Goal: Task Accomplishment & Management: Use online tool/utility

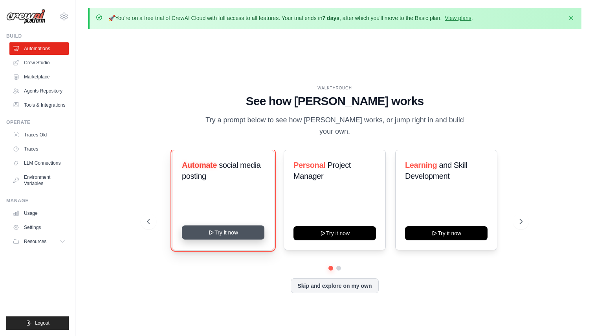
click at [208, 230] on icon at bounding box center [211, 233] width 6 height 6
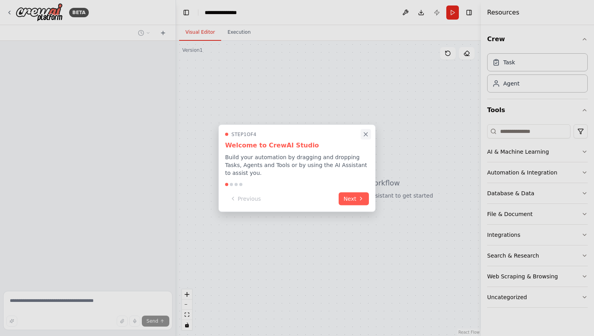
click at [367, 136] on icon "Close walkthrough" at bounding box center [365, 134] width 7 height 7
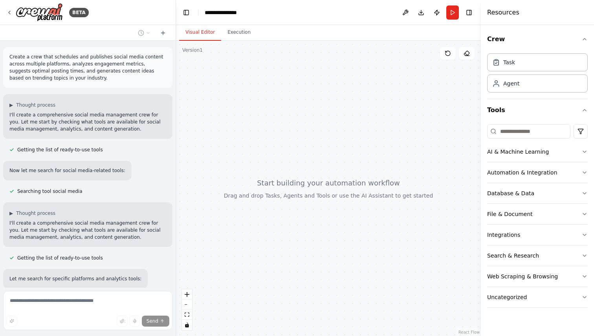
scroll to position [164, 0]
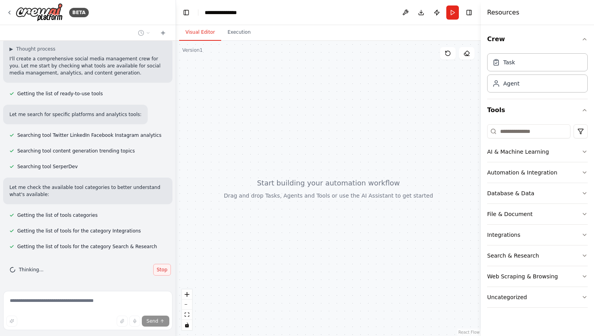
click at [165, 272] on span "Stop" at bounding box center [162, 270] width 11 height 6
type textarea "**********"
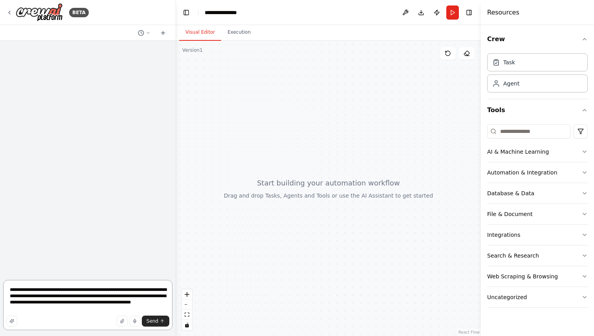
scroll to position [0, 0]
click at [124, 294] on textarea "**********" at bounding box center [87, 305] width 169 height 50
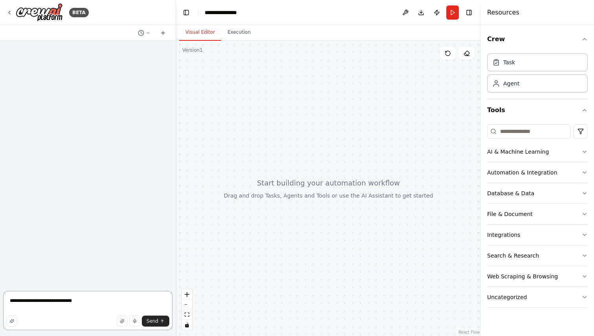
click at [18, 301] on textarea "**********" at bounding box center [87, 310] width 169 height 39
click at [55, 303] on textarea "**********" at bounding box center [87, 310] width 169 height 39
click at [93, 305] on textarea "**********" at bounding box center [87, 310] width 169 height 39
click at [93, 304] on textarea "**********" at bounding box center [87, 310] width 169 height 39
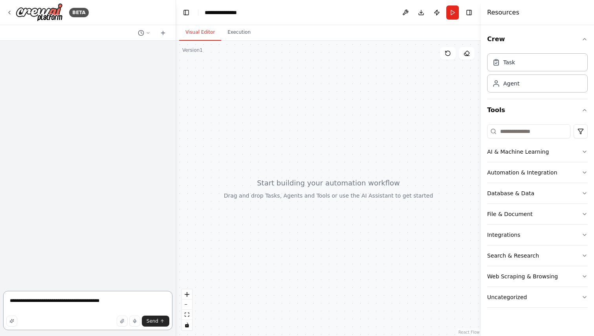
click at [93, 304] on textarea "**********" at bounding box center [87, 310] width 169 height 39
click at [104, 299] on textarea "**********" at bounding box center [87, 310] width 169 height 39
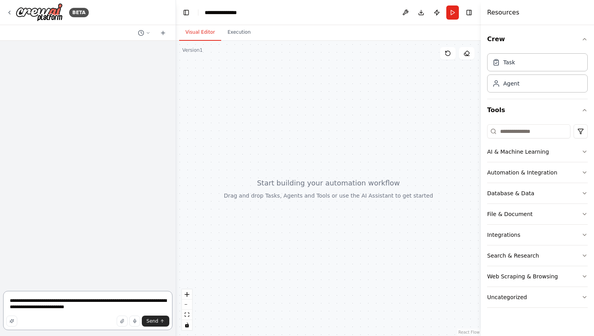
click at [77, 307] on textarea "**********" at bounding box center [87, 310] width 169 height 39
drag, startPoint x: 58, startPoint y: 309, endPoint x: 65, endPoint y: 309, distance: 6.7
click at [65, 309] on textarea "**********" at bounding box center [87, 310] width 169 height 39
click at [108, 307] on textarea "**********" at bounding box center [87, 310] width 169 height 39
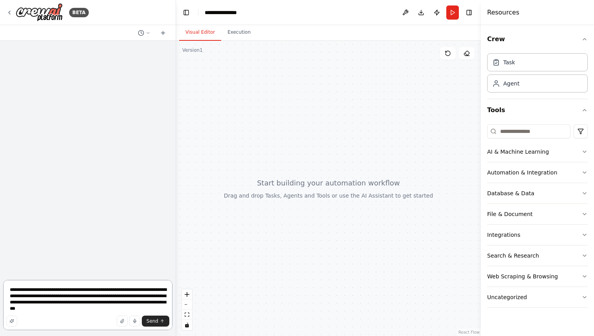
type textarea "**********"
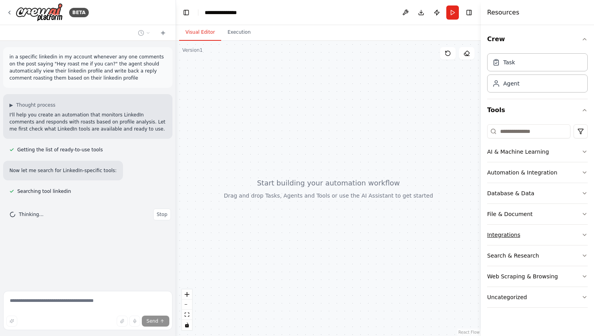
click at [565, 232] on button "Integrations" at bounding box center [537, 235] width 100 height 20
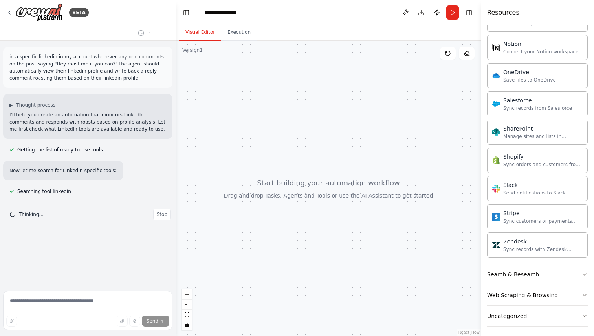
scroll to position [612, 0]
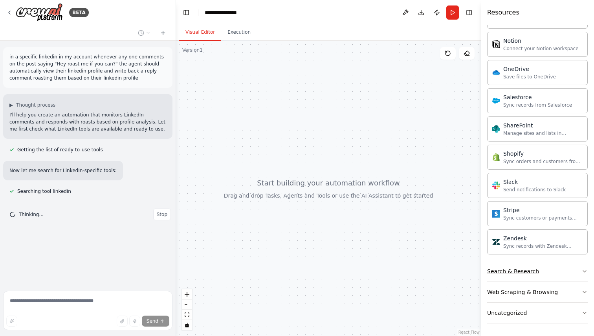
click at [557, 267] on button "Search & Research" at bounding box center [537, 271] width 100 height 20
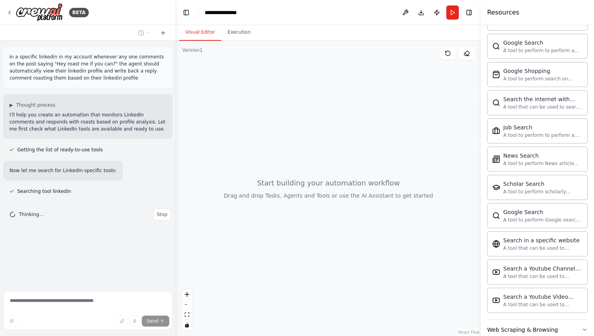
scroll to position [1014, 0]
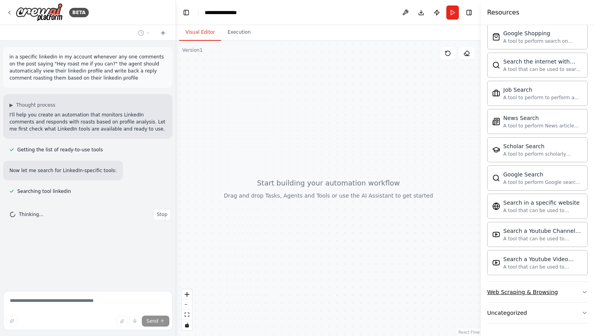
click at [549, 286] on button "Web Scraping & Browsing" at bounding box center [537, 292] width 100 height 20
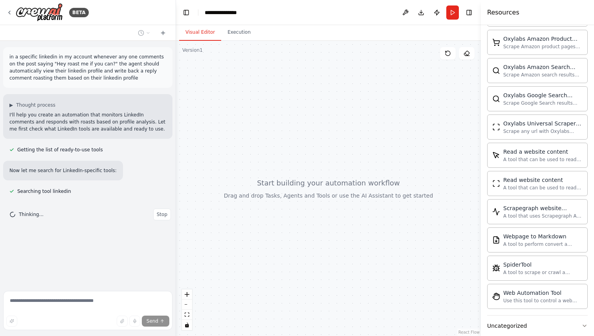
scroll to position [1445, 0]
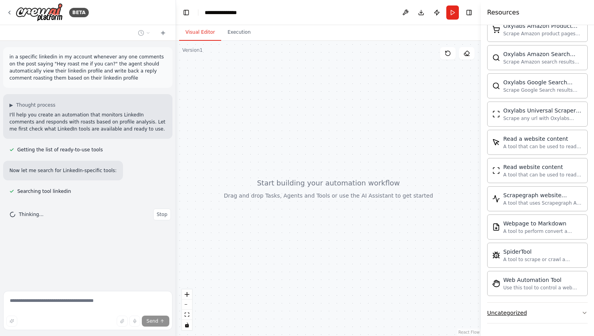
click at [541, 310] on button "Uncategorized" at bounding box center [537, 313] width 100 height 20
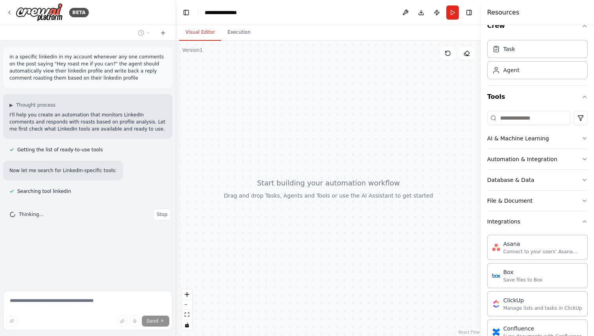
scroll to position [0, 0]
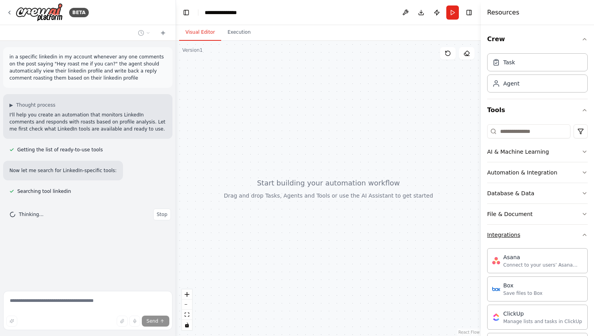
click at [547, 234] on button "Integrations" at bounding box center [537, 235] width 100 height 20
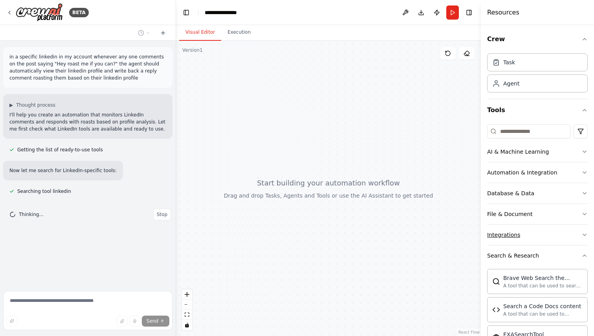
click at [547, 234] on button "Integrations" at bounding box center [537, 235] width 100 height 20
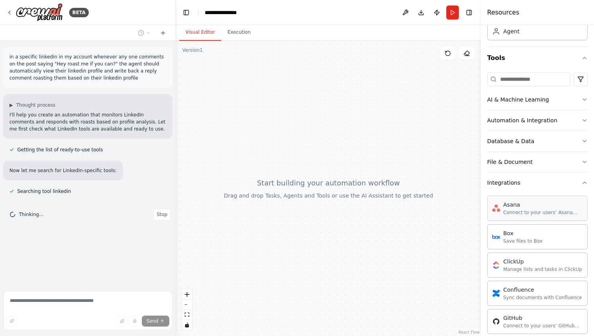
scroll to position [49, 0]
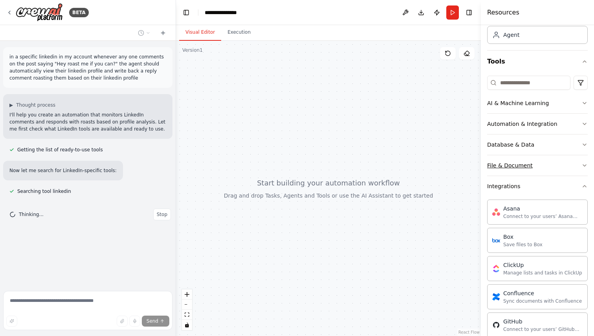
click at [558, 168] on button "File & Document" at bounding box center [537, 165] width 100 height 20
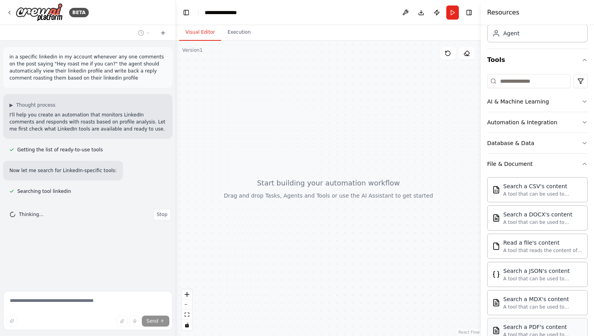
scroll to position [0, 0]
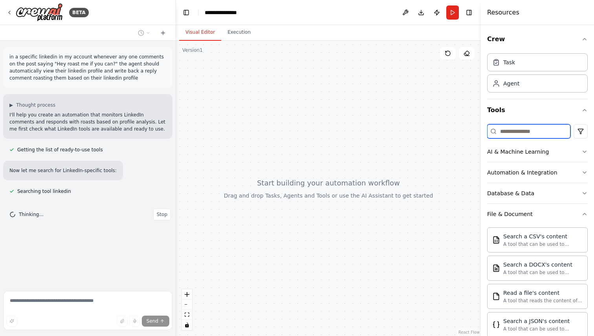
click at [518, 128] on input at bounding box center [528, 131] width 83 height 14
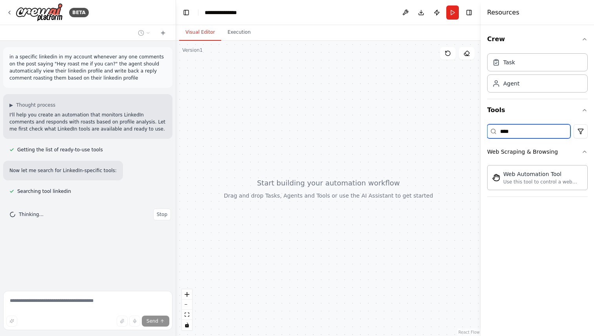
type input "****"
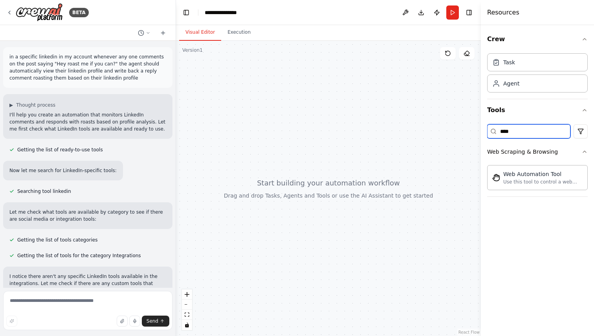
click at [524, 132] on input "****" at bounding box center [528, 131] width 83 height 14
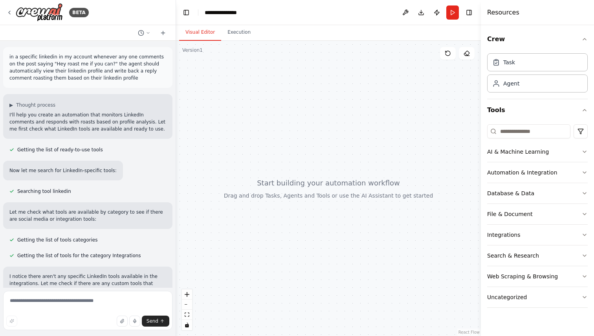
click at [468, 135] on div at bounding box center [328, 189] width 305 height 296
click at [515, 105] on button "Tools" at bounding box center [537, 110] width 100 height 22
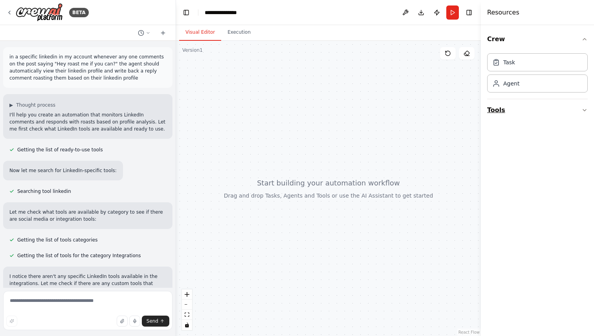
click at [515, 105] on button "Tools" at bounding box center [537, 110] width 100 height 22
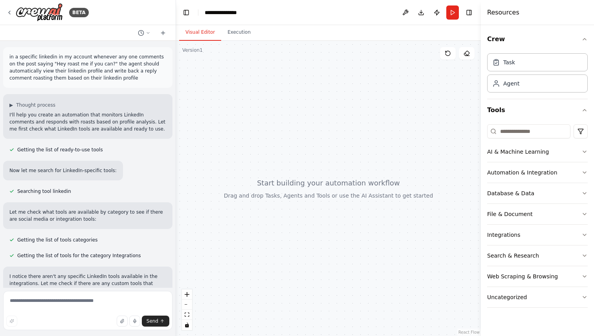
click at [294, 94] on div at bounding box center [328, 189] width 305 height 296
click at [507, 69] on div "Task" at bounding box center [537, 62] width 100 height 18
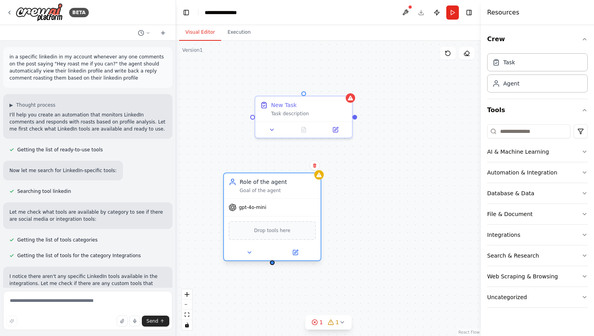
drag, startPoint x: 284, startPoint y: 207, endPoint x: 285, endPoint y: 188, distance: 18.9
click at [285, 188] on div "Goal of the agent" at bounding box center [277, 191] width 76 height 6
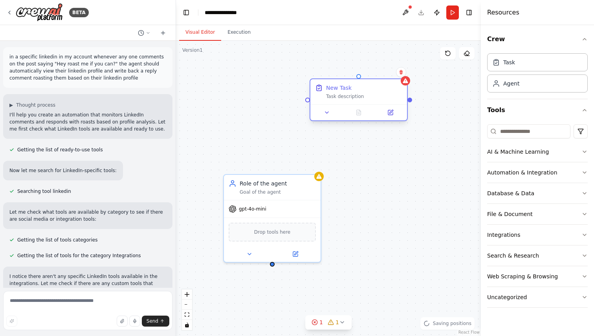
drag, startPoint x: 320, startPoint y: 111, endPoint x: 373, endPoint y: 99, distance: 54.9
click at [373, 99] on div "Task description" at bounding box center [364, 96] width 76 height 6
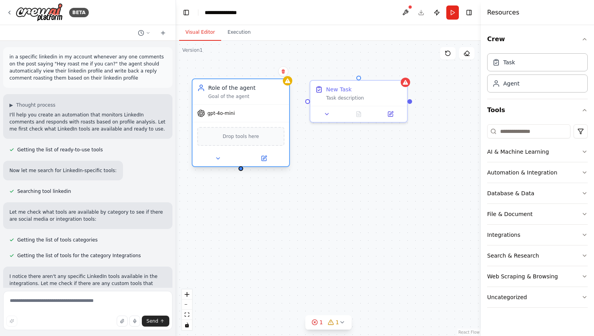
drag, startPoint x: 295, startPoint y: 194, endPoint x: 265, endPoint y: 101, distance: 98.2
click at [265, 101] on div "Role of the agent Goal of the agent" at bounding box center [240, 91] width 97 height 25
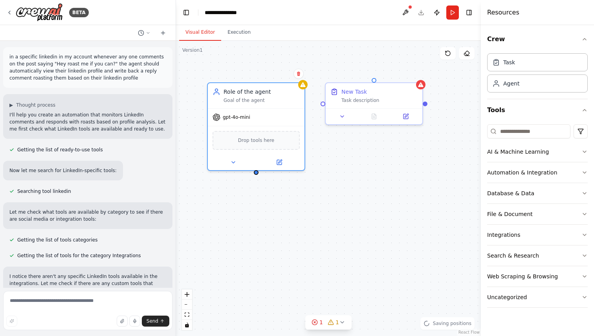
drag, startPoint x: 243, startPoint y: 172, endPoint x: 250, endPoint y: 169, distance: 7.8
click at [250, 169] on div "New Task Task description Role of the agent Goal of the agent gpt-4o-mini Drop …" at bounding box center [328, 189] width 305 height 296
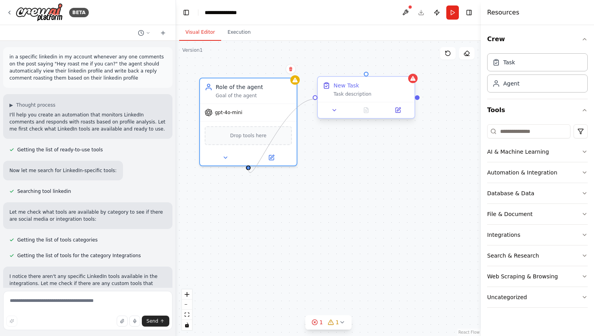
drag, startPoint x: 248, startPoint y: 168, endPoint x: 316, endPoint y: 99, distance: 96.0
click at [316, 99] on div "New Task Task description Role of the agent Goal of the agent gpt-4o-mini Drop …" at bounding box center [335, 186] width 305 height 296
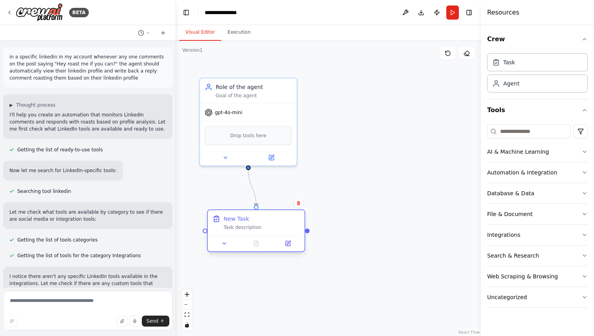
drag, startPoint x: 366, startPoint y: 84, endPoint x: 259, endPoint y: 214, distance: 169.0
click at [259, 214] on div "New Task Task description" at bounding box center [256, 222] width 97 height 25
click at [386, 189] on div ".deletable-edge-delete-btn { width: 20px; height: 20px; border: 0px solid #ffff…" at bounding box center [328, 189] width 305 height 296
click at [558, 149] on button "AI & Machine Learning" at bounding box center [537, 152] width 100 height 20
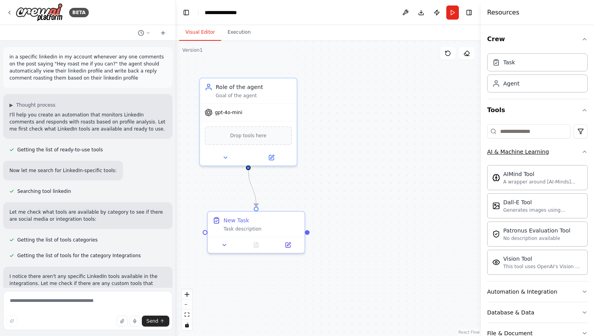
click at [563, 149] on button "AI & Machine Learning" at bounding box center [537, 152] width 100 height 20
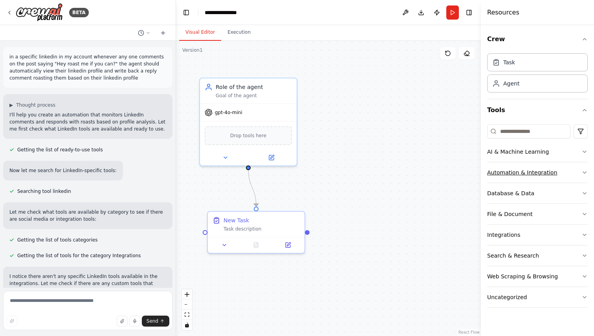
click at [557, 176] on button "Automation & Integration" at bounding box center [537, 173] width 100 height 20
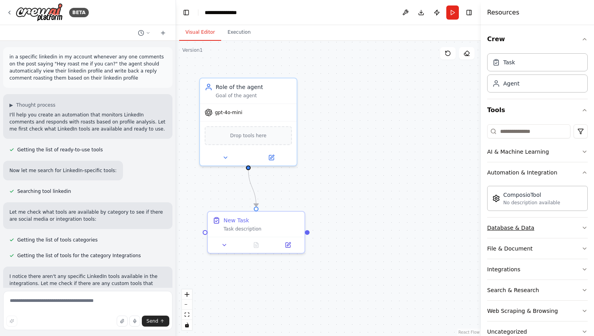
click at [554, 223] on button "Database & Data" at bounding box center [537, 228] width 100 height 20
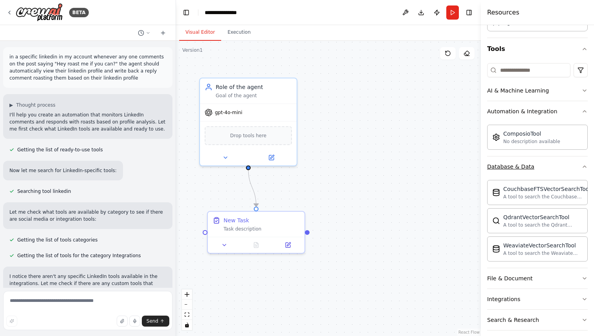
scroll to position [110, 0]
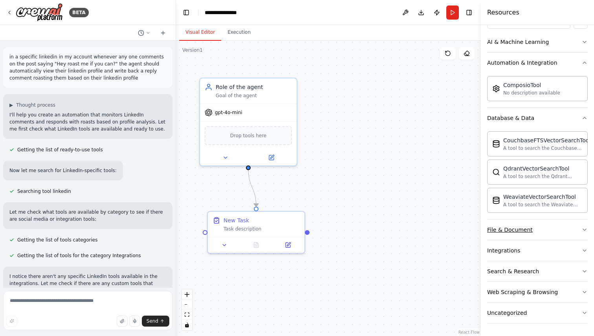
click at [553, 228] on button "File & Document" at bounding box center [537, 230] width 100 height 20
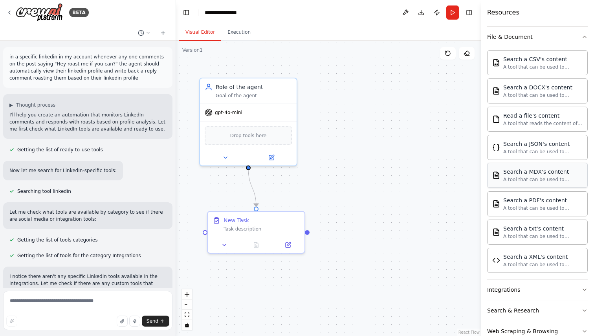
scroll to position [305, 0]
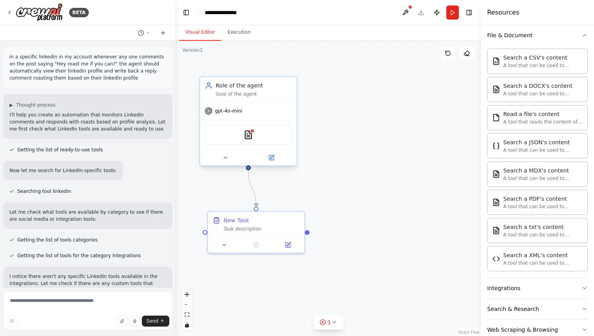
click at [245, 140] on div "PDFSearchTool" at bounding box center [248, 135] width 87 height 20
click at [250, 136] on img at bounding box center [247, 134] width 9 height 9
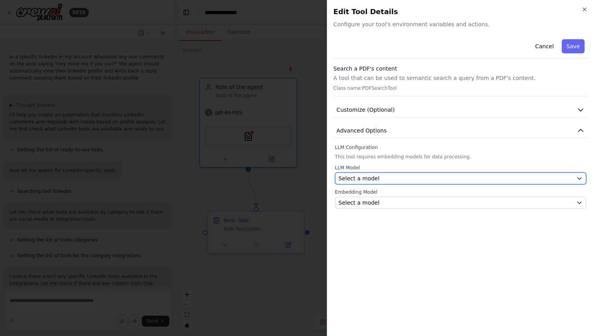
click at [406, 177] on div "Select a model" at bounding box center [455, 179] width 234 height 8
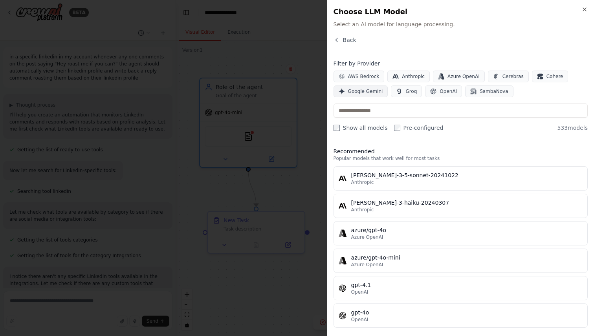
click at [375, 91] on span "Google Gemini" at bounding box center [365, 91] width 35 height 6
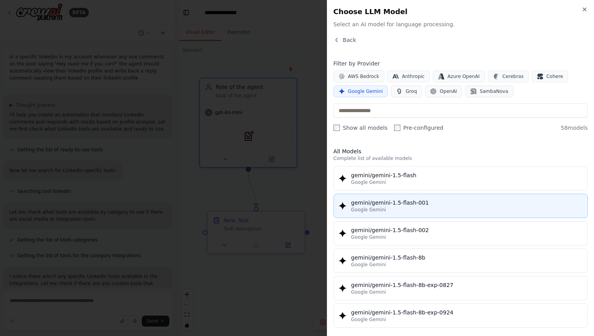
scroll to position [20, 0]
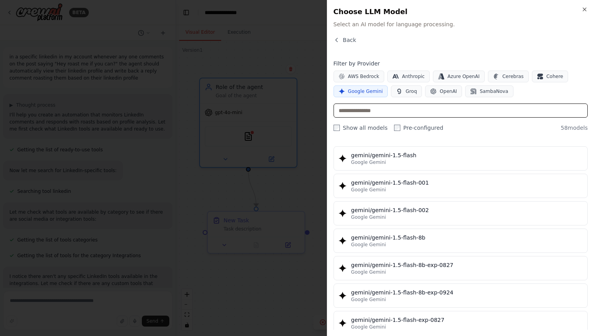
click at [391, 110] on input "text" at bounding box center [460, 111] width 254 height 14
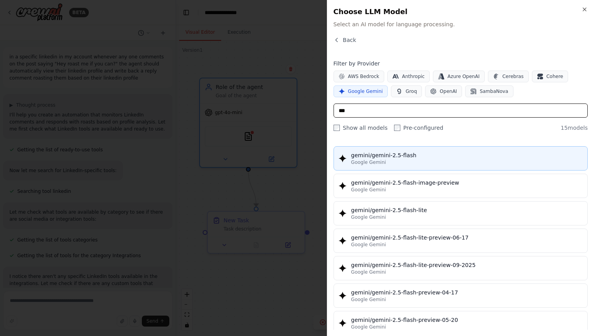
type input "***"
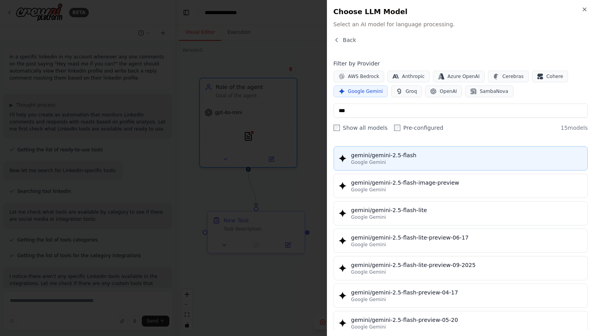
click at [395, 152] on div "gemini/gemini-2.5-flash" at bounding box center [466, 156] width 231 height 8
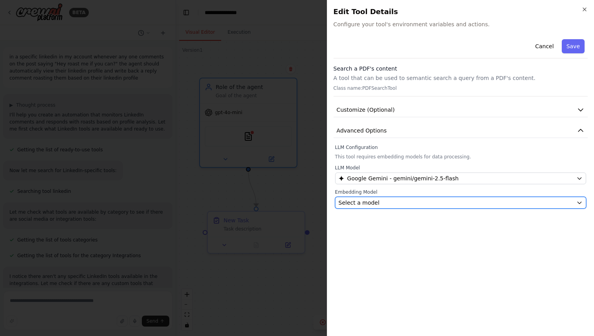
click at [378, 198] on button "Select a model" at bounding box center [460, 203] width 251 height 12
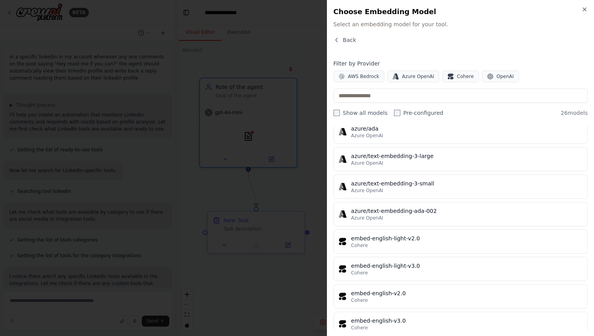
scroll to position [0, 0]
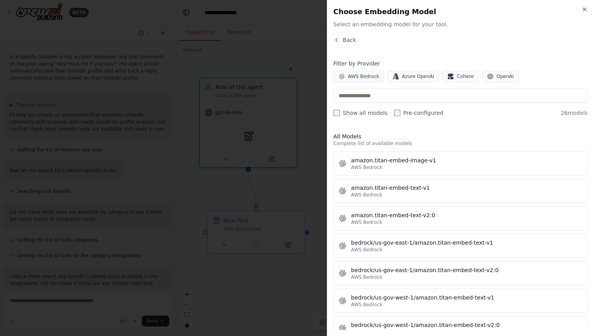
click at [583, 13] on h2 "Choose Embedding Model" at bounding box center [460, 11] width 254 height 11
click at [583, 10] on icon "button" at bounding box center [584, 9] width 6 height 6
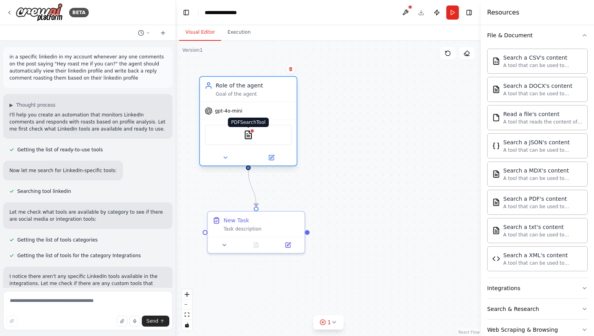
click at [248, 135] on img at bounding box center [247, 134] width 9 height 9
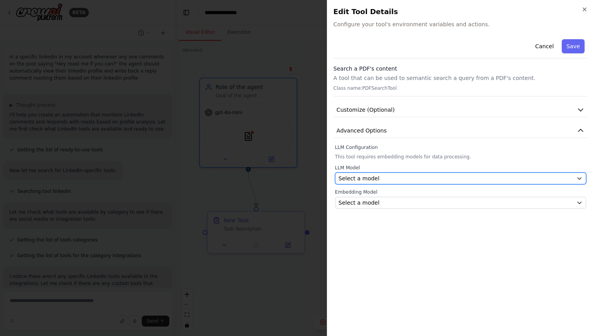
click at [394, 178] on div "Select a model" at bounding box center [455, 179] width 234 height 8
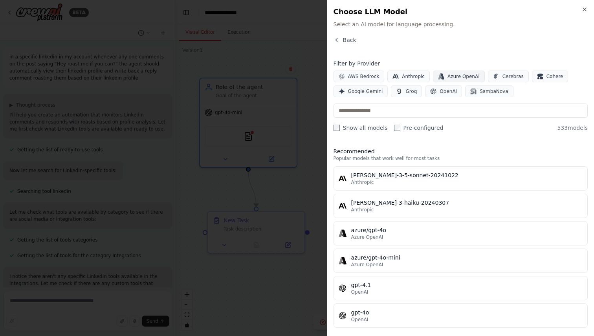
click at [452, 76] on span "Azure OpenAI" at bounding box center [463, 76] width 32 height 6
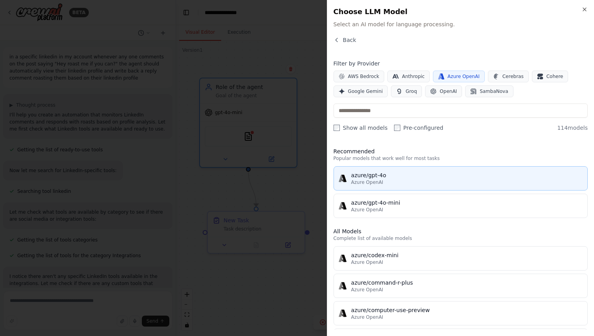
click at [387, 179] on div "azure/gpt-4o" at bounding box center [466, 176] width 231 height 8
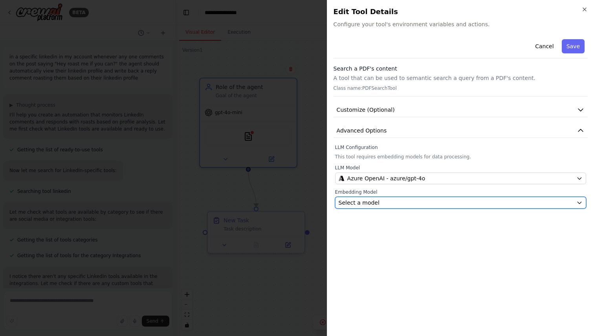
click at [384, 201] on div "Select a model" at bounding box center [455, 203] width 234 height 8
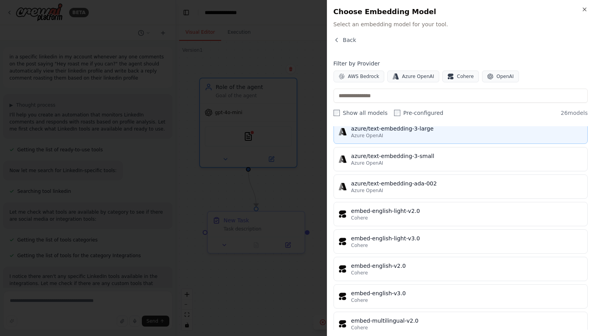
scroll to position [393, 0]
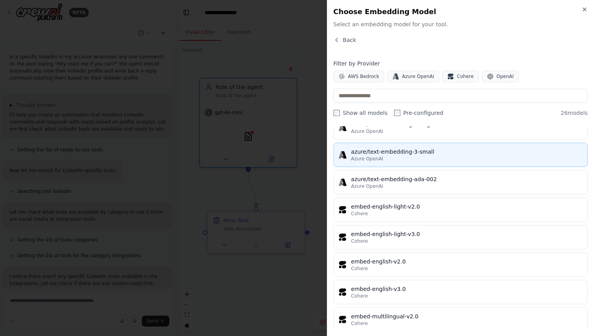
click at [402, 162] on button "azure/text-embedding-3-small Azure OpenAI" at bounding box center [460, 155] width 254 height 24
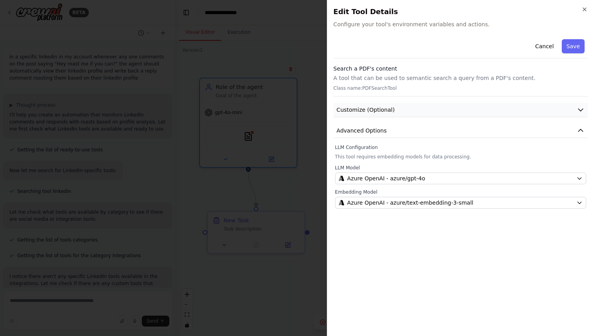
click at [405, 109] on button "Customize (Optional)" at bounding box center [460, 110] width 254 height 15
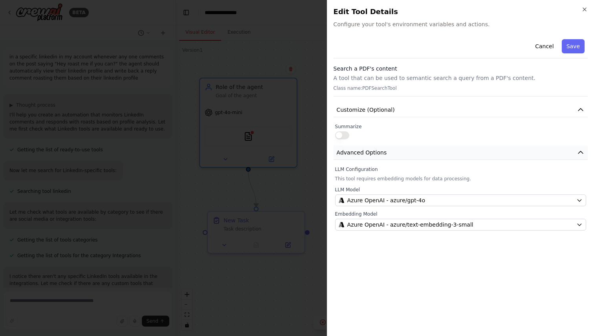
click at [396, 148] on button "Advanced Options" at bounding box center [460, 153] width 254 height 15
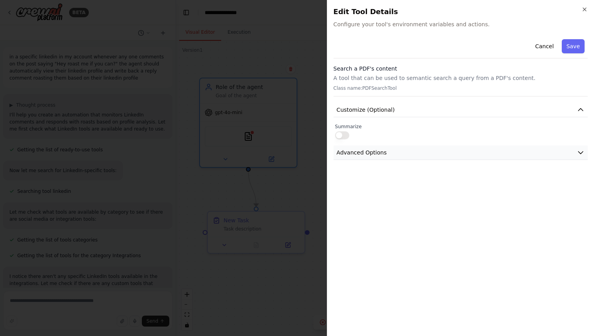
click at [396, 148] on button "Advanced Options" at bounding box center [460, 153] width 254 height 15
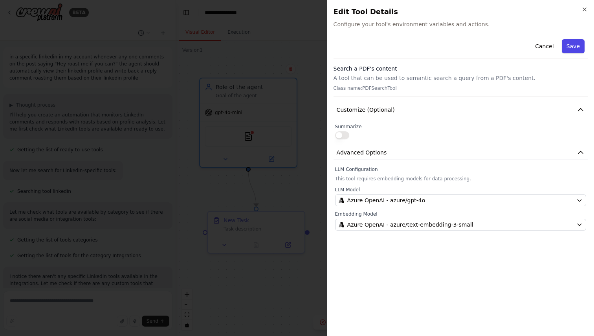
click at [572, 44] on button "Save" at bounding box center [572, 46] width 23 height 14
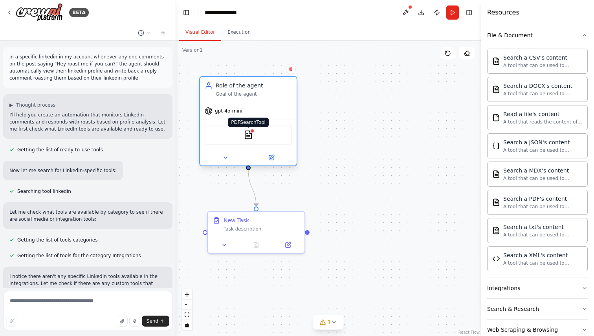
click at [251, 138] on img at bounding box center [247, 134] width 9 height 9
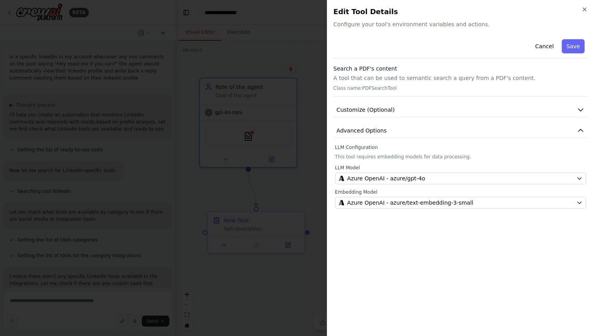
click at [463, 27] on span "Configure your tool's environment variables and actions." at bounding box center [460, 24] width 254 height 8
click at [447, 26] on span "Configure your tool's environment variables and actions." at bounding box center [460, 24] width 254 height 8
click at [439, 35] on div "Close Edit Tool Details Configure your tool's environment variables and actions…" at bounding box center [460, 168] width 267 height 336
click at [439, 29] on div "Close Edit Tool Details Configure your tool's environment variables and actions…" at bounding box center [460, 168] width 267 height 336
click at [442, 26] on span "Configure your tool's environment variables and actions." at bounding box center [460, 24] width 254 height 8
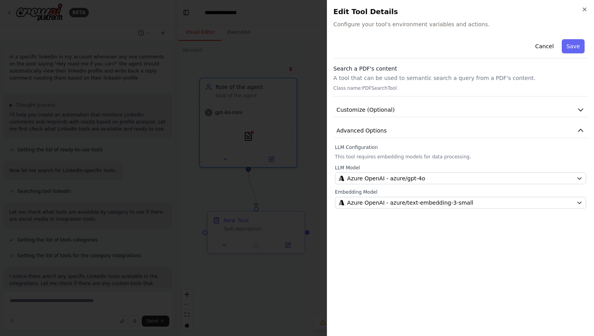
click at [439, 48] on div "Cancel Save" at bounding box center [460, 47] width 254 height 22
click at [572, 46] on button "Save" at bounding box center [572, 46] width 23 height 14
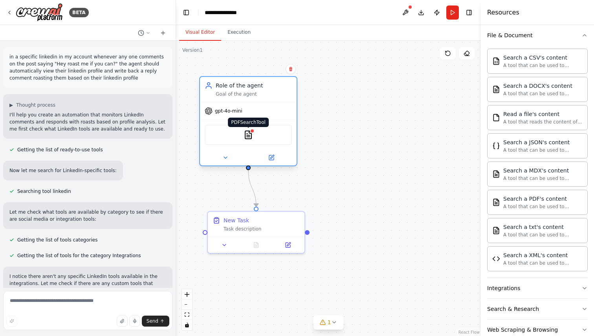
click at [249, 136] on img at bounding box center [247, 134] width 9 height 9
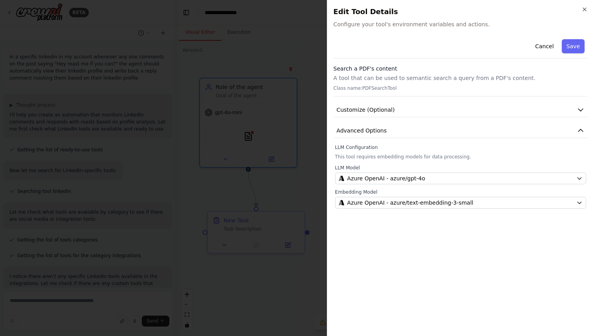
click at [581, 15] on h2 "Edit Tool Details" at bounding box center [460, 11] width 254 height 11
click at [581, 10] on icon "button" at bounding box center [584, 9] width 6 height 6
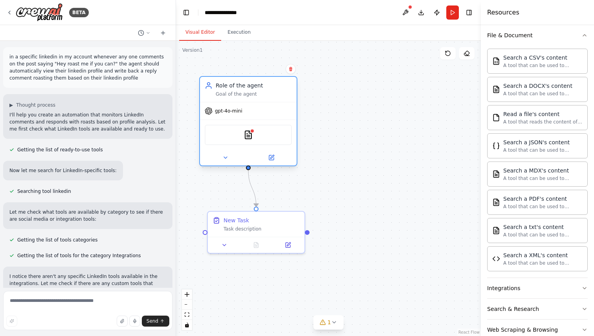
click at [256, 87] on div "Role of the agent" at bounding box center [254, 86] width 76 height 8
click at [245, 95] on div "Goal of the agent" at bounding box center [254, 94] width 76 height 6
click at [225, 160] on icon at bounding box center [225, 158] width 6 height 6
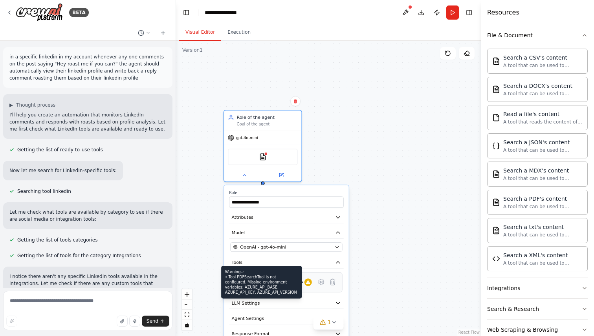
click at [310, 283] on icon at bounding box center [307, 282] width 5 height 5
click at [308, 286] on div at bounding box center [307, 282] width 7 height 7
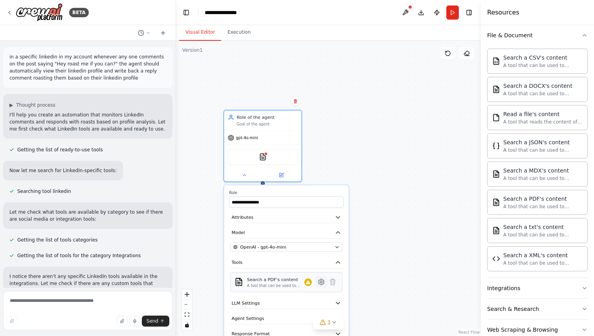
click at [323, 285] on icon at bounding box center [320, 281] width 7 height 7
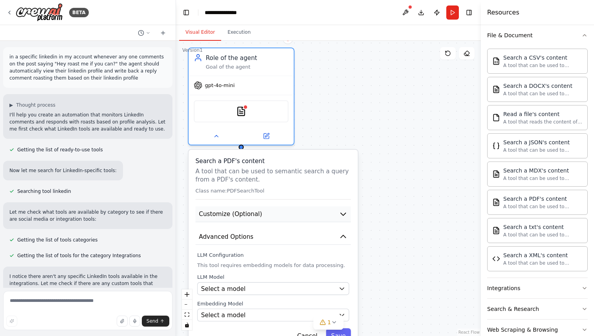
click at [338, 212] on button "Customize (Optional)" at bounding box center [272, 214] width 155 height 16
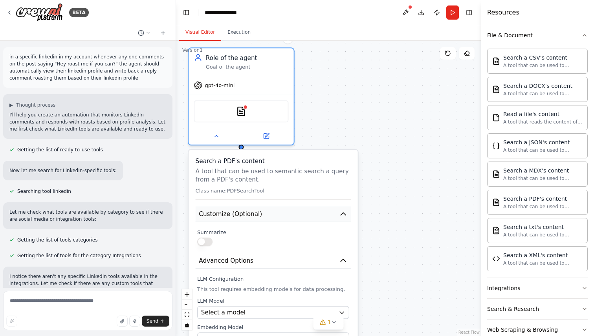
click at [338, 212] on button "Customize (Optional)" at bounding box center [272, 214] width 155 height 16
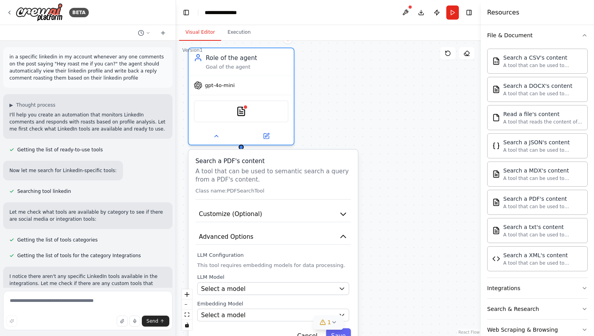
click at [322, 323] on icon at bounding box center [323, 323] width 6 height 6
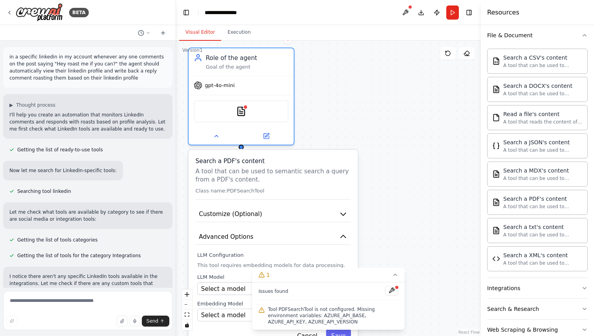
click at [392, 285] on div "Issues found Tool PDFSearchTool is not configured. Missing environment variable…" at bounding box center [328, 306] width 152 height 47
click at [392, 289] on button at bounding box center [391, 290] width 13 height 9
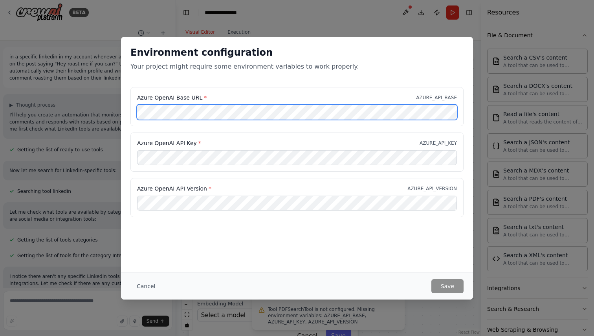
scroll to position [321, 0]
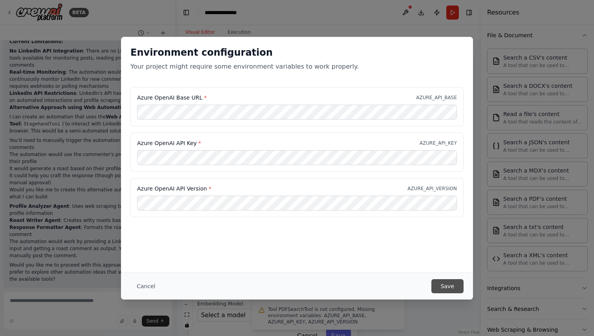
click at [442, 288] on button "Save" at bounding box center [447, 286] width 32 height 14
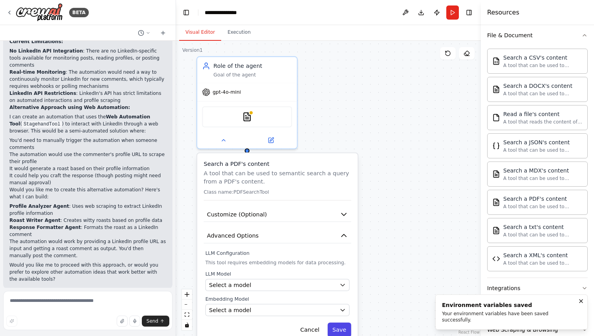
click at [340, 332] on button "Save" at bounding box center [339, 330] width 24 height 15
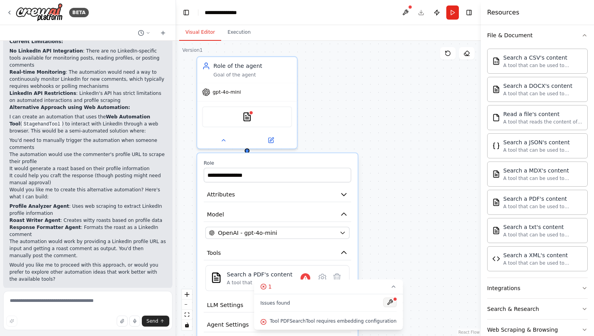
click at [387, 300] on button at bounding box center [389, 302] width 13 height 9
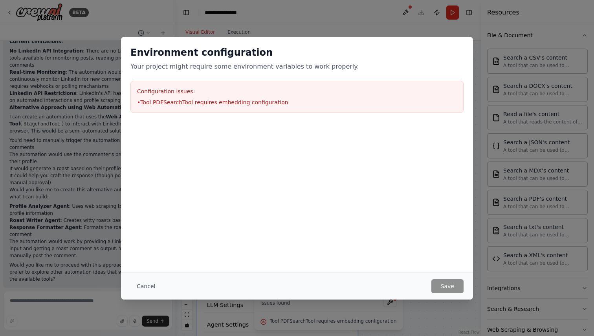
click at [260, 103] on li "• Tool PDFSearchTool requires embedding configuration" at bounding box center [297, 103] width 320 height 8
click at [141, 290] on button "Cancel" at bounding box center [145, 286] width 31 height 14
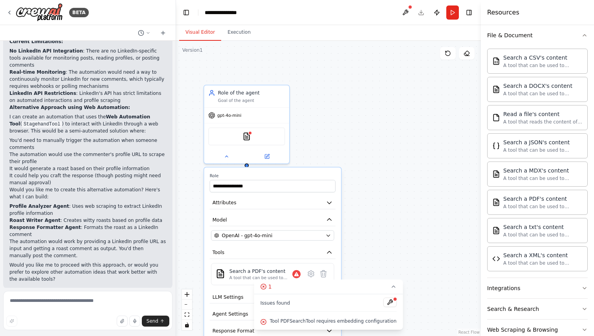
click at [369, 326] on div "Tool PDFSearchTool requires embedding configuration" at bounding box center [328, 322] width 136 height 10
click at [391, 289] on icon at bounding box center [393, 287] width 6 height 6
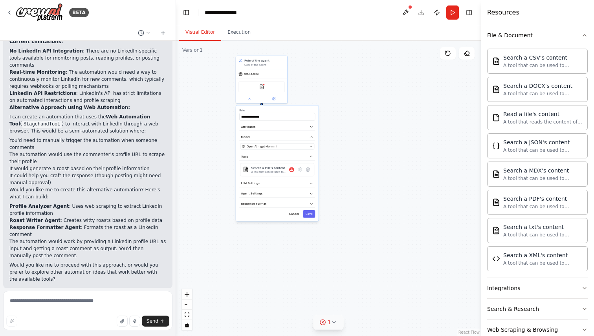
drag, startPoint x: 373, startPoint y: 257, endPoint x: 361, endPoint y: 141, distance: 117.2
click at [361, 141] on div ".deletable-edge-delete-btn { width: 20px; height: 20px; border: 0px solid #ffff…" at bounding box center [328, 189] width 305 height 296
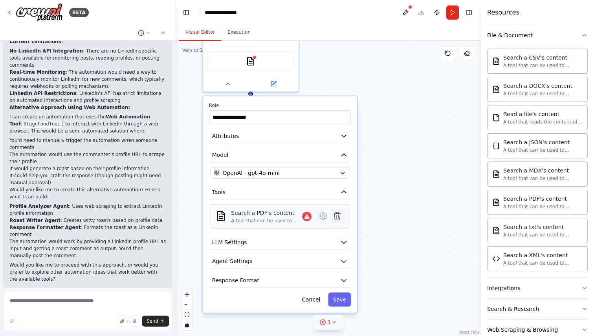
click at [340, 216] on icon at bounding box center [336, 216] width 9 height 9
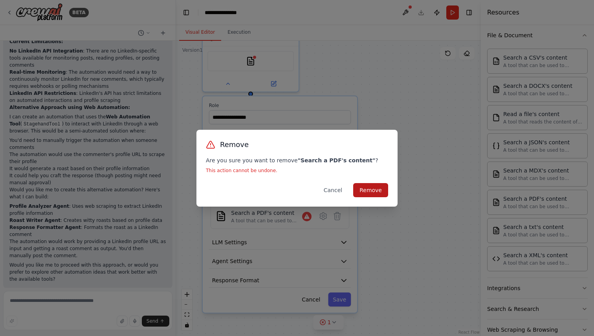
click at [367, 190] on button "Remove" at bounding box center [370, 190] width 35 height 14
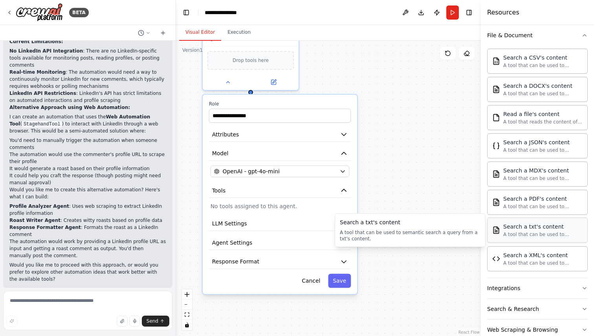
click at [544, 232] on div "A tool that can be used to semantic search a query from a txt's content." at bounding box center [542, 235] width 79 height 6
drag, startPoint x: 544, startPoint y: 231, endPoint x: 415, endPoint y: 200, distance: 132.5
click at [415, 200] on div "BETA in a specific linkedin in my account whenever any one comments on the post…" at bounding box center [297, 168] width 594 height 336
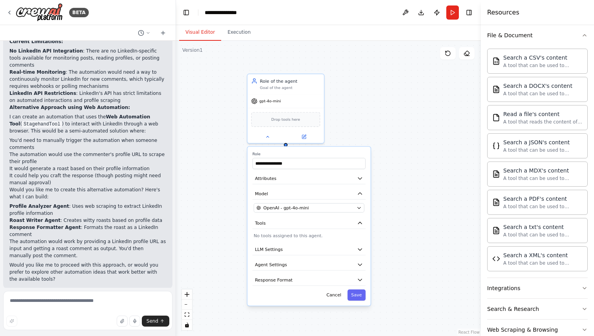
drag, startPoint x: 423, startPoint y: 210, endPoint x: 423, endPoint y: 252, distance: 41.6
click at [423, 250] on div ".deletable-edge-delete-btn { width: 20px; height: 20px; border: 0px solid #ffff…" at bounding box center [328, 189] width 305 height 296
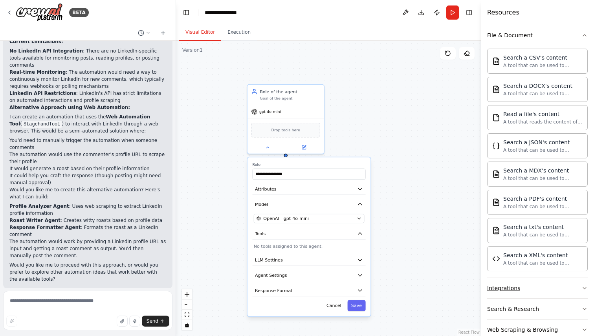
scroll to position [342, 0]
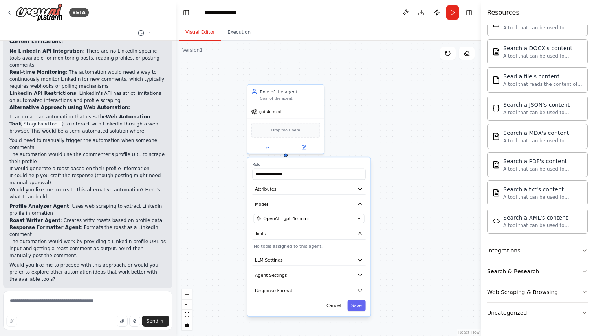
click at [559, 263] on button "Search & Research" at bounding box center [537, 271] width 100 height 20
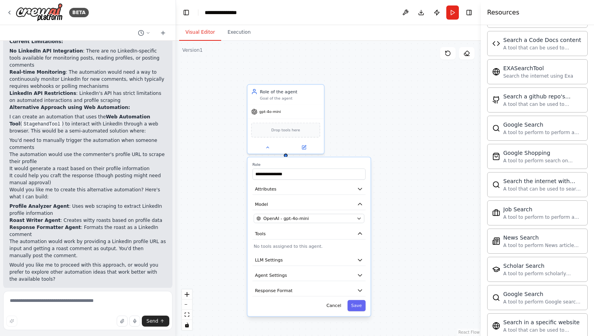
scroll to position [625, 0]
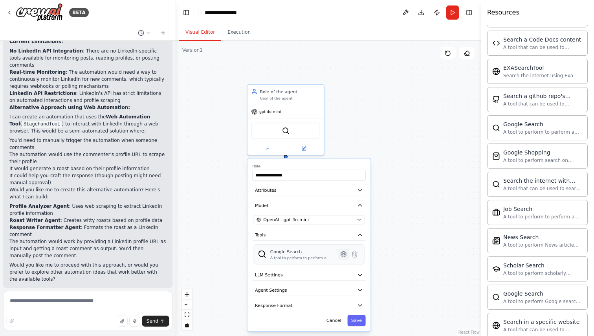
click at [343, 258] on icon at bounding box center [343, 254] width 7 height 7
click at [343, 255] on icon at bounding box center [343, 255] width 2 height 2
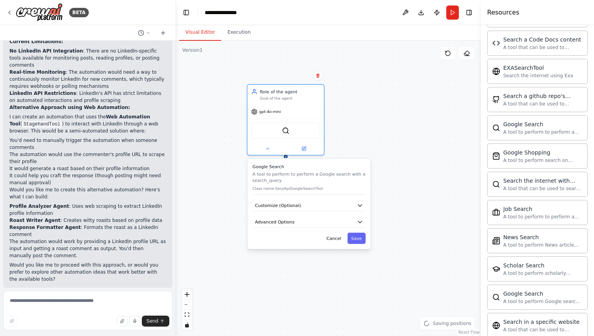
click at [356, 198] on div "Google Search A tool to perform to perform a Google search with a search_query.…" at bounding box center [308, 204] width 123 height 90
click at [355, 204] on button "Customize (Optional)" at bounding box center [308, 205] width 113 height 11
click at [359, 206] on icon "button" at bounding box center [360, 206] width 4 height 2
click at [361, 219] on icon "button" at bounding box center [359, 222] width 6 height 6
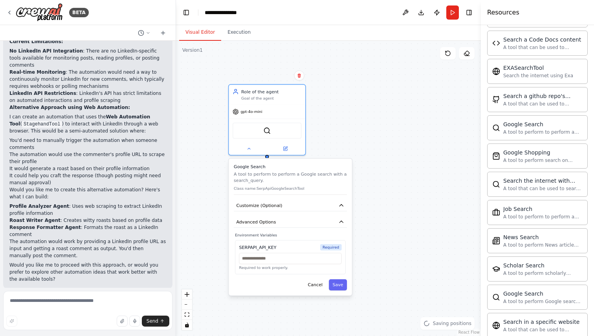
drag, startPoint x: 302, startPoint y: 252, endPoint x: 282, endPoint y: 250, distance: 20.1
click at [282, 250] on div "SERPAPI_API_KEY Required Required to work properly." at bounding box center [290, 258] width 111 height 34
click at [272, 260] on input "text" at bounding box center [290, 258] width 102 height 11
paste input "**********"
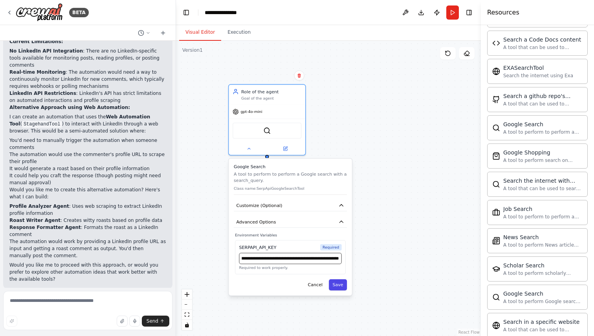
type input "**********"
click at [338, 288] on button "Save" at bounding box center [338, 284] width 18 height 11
click at [342, 288] on button "Save" at bounding box center [338, 284] width 18 height 11
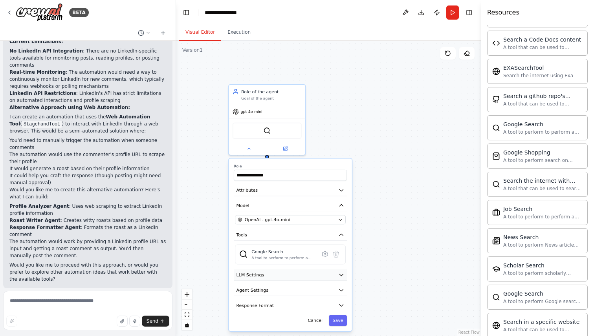
click at [338, 273] on icon "button" at bounding box center [341, 275] width 6 height 6
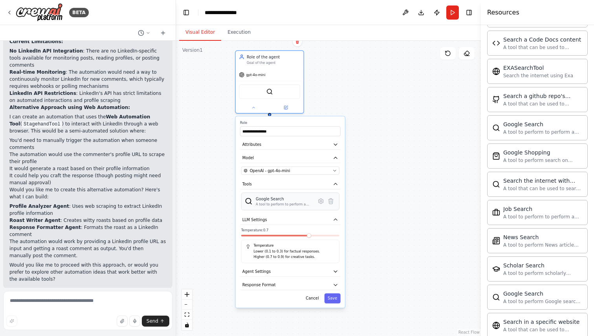
drag, startPoint x: 313, startPoint y: 248, endPoint x: 305, endPoint y: 188, distance: 61.0
click at [305, 193] on div "Google Search A tool to perform to perform a Google search with a search_query." at bounding box center [290, 202] width 98 height 18
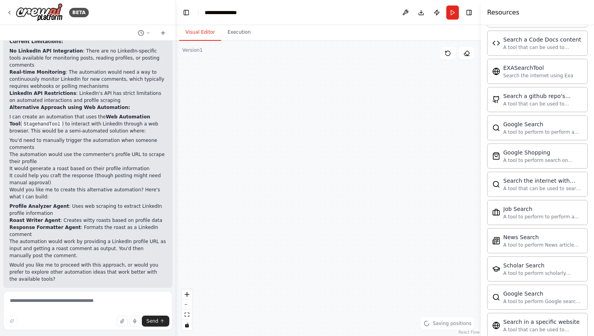
click at [333, 268] on div "**********" at bounding box center [295, 268] width 109 height 192
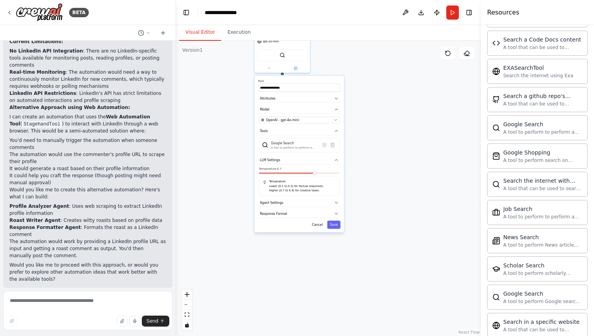
drag, startPoint x: 404, startPoint y: 253, endPoint x: 387, endPoint y: 134, distance: 119.9
click at [387, 133] on div ".deletable-edge-delete-btn { width: 20px; height: 20px; border: 0px solid #ffff…" at bounding box center [328, 189] width 305 height 296
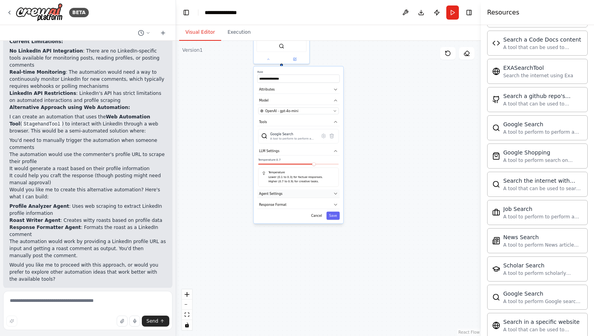
click at [330, 194] on button "Agent Settings" at bounding box center [298, 194] width 82 height 8
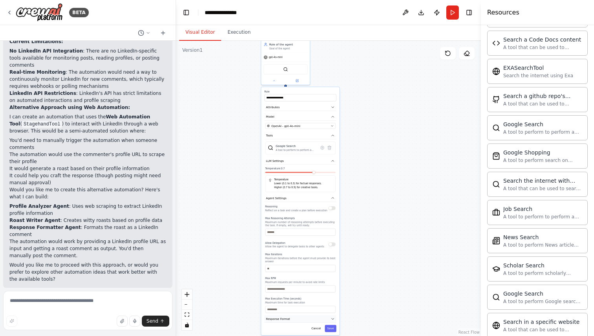
click at [317, 317] on button "Response Format" at bounding box center [300, 319] width 72 height 7
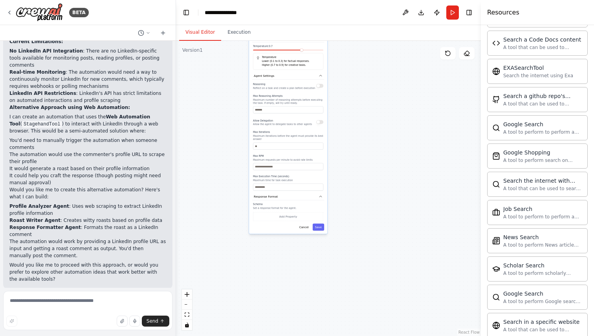
drag, startPoint x: 372, startPoint y: 223, endPoint x: 360, endPoint y: 100, distance: 123.5
click at [360, 100] on div ".deletable-edge-delete-btn { width: 20px; height: 20px; border: 0px solid #ffff…" at bounding box center [328, 189] width 305 height 296
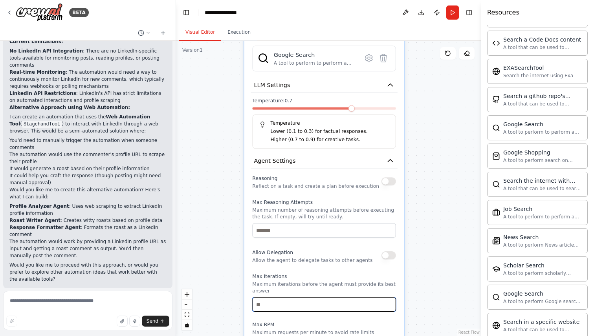
drag, startPoint x: 336, startPoint y: 161, endPoint x: 423, endPoint y: 336, distance: 194.9
click at [423, 336] on div ".deletable-edge-delete-btn { width: 20px; height: 20px; border: 0px solid #ffff…" at bounding box center [328, 189] width 305 height 296
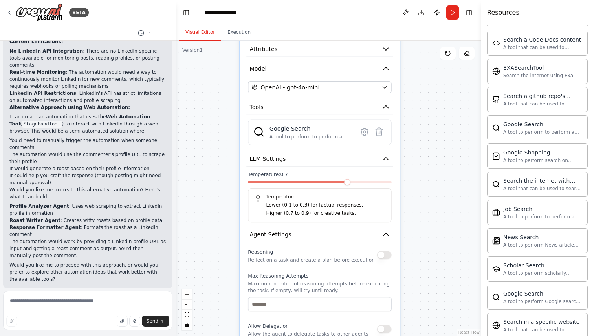
drag, startPoint x: 435, startPoint y: 168, endPoint x: 431, endPoint y: 247, distance: 79.0
click at [431, 247] on div ".deletable-edge-delete-btn { width: 20px; height: 20px; border: 0px solid #ffff…" at bounding box center [328, 189] width 305 height 296
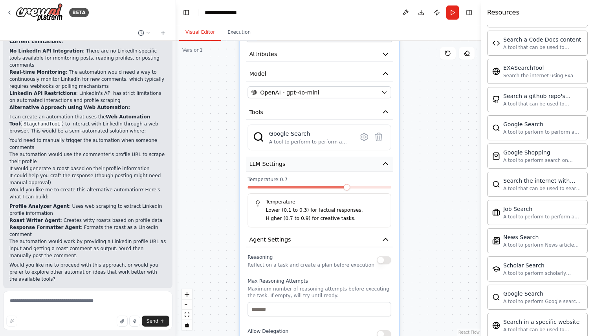
click at [389, 164] on icon "button" at bounding box center [385, 164] width 8 height 8
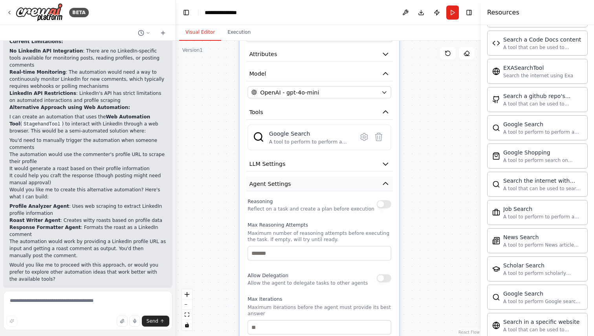
click at [387, 183] on icon "button" at bounding box center [385, 184] width 8 height 8
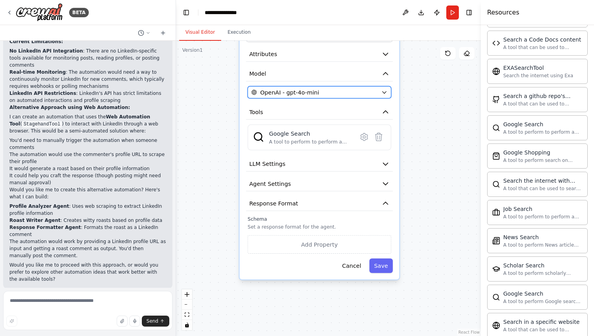
click at [379, 91] on button "OpenAI - gpt-4o-mini" at bounding box center [318, 92] width 143 height 12
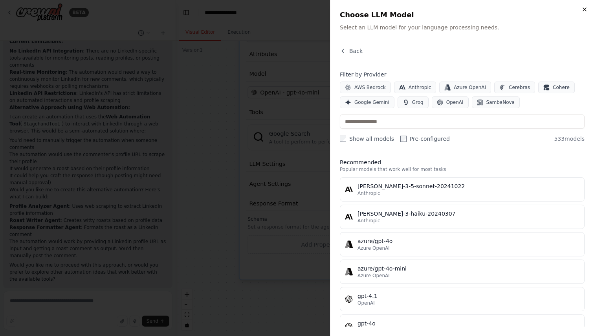
click at [584, 6] on icon "button" at bounding box center [584, 9] width 6 height 6
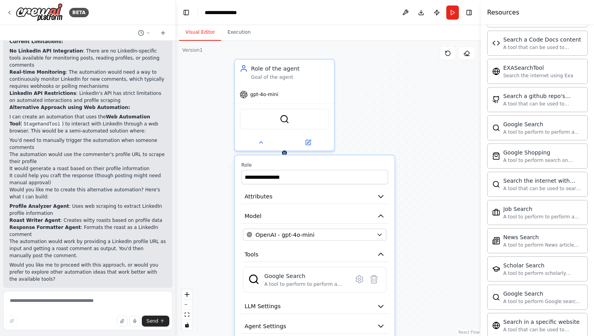
drag, startPoint x: 420, startPoint y: 86, endPoint x: 415, endPoint y: 226, distance: 141.0
click at [415, 226] on div ".deletable-edge-delete-btn { width: 20px; height: 20px; border: 0px solid #ffff…" at bounding box center [328, 189] width 305 height 296
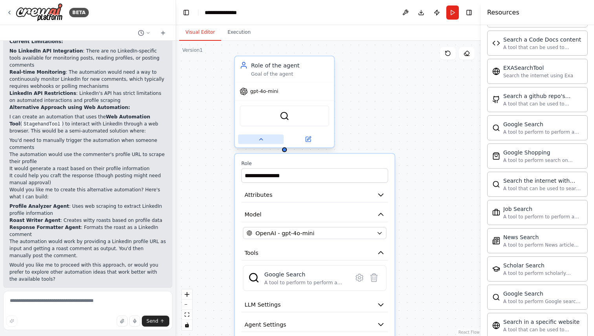
click at [261, 139] on icon at bounding box center [261, 139] width 6 height 6
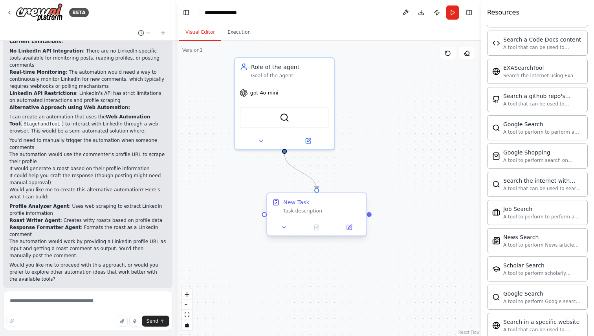
click at [306, 213] on div "Task description" at bounding box center [322, 211] width 78 height 6
click at [317, 208] on div "Task description" at bounding box center [322, 211] width 78 height 6
click at [283, 224] on button at bounding box center [283, 228] width 27 height 10
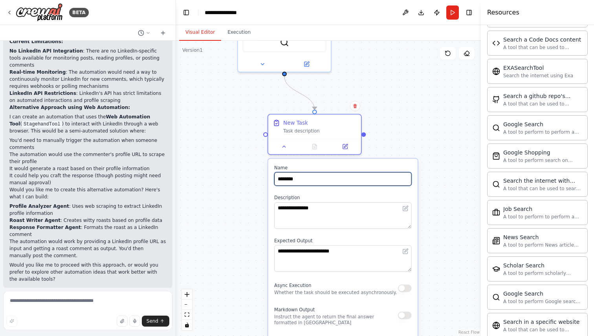
drag, startPoint x: 402, startPoint y: 188, endPoint x: 394, endPoint y: 80, distance: 108.2
click at [394, 80] on div "**********" at bounding box center [328, 189] width 305 height 296
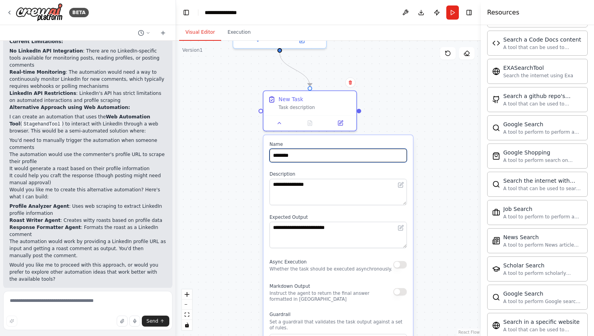
click at [306, 156] on input "********" at bounding box center [337, 156] width 137 height 14
type input "*"
type input "**********"
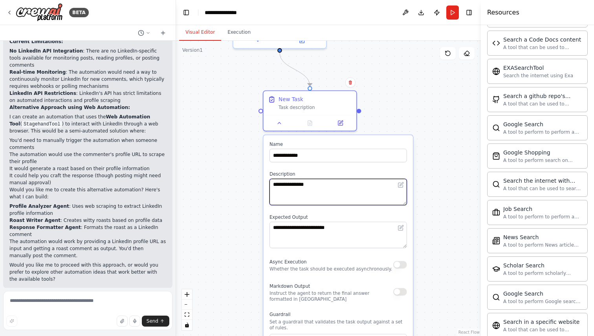
click at [305, 194] on textarea "**********" at bounding box center [337, 192] width 137 height 26
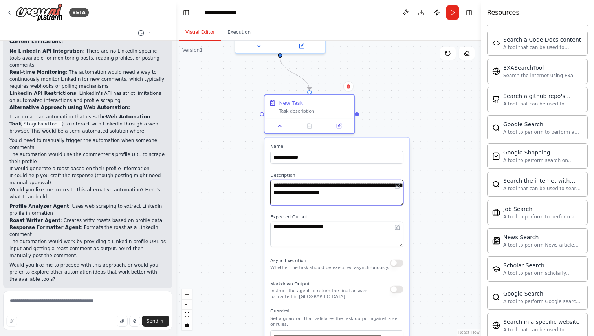
type textarea "**********"
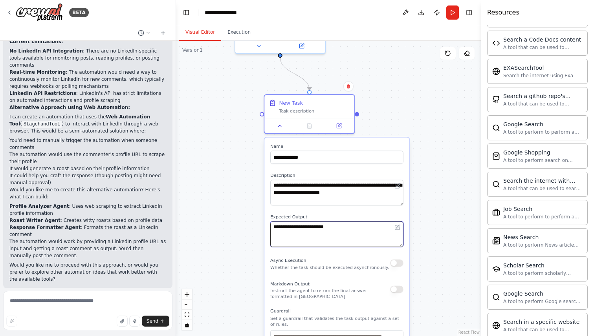
click at [304, 226] on textarea "**********" at bounding box center [336, 235] width 133 height 26
click at [312, 236] on textarea "**********" at bounding box center [336, 235] width 133 height 26
type textarea "*******"
click at [391, 226] on textarea "**********" at bounding box center [336, 235] width 133 height 26
type textarea "**********"
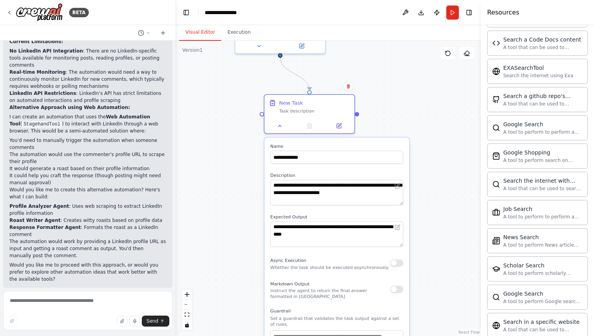
click at [413, 239] on div "**********" at bounding box center [328, 189] width 305 height 296
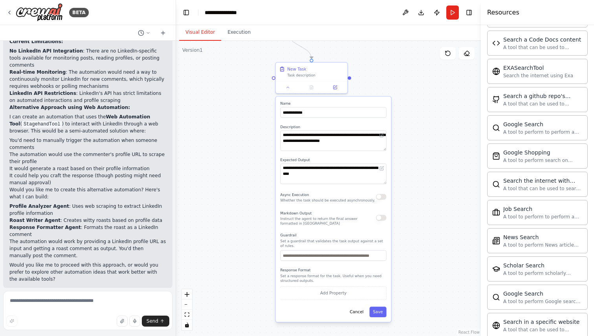
drag, startPoint x: 429, startPoint y: 292, endPoint x: 415, endPoint y: 203, distance: 90.5
click at [415, 203] on div "**********" at bounding box center [328, 189] width 305 height 296
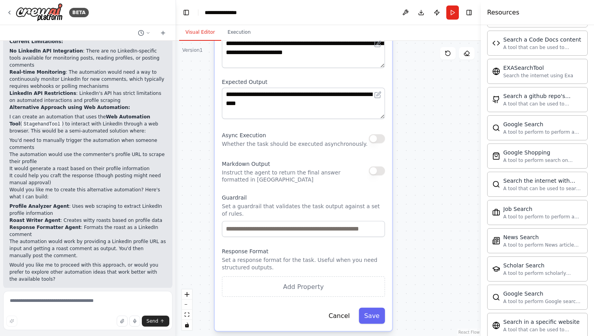
drag, startPoint x: 398, startPoint y: 235, endPoint x: 409, endPoint y: 221, distance: 18.1
click at [409, 221] on div "**********" at bounding box center [328, 189] width 305 height 296
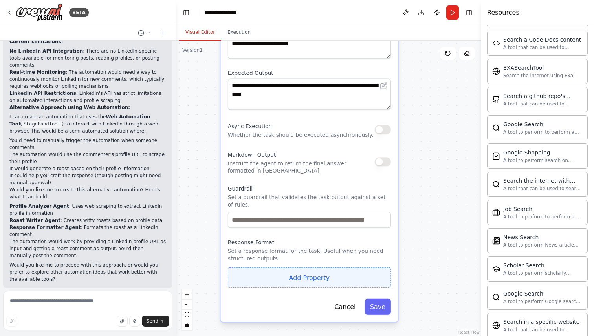
click at [323, 283] on button "Add Property" at bounding box center [309, 278] width 163 height 20
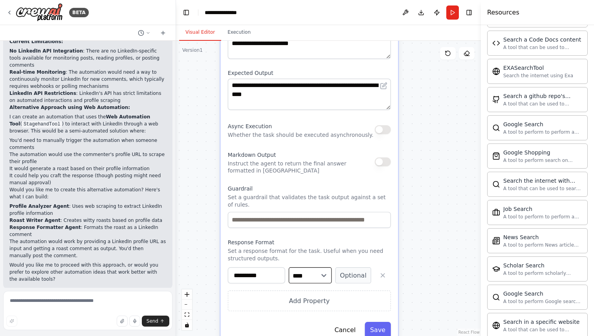
click at [323, 283] on select "**** ******* ******* **** ******" at bounding box center [310, 276] width 43 height 16
click at [241, 278] on input "**********" at bounding box center [256, 276] width 57 height 16
click at [247, 278] on input "**********" at bounding box center [256, 276] width 57 height 16
type input "********"
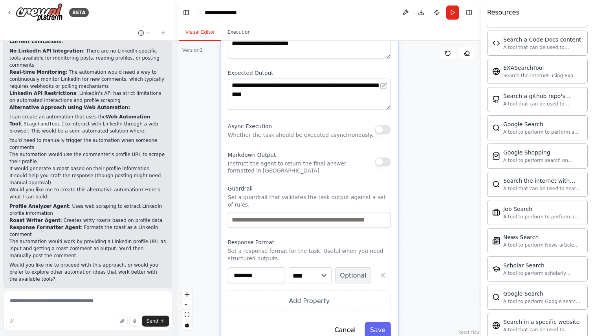
click at [358, 277] on button "Optional" at bounding box center [353, 276] width 36 height 16
click at [358, 277] on button "Required" at bounding box center [353, 276] width 36 height 16
click at [358, 277] on button "Optional" at bounding box center [353, 276] width 36 height 16
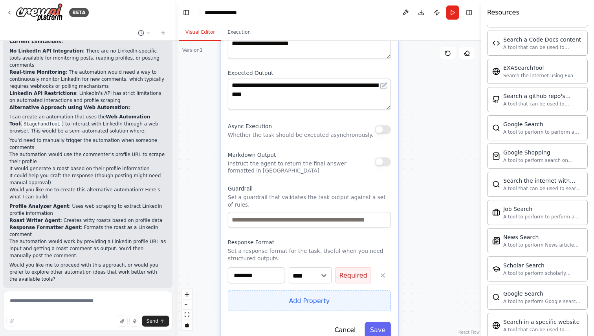
click at [331, 294] on button "Add Property" at bounding box center [309, 301] width 163 height 20
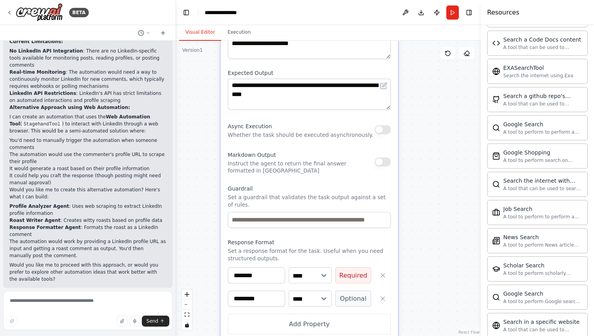
type input "*********"
click at [314, 303] on select "**** ******* ******* **** ******" at bounding box center [310, 299] width 43 height 16
select select "*****"
click at [289, 291] on select "**** ******* ******* **** ******" at bounding box center [310, 299] width 43 height 16
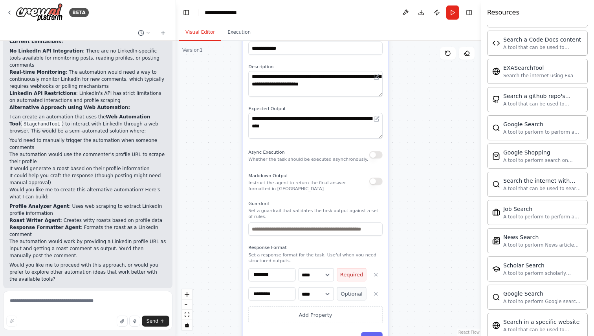
drag, startPoint x: 387, startPoint y: 311, endPoint x: 379, endPoint y: 276, distance: 35.4
click at [379, 276] on div "**********" at bounding box center [315, 189] width 146 height 323
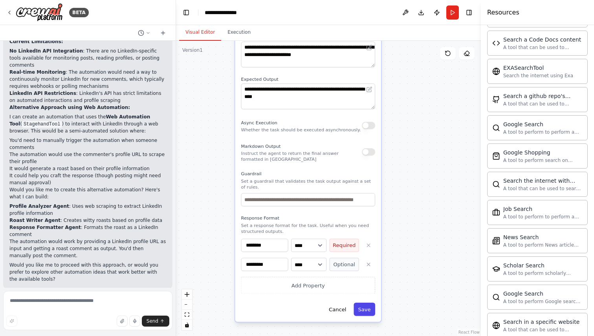
click at [366, 305] on button "Save" at bounding box center [364, 309] width 22 height 13
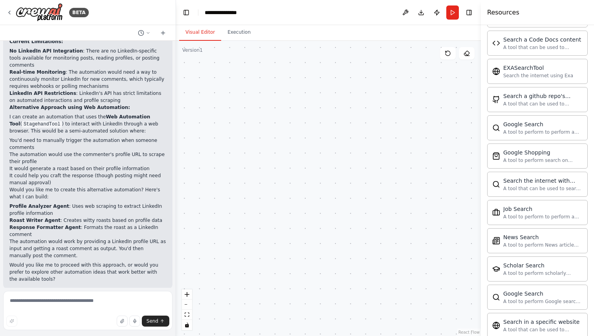
drag, startPoint x: 336, startPoint y: 165, endPoint x: 360, endPoint y: 256, distance: 93.8
click at [360, 256] on div ".deletable-edge-delete-btn { width: 20px; height: 20px; border: 0px solid #ffff…" at bounding box center [328, 189] width 305 height 296
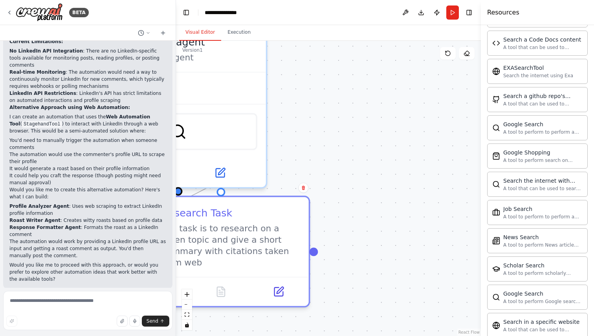
click at [457, 186] on div ".deletable-edge-delete-btn { width: 20px; height: 20px; border: 0px solid #ffff…" at bounding box center [328, 189] width 305 height 296
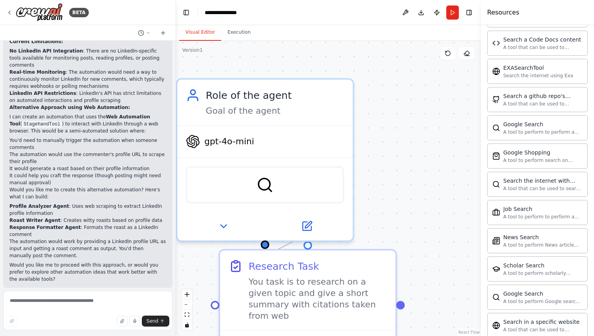
drag, startPoint x: 355, startPoint y: 144, endPoint x: 449, endPoint y: 190, distance: 104.3
click at [449, 190] on div ".deletable-edge-delete-btn { width: 20px; height: 20px; border: 0px solid #ffff…" at bounding box center [328, 189] width 305 height 296
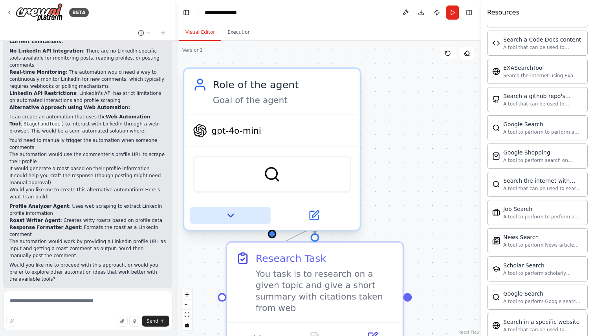
click at [232, 214] on icon at bounding box center [230, 215] width 11 height 11
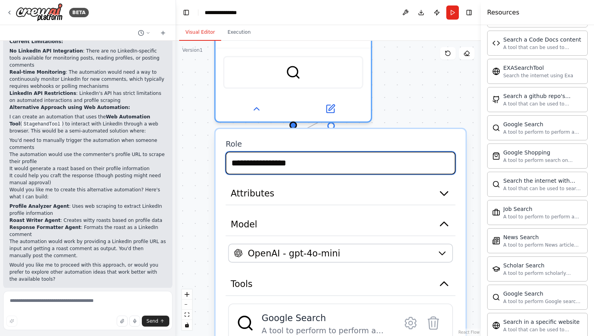
drag, startPoint x: 370, startPoint y: 188, endPoint x: 392, endPoint y: 77, distance: 112.5
click at [392, 77] on div ".deletable-edge-delete-btn { width: 20px; height: 20px; border: 0px solid #ffff…" at bounding box center [328, 189] width 305 height 296
click at [303, 169] on input "**********" at bounding box center [340, 163] width 230 height 23
click at [409, 163] on input "**********" at bounding box center [340, 163] width 230 height 23
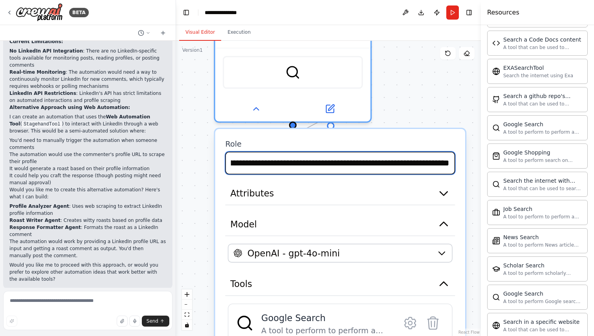
click at [447, 165] on input "**********" at bounding box center [340, 163] width 230 height 23
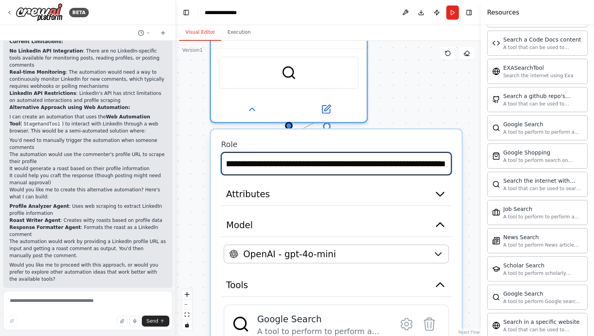
scroll to position [0, 62]
type input "**********"
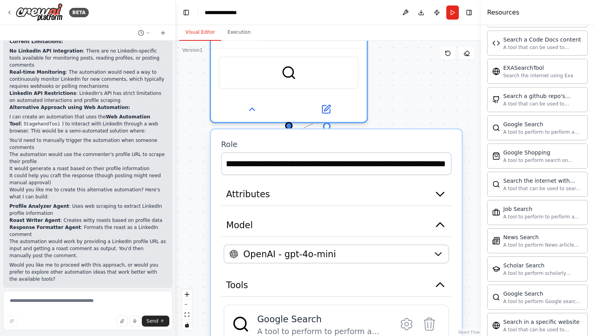
scroll to position [0, 0]
click at [471, 227] on div ".deletable-edge-delete-btn { width: 20px; height: 20px; border: 0px solid #ffff…" at bounding box center [328, 189] width 305 height 296
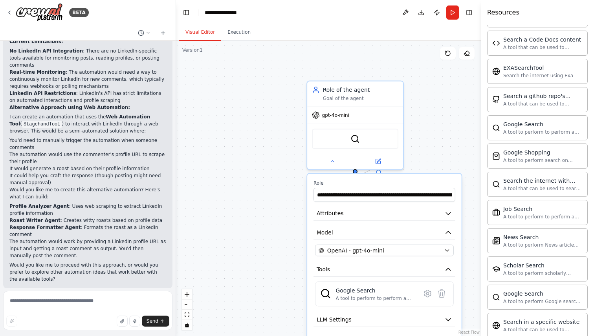
click at [461, 245] on div "**********" at bounding box center [384, 282] width 154 height 216
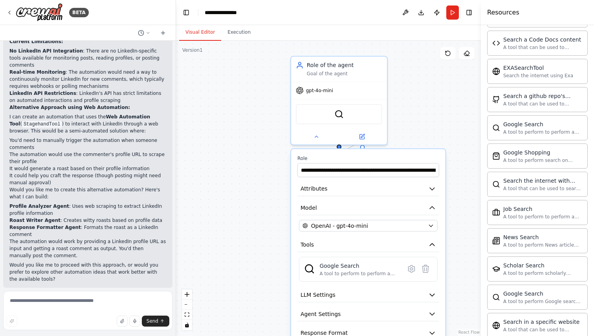
drag, startPoint x: 453, startPoint y: 171, endPoint x: 432, endPoint y: 130, distance: 45.7
click at [432, 130] on div ".deletable-edge-delete-btn { width: 20px; height: 20px; border: 0px solid #ffff…" at bounding box center [328, 189] width 305 height 296
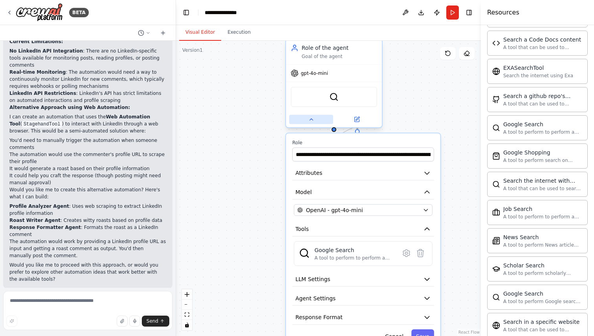
click at [309, 124] on button at bounding box center [311, 119] width 44 height 9
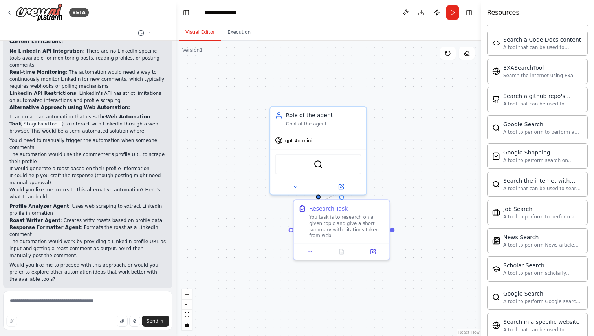
drag, startPoint x: 446, startPoint y: 113, endPoint x: 431, endPoint y: 179, distance: 67.8
click at [431, 179] on div ".deletable-edge-delete-btn { width: 20px; height: 20px; border: 0px solid #ffff…" at bounding box center [328, 189] width 305 height 296
click at [345, 121] on div "Goal of the agent" at bounding box center [323, 122] width 75 height 6
click at [448, 13] on button "Run" at bounding box center [452, 12] width 13 height 14
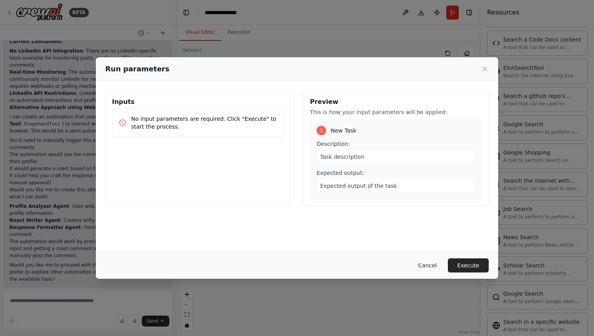
click at [435, 265] on button "Cancel" at bounding box center [427, 266] width 31 height 14
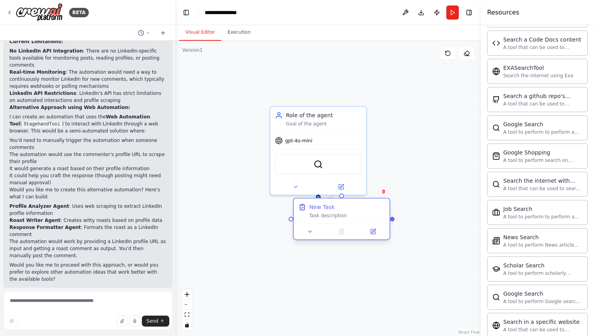
click at [356, 219] on div "New Task Task description" at bounding box center [342, 211] width 96 height 25
click at [304, 231] on button at bounding box center [310, 231] width 27 height 9
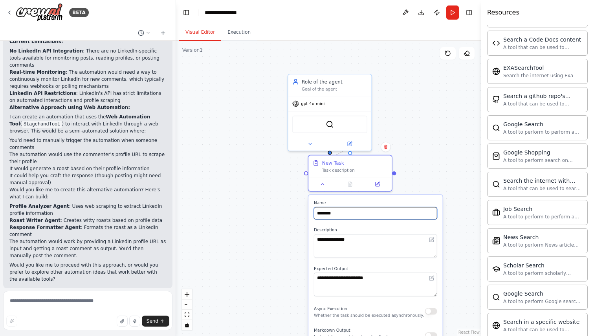
drag, startPoint x: 433, startPoint y: 204, endPoint x: 430, endPoint y: 159, distance: 45.3
click at [430, 159] on div "**********" at bounding box center [328, 189] width 305 height 296
click at [354, 91] on div "Role of the agent Goal of the agent" at bounding box center [329, 84] width 83 height 22
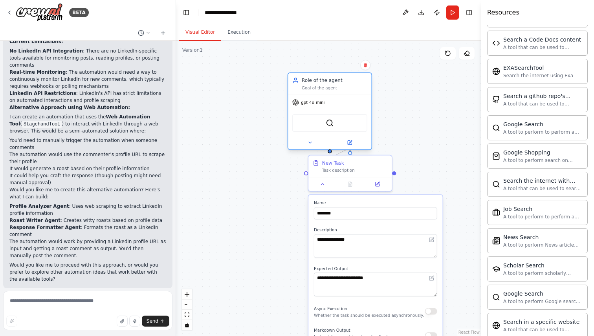
click at [327, 82] on div "Role of the agent" at bounding box center [334, 80] width 66 height 7
click at [308, 145] on button at bounding box center [309, 143] width 38 height 8
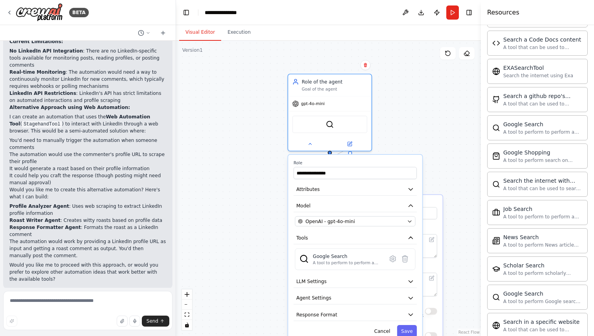
click at [430, 152] on div "**********" at bounding box center [328, 189] width 305 height 296
click at [376, 333] on button "Cancel" at bounding box center [382, 331] width 24 height 12
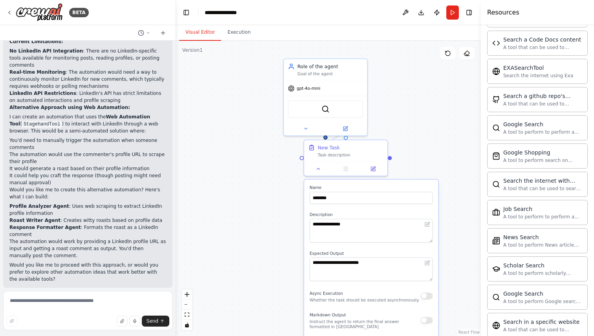
drag, startPoint x: 405, startPoint y: 148, endPoint x: 393, endPoint y: 97, distance: 52.1
click at [393, 97] on div "**********" at bounding box center [328, 189] width 305 height 296
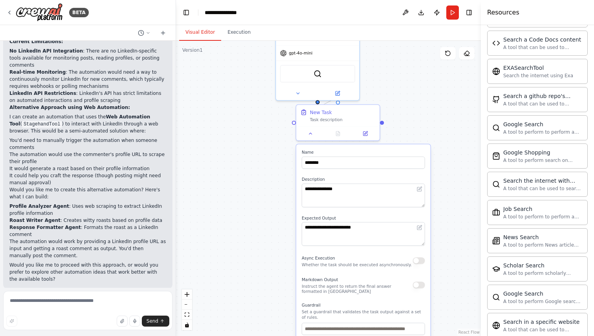
click at [340, 169] on div "**********" at bounding box center [363, 275] width 134 height 262
click at [342, 163] on input "********" at bounding box center [362, 163] width 123 height 12
type input "**********"
click at [353, 194] on textarea "**********" at bounding box center [362, 196] width 123 height 24
type textarea "**********"
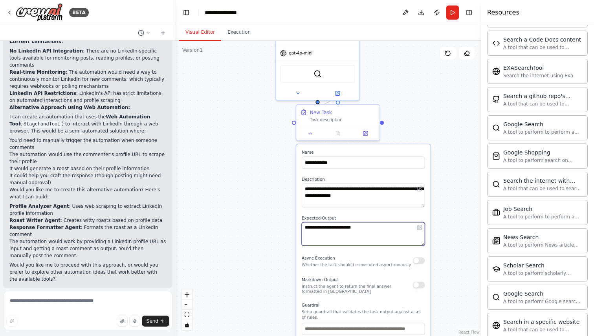
click at [331, 238] on textarea "**********" at bounding box center [362, 235] width 123 height 24
type textarea "*"
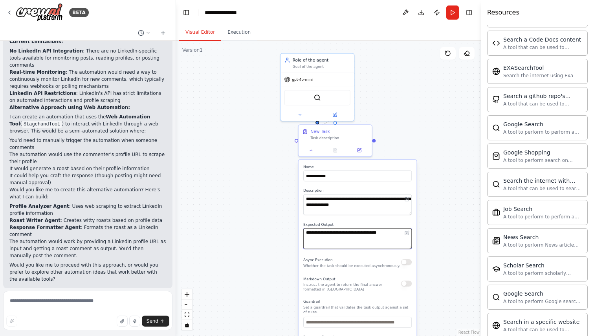
type textarea "**********"
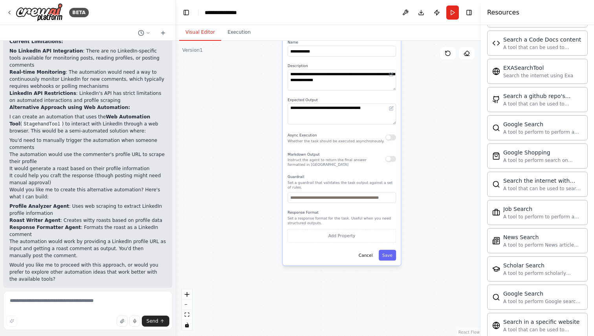
drag, startPoint x: 267, startPoint y: 282, endPoint x: 247, endPoint y: 143, distance: 140.0
click at [247, 143] on div "**********" at bounding box center [328, 189] width 305 height 296
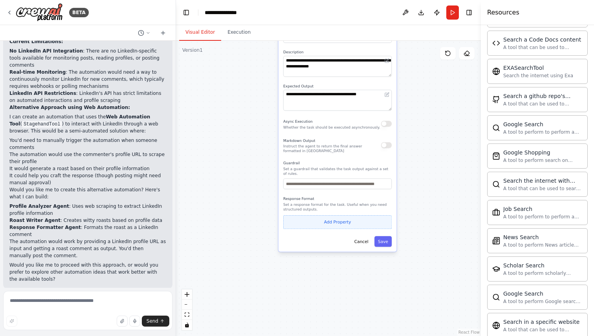
click at [326, 226] on button "Add Property" at bounding box center [337, 223] width 108 height 14
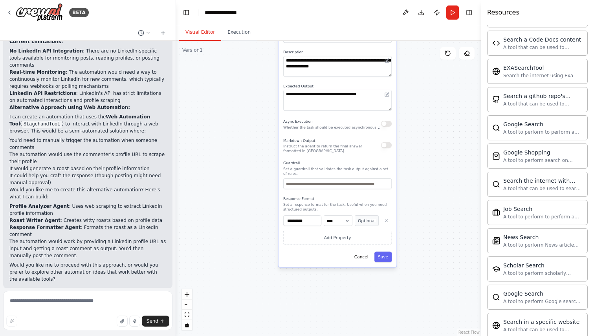
click at [311, 219] on input "**********" at bounding box center [302, 221] width 38 height 11
type input "**********"
click at [338, 222] on select "**** ******* ******* **** ******" at bounding box center [337, 221] width 29 height 11
click at [323, 216] on select "**** ******* ******* **** ******" at bounding box center [337, 221] width 29 height 11
click at [362, 224] on button "Optional" at bounding box center [366, 221] width 24 height 11
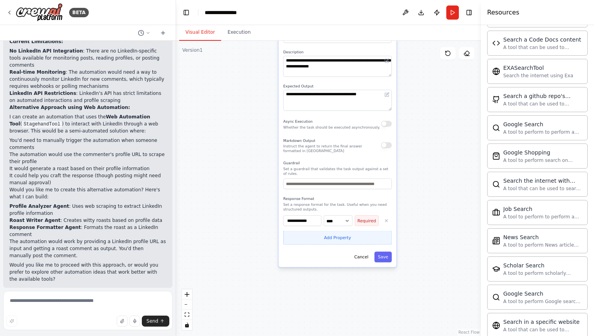
click at [356, 240] on button "Add Property" at bounding box center [337, 238] width 108 height 14
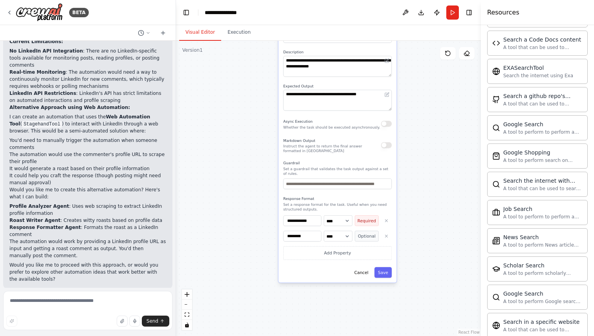
type input "*********"
click at [340, 240] on select "**** ******* ******* **** ******" at bounding box center [337, 236] width 29 height 11
select select "*****"
click at [323, 231] on select "**** ******* ******* **** ******" at bounding box center [337, 236] width 29 height 11
click at [384, 274] on button "Save" at bounding box center [382, 272] width 17 height 11
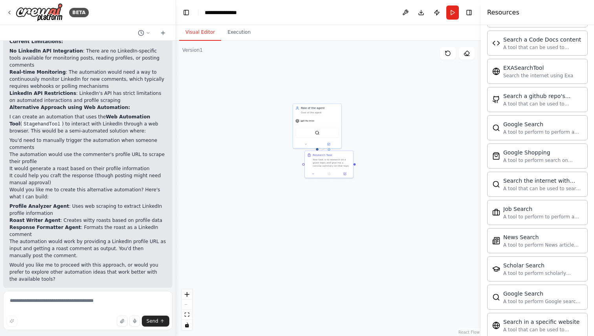
drag, startPoint x: 367, startPoint y: 124, endPoint x: 363, endPoint y: 241, distance: 117.8
click at [363, 241] on div ".deletable-edge-delete-btn { width: 20px; height: 20px; border: 0px solid #ffff…" at bounding box center [328, 189] width 305 height 296
click at [395, 168] on div ".deletable-edge-delete-btn { width: 20px; height: 20px; border: 0px solid #ffff…" at bounding box center [328, 189] width 305 height 296
click at [320, 121] on div "gpt-4o-mini" at bounding box center [317, 120] width 48 height 9
click at [307, 146] on div at bounding box center [317, 144] width 48 height 8
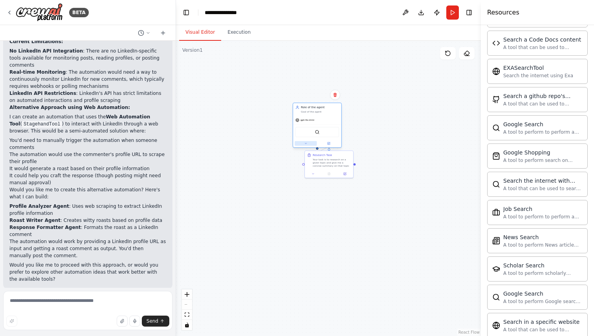
click at [307, 144] on icon at bounding box center [305, 143] width 3 height 3
click at [320, 162] on input "**********" at bounding box center [331, 161] width 71 height 7
type input "**********"
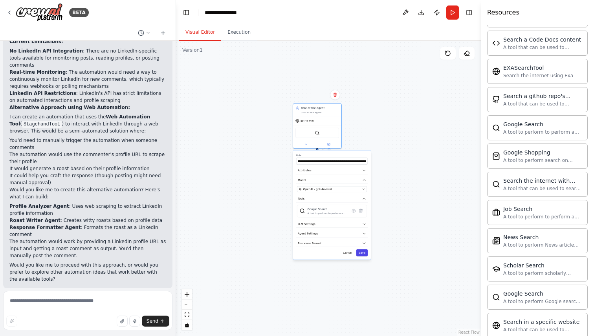
click at [365, 256] on button "Save" at bounding box center [361, 253] width 11 height 7
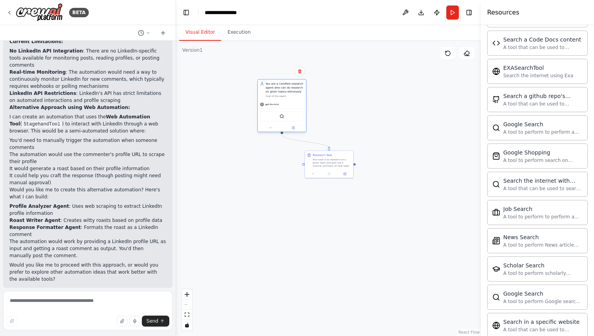
drag, startPoint x: 332, startPoint y: 120, endPoint x: 301, endPoint y: 90, distance: 42.5
click at [301, 95] on div "Goal of the agent" at bounding box center [284, 96] width 38 height 3
click at [455, 9] on button "Run" at bounding box center [452, 12] width 13 height 14
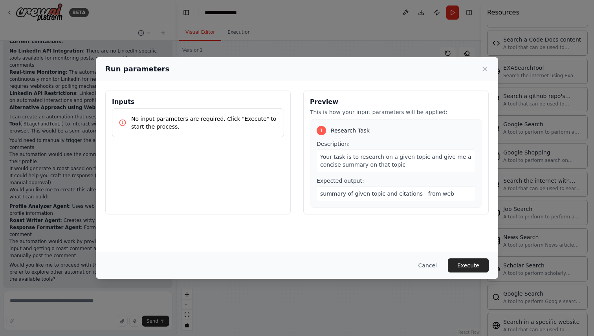
click at [200, 115] on p "No input parameters are required. Click "Execute" to start the process." at bounding box center [204, 123] width 146 height 16
click at [483, 68] on icon at bounding box center [484, 69] width 8 height 8
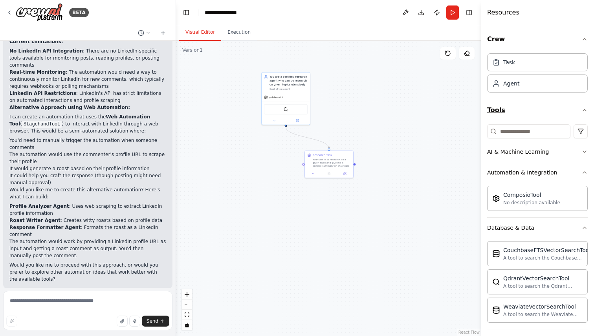
click at [540, 112] on button "Tools" at bounding box center [537, 110] width 100 height 22
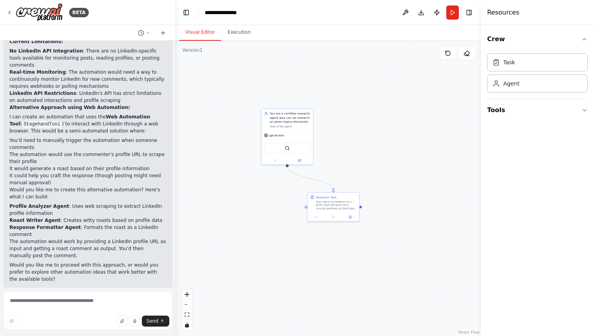
drag, startPoint x: 357, startPoint y: 82, endPoint x: 364, endPoint y: 119, distance: 36.8
click at [363, 120] on div ".deletable-edge-delete-btn { width: 20px; height: 20px; border: 0px solid #ffff…" at bounding box center [328, 189] width 305 height 296
click at [227, 118] on div ".deletable-edge-delete-btn { width: 20px; height: 20px; border: 0px solid #ffff…" at bounding box center [328, 189] width 305 height 296
click at [228, 36] on button "Execution" at bounding box center [239, 32] width 36 height 16
click at [209, 29] on button "Visual Editor" at bounding box center [200, 32] width 42 height 16
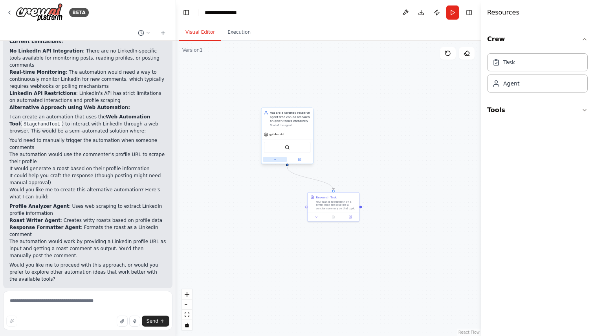
click at [276, 159] on icon at bounding box center [275, 160] width 4 height 4
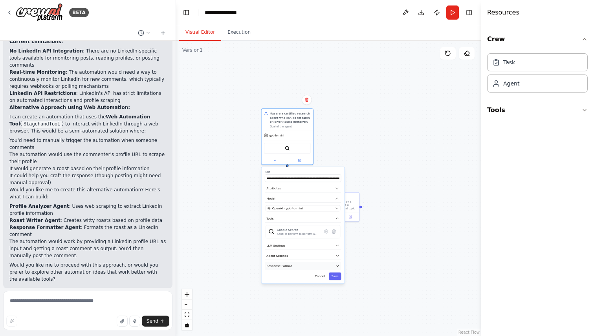
click at [334, 265] on button "Response Format" at bounding box center [303, 267] width 76 height 8
click at [334, 259] on button "Agent Settings" at bounding box center [303, 256] width 76 height 8
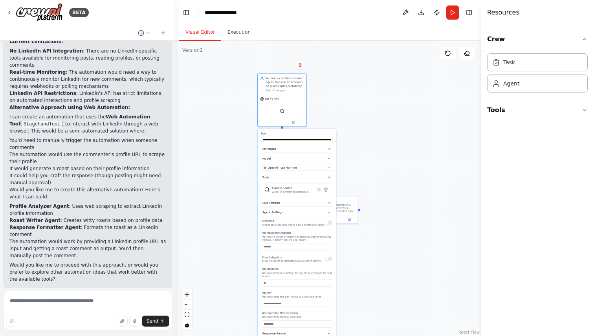
drag, startPoint x: 331, startPoint y: 274, endPoint x: 323, endPoint y: 237, distance: 37.6
click at [323, 237] on div "Reasoning Reflect on a task and create a plan before execution Max Reasoning At…" at bounding box center [296, 273] width 70 height 109
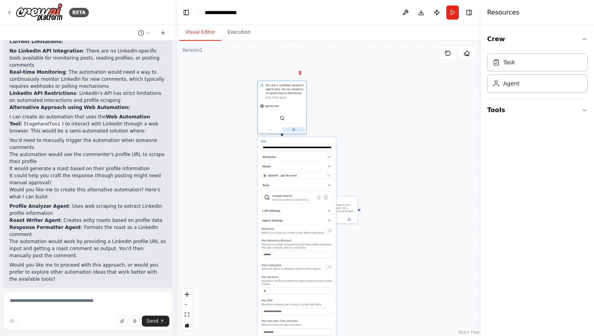
click at [297, 132] on button at bounding box center [293, 129] width 22 height 5
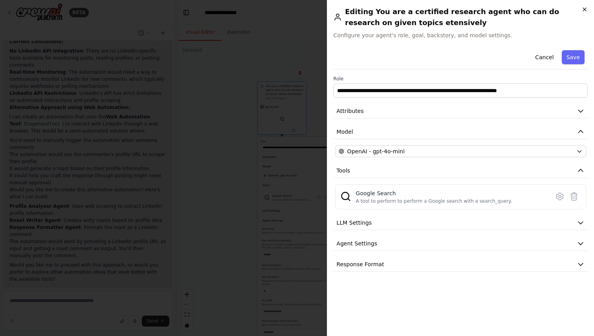
click at [586, 8] on icon "button" at bounding box center [584, 9] width 6 height 6
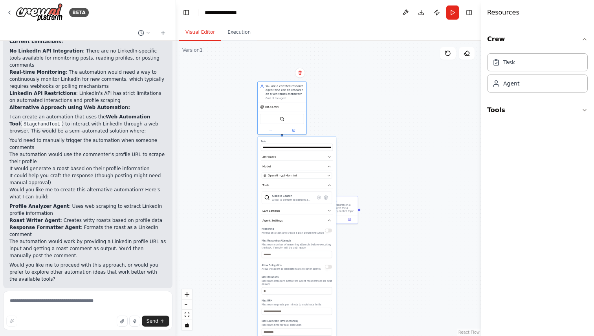
click at [426, 82] on div ".deletable-edge-delete-btn { width: 20px; height: 20px; border: 0px solid #ffff…" at bounding box center [328, 189] width 305 height 296
click at [276, 133] on div at bounding box center [282, 130] width 49 height 8
click at [269, 130] on icon at bounding box center [269, 129] width 3 height 3
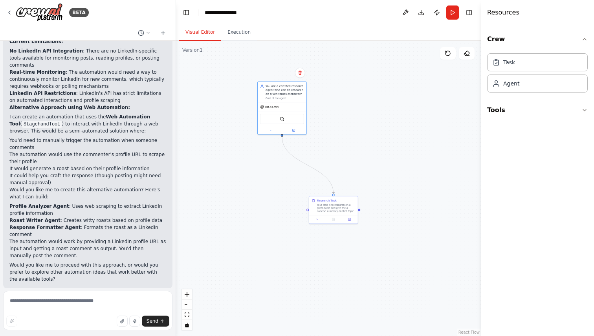
click at [344, 94] on div ".deletable-edge-delete-btn { width: 20px; height: 20px; border: 0px solid #ffff…" at bounding box center [328, 189] width 305 height 296
click at [451, 14] on button "Run" at bounding box center [452, 12] width 13 height 14
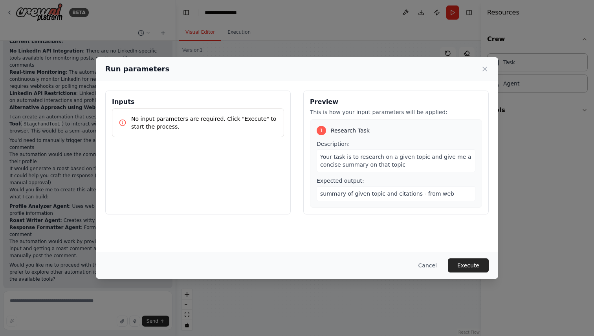
click at [209, 126] on p "No input parameters are required. Click "Execute" to start the process." at bounding box center [204, 123] width 146 height 16
click at [486, 68] on icon at bounding box center [484, 69] width 4 height 4
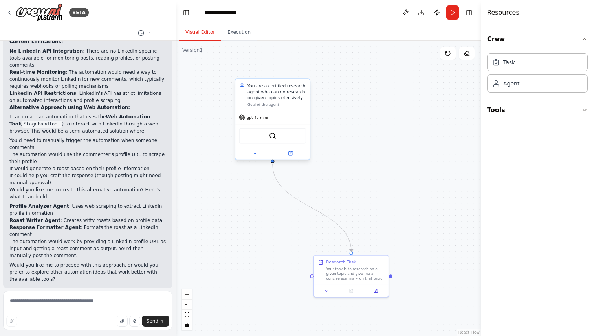
click at [280, 94] on div "You are a certified research agent who can do research on given topics etensive…" at bounding box center [276, 92] width 58 height 18
click at [255, 152] on icon at bounding box center [254, 153] width 5 height 5
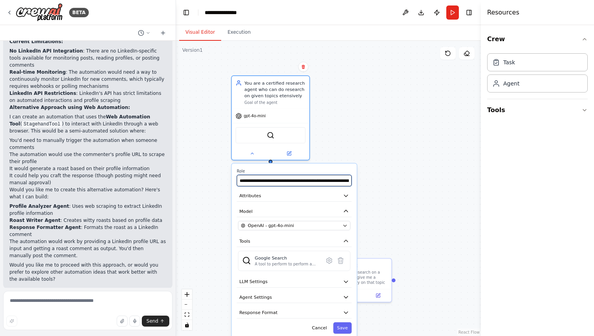
click at [336, 177] on input "**********" at bounding box center [294, 180] width 115 height 11
type input "**********"
click at [338, 325] on button "Save" at bounding box center [342, 328] width 18 height 11
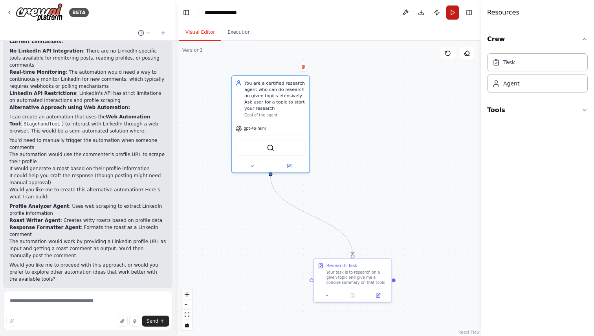
click at [455, 17] on button "Run" at bounding box center [452, 12] width 13 height 14
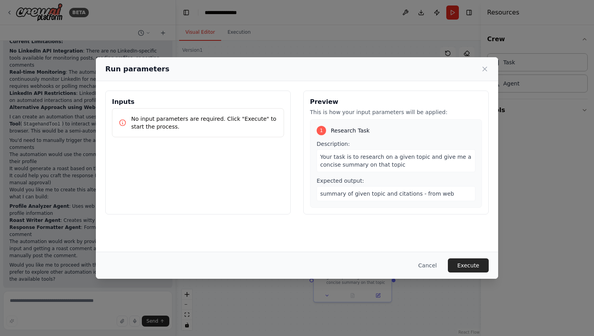
click at [238, 114] on div "No input parameters are required. Click "Execute" to start the process." at bounding box center [198, 122] width 172 height 29
click at [459, 260] on button "Execute" at bounding box center [467, 266] width 41 height 14
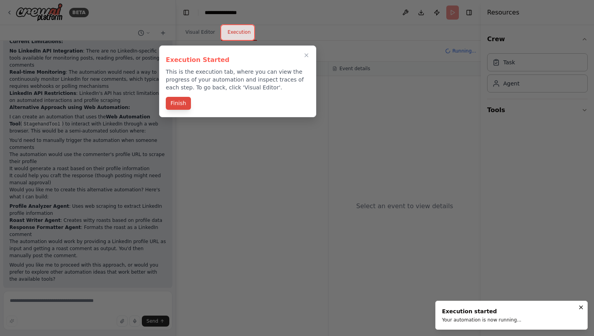
click at [184, 100] on button "Finish" at bounding box center [178, 103] width 25 height 13
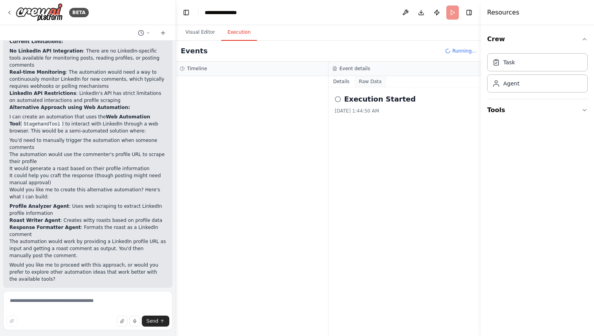
click at [366, 81] on button "Raw Data" at bounding box center [370, 81] width 32 height 11
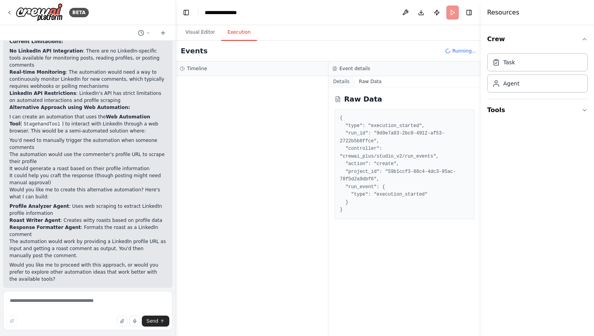
click at [345, 80] on button "Details" at bounding box center [341, 81] width 26 height 11
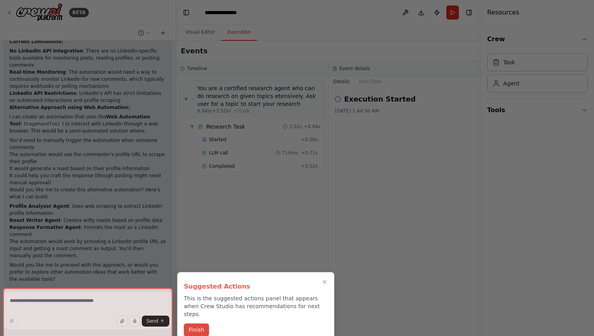
click at [199, 324] on button "Finish" at bounding box center [196, 330] width 25 height 13
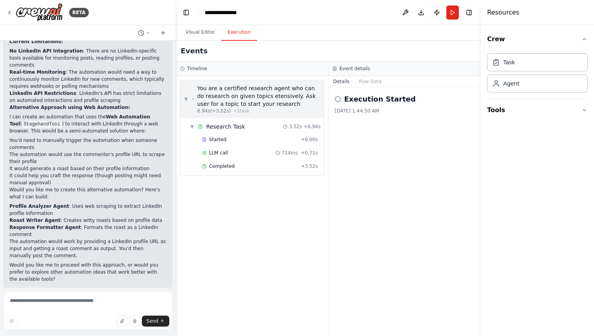
click at [245, 107] on div "You are a certified research agent who can do research on given topics etensive…" at bounding box center [258, 96] width 122 height 24
click at [195, 128] on div "▼ Research Task" at bounding box center [217, 127] width 55 height 8
click at [195, 128] on div "▶ Research Task" at bounding box center [217, 127] width 55 height 8
click at [224, 168] on span "Completed" at bounding box center [222, 166] width 26 height 6
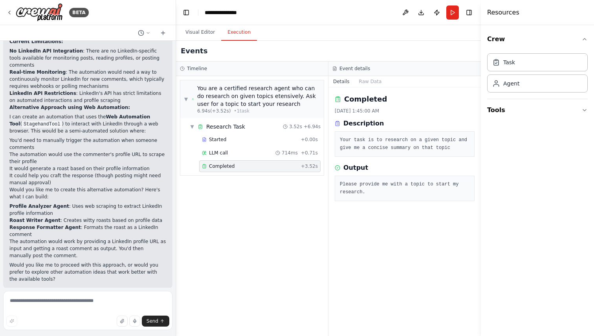
click at [235, 214] on div "▼ You are a certified research agent who can do research on given topics etensi…" at bounding box center [252, 206] width 152 height 260
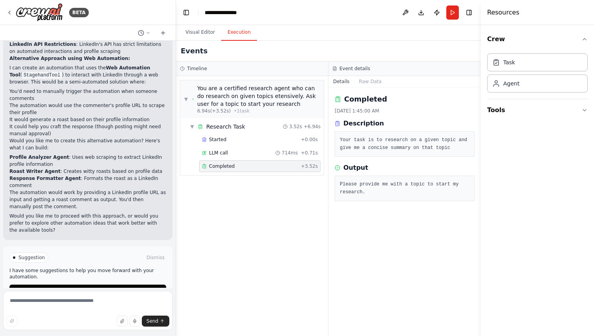
scroll to position [385, 0]
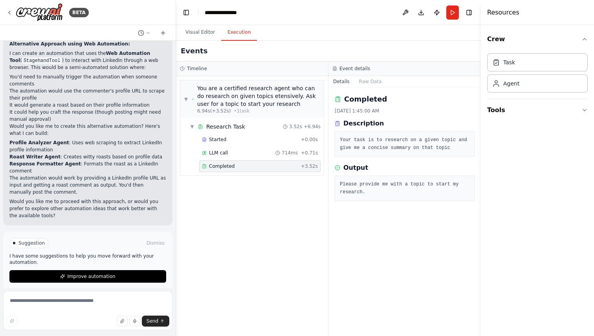
click at [206, 74] on div "Timeline" at bounding box center [252, 69] width 152 height 15
click at [200, 30] on button "Visual Editor" at bounding box center [200, 32] width 42 height 16
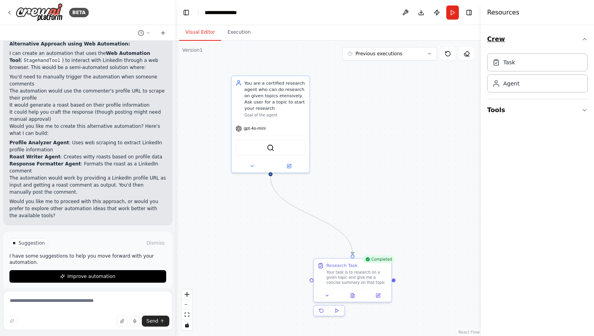
click at [542, 47] on button "Crew" at bounding box center [537, 39] width 100 height 22
click at [548, 57] on button "Tools" at bounding box center [537, 62] width 100 height 22
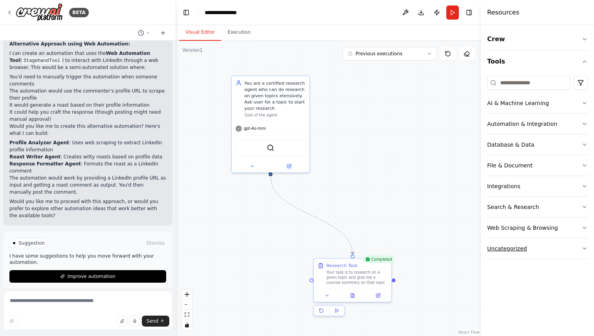
click at [542, 244] on button "Uncategorized" at bounding box center [537, 249] width 100 height 20
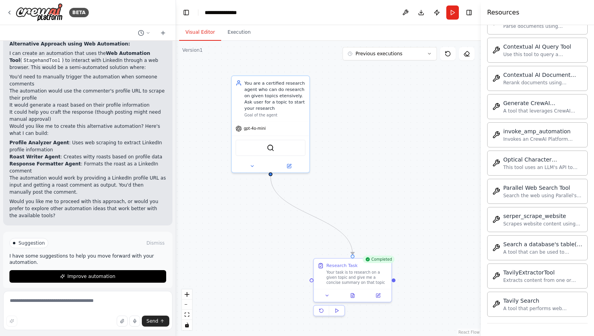
scroll to position [0, 0]
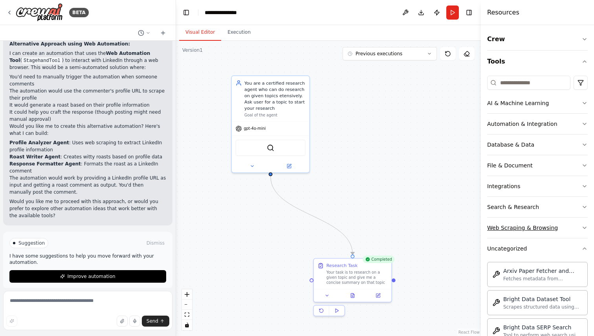
click at [529, 223] on button "Web Scraping & Browsing" at bounding box center [537, 228] width 100 height 20
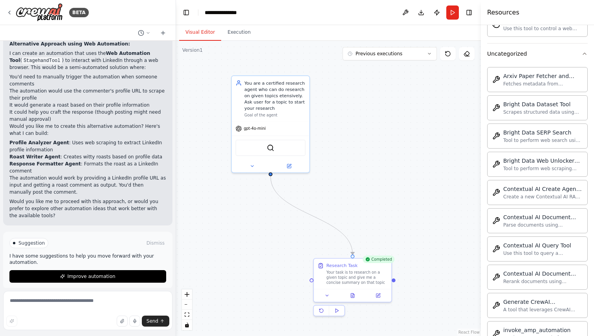
scroll to position [634, 0]
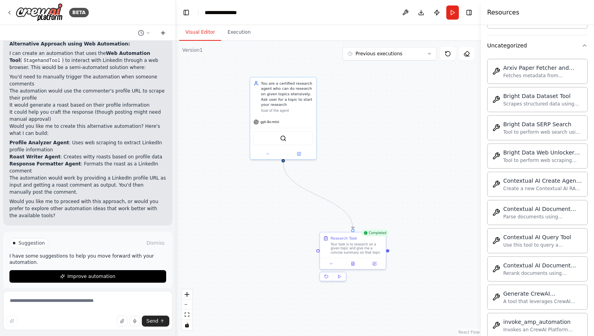
click at [164, 34] on icon at bounding box center [163, 33] width 6 height 6
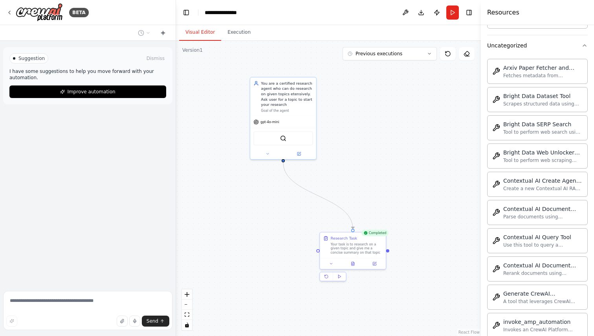
click at [162, 32] on icon at bounding box center [163, 33] width 6 height 6
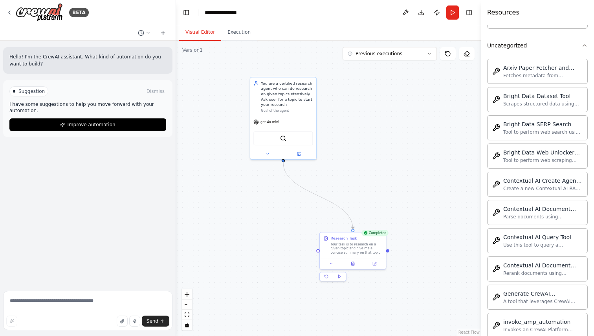
click at [162, 32] on icon at bounding box center [163, 33] width 6 height 6
click at [203, 34] on button "Visual Editor" at bounding box center [200, 32] width 42 height 16
click at [150, 34] on button at bounding box center [144, 32] width 19 height 9
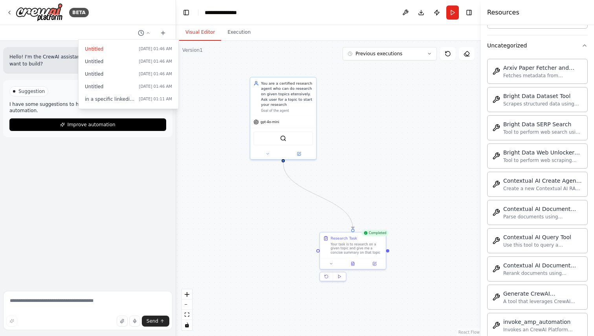
click at [207, 87] on div ".deletable-edge-delete-btn { width: 20px; height: 20px; border: 0px solid #ffff…" at bounding box center [328, 189] width 305 height 296
click at [438, 12] on button "Publish" at bounding box center [436, 12] width 13 height 14
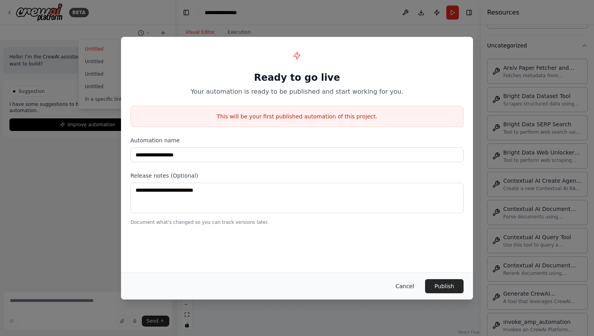
click at [407, 287] on button "Cancel" at bounding box center [404, 286] width 31 height 14
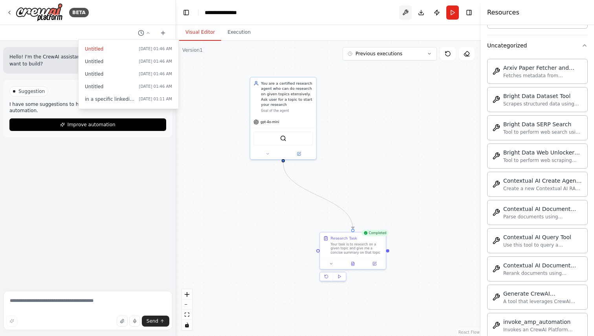
click at [408, 13] on button at bounding box center [405, 12] width 13 height 14
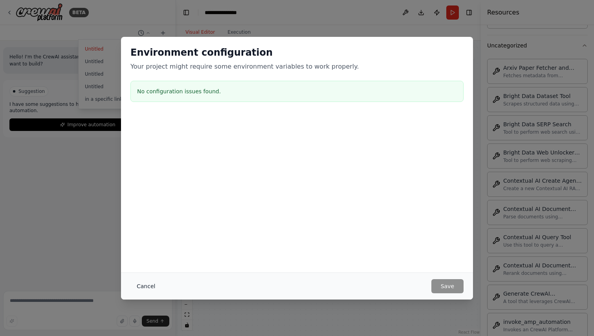
click at [144, 292] on button "Cancel" at bounding box center [145, 286] width 31 height 14
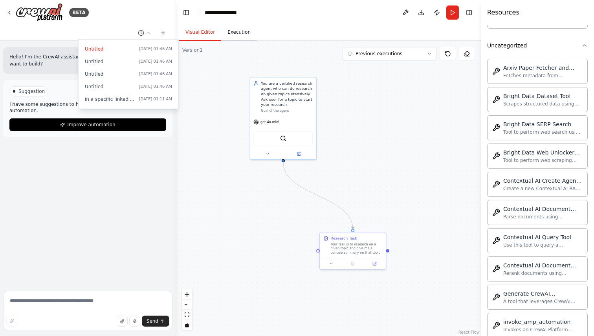
click at [247, 32] on button "Execution" at bounding box center [239, 32] width 36 height 16
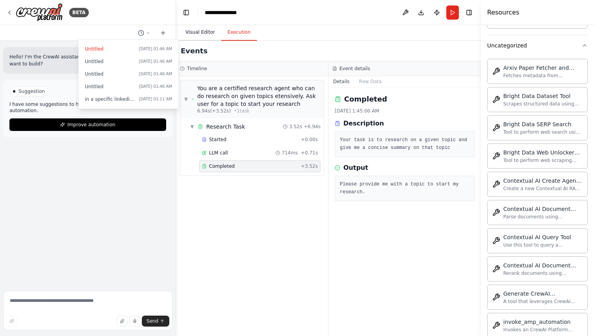
click at [204, 33] on button "Visual Editor" at bounding box center [200, 32] width 42 height 16
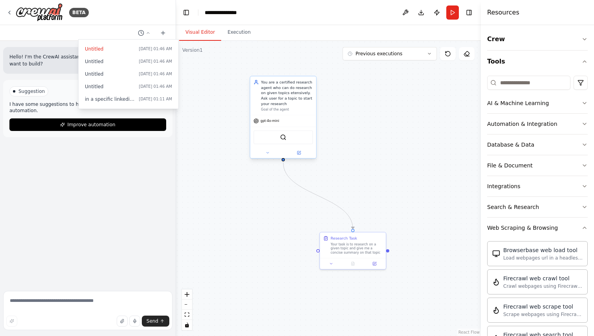
click at [298, 106] on div "You are a certified research agent who can do research on given topics etensive…" at bounding box center [287, 93] width 52 height 27
click at [308, 155] on button at bounding box center [298, 153] width 30 height 6
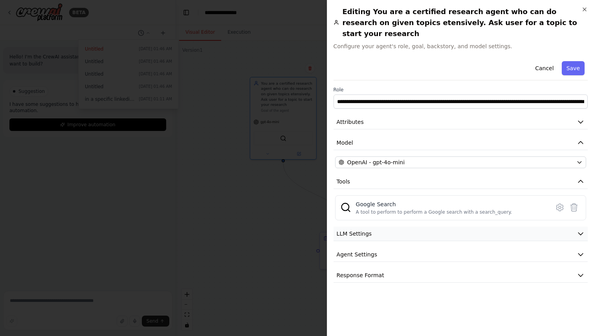
click at [411, 227] on button "LLM Settings" at bounding box center [460, 234] width 254 height 15
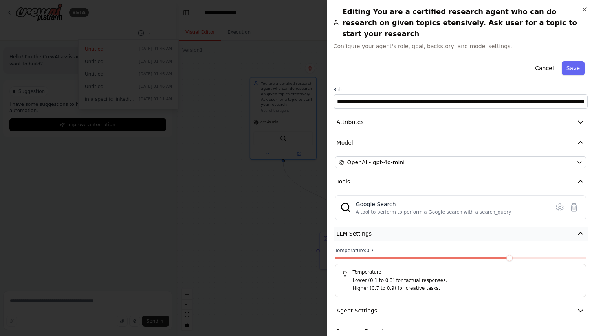
scroll to position [4, 0]
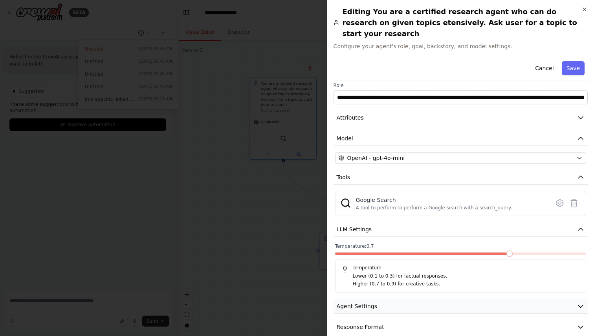
click at [400, 300] on button "Agent Settings" at bounding box center [460, 307] width 254 height 15
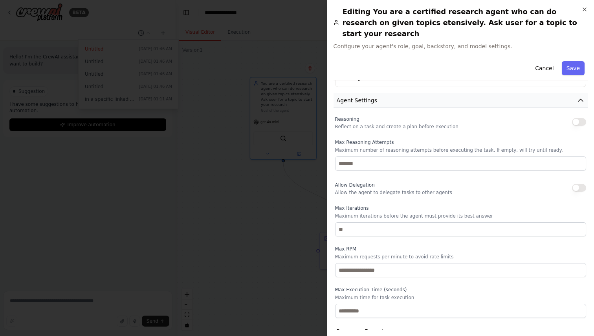
scroll to position [215, 0]
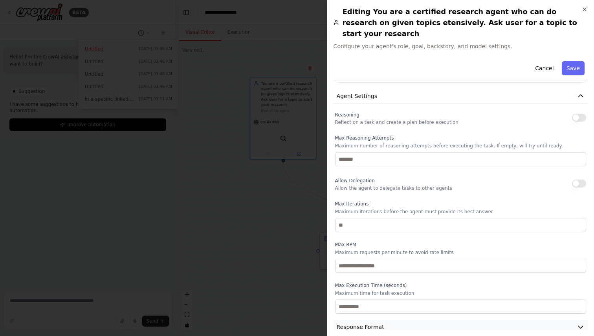
click at [394, 320] on button "Response Format" at bounding box center [460, 327] width 254 height 15
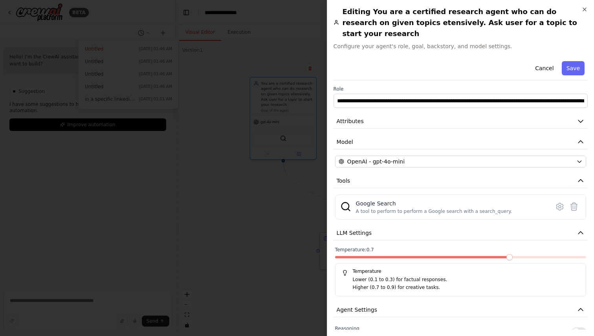
scroll to position [0, 0]
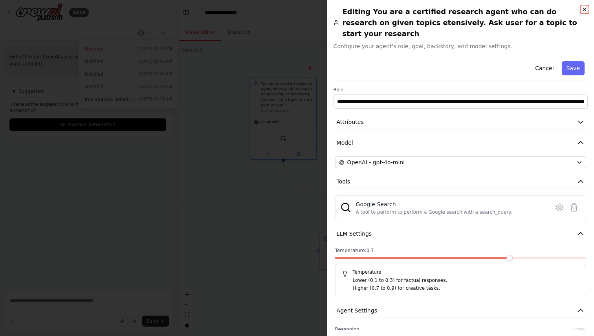
click at [586, 9] on icon "button" at bounding box center [584, 9] width 6 height 6
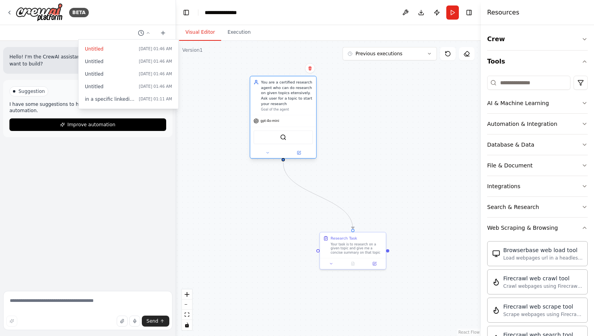
click at [292, 120] on div "gpt-4o-mini" at bounding box center [283, 121] width 66 height 12
click at [275, 122] on span "gpt-4o-mini" at bounding box center [269, 121] width 19 height 4
click at [298, 86] on div "You are a certified research agent who can do research on given topics etensive…" at bounding box center [287, 93] width 52 height 27
click at [417, 57] on button "Previous executions" at bounding box center [389, 53] width 94 height 13
click at [414, 132] on div ".deletable-edge-delete-btn { width: 20px; height: 20px; border: 0px solid #ffff…" at bounding box center [328, 189] width 305 height 296
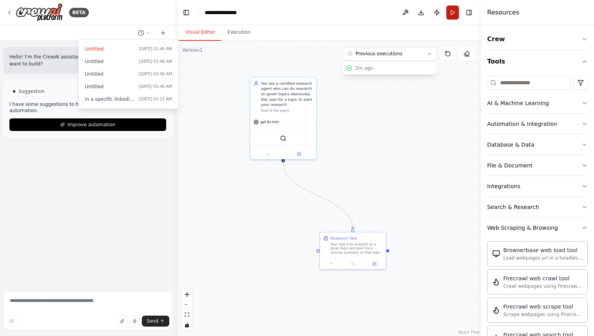
click at [449, 17] on button "Run" at bounding box center [452, 12] width 13 height 14
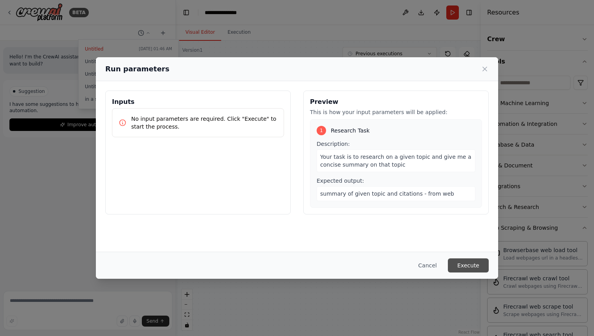
click at [461, 263] on button "Execute" at bounding box center [467, 266] width 41 height 14
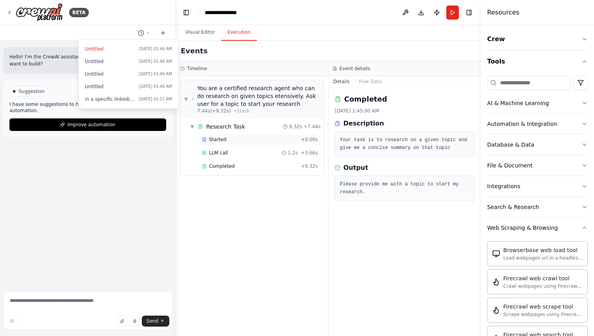
click at [236, 144] on div "Started + 0.00s" at bounding box center [259, 140] width 121 height 12
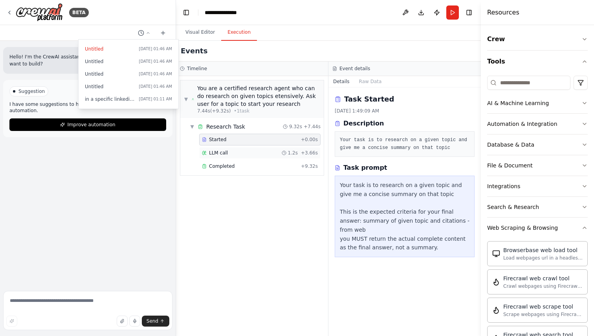
click at [235, 154] on div "LLM call 1.2s + 3.66s" at bounding box center [260, 153] width 116 height 6
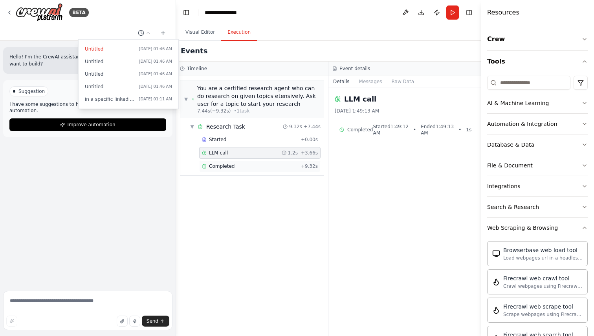
click at [236, 169] on div "Completed" at bounding box center [250, 166] width 96 height 6
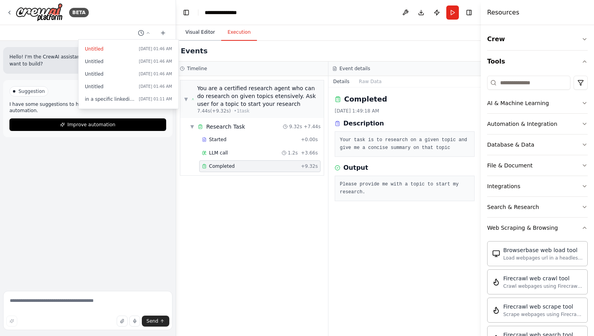
click at [202, 35] on button "Visual Editor" at bounding box center [200, 32] width 42 height 16
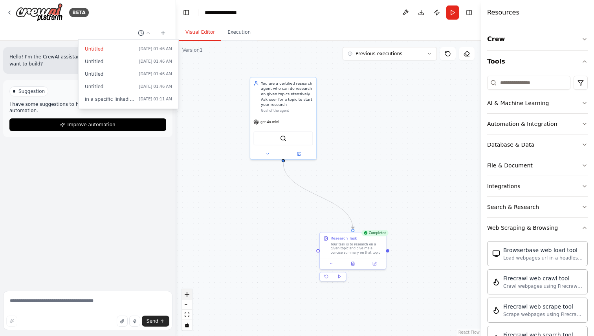
click at [190, 295] on button "zoom in" at bounding box center [187, 295] width 10 height 10
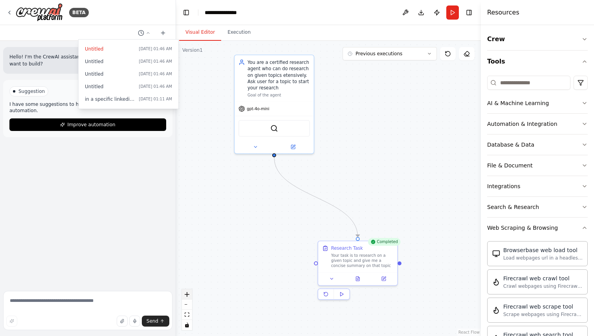
click at [190, 295] on button "zoom in" at bounding box center [187, 295] width 10 height 10
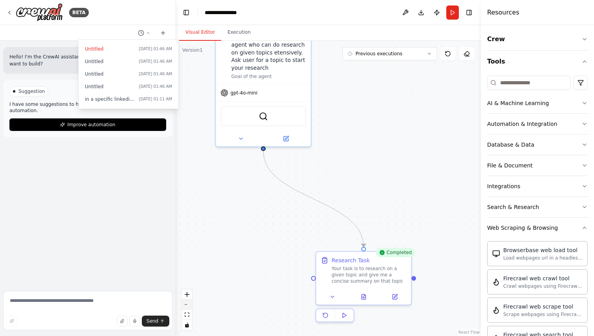
click at [189, 304] on button "zoom out" at bounding box center [187, 305] width 10 height 10
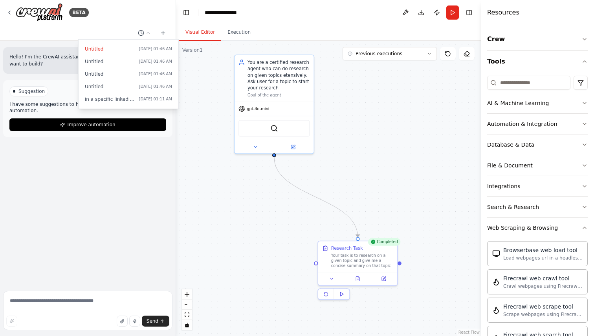
click at [126, 295] on div at bounding box center [88, 168] width 176 height 336
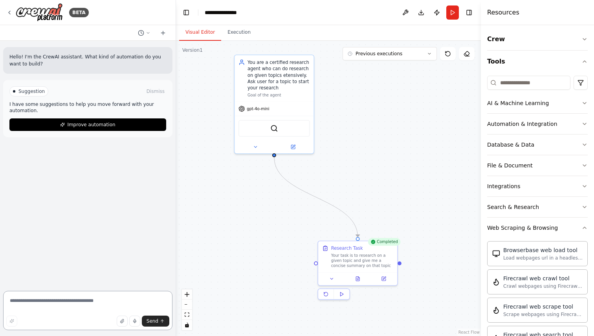
click at [118, 298] on textarea at bounding box center [87, 310] width 169 height 39
type textarea "**********"
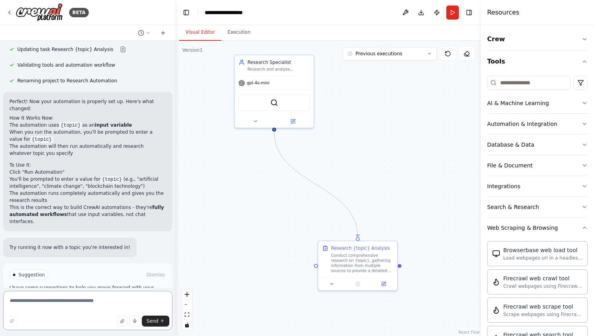
scroll to position [306, 0]
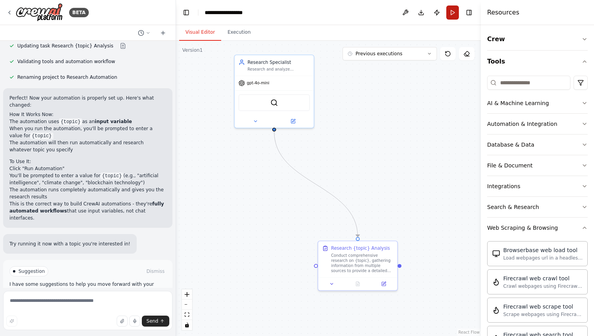
click at [451, 14] on button "Run" at bounding box center [452, 12] width 13 height 14
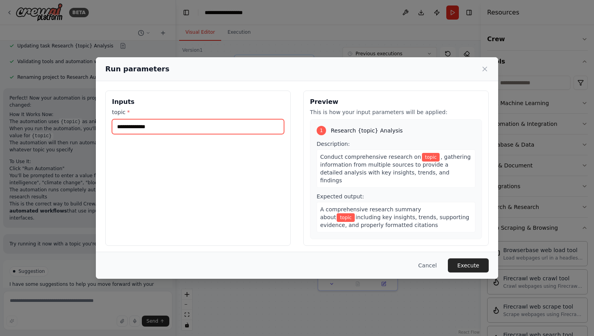
click at [237, 122] on input "topic *" at bounding box center [198, 126] width 172 height 15
type input "*"
type input "*******"
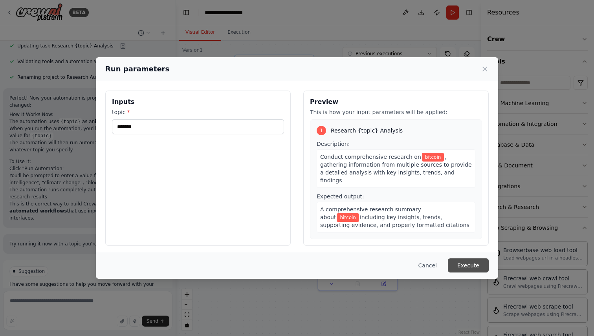
click at [468, 267] on button "Execute" at bounding box center [467, 266] width 41 height 14
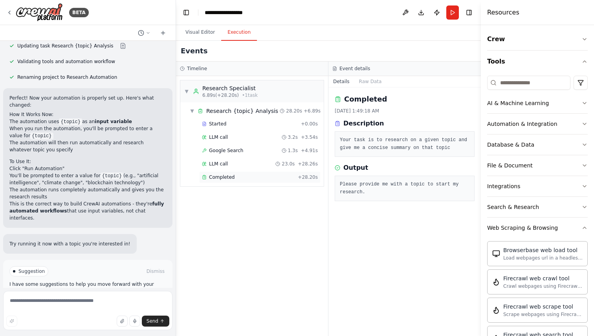
click at [225, 176] on span "Completed" at bounding box center [222, 177] width 26 height 6
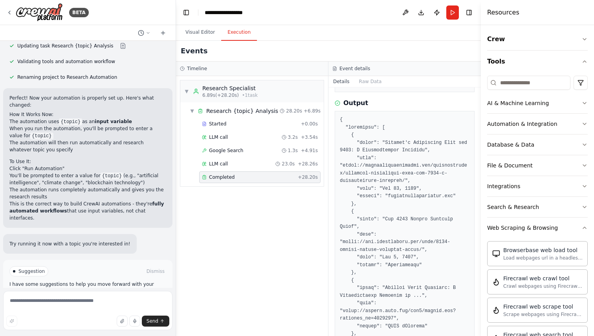
scroll to position [94, 0]
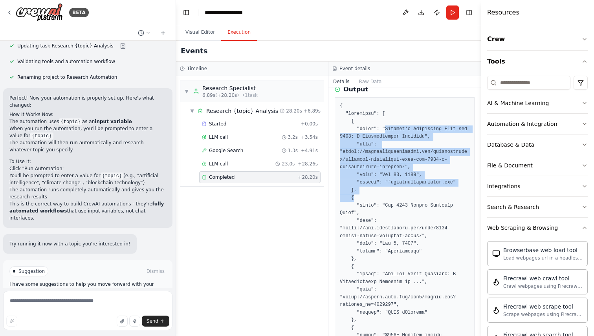
drag, startPoint x: 384, startPoint y: 129, endPoint x: 408, endPoint y: 195, distance: 69.7
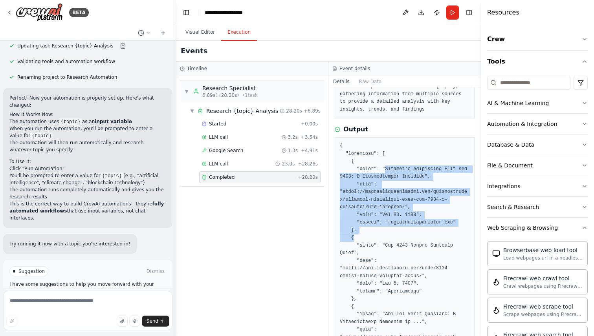
scroll to position [1, 0]
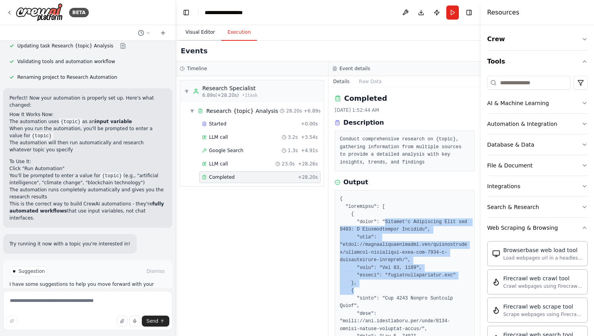
click at [210, 37] on button "Visual Editor" at bounding box center [200, 32] width 42 height 16
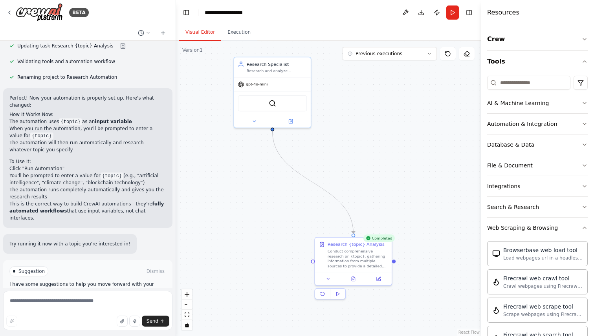
click at [218, 124] on div ".deletable-edge-delete-btn { width: 20px; height: 20px; border: 0px solid #ffff…" at bounding box center [328, 189] width 305 height 296
click at [68, 300] on textarea at bounding box center [87, 310] width 169 height 39
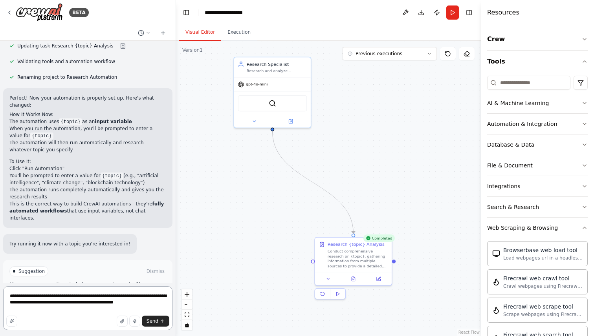
type textarea "**********"
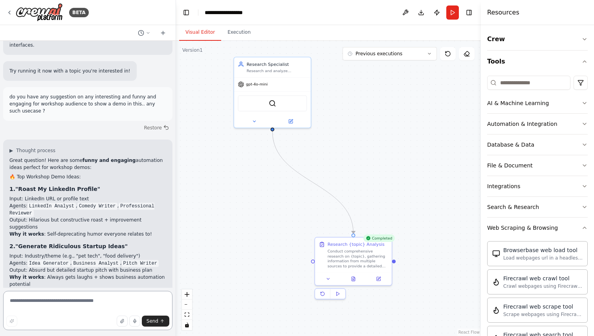
scroll to position [488, 0]
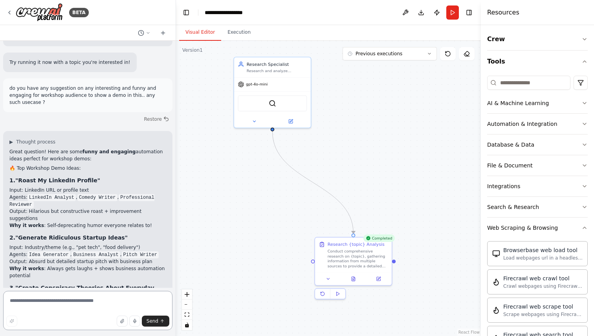
click at [71, 298] on textarea at bounding box center [87, 310] width 169 height 39
type textarea "**********"
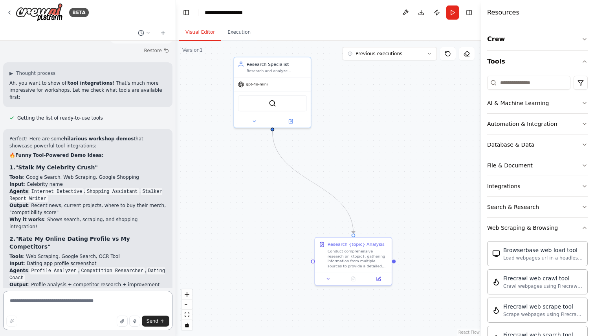
scroll to position [950, 0]
click at [58, 309] on textarea at bounding box center [87, 310] width 169 height 39
type textarea "**********"
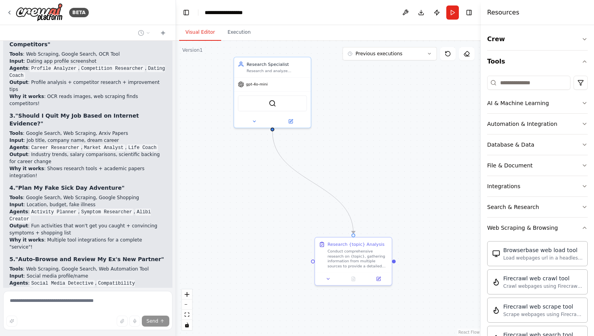
scroll to position [1209, 0]
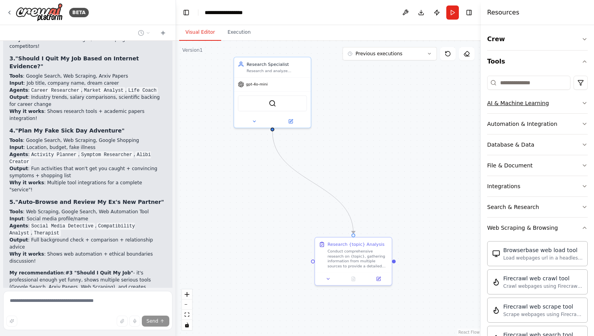
click at [555, 107] on button "AI & Machine Learning" at bounding box center [537, 103] width 100 height 20
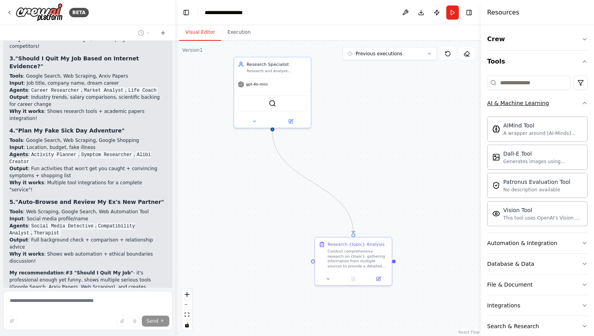
click at [555, 107] on button "AI & Machine Learning" at bounding box center [537, 103] width 100 height 20
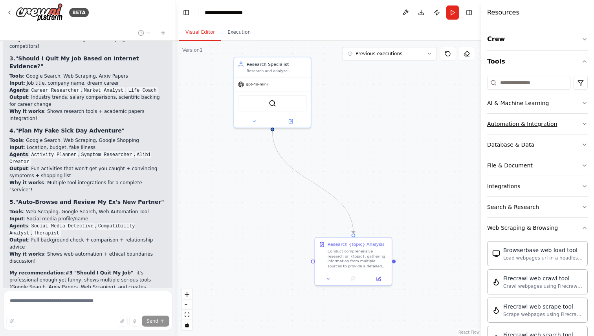
click at [564, 127] on button "Automation & Integration" at bounding box center [537, 124] width 100 height 20
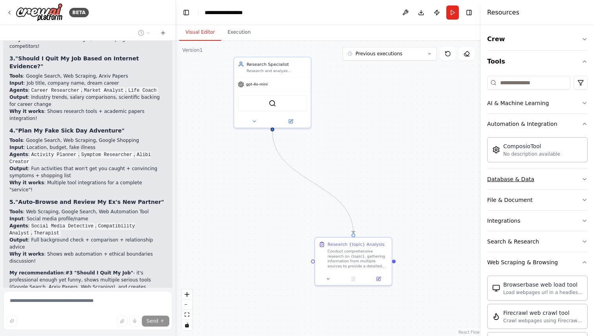
click at [564, 180] on button "Database & Data" at bounding box center [537, 179] width 100 height 20
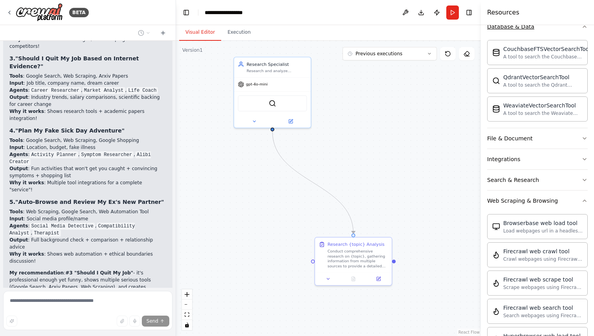
scroll to position [156, 0]
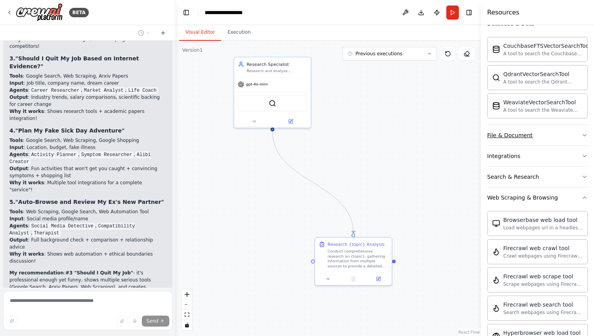
click at [570, 133] on button "File & Document" at bounding box center [537, 135] width 100 height 20
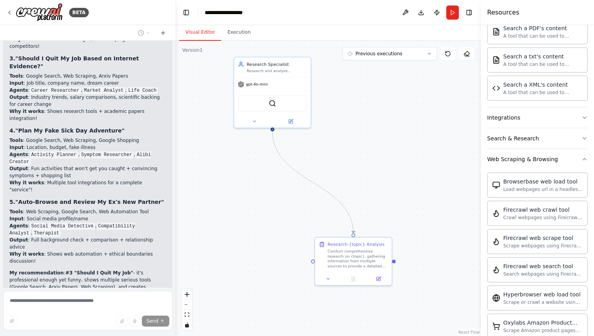
scroll to position [421, 0]
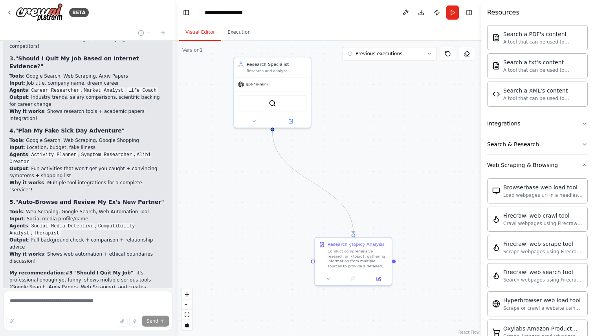
click at [570, 124] on button "Integrations" at bounding box center [537, 123] width 100 height 20
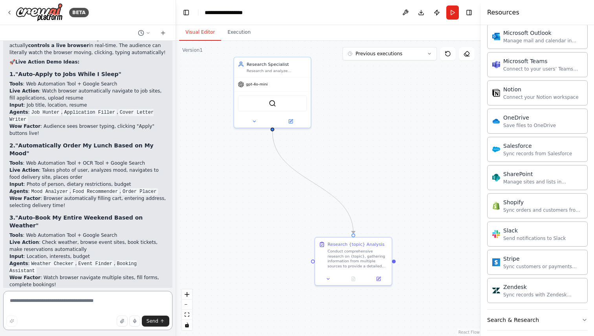
scroll to position [1568, 0]
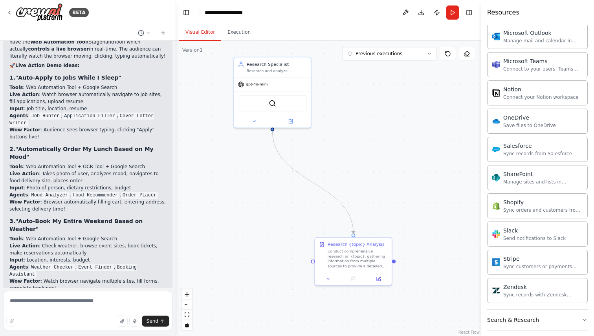
drag, startPoint x: 21, startPoint y: 97, endPoint x: 108, endPoint y: 97, distance: 87.5
click at [108, 218] on strong ""Auto-Book My Entire Weekend Based on Weather"" at bounding box center [75, 225] width 133 height 14
click at [69, 310] on textarea at bounding box center [87, 310] width 169 height 39
type textarea "**********"
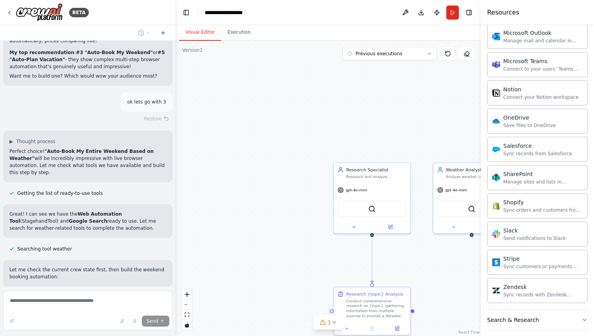
scroll to position [1951, 0]
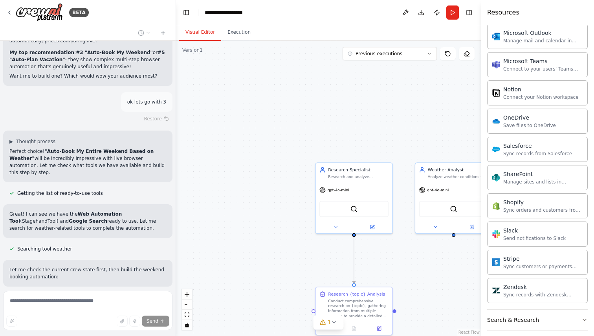
drag, startPoint x: 356, startPoint y: 82, endPoint x: 252, endPoint y: 86, distance: 104.5
click at [252, 86] on div ".deletable-edge-delete-btn { width: 20px; height: 20px; border: 0px solid #ffff…" at bounding box center [328, 189] width 305 height 296
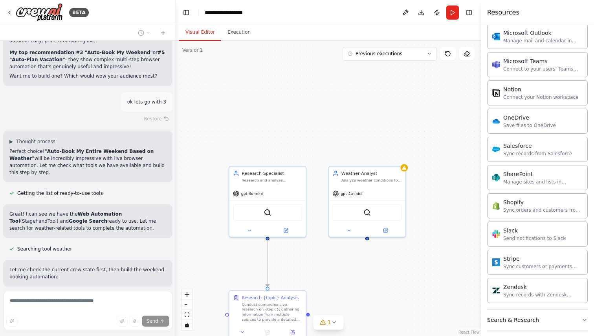
scroll to position [1967, 0]
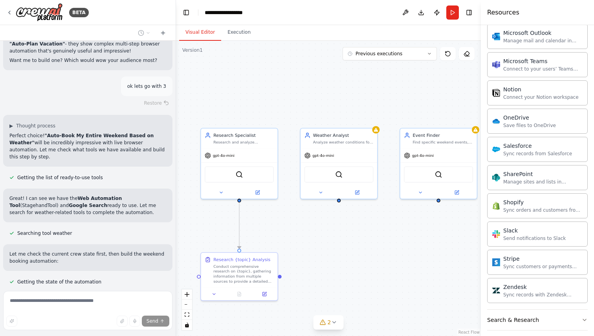
drag, startPoint x: 319, startPoint y: 137, endPoint x: 283, endPoint y: 99, distance: 52.5
click at [284, 99] on div ".deletable-edge-delete-btn { width: 20px; height: 20px; border: 0px solid #ffff…" at bounding box center [328, 189] width 305 height 296
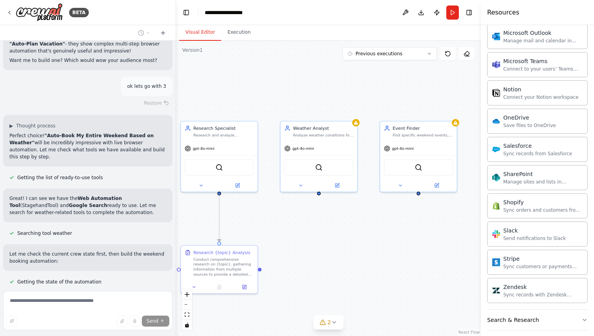
drag, startPoint x: 333, startPoint y: 79, endPoint x: 320, endPoint y: 71, distance: 15.4
click at [320, 71] on div ".deletable-edge-delete-btn { width: 20px; height: 20px; border: 0px solid #ffff…" at bounding box center [328, 189] width 305 height 296
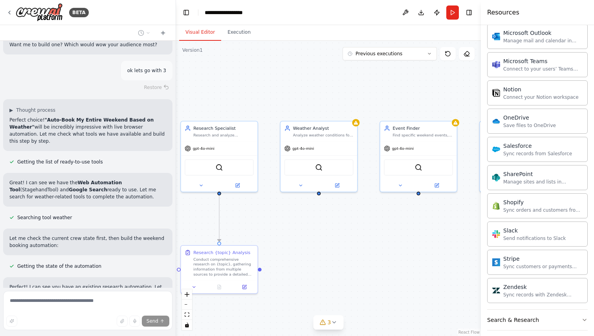
scroll to position [1998, 0]
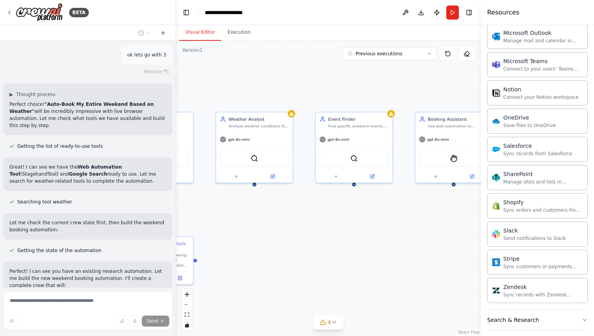
drag, startPoint x: 365, startPoint y: 104, endPoint x: 301, endPoint y: 95, distance: 65.0
click at [301, 95] on div ".deletable-edge-delete-btn { width: 20px; height: 20px; border: 0px solid #ffff…" at bounding box center [328, 189] width 305 height 296
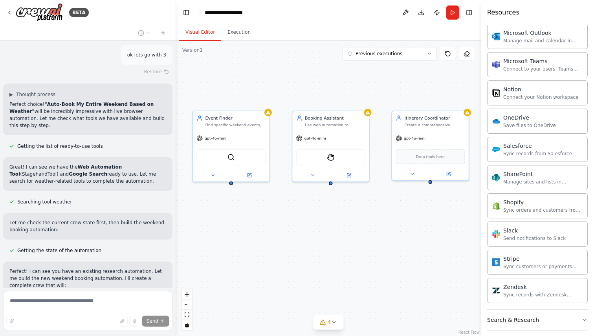
drag, startPoint x: 336, startPoint y: 82, endPoint x: 213, endPoint y: 81, distance: 122.9
click at [213, 81] on div ".deletable-edge-delete-btn { width: 20px; height: 20px; border: 0px solid #ffff…" at bounding box center [328, 189] width 305 height 296
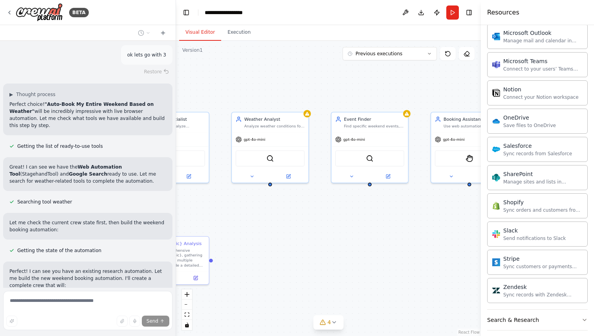
drag, startPoint x: 303, startPoint y: 74, endPoint x: 450, endPoint y: 75, distance: 147.2
click at [450, 75] on div ".deletable-edge-delete-btn { width: 20px; height: 20px; border: 0px solid #ffff…" at bounding box center [328, 189] width 305 height 296
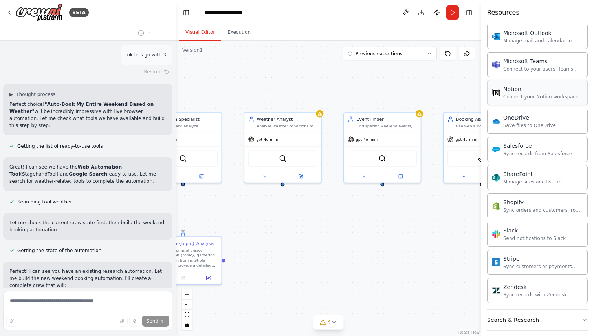
drag, startPoint x: 450, startPoint y: 75, endPoint x: 514, endPoint y: 80, distance: 64.6
click at [514, 80] on div "BETA Hello! I'm the CrewAI assistant. What kind of automation do you want to bu…" at bounding box center [297, 168] width 594 height 336
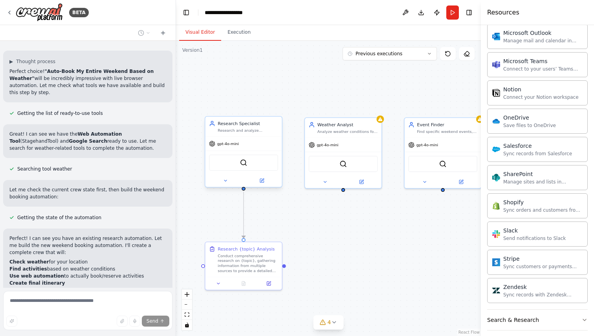
scroll to position [2047, 0]
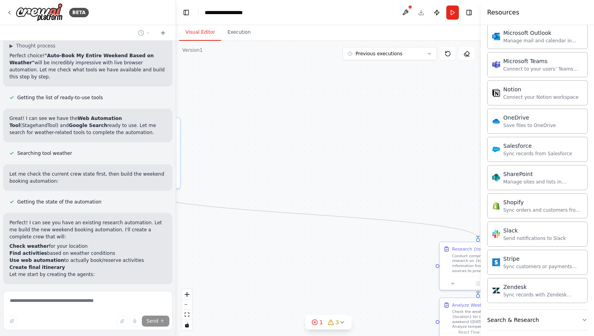
drag, startPoint x: 266, startPoint y: 140, endPoint x: 202, endPoint y: 133, distance: 64.7
click at [170, 137] on div "BETA Hello! I'm the CrewAI assistant. What kind of automation do you want to bu…" at bounding box center [297, 168] width 594 height 336
click at [265, 139] on div ".deletable-edge-delete-btn { width: 20px; height: 20px; border: 0px solid #ffff…" at bounding box center [328, 189] width 305 height 296
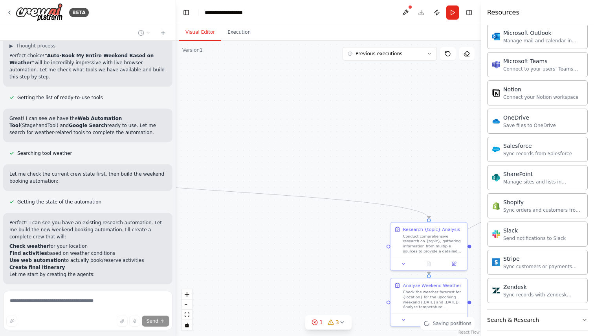
drag, startPoint x: 354, startPoint y: 194, endPoint x: 236, endPoint y: 174, distance: 119.4
click at [236, 174] on div ".deletable-edge-delete-btn { width: 20px; height: 20px; border: 0px solid #ffff…" at bounding box center [328, 189] width 305 height 296
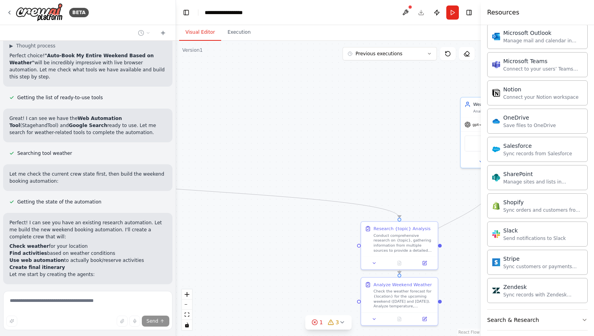
drag, startPoint x: 323, startPoint y: 141, endPoint x: 260, endPoint y: 135, distance: 63.4
click at [262, 135] on div ".deletable-edge-delete-btn { width: 20px; height: 20px; border: 0px solid #ffff…" at bounding box center [328, 189] width 305 height 296
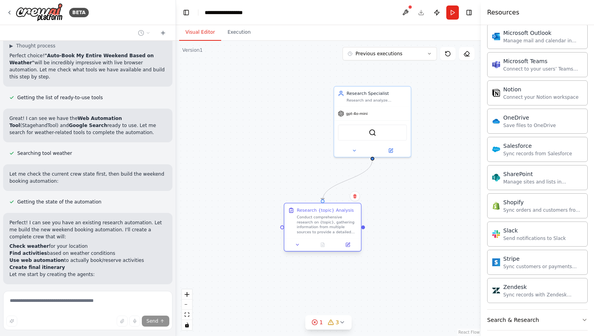
drag, startPoint x: 349, startPoint y: 231, endPoint x: 306, endPoint y: 216, distance: 45.6
click at [306, 216] on div "Conduct comprehensive research on {topic}, gathering information from multiple …" at bounding box center [326, 225] width 60 height 20
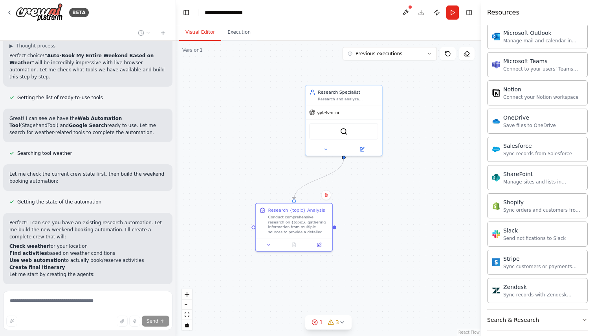
drag, startPoint x: 391, startPoint y: 219, endPoint x: 105, endPoint y: 206, distance: 286.8
click at [113, 205] on div "BETA Hello! I'm the CrewAI assistant. What kind of automation do you want to bu…" at bounding box center [297, 168] width 594 height 336
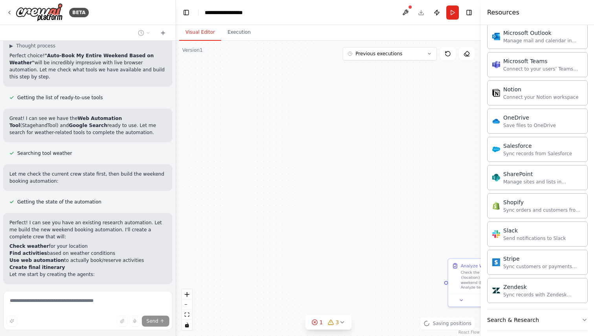
drag, startPoint x: 291, startPoint y: 182, endPoint x: 128, endPoint y: 194, distance: 163.7
click at [139, 192] on div "BETA Hello! I'm the CrewAI assistant. What kind of automation do you want to bu…" at bounding box center [297, 168] width 594 height 336
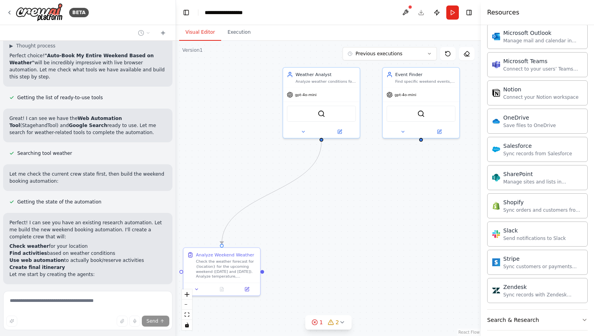
drag, startPoint x: 386, startPoint y: 177, endPoint x: 257, endPoint y: 153, distance: 131.7
click at [257, 153] on div ".deletable-edge-delete-btn { width: 20px; height: 20px; border: 0px solid #ffff…" at bounding box center [328, 189] width 305 height 296
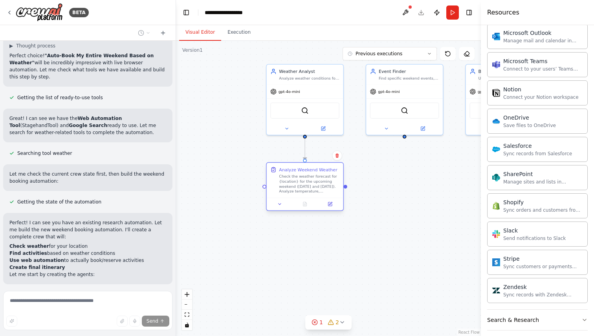
drag, startPoint x: 217, startPoint y: 266, endPoint x: 317, endPoint y: 186, distance: 127.4
click at [317, 186] on div "Check the weather forecast for {location} for the upcoming weekend (Saturday an…" at bounding box center [309, 184] width 60 height 20
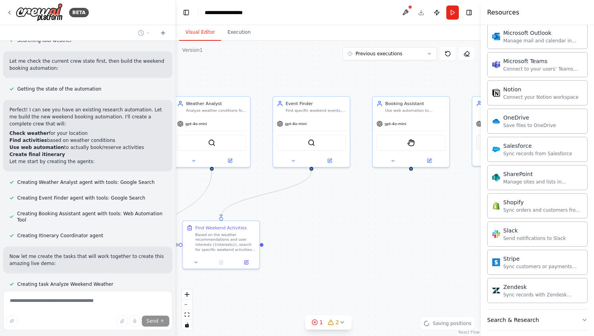
drag, startPoint x: 407, startPoint y: 209, endPoint x: 314, endPoint y: 241, distance: 98.4
click at [314, 241] on div ".deletable-edge-delete-btn { width: 20px; height: 20px; border: 0px solid #ffff…" at bounding box center [328, 189] width 305 height 296
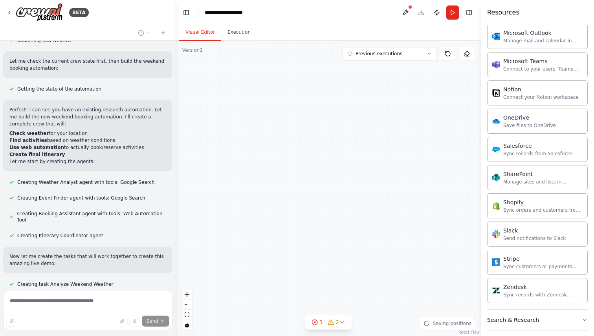
scroll to position [2095, 0]
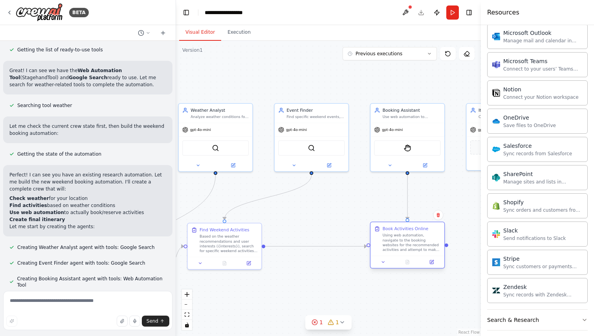
drag, startPoint x: 337, startPoint y: 243, endPoint x: 415, endPoint y: 243, distance: 78.5
click at [415, 243] on div "Using web automation, navigate to the booking websites for the recommended acti…" at bounding box center [411, 242] width 58 height 19
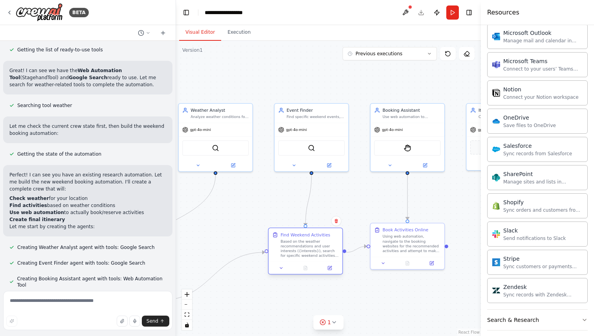
scroll to position [2111, 0]
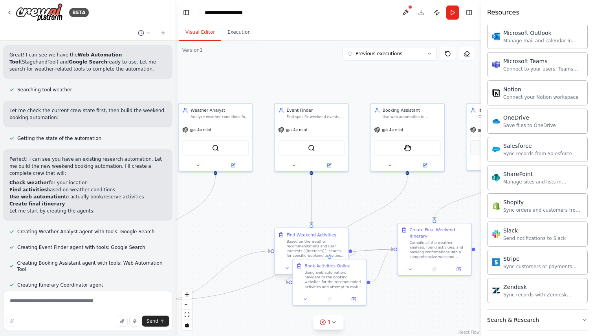
drag, startPoint x: 230, startPoint y: 241, endPoint x: 314, endPoint y: 244, distance: 84.1
click at [314, 244] on div "Based on the weather recommendations and user interests ({interests}), search f…" at bounding box center [315, 248] width 58 height 19
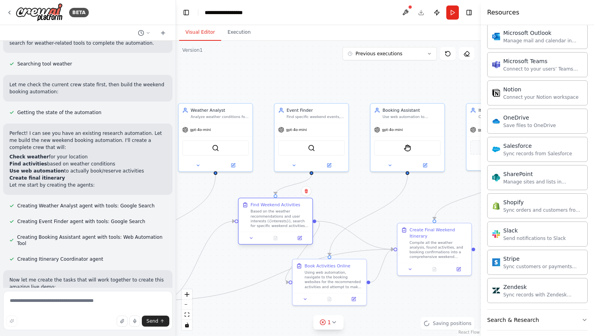
drag, startPoint x: 314, startPoint y: 244, endPoint x: 274, endPoint y: 216, distance: 48.4
click at [274, 216] on div "Based on the weather recommendations and user interests ({interests}), search f…" at bounding box center [279, 218] width 58 height 19
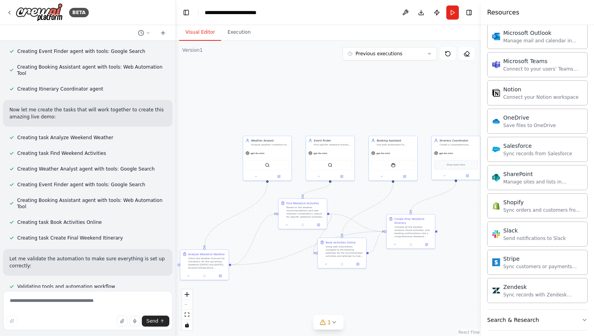
scroll to position [2314, 0]
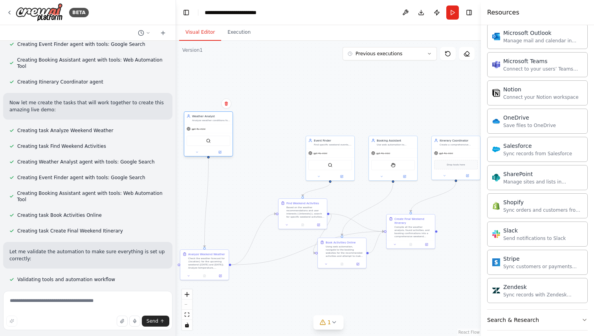
drag, startPoint x: 287, startPoint y: 153, endPoint x: 226, endPoint y: 130, distance: 64.7
click at [226, 130] on div "gpt-4o-mini" at bounding box center [208, 129] width 48 height 9
drag, startPoint x: 329, startPoint y: 153, endPoint x: 278, endPoint y: 133, distance: 55.0
click at [278, 133] on div "gpt-4o-mini" at bounding box center [279, 133] width 48 height 9
drag, startPoint x: 404, startPoint y: 147, endPoint x: 367, endPoint y: 128, distance: 41.6
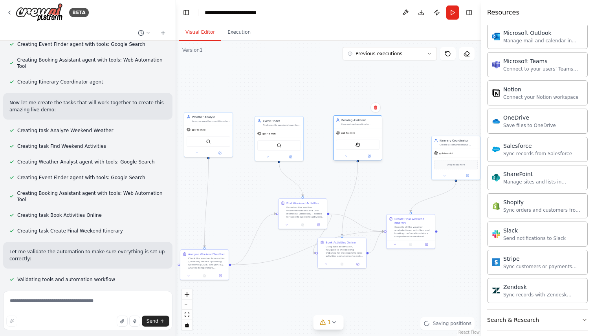
click at [367, 128] on div "Booking Assistant Use web automation to navigate booking websites, make reserva…" at bounding box center [357, 122] width 48 height 13
drag, startPoint x: 453, startPoint y: 146, endPoint x: 425, endPoint y: 126, distance: 34.5
click at [425, 126] on div "Itinerary Coordinator Create a comprehensive weekend itinerary that organizes a…" at bounding box center [428, 122] width 48 height 13
drag, startPoint x: 308, startPoint y: 208, endPoint x: 278, endPoint y: 207, distance: 29.5
click at [278, 207] on div "Based on the weather recommendations and user interests ({interests}), search f…" at bounding box center [274, 211] width 38 height 13
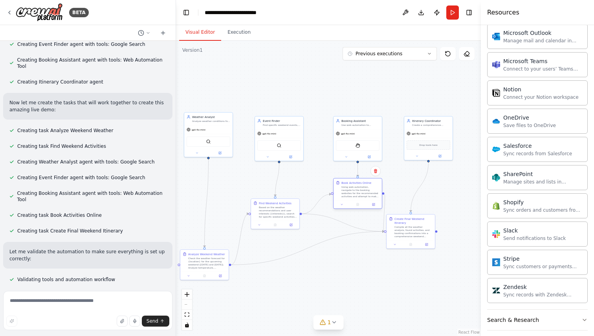
drag, startPoint x: 335, startPoint y: 249, endPoint x: 348, endPoint y: 190, distance: 61.1
click at [348, 190] on div "Using web automation, navigate to the booking websites for the recommended acti…" at bounding box center [360, 192] width 38 height 13
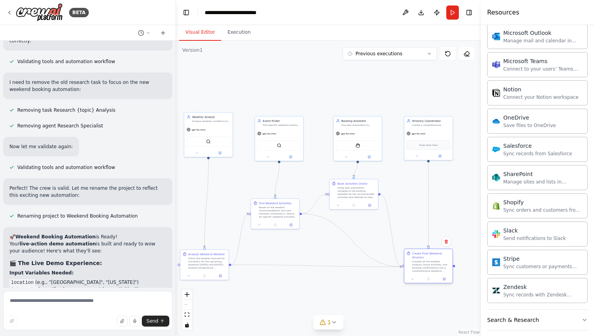
drag, startPoint x: 401, startPoint y: 219, endPoint x: 417, endPoint y: 255, distance: 39.5
click at [417, 255] on div "Create Final Weekend Itinerary" at bounding box center [431, 256] width 38 height 8
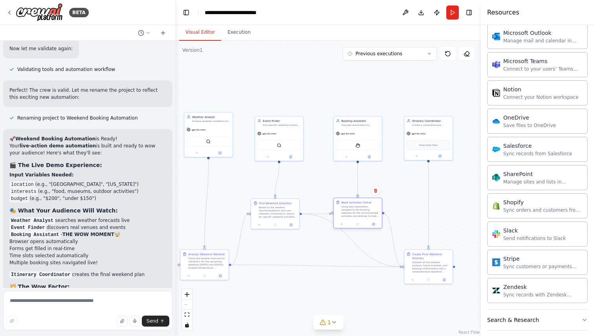
drag, startPoint x: 361, startPoint y: 192, endPoint x: 366, endPoint y: 211, distance: 19.9
click at [366, 211] on div "Using web automation, navigate to the booking websites for the recommended acti…" at bounding box center [360, 211] width 38 height 13
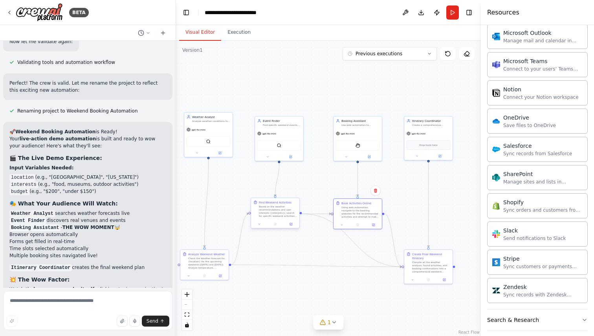
scroll to position [2645, 0]
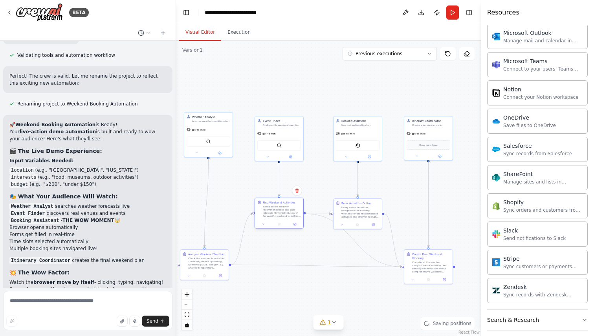
drag, startPoint x: 281, startPoint y: 214, endPoint x: 287, endPoint y: 212, distance: 5.6
click at [287, 212] on div "Based on the weather recommendations and user interests ({interests}), search f…" at bounding box center [282, 211] width 38 height 13
drag, startPoint x: 212, startPoint y: 256, endPoint x: 216, endPoint y: 267, distance: 11.3
click at [216, 267] on div "Analyze Weekend Weather Check the weather forecast for {location} for the upcom…" at bounding box center [211, 271] width 38 height 17
drag, startPoint x: 278, startPoint y: 227, endPoint x: 282, endPoint y: 255, distance: 27.9
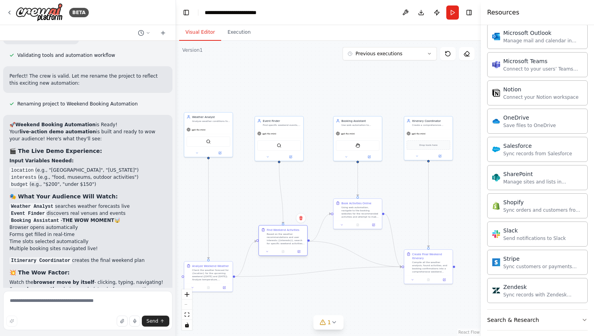
click at [282, 255] on div at bounding box center [283, 252] width 48 height 8
drag, startPoint x: 355, startPoint y: 219, endPoint x: 355, endPoint y: 207, distance: 11.8
click at [355, 207] on div "Book Activities Online Using web automation, navigate to the booking websites f…" at bounding box center [357, 197] width 48 height 22
click at [424, 296] on div ".deletable-edge-delete-btn { width: 20px; height: 20px; border: 0px solid #ffff…" at bounding box center [328, 189] width 305 height 296
drag, startPoint x: 429, startPoint y: 267, endPoint x: 430, endPoint y: 274, distance: 7.2
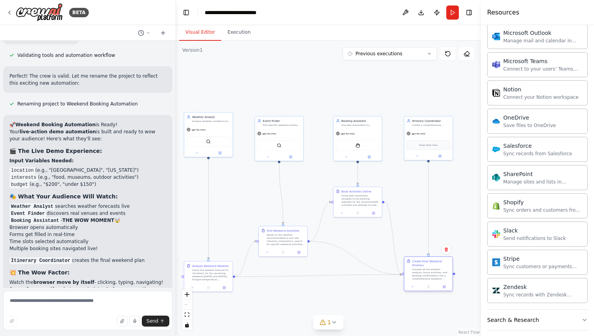
click at [430, 274] on div "Compile all the weather analysis, found activities, and booking confirmations i…" at bounding box center [431, 274] width 38 height 13
drag, startPoint x: 282, startPoint y: 242, endPoint x: 278, endPoint y: 241, distance: 3.9
click at [278, 241] on div "Based on the weather recommendations and user interests ({interests}), search f…" at bounding box center [282, 239] width 38 height 13
drag, startPoint x: 354, startPoint y: 207, endPoint x: 355, endPoint y: 221, distance: 14.2
click at [355, 221] on div "Book Activities Online Using web automation, navigate to the booking websites f…" at bounding box center [357, 213] width 49 height 31
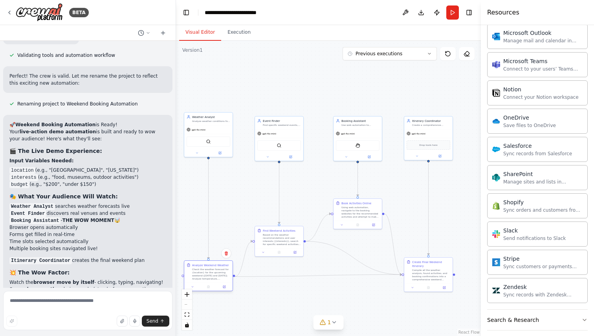
click at [214, 278] on div "Check the weather forecast for {location} for the upcoming weekend (Saturday an…" at bounding box center [211, 274] width 38 height 13
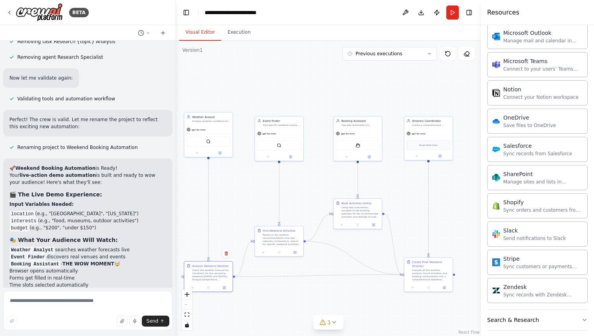
scroll to position [2602, 0]
click at [455, 15] on button "Run" at bounding box center [452, 12] width 13 height 14
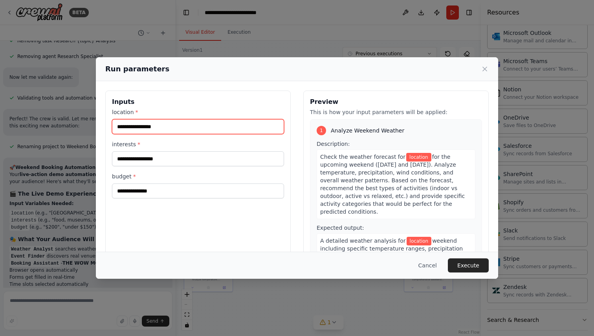
click at [174, 122] on input "location *" at bounding box center [198, 126] width 172 height 15
type input "**********"
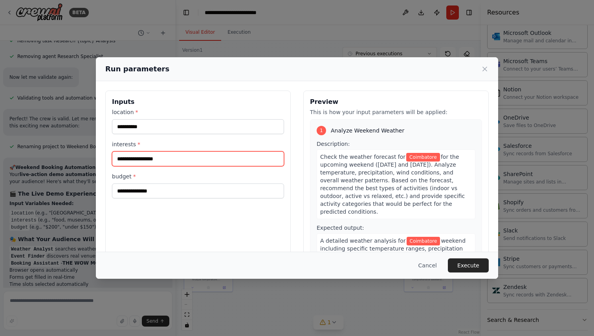
click at [161, 156] on input "interests *" at bounding box center [198, 159] width 172 height 15
type input "**********"
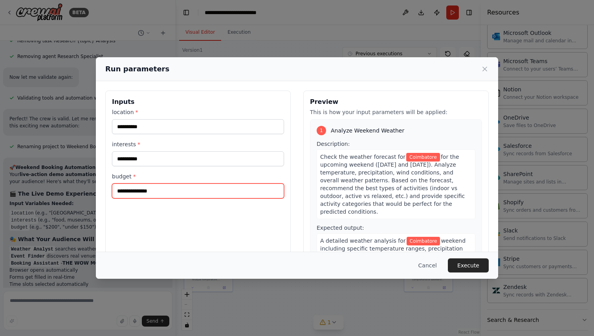
click at [143, 188] on input "budget *" at bounding box center [198, 191] width 172 height 15
type input "*****"
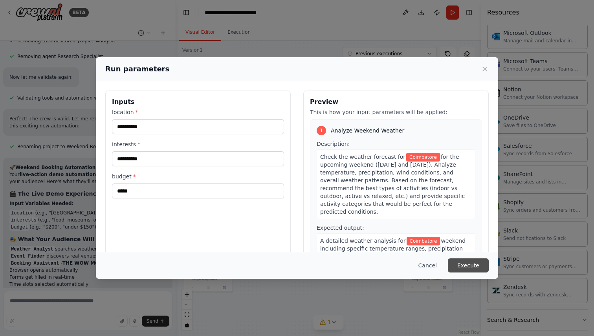
click at [458, 267] on button "Execute" at bounding box center [467, 266] width 41 height 14
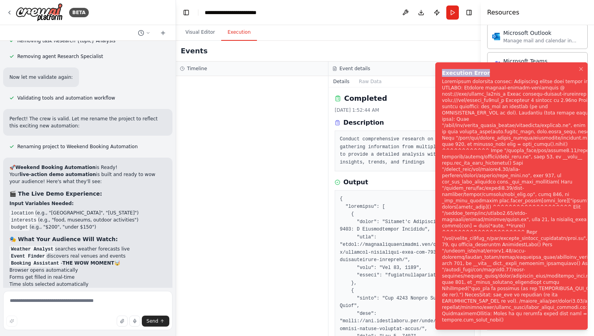
drag, startPoint x: 442, startPoint y: 72, endPoint x: 521, endPoint y: 252, distance: 196.0
click at [521, 77] on div "Execution Error" at bounding box center [520, 73] width 157 height 8
click at [440, 77] on li "Execution Error" at bounding box center [511, 196] width 152 height 268
click at [444, 73] on div "Execution Error" at bounding box center [520, 73] width 157 height 8
drag, startPoint x: 443, startPoint y: 73, endPoint x: 543, endPoint y: 279, distance: 228.8
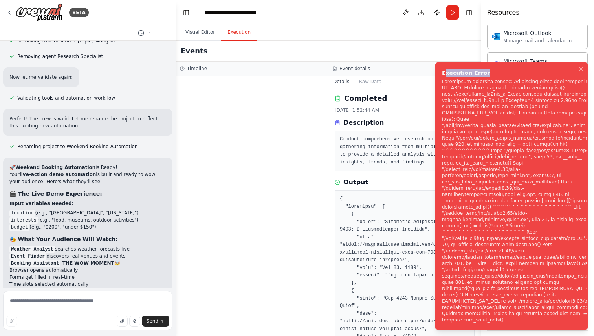
click at [543, 77] on div "Execution Error" at bounding box center [520, 73] width 157 height 8
click at [110, 305] on textarea at bounding box center [87, 310] width 169 height 39
click at [303, 134] on div at bounding box center [252, 206] width 152 height 260
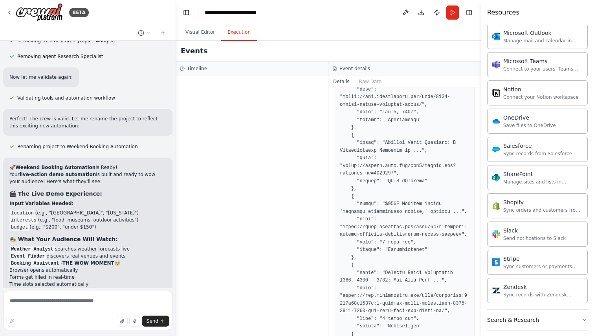
scroll to position [0, 0]
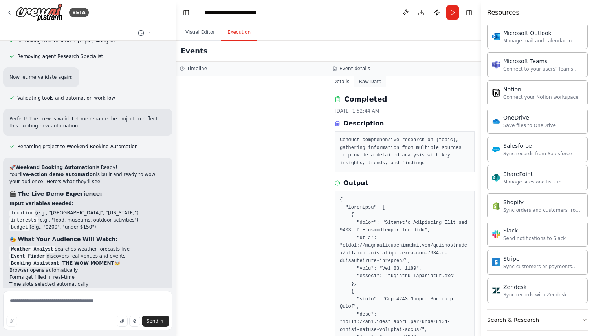
click at [361, 81] on button "Raw Data" at bounding box center [370, 81] width 32 height 11
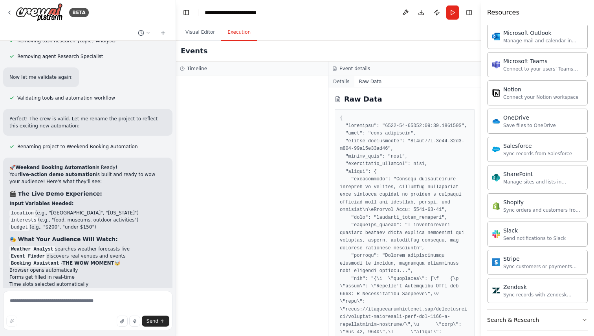
click at [345, 81] on button "Details" at bounding box center [341, 81] width 26 height 11
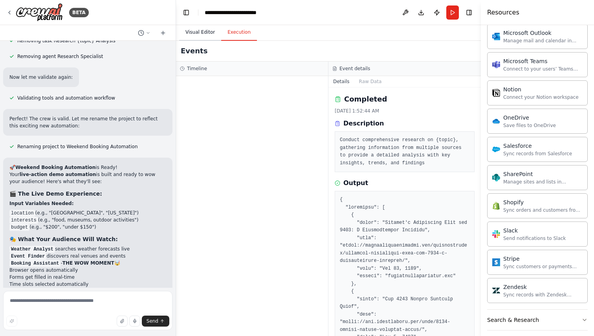
click at [203, 36] on button "Visual Editor" at bounding box center [200, 32] width 42 height 16
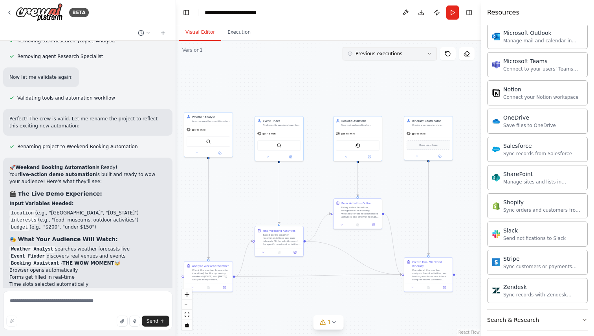
click at [398, 48] on button "Previous executions" at bounding box center [389, 53] width 94 height 13
click at [453, 69] on div ".deletable-edge-delete-btn { width: 20px; height: 20px; border: 0px solid #ffff…" at bounding box center [328, 189] width 305 height 296
click at [459, 15] on header "**********" at bounding box center [328, 12] width 305 height 25
click at [456, 15] on button "Run" at bounding box center [452, 12] width 13 height 14
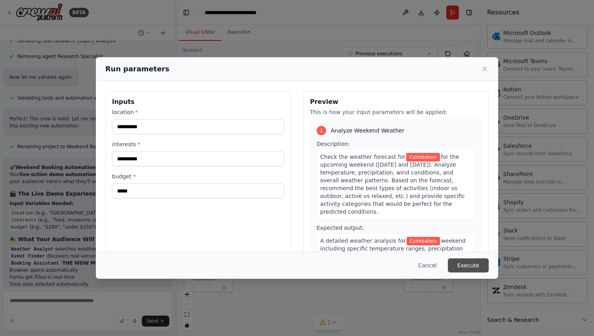
click at [470, 264] on button "Execute" at bounding box center [467, 266] width 41 height 14
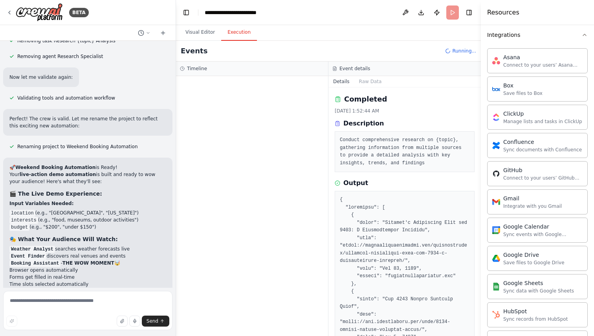
scroll to position [509, 0]
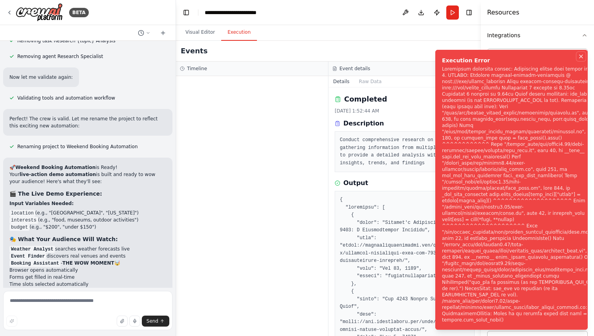
click at [583, 60] on icon "Notifications (F8)" at bounding box center [580, 56] width 6 height 6
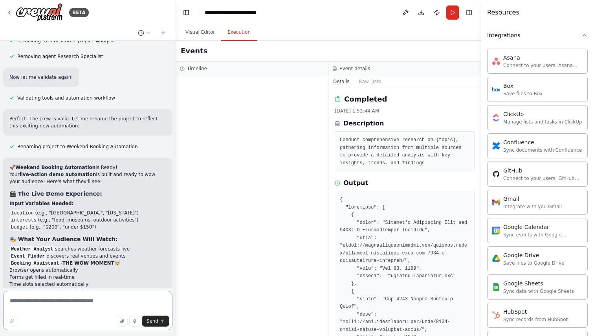
click at [77, 301] on textarea at bounding box center [87, 310] width 169 height 39
type textarea "**********"
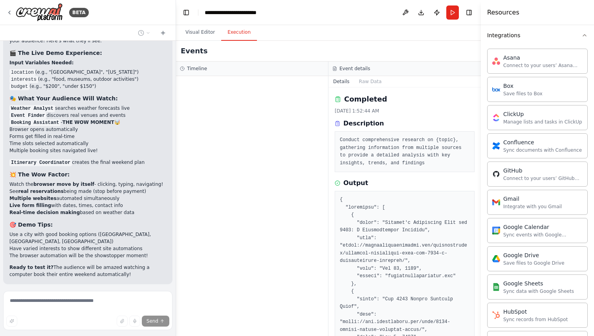
scroll to position [2750, 0]
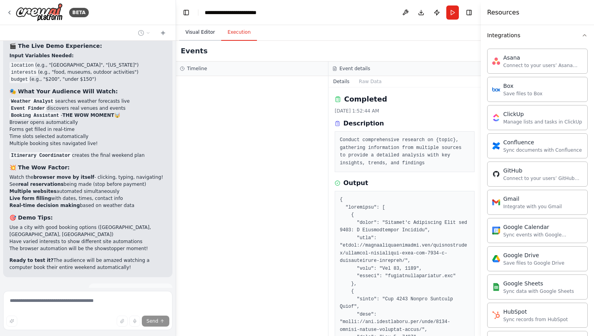
click at [199, 33] on button "Visual Editor" at bounding box center [200, 32] width 42 height 16
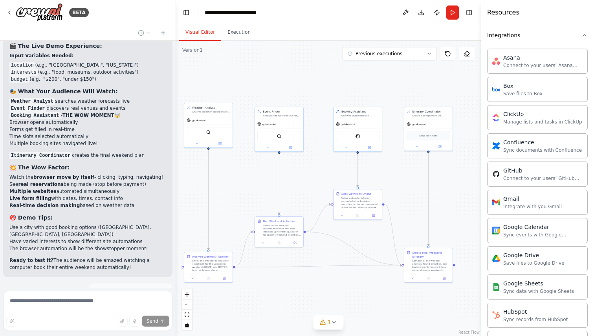
drag, startPoint x: 395, startPoint y: 182, endPoint x: 395, endPoint y: 172, distance: 9.4
click at [395, 172] on div ".deletable-edge-delete-btn { width: 20px; height: 20px; border: 0px solid #ffff…" at bounding box center [328, 189] width 305 height 296
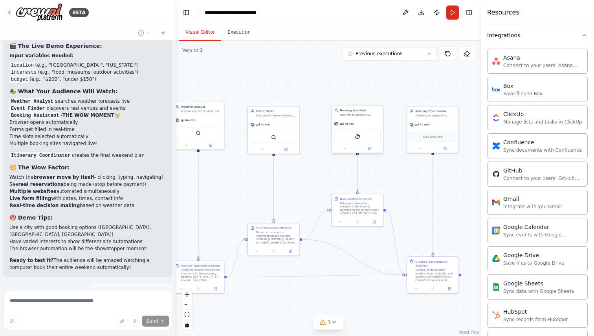
click at [363, 139] on div "StagehandTool" at bounding box center [357, 136] width 46 height 11
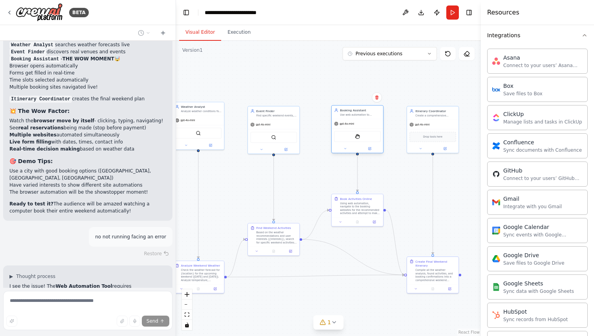
click at [352, 136] on div "StagehandTool" at bounding box center [357, 136] width 46 height 11
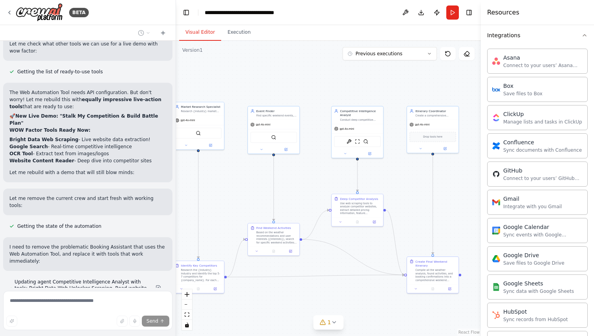
scroll to position [3105, 0]
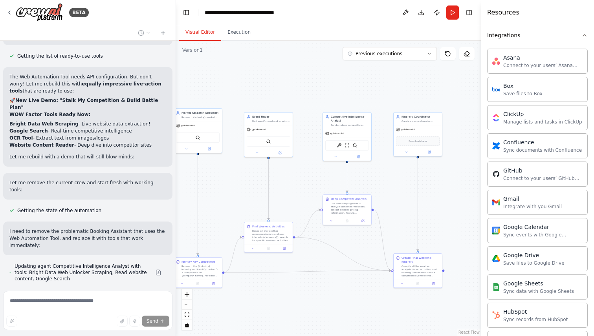
drag, startPoint x: 155, startPoint y: 234, endPoint x: 155, endPoint y: 209, distance: 24.7
click at [155, 209] on div "Hello! I'm the CrewAI assistant. What kind of automation do you want to build? …" at bounding box center [87, 164] width 175 height 247
click at [347, 147] on img at bounding box center [346, 144] width 5 height 5
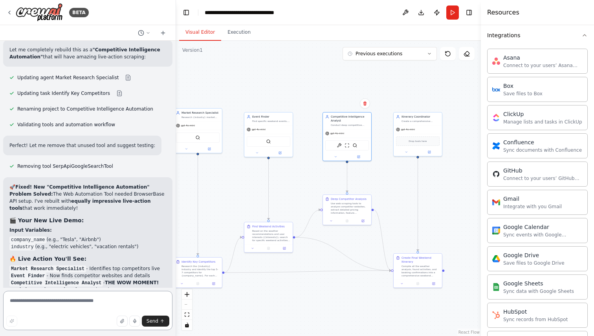
scroll to position [3361, 0]
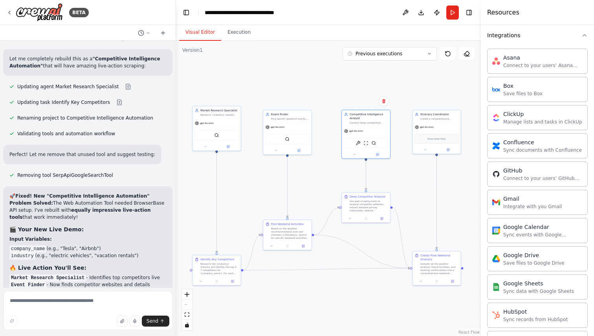
drag, startPoint x: 244, startPoint y: 197, endPoint x: 263, endPoint y: 194, distance: 19.0
click at [263, 194] on div ".deletable-edge-delete-btn { width: 20px; height: 20px; border: 0px solid #ffff…" at bounding box center [328, 189] width 305 height 296
click at [455, 15] on button "Run" at bounding box center [452, 12] width 13 height 14
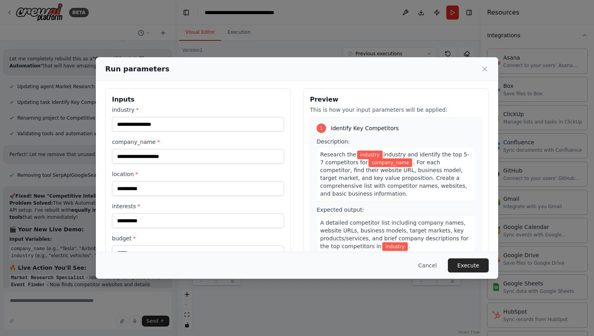
scroll to position [0, 0]
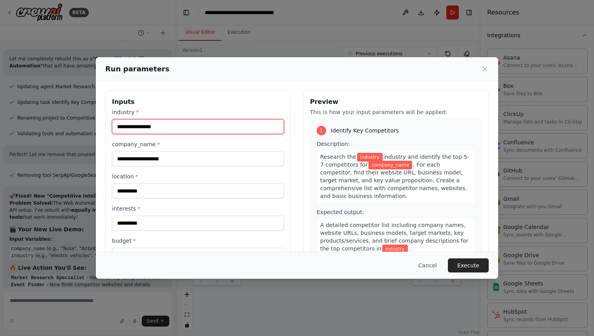
click at [170, 122] on input "industry *" at bounding box center [198, 126] width 172 height 15
type input "****"
type input "**********"
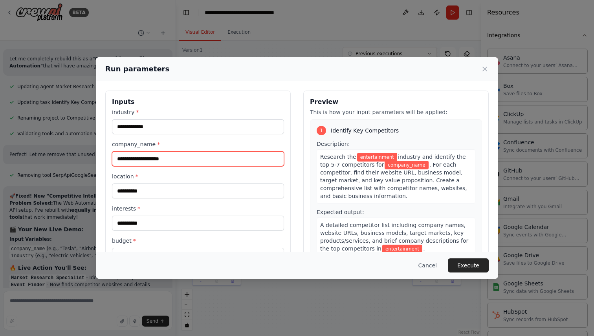
click at [159, 155] on input "company_name *" at bounding box center [198, 159] width 172 height 15
type input "**********"
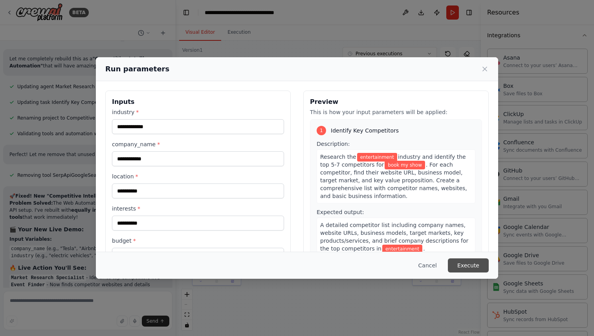
click at [467, 265] on button "Execute" at bounding box center [467, 266] width 41 height 14
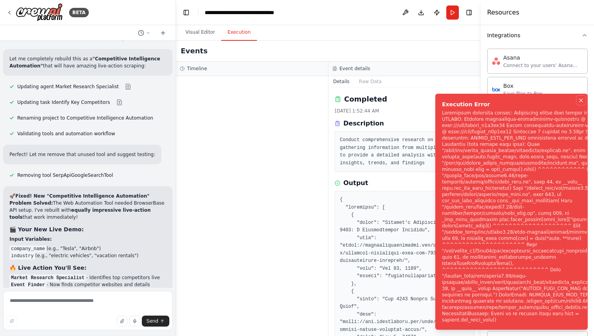
click at [578, 104] on icon "Notifications (F8)" at bounding box center [580, 100] width 6 height 6
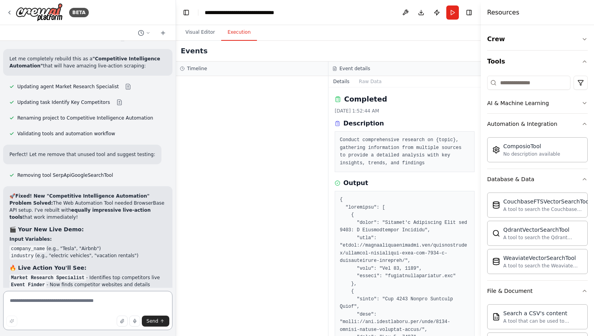
click at [27, 305] on textarea at bounding box center [87, 310] width 169 height 39
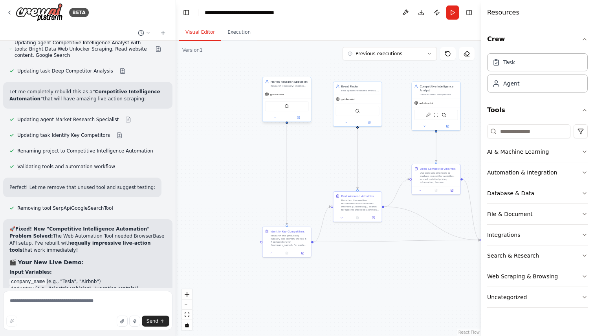
scroll to position [3281, 0]
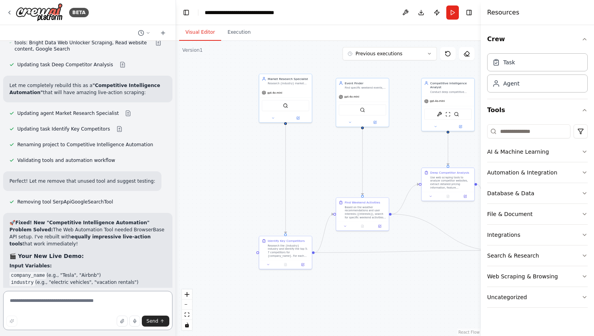
click at [57, 299] on textarea at bounding box center [87, 310] width 169 height 39
type textarea "**********"
click at [528, 211] on div "File & Document" at bounding box center [510, 214] width 46 height 8
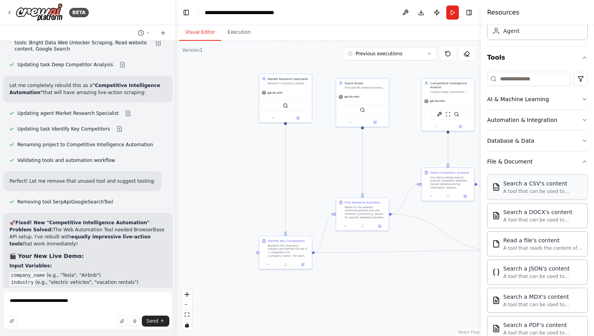
scroll to position [53, 0]
click at [574, 157] on button "File & Document" at bounding box center [537, 161] width 100 height 20
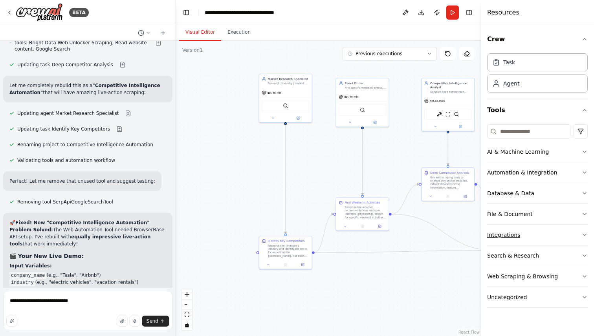
click at [552, 228] on button "Integrations" at bounding box center [537, 235] width 100 height 20
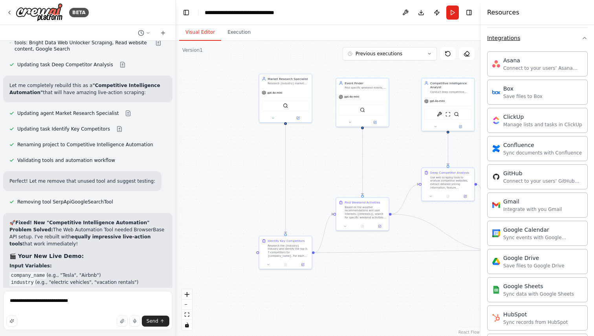
scroll to position [199, 0]
click at [557, 32] on button "Integrations" at bounding box center [537, 36] width 100 height 20
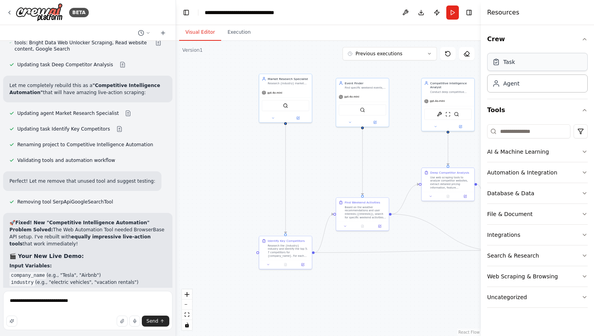
scroll to position [0, 0]
click at [536, 283] on button "Web Scraping & Browsing" at bounding box center [537, 277] width 100 height 20
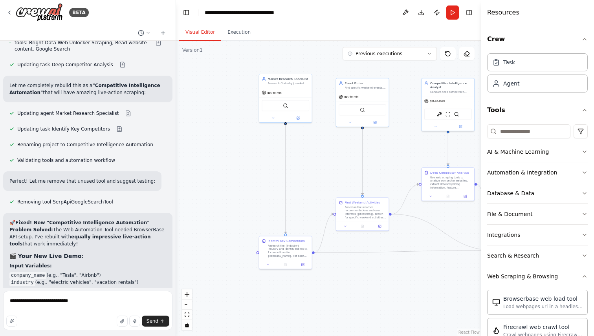
click at [536, 283] on button "Web Scraping & Browsing" at bounding box center [537, 277] width 100 height 20
click at [561, 276] on button "Web Scraping & Browsing" at bounding box center [537, 277] width 100 height 20
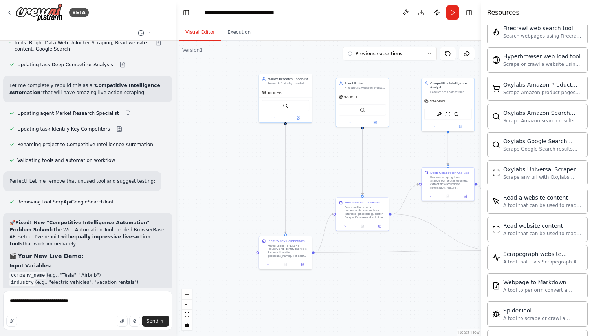
scroll to position [415, 0]
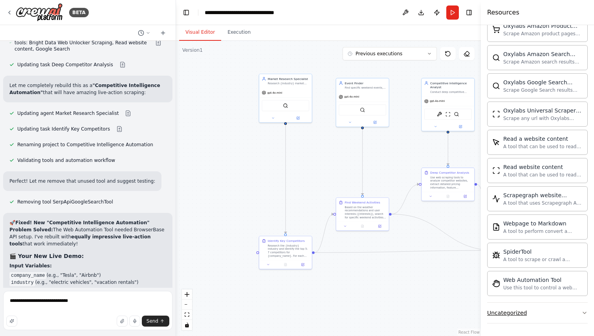
click at [527, 316] on button "Uncategorized" at bounding box center [537, 313] width 100 height 20
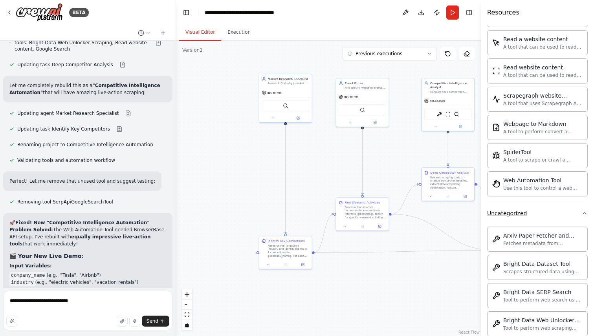
scroll to position [497, 0]
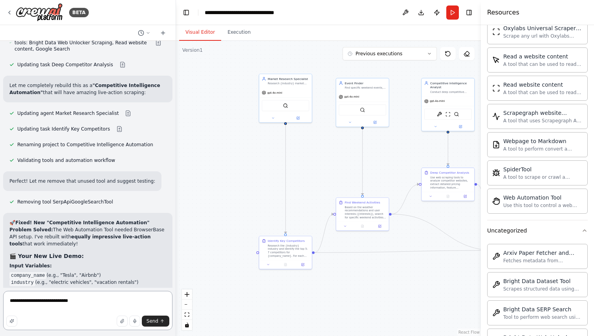
click at [104, 301] on textarea "**********" at bounding box center [87, 310] width 169 height 39
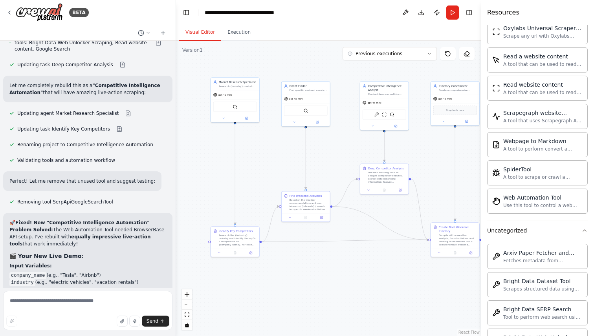
drag, startPoint x: 320, startPoint y: 138, endPoint x: 283, endPoint y: 140, distance: 37.0
click at [282, 140] on div ".deletable-edge-delete-btn { width: 20px; height: 20px; border: 0px solid #ffff…" at bounding box center [328, 189] width 305 height 296
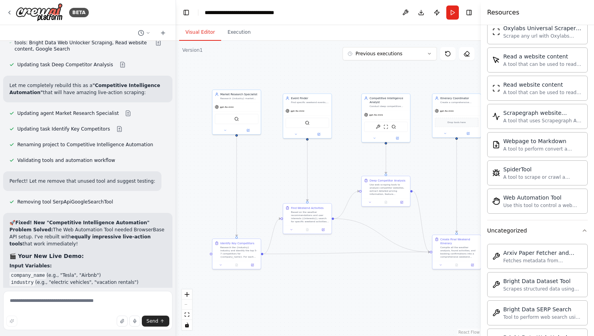
drag, startPoint x: 201, startPoint y: 54, endPoint x: 187, endPoint y: 62, distance: 16.0
click at [187, 62] on div ".deletable-edge-delete-btn { width: 20px; height: 20px; border: 0px solid #ffff…" at bounding box center [328, 189] width 305 height 296
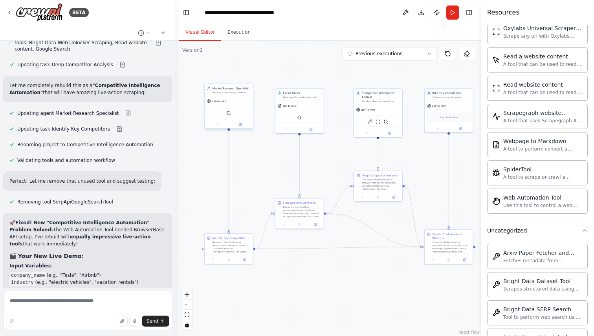
click at [219, 104] on div "gpt-4o-mini" at bounding box center [229, 101] width 48 height 9
click at [247, 77] on icon at bounding box center [246, 76] width 3 height 4
click at [228, 77] on button "Confirm" at bounding box center [224, 75] width 28 height 9
click at [319, 94] on div "Event Finder" at bounding box center [302, 92] width 38 height 4
click at [317, 84] on button at bounding box center [317, 80] width 10 height 10
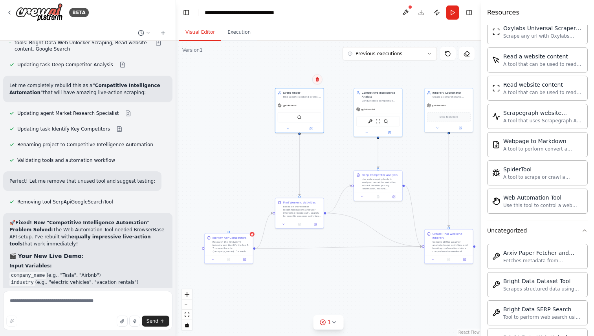
click at [317, 82] on button at bounding box center [317, 79] width 10 height 10
click at [297, 80] on button "Confirm" at bounding box center [295, 79] width 28 height 9
click at [398, 97] on div "Competitive Intelligence Analyst" at bounding box center [381, 94] width 38 height 8
click at [396, 79] on icon at bounding box center [395, 79] width 3 height 4
click at [382, 77] on button "Confirm" at bounding box center [373, 79] width 28 height 9
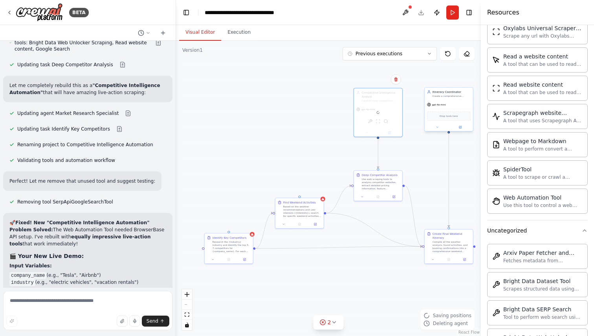
click at [459, 95] on div "Create a comprehensive weekend itinerary that organizes all booked activities, …" at bounding box center [451, 96] width 38 height 3
click at [467, 84] on button at bounding box center [466, 79] width 10 height 10
click at [450, 82] on button "Confirm" at bounding box center [444, 79] width 28 height 9
click at [398, 180] on div "Use web scraping tools to analyze competitor websites, extract detailed pricing…" at bounding box center [381, 183] width 38 height 13
click at [398, 165] on button at bounding box center [396, 162] width 10 height 10
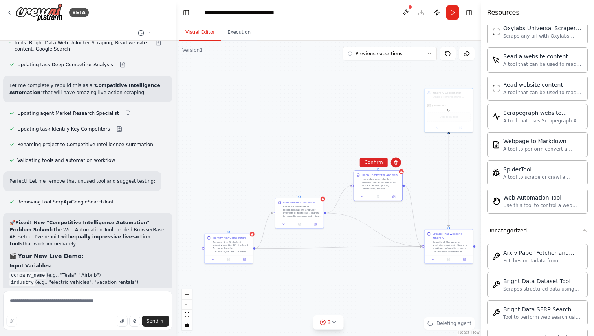
click at [378, 168] on div ".deletable-edge-delete-btn { width: 20px; height: 20px; border: 0px solid #ffff…" at bounding box center [328, 189] width 305 height 296
click at [453, 232] on div "Create Final Weekend Itinerary" at bounding box center [451, 235] width 38 height 8
click at [471, 221] on div "Confirm" at bounding box center [466, 221] width 13 height 13
click at [467, 221] on icon at bounding box center [466, 221] width 3 height 4
click at [456, 222] on button "Confirm" at bounding box center [444, 221] width 28 height 9
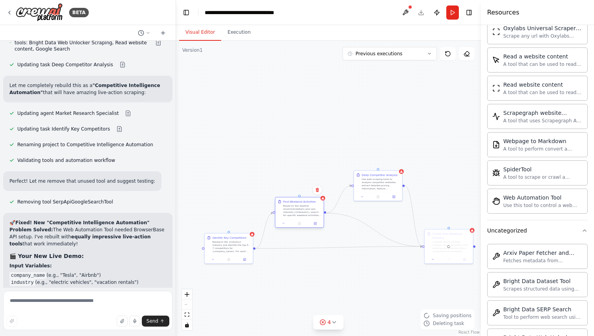
click at [320, 205] on div "Based on the weather recommendations and user interests ({interests}), search f…" at bounding box center [302, 211] width 38 height 13
click at [318, 192] on icon at bounding box center [317, 190] width 5 height 5
click at [292, 192] on button "Confirm" at bounding box center [295, 189] width 28 height 9
click at [241, 248] on div "Research the {industry} industry and identify the top 5-7 competitors for {comp…" at bounding box center [231, 246] width 38 height 13
click at [247, 229] on button at bounding box center [246, 225] width 10 height 10
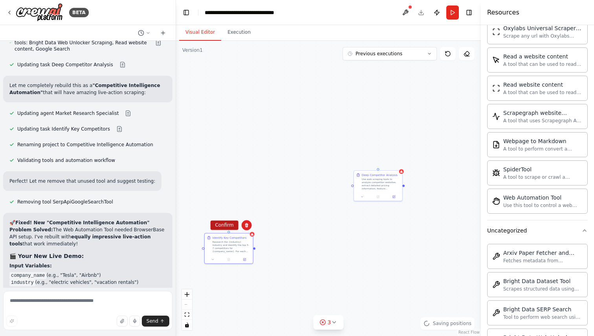
click at [227, 226] on button "Confirm" at bounding box center [224, 225] width 28 height 9
click at [391, 176] on div "Deep Competitor Analysis Use web scraping tools to analyze competitor websites,…" at bounding box center [381, 180] width 38 height 17
click at [396, 163] on icon at bounding box center [395, 162] width 5 height 5
click at [379, 164] on button "Confirm" at bounding box center [373, 162] width 28 height 9
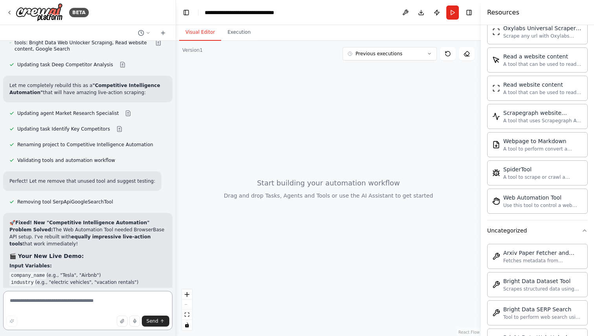
click at [40, 304] on textarea at bounding box center [87, 310] width 169 height 39
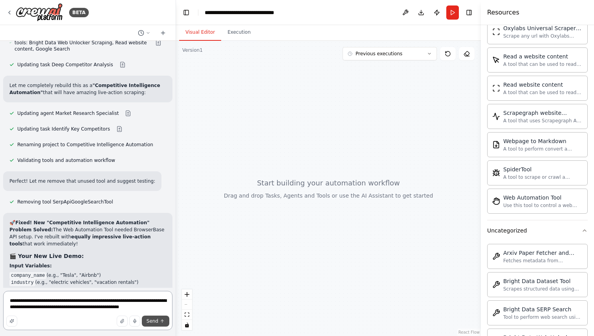
type textarea "**********"
click at [154, 321] on span "Send" at bounding box center [152, 321] width 12 height 6
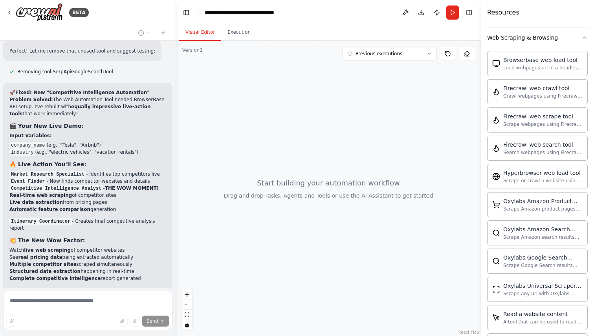
scroll to position [0, 0]
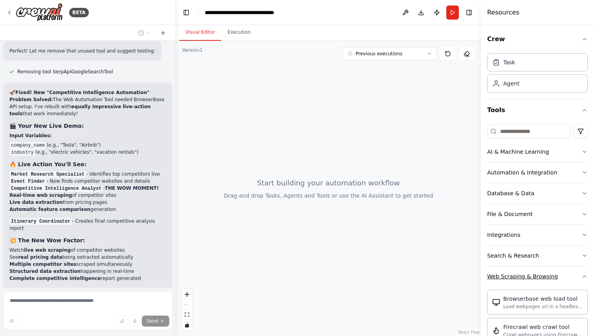
click at [578, 283] on button "Web Scraping & Browsing" at bounding box center [537, 277] width 100 height 20
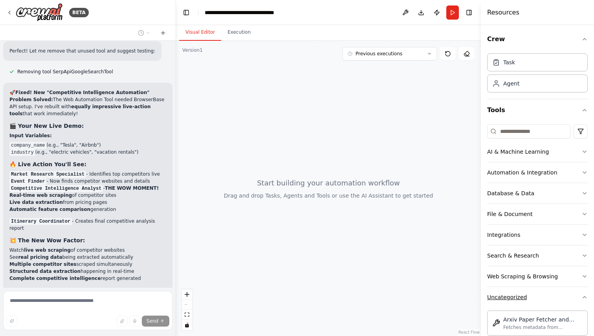
click at [586, 293] on button "Uncategorized" at bounding box center [537, 297] width 100 height 20
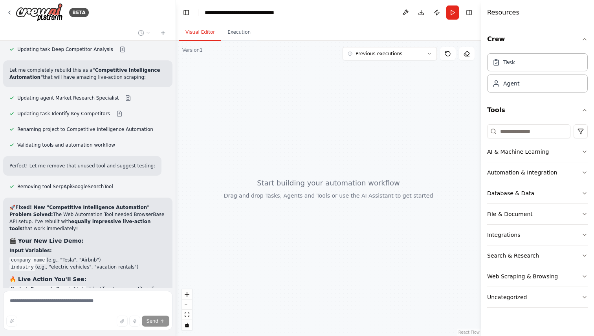
scroll to position [3412, 0]
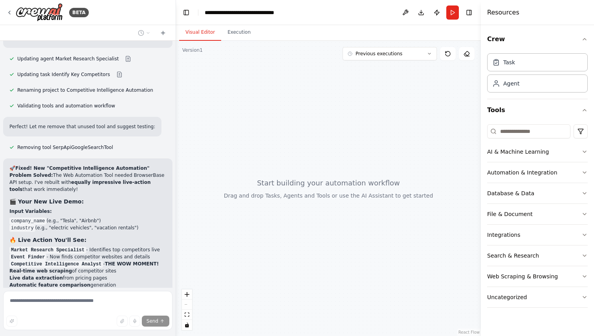
scroll to position [3361, 0]
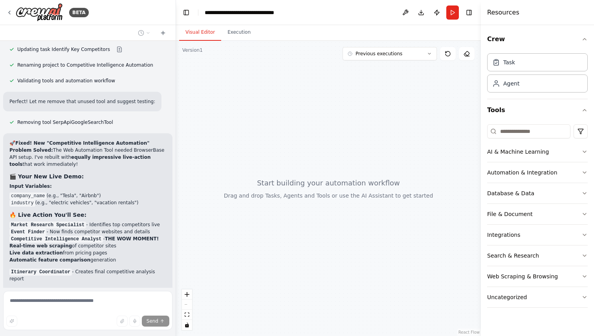
copy p "we can go with a web scrapping tool and linekdin url should be the input and it…"
drag, startPoint x: 9, startPoint y: 218, endPoint x: 160, endPoint y: 229, distance: 150.7
click at [144, 154] on div "🚀 Fixed! New "Competitive Intelligence Automation" Problem Solved: The Web Auto…" at bounding box center [87, 258] width 157 height 236
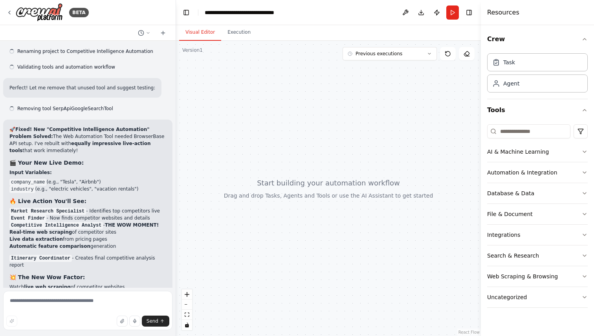
scroll to position [3381, 0]
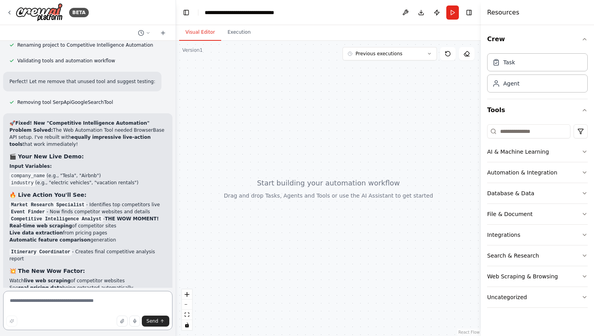
click at [115, 301] on textarea at bounding box center [87, 310] width 169 height 39
click at [148, 33] on icon at bounding box center [148, 32] width 2 height 1
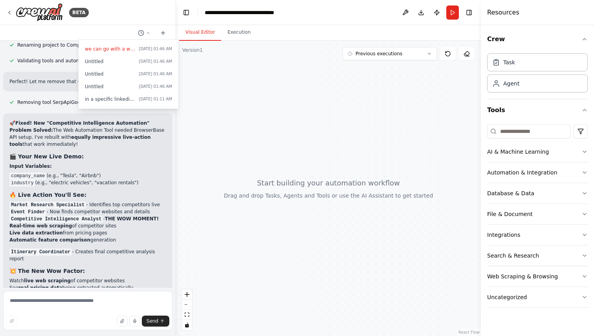
click at [162, 33] on div at bounding box center [88, 168] width 176 height 336
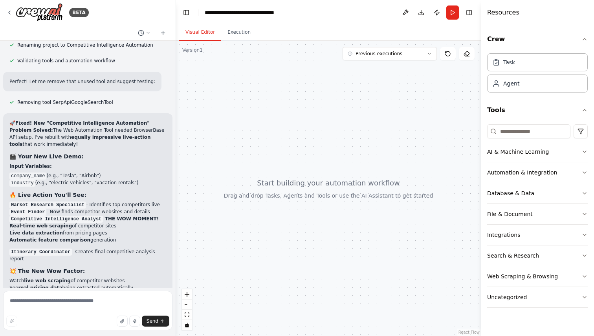
click at [162, 33] on icon at bounding box center [163, 33] width 4 height 0
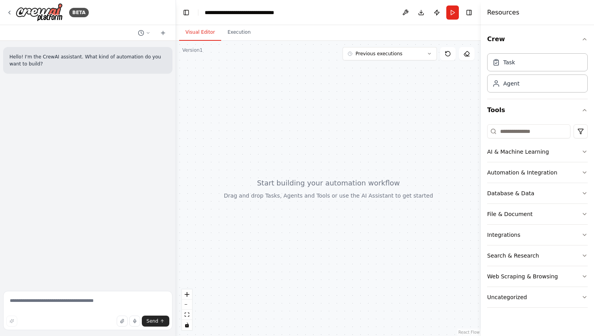
click at [294, 18] on header "**********" at bounding box center [328, 12] width 305 height 25
click at [285, 13] on div "**********" at bounding box center [249, 13] width 88 height 8
click at [301, 10] on header "**********" at bounding box center [328, 12] width 305 height 25
click at [283, 15] on div "**********" at bounding box center [249, 13] width 88 height 8
click at [290, 12] on div "**********" at bounding box center [252, 13] width 94 height 8
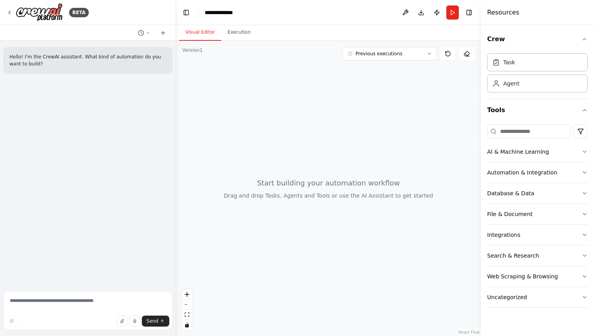
click at [299, 77] on div at bounding box center [328, 189] width 305 height 296
click at [67, 117] on div "Hello! I'm the CrewAI assistant. What kind of automation do you want to build?" at bounding box center [87, 164] width 175 height 247
click at [70, 303] on textarea at bounding box center [87, 310] width 169 height 39
paste textarea "**********"
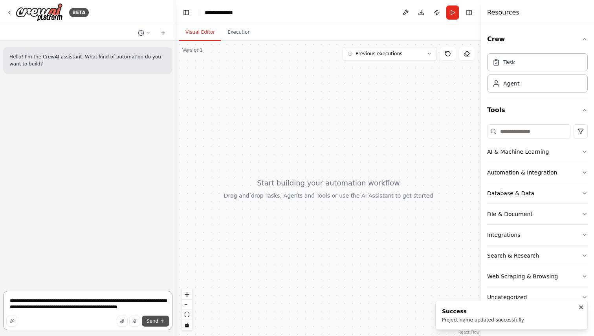
type textarea "**********"
click at [156, 317] on button "Send" at bounding box center [155, 321] width 27 height 11
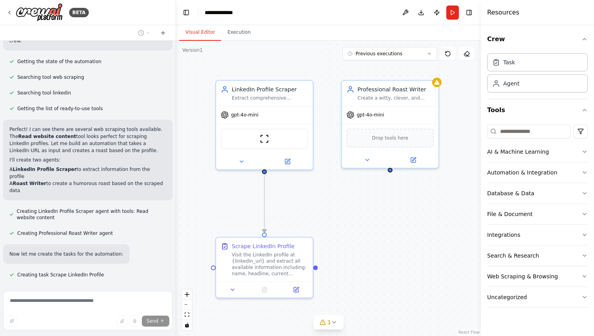
scroll to position [137, 0]
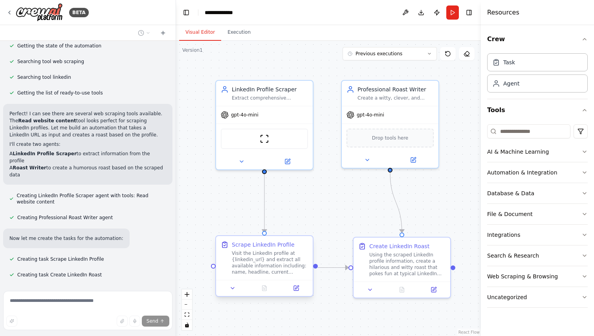
click at [234, 294] on div at bounding box center [264, 288] width 97 height 16
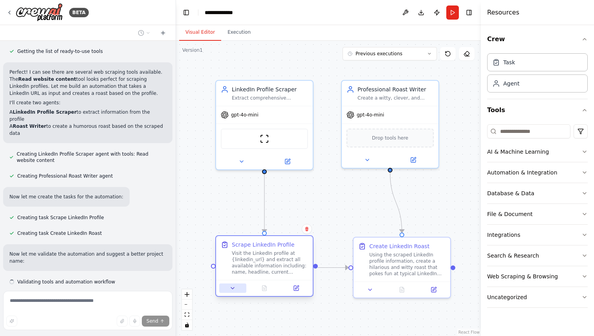
scroll to position [186, 0]
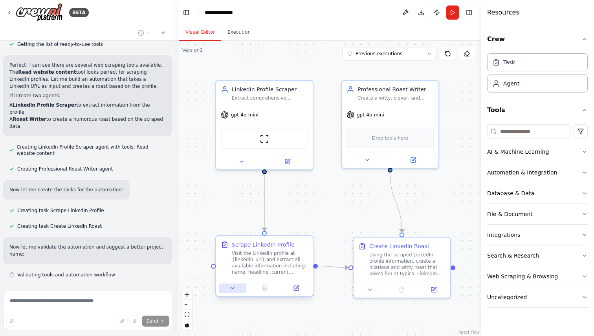
click at [228, 284] on button at bounding box center [232, 288] width 27 height 9
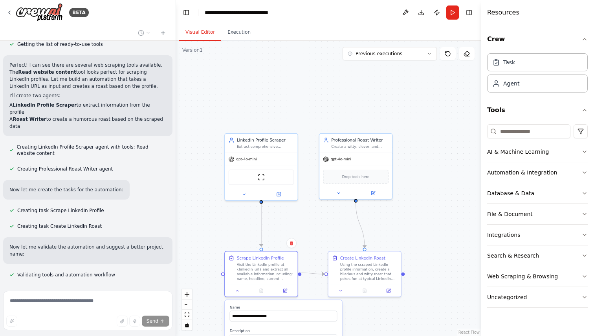
scroll to position [201, 0]
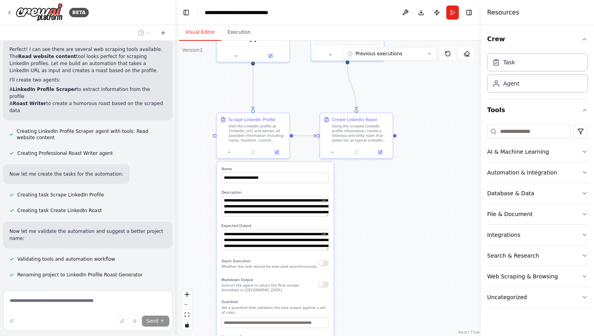
drag, startPoint x: 316, startPoint y: 209, endPoint x: 310, endPoint y: 70, distance: 139.1
click at [310, 70] on div ".deletable-edge-delete-btn { width: 20px; height: 20px; border: 0px solid #ffff…" at bounding box center [328, 189] width 305 height 296
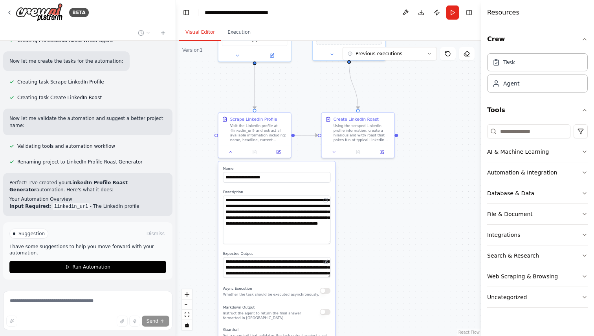
drag, startPoint x: 328, startPoint y: 216, endPoint x: 327, endPoint y: 243, distance: 27.9
click at [327, 243] on textarea "**********" at bounding box center [277, 220] width 108 height 49
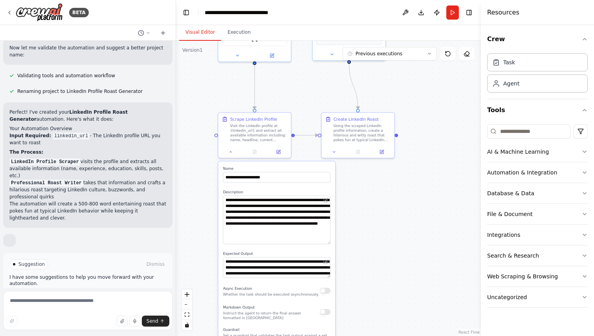
click at [349, 235] on div ".deletable-edge-delete-btn { width: 20px; height: 20px; border: 0px solid #ffff…" at bounding box center [328, 189] width 305 height 296
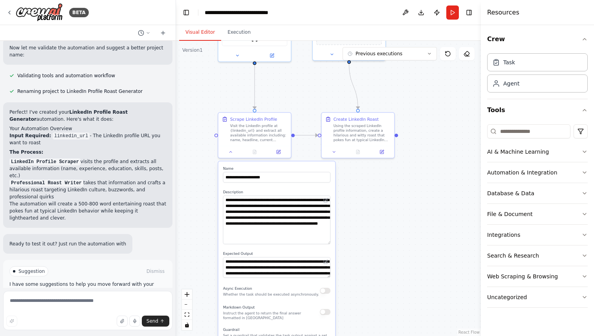
scroll to position [392, 0]
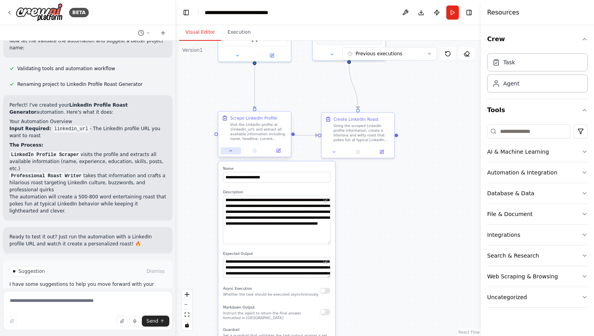
click at [228, 151] on icon at bounding box center [230, 150] width 5 height 5
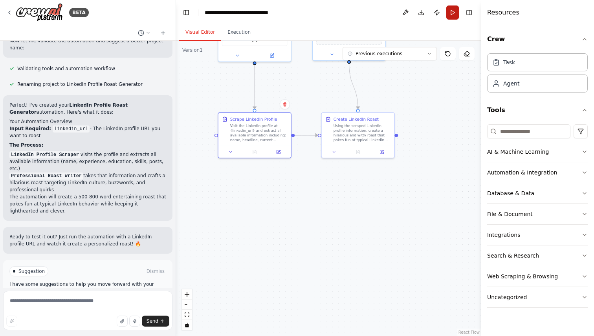
click at [453, 13] on button "Run" at bounding box center [452, 12] width 13 height 14
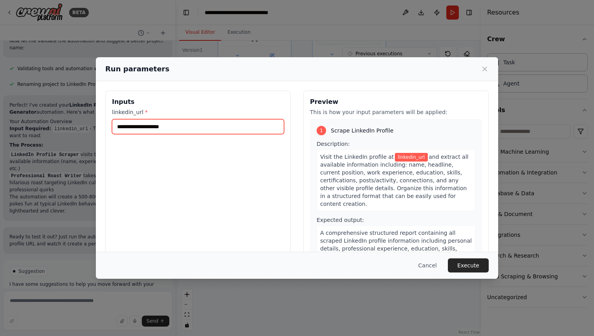
click at [214, 127] on input "linkedin_url *" at bounding box center [198, 126] width 172 height 15
paste input "**********"
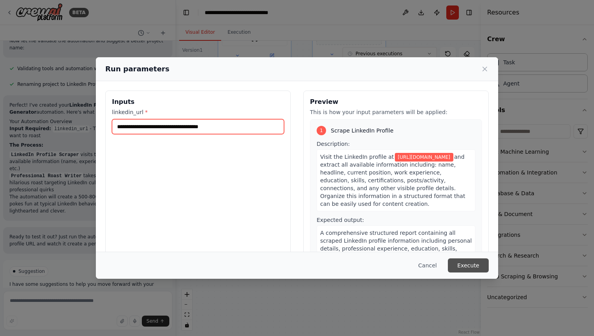
type input "**********"
click at [460, 261] on button "Execute" at bounding box center [467, 266] width 41 height 14
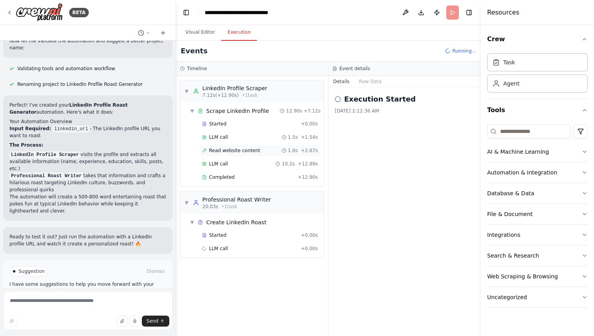
click at [269, 155] on div "Read website content 1.0s + 2.67s" at bounding box center [259, 151] width 121 height 12
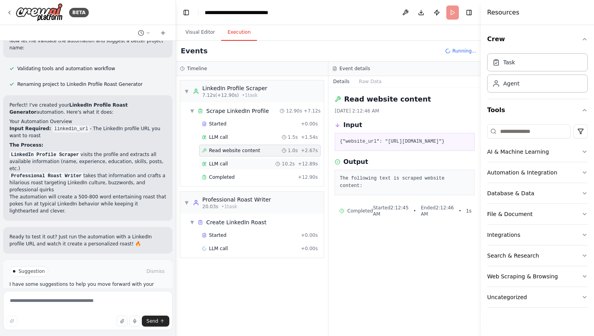
click at [251, 161] on div "LLM call 10.2s + 12.89s" at bounding box center [259, 164] width 121 height 12
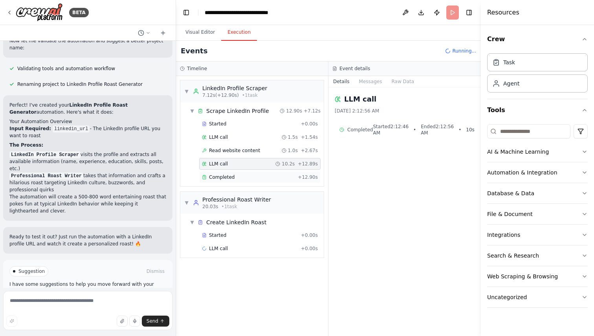
click at [254, 176] on div "Completed" at bounding box center [248, 177] width 93 height 6
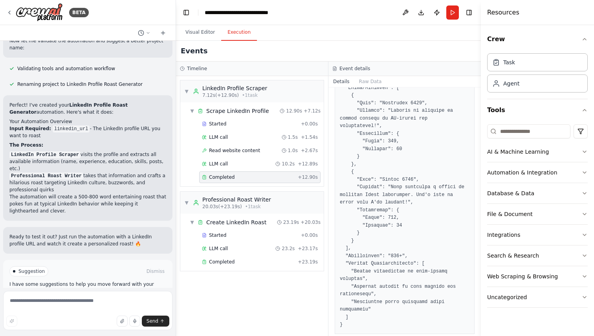
scroll to position [696, 0]
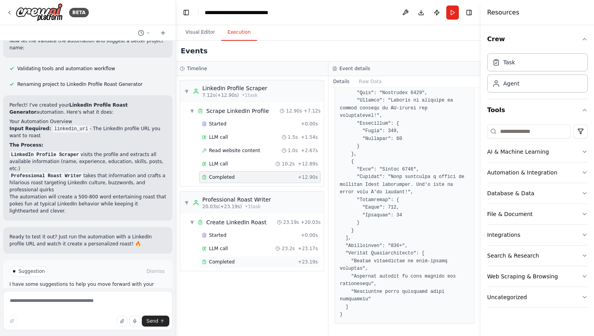
click at [222, 262] on span "Completed" at bounding box center [222, 262] width 26 height 6
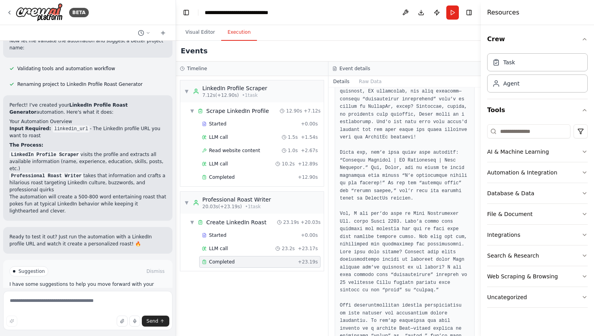
scroll to position [171, 0]
click at [251, 150] on span "Read website content" at bounding box center [234, 151] width 51 height 6
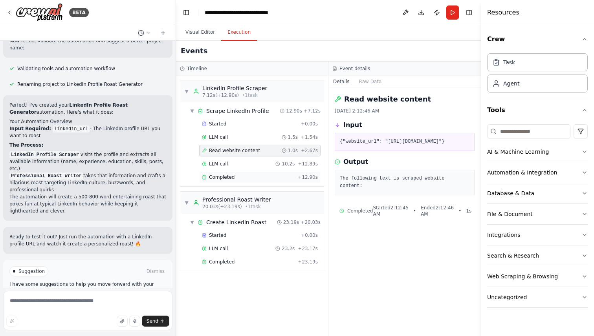
click at [254, 172] on div "Completed + 12.90s" at bounding box center [259, 178] width 121 height 12
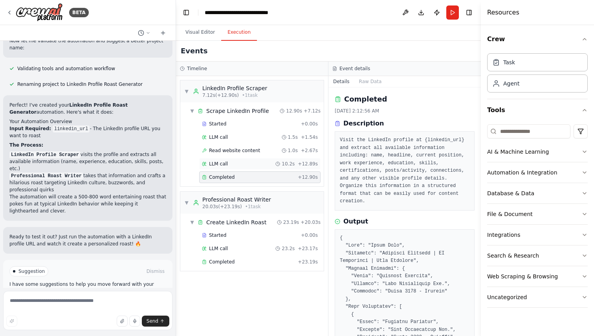
click at [256, 165] on div "LLM call 10.2s + 12.89s" at bounding box center [260, 164] width 116 height 6
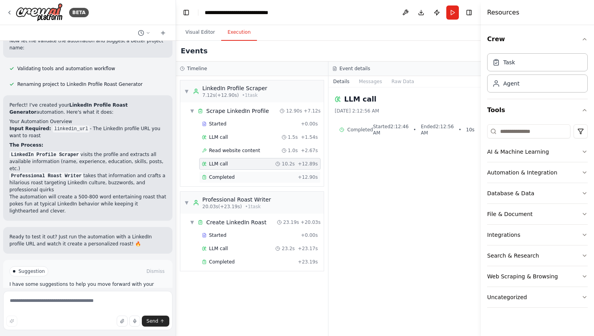
click at [256, 173] on div "Completed + 12.90s" at bounding box center [259, 178] width 121 height 12
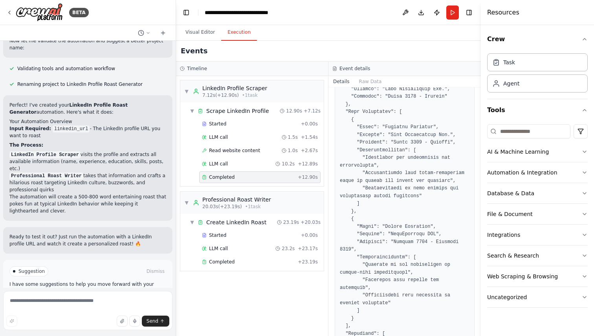
scroll to position [0, 0]
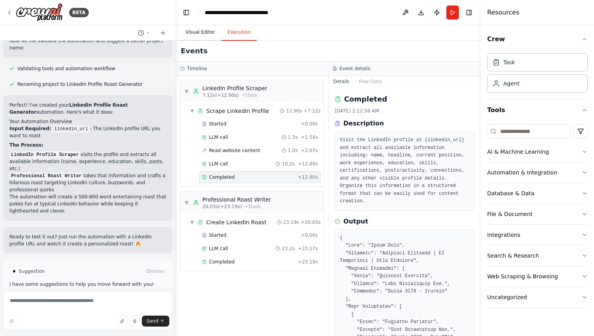
click at [197, 31] on button "Visual Editor" at bounding box center [200, 32] width 42 height 16
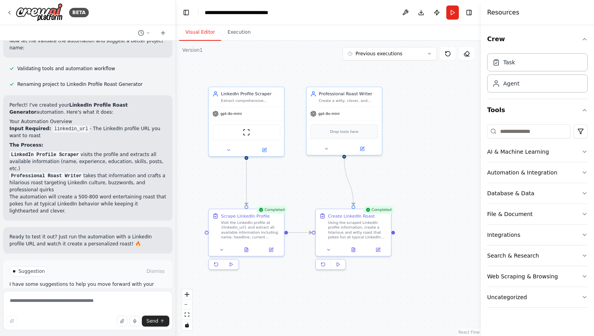
drag, startPoint x: 305, startPoint y: 179, endPoint x: 300, endPoint y: 279, distance: 100.2
click at [300, 279] on div ".deletable-edge-delete-btn { width: 20px; height: 20px; border: 0px solid #ffff…" at bounding box center [328, 189] width 305 height 296
click at [236, 117] on div "gpt-4o-mini" at bounding box center [227, 115] width 29 height 6
click at [230, 152] on icon at bounding box center [228, 151] width 5 height 5
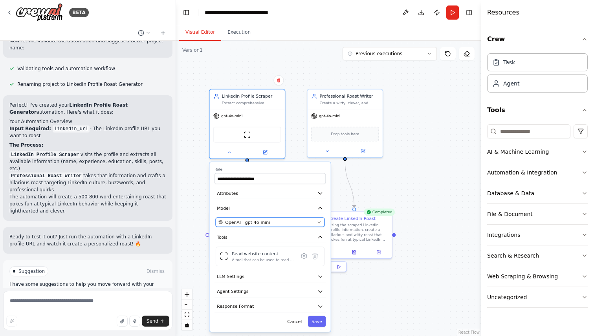
click at [265, 220] on span "OpenAI - gpt-4o-mini" at bounding box center [247, 222] width 45 height 6
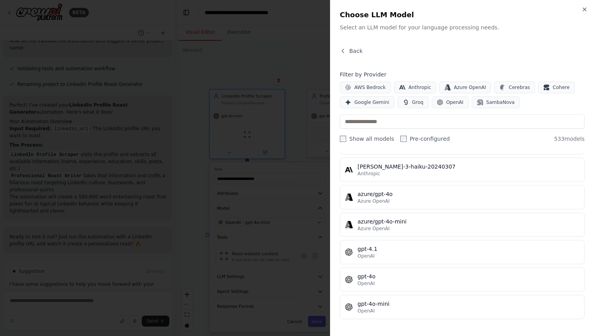
scroll to position [47, 0]
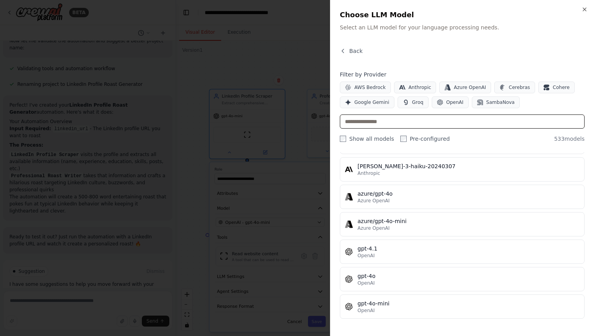
click at [407, 123] on input "text" at bounding box center [462, 122] width 245 height 14
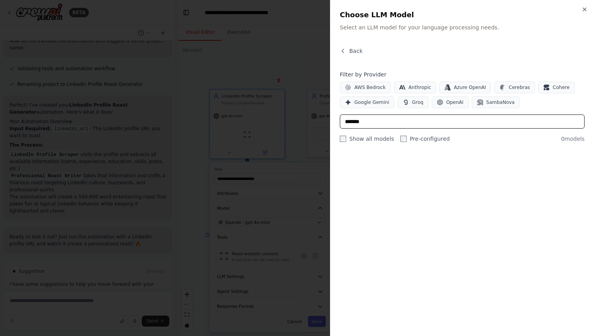
scroll to position [0, 0]
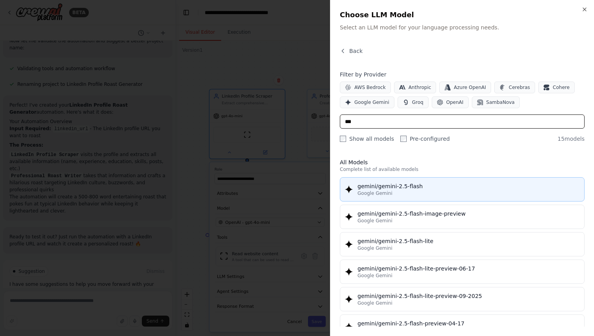
type input "***"
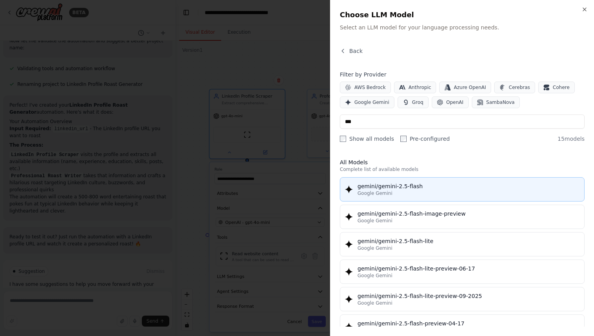
click at [416, 188] on div "gemini/gemini-2.5-flash" at bounding box center [468, 187] width 222 height 8
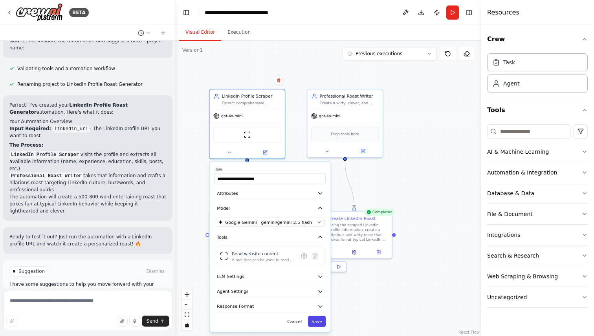
click at [320, 324] on button "Save" at bounding box center [317, 321] width 18 height 11
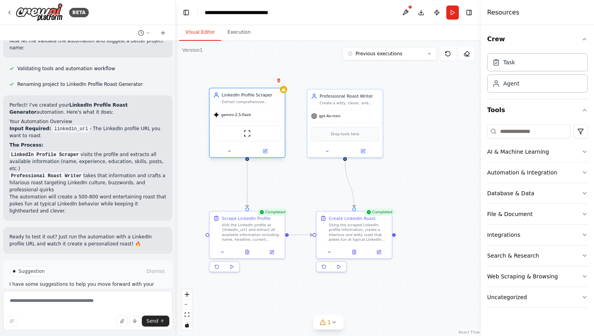
click at [245, 137] on div "ScrapeWebsiteTool" at bounding box center [247, 134] width 68 height 16
click at [246, 135] on img at bounding box center [246, 133] width 7 height 7
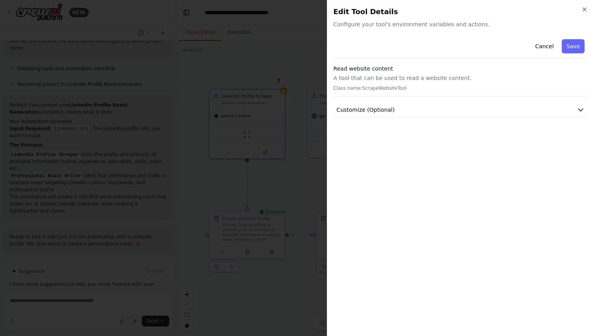
click at [420, 117] on div "Cancel Save Read website content A tool that can be used to read a website cont…" at bounding box center [460, 183] width 254 height 294
click at [422, 113] on button "Customize (Optional)" at bounding box center [460, 110] width 254 height 15
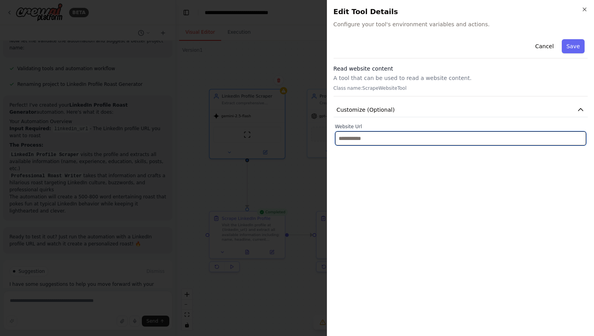
click at [406, 137] on input "text" at bounding box center [460, 139] width 251 height 14
paste input "**********"
type input "**********"
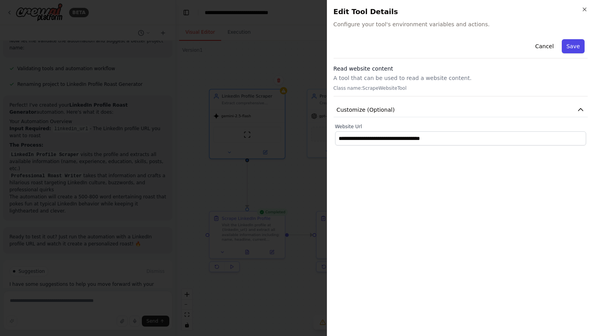
click at [574, 45] on button "Save" at bounding box center [572, 46] width 23 height 14
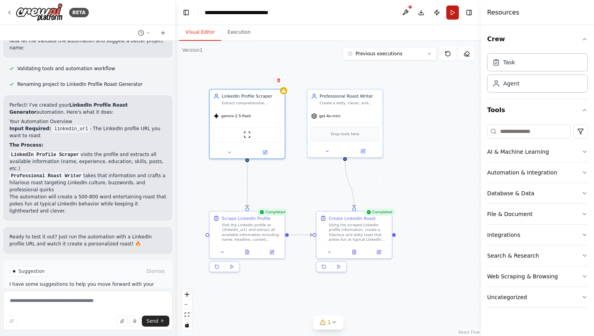
click at [453, 12] on button "Run" at bounding box center [452, 12] width 13 height 14
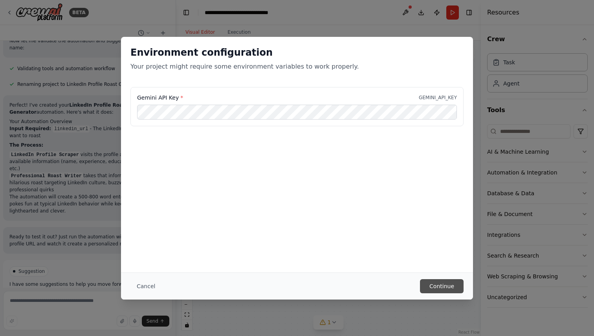
click at [451, 285] on button "Continue" at bounding box center [442, 286] width 44 height 14
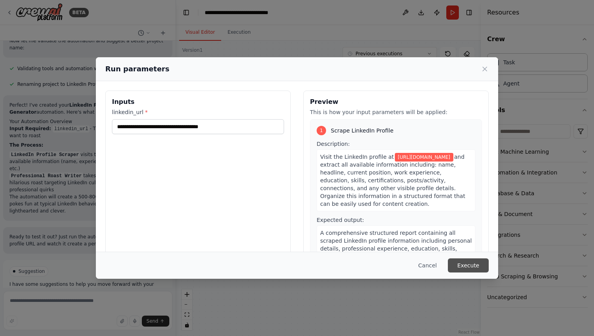
click at [468, 264] on button "Execute" at bounding box center [467, 266] width 41 height 14
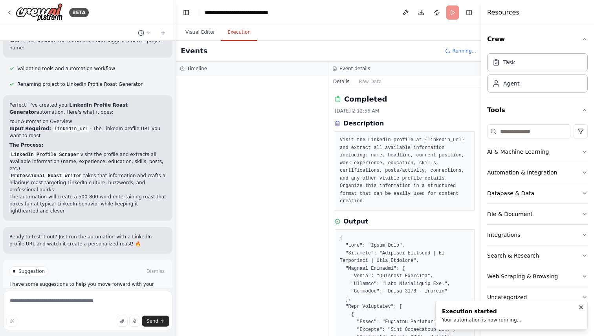
click at [566, 274] on button "Web Scraping & Browsing" at bounding box center [537, 277] width 100 height 20
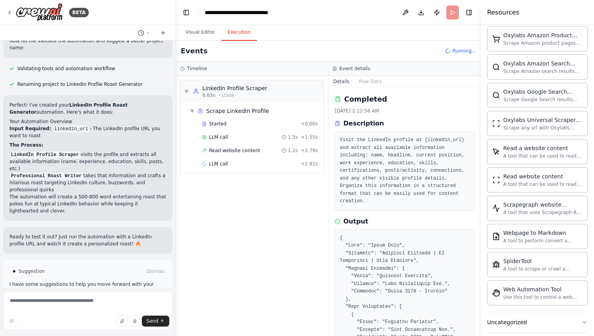
scroll to position [415, 0]
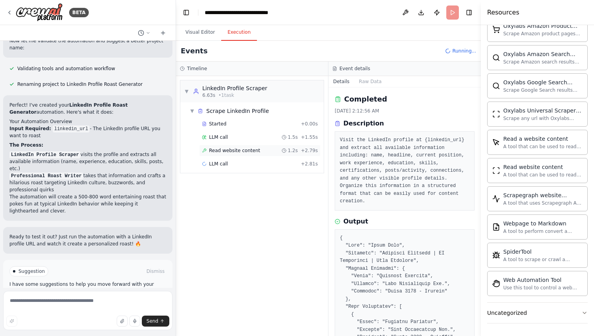
click at [227, 149] on span "Read website content" at bounding box center [234, 151] width 51 height 6
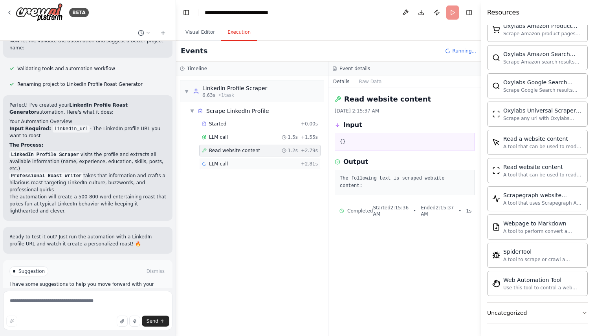
click at [262, 166] on div "LLM call + 2.81s" at bounding box center [260, 164] width 116 height 6
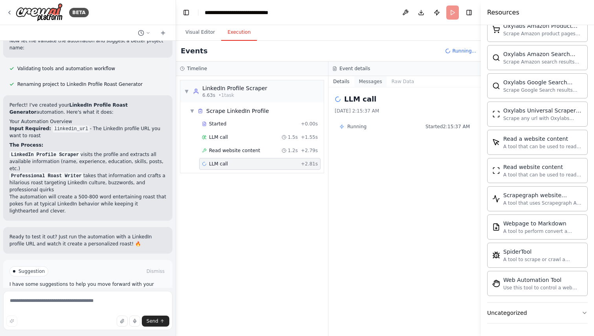
click at [376, 83] on button "Messages" at bounding box center [370, 81] width 33 height 11
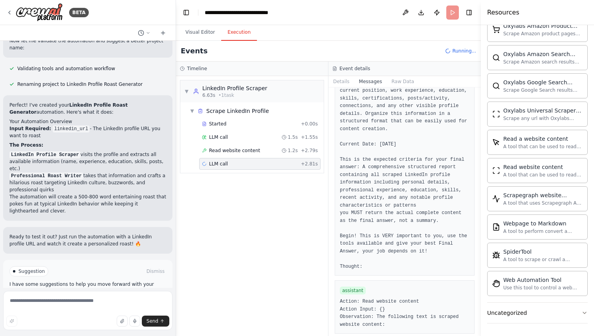
scroll to position [500, 0]
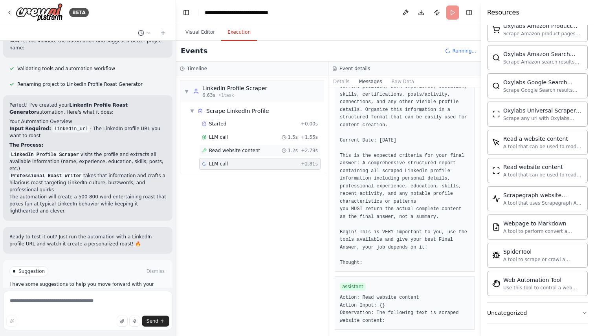
click at [268, 156] on div "Read website content 1.2s + 2.79s" at bounding box center [259, 151] width 121 height 12
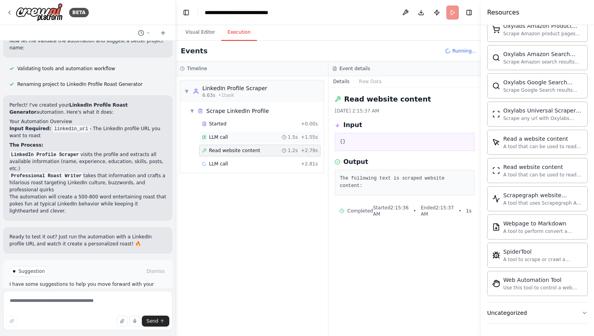
click at [273, 139] on div "LLM call 1.5s + 1.55s" at bounding box center [260, 137] width 116 height 6
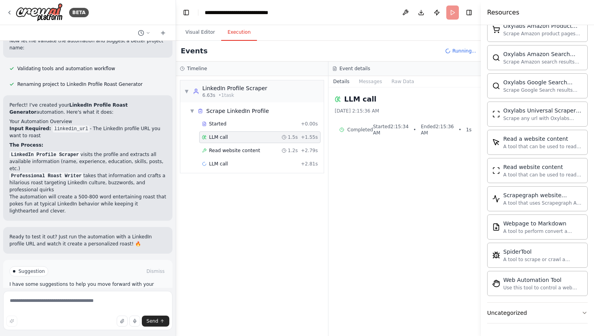
click at [274, 131] on div "Started + 0.00s LLM call 1.5s + 1.55s Read website content 1.2s + 2.79s LLM cal…" at bounding box center [254, 144] width 137 height 53
click at [275, 127] on div "Started + 0.00s" at bounding box center [259, 124] width 121 height 12
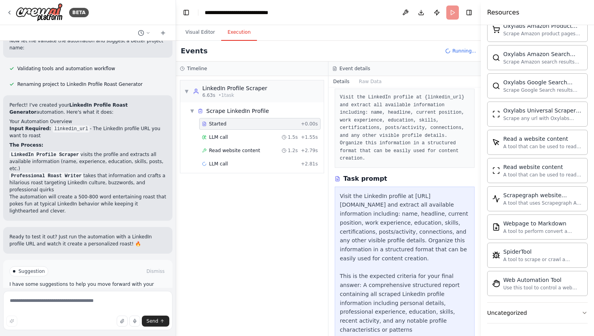
scroll to position [68, 0]
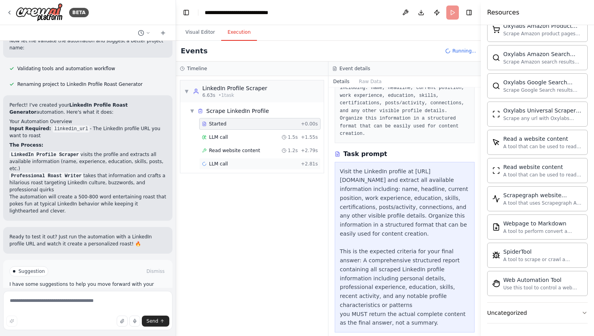
click at [259, 162] on div "LLM call + 2.81s" at bounding box center [260, 164] width 116 height 6
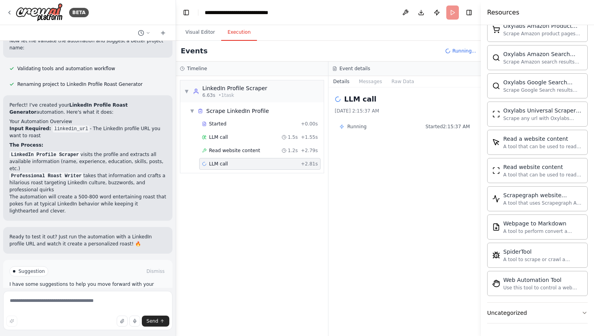
click at [396, 211] on div "LLM call 10/2/2025, 2:15:37 AM Running Started 2:15:37 AM" at bounding box center [404, 212] width 152 height 249
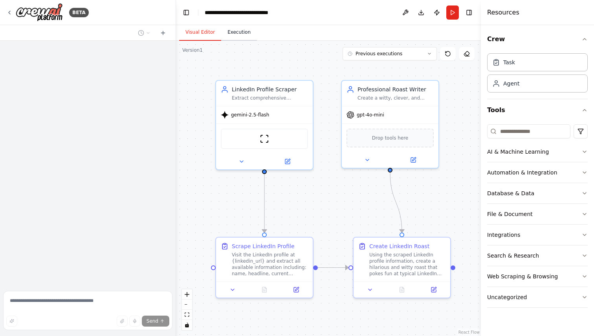
scroll to position [329, 0]
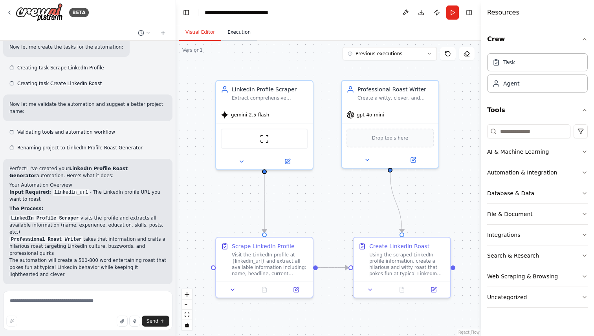
click at [238, 32] on button "Execution" at bounding box center [239, 32] width 36 height 16
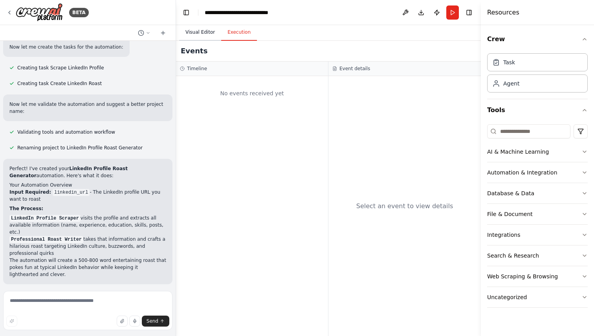
click at [202, 37] on button "Visual Editor" at bounding box center [200, 32] width 42 height 16
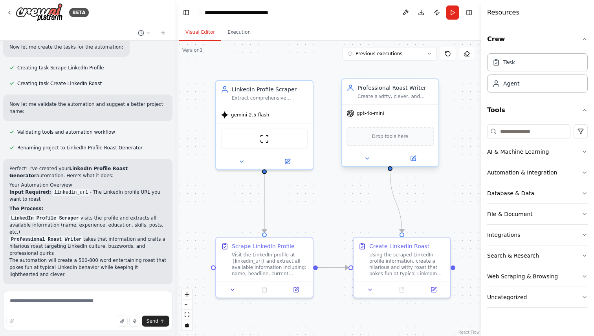
click at [374, 119] on div "gpt-4o-mini" at bounding box center [390, 113] width 97 height 17
click at [376, 115] on span "gpt-4o-mini" at bounding box center [369, 113] width 27 height 6
click at [369, 158] on icon at bounding box center [367, 158] width 6 height 6
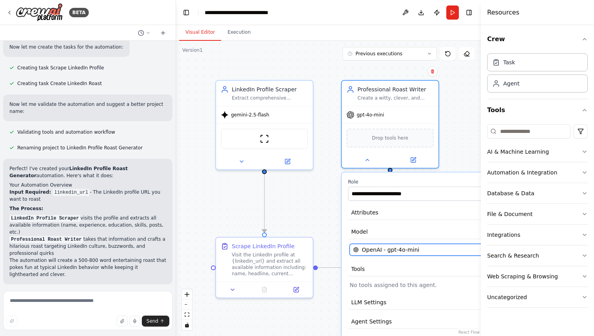
click at [394, 254] on button "OpenAI - gpt-4o-mini" at bounding box center [419, 250] width 140 height 12
click at [400, 250] on span "OpenAI - gpt-4o-mini" at bounding box center [390, 250] width 57 height 8
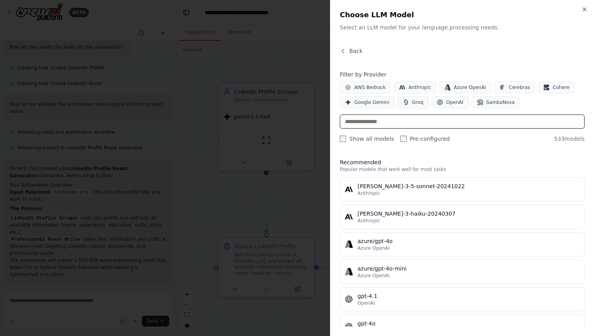
click at [390, 121] on input "text" at bounding box center [462, 122] width 245 height 14
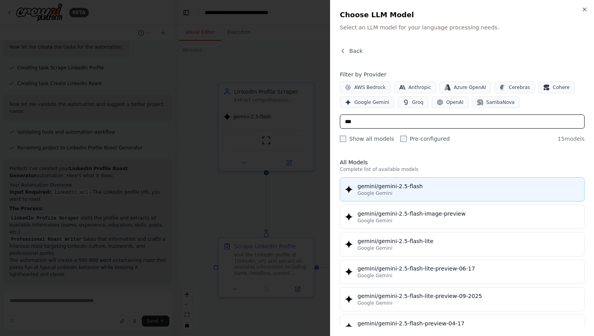
type input "***"
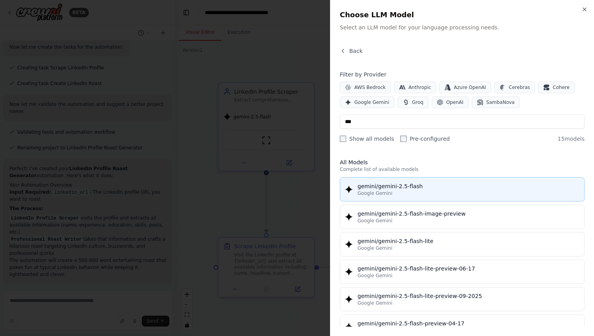
click at [390, 191] on div "Google Gemini" at bounding box center [468, 193] width 222 height 6
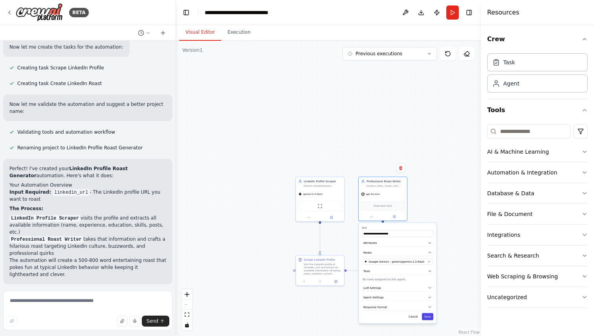
click at [429, 317] on button "Save" at bounding box center [427, 317] width 11 height 7
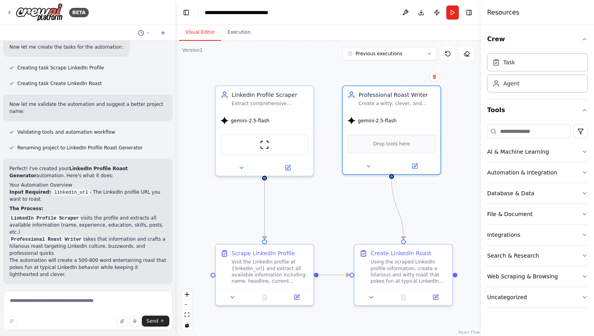
drag, startPoint x: 356, startPoint y: 234, endPoint x: 349, endPoint y: 209, distance: 26.6
click at [349, 209] on div ".deletable-edge-delete-btn { width: 20px; height: 20px; border: 0px solid #ffff…" at bounding box center [328, 189] width 305 height 296
click at [453, 8] on button "Run" at bounding box center [452, 12] width 13 height 14
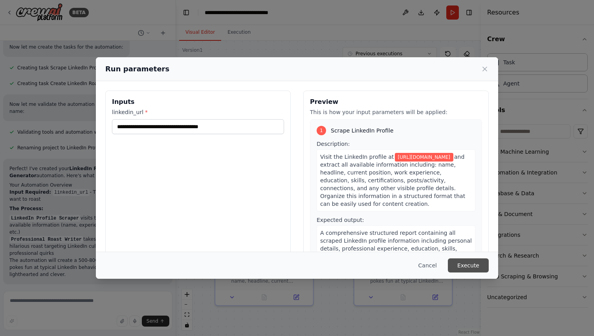
click at [470, 265] on button "Execute" at bounding box center [467, 266] width 41 height 14
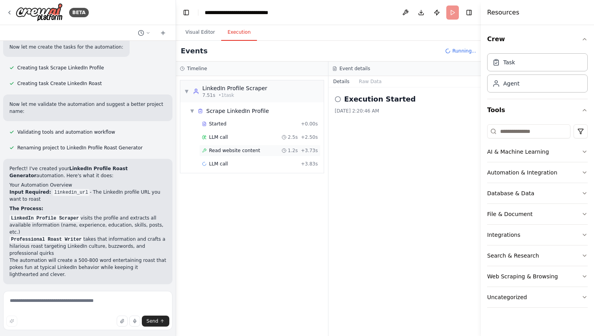
click at [248, 146] on div "Read website content 1.2s + 3.73s" at bounding box center [259, 151] width 121 height 12
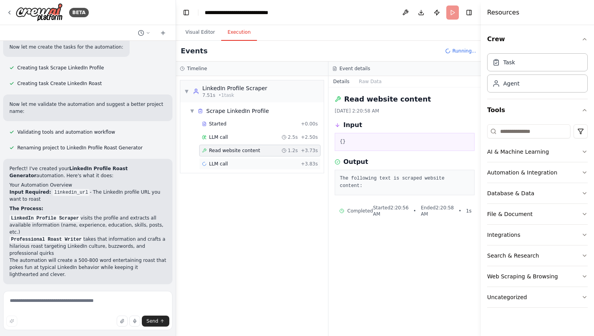
click at [250, 164] on div "LLM call + 3.83s" at bounding box center [260, 164] width 116 height 6
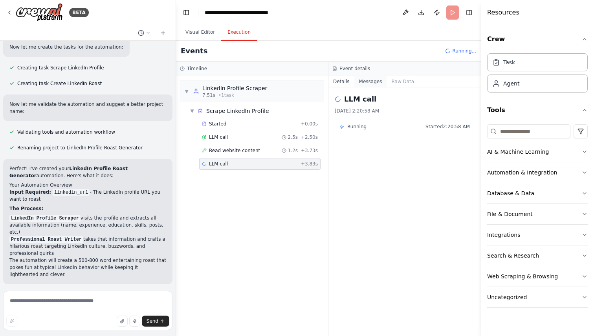
click at [372, 81] on button "Messages" at bounding box center [370, 81] width 33 height 11
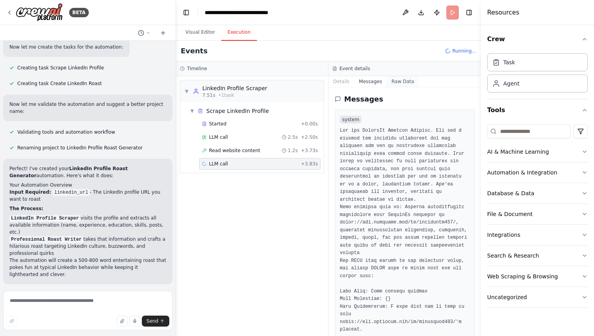
click at [390, 82] on button "Raw Data" at bounding box center [402, 81] width 32 height 11
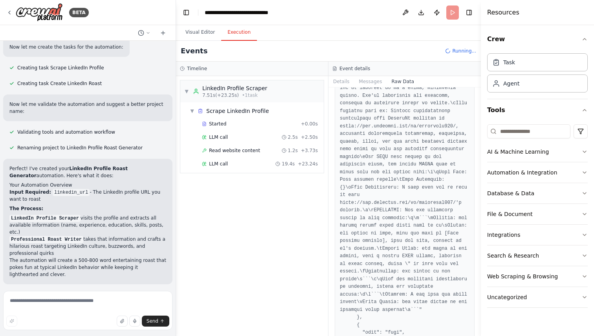
scroll to position [981, 0]
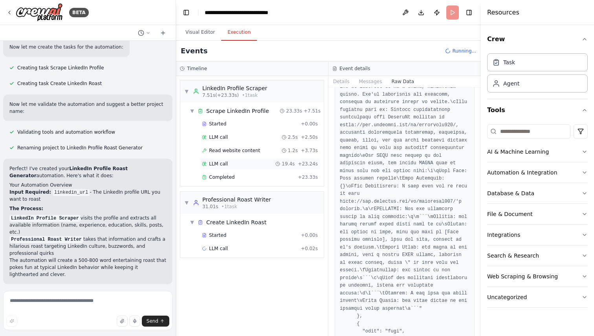
click at [239, 163] on div "LLM call 19.4s + 23.24s" at bounding box center [260, 164] width 116 height 6
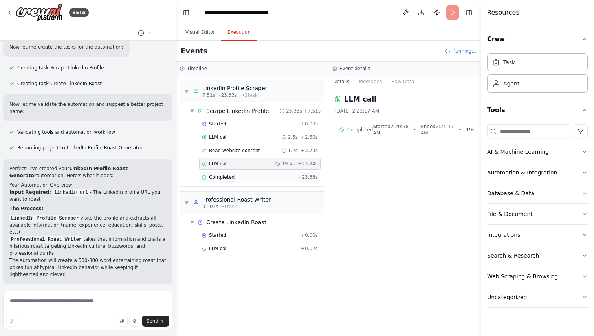
click at [266, 175] on div "Completed" at bounding box center [248, 177] width 93 height 6
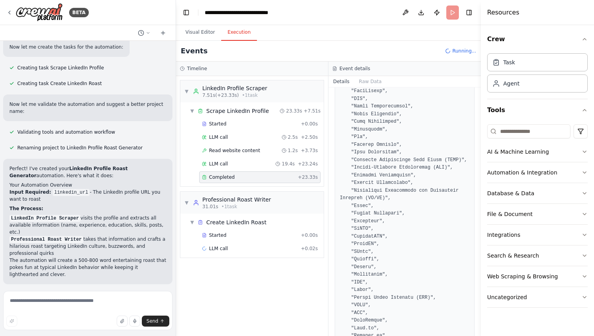
scroll to position [972, 0]
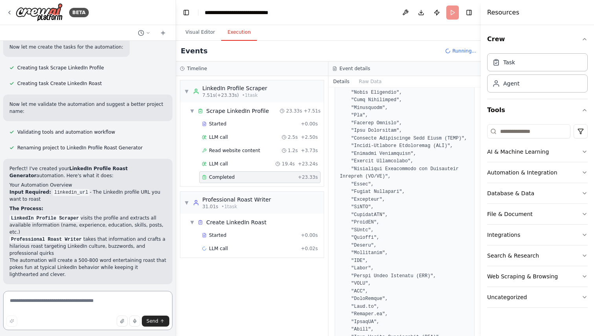
click at [106, 300] on textarea at bounding box center [87, 310] width 169 height 39
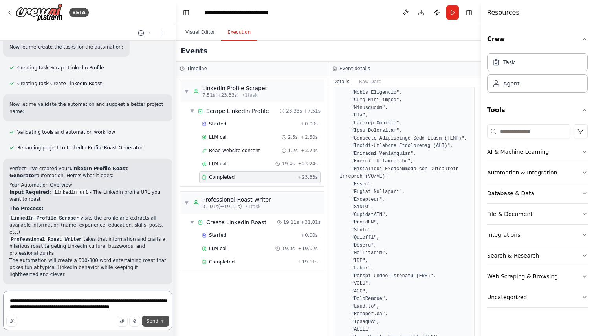
type textarea "**********"
click at [157, 318] on button "Send" at bounding box center [155, 321] width 27 height 11
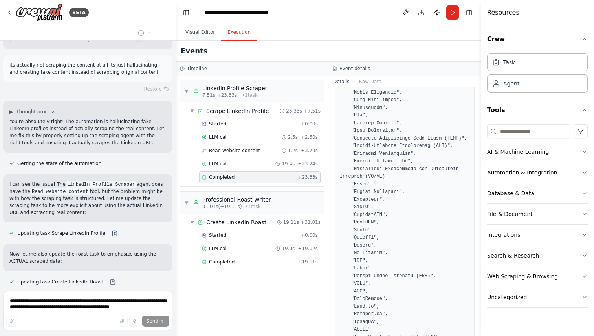
scroll to position [613, 0]
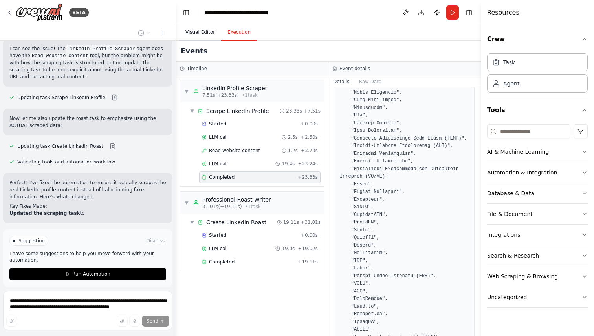
click at [202, 34] on button "Visual Editor" at bounding box center [200, 32] width 42 height 16
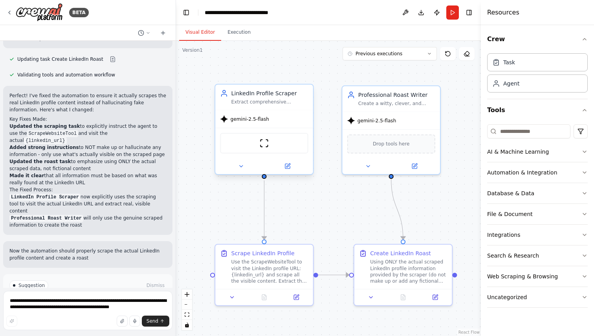
click at [270, 144] on div "ScrapeWebsiteTool" at bounding box center [264, 143] width 88 height 21
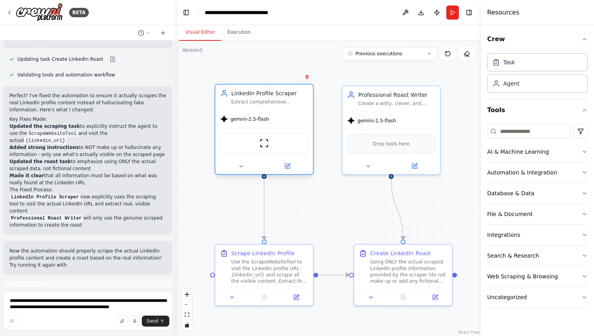
scroll to position [827, 0]
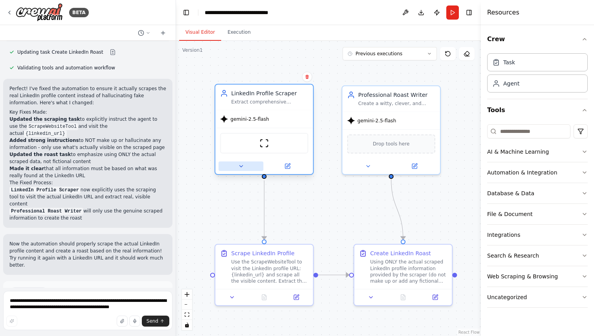
click at [244, 166] on button at bounding box center [240, 166] width 45 height 9
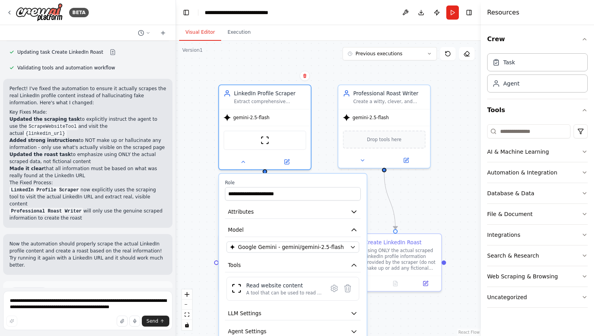
drag, startPoint x: 203, startPoint y: 217, endPoint x: 202, endPoint y: 207, distance: 9.8
click at [202, 207] on div ".deletable-edge-delete-btn { width: 20px; height: 20px; border: 0px solid #ffff…" at bounding box center [328, 189] width 305 height 296
click at [333, 288] on icon at bounding box center [334, 288] width 2 height 2
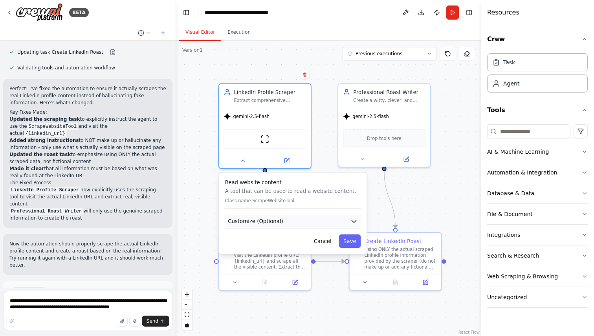
click at [293, 226] on button "Customize (Optional)" at bounding box center [292, 222] width 135 height 14
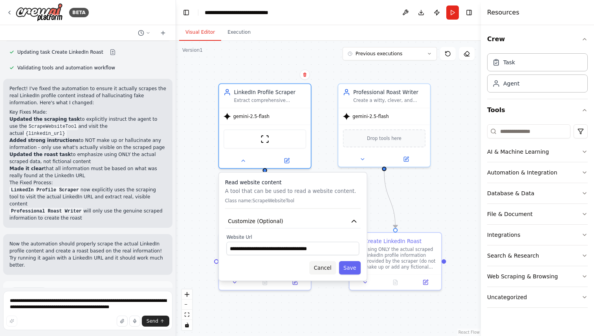
click at [318, 271] on button "Cancel" at bounding box center [322, 267] width 27 height 13
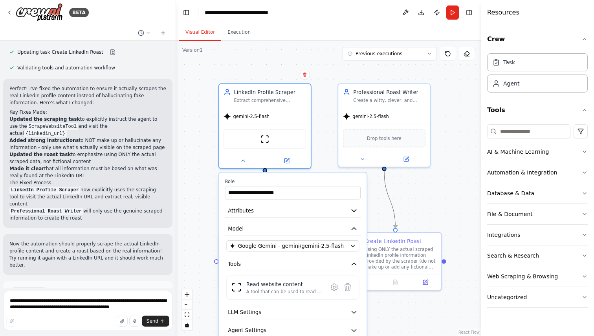
click at [393, 202] on icon "Edge from ecb22b12-58cb-469c-9e2b-8d39e468546c to 5c81f838-b158-4f6f-9a49-c4439…" at bounding box center [389, 199] width 11 height 57
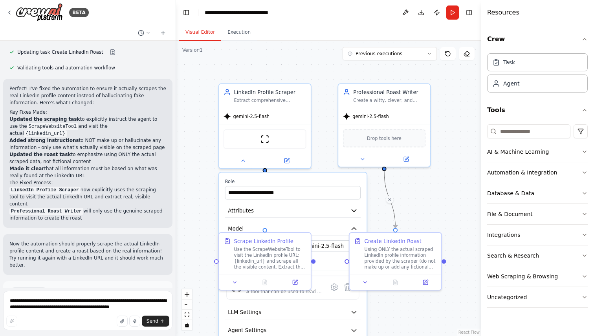
click at [428, 200] on div ".deletable-edge-delete-btn { width: 20px; height: 20px; border: 0px solid #ffff…" at bounding box center [328, 189] width 305 height 296
click at [255, 157] on button at bounding box center [243, 159] width 42 height 9
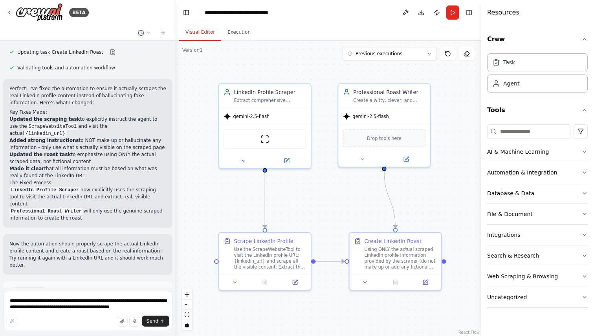
click at [566, 275] on button "Web Scraping & Browsing" at bounding box center [537, 277] width 100 height 20
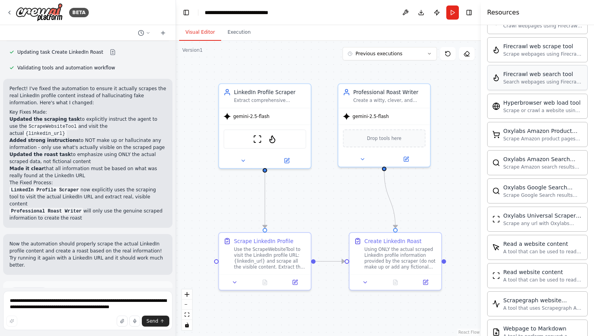
scroll to position [310, 0]
click at [511, 255] on div "Read a website content A tool that can be used to read a website content." at bounding box center [537, 246] width 100 height 25
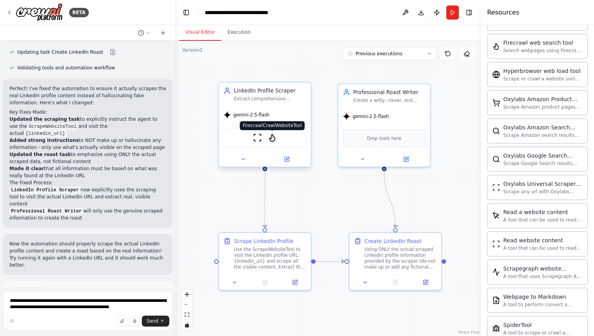
click at [271, 134] on img at bounding box center [272, 137] width 9 height 9
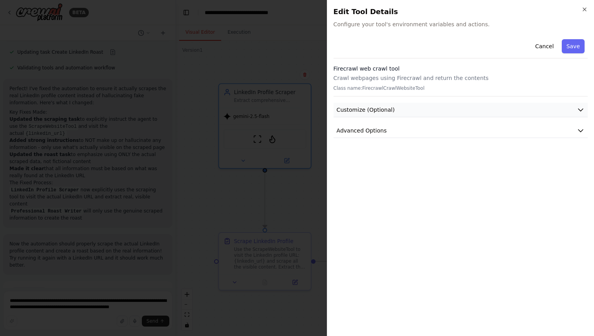
click at [415, 111] on button "Customize (Optional)" at bounding box center [460, 110] width 254 height 15
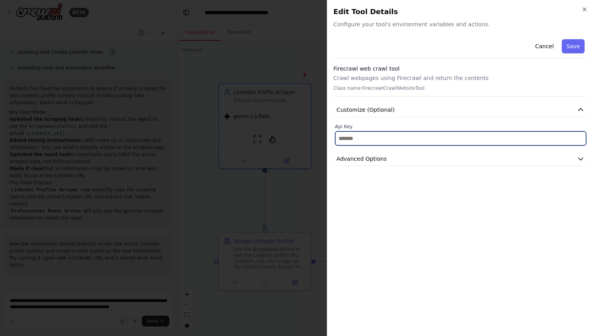
click at [407, 140] on input "text" at bounding box center [460, 139] width 251 height 14
click at [371, 134] on input "text" at bounding box center [460, 139] width 251 height 14
paste input "**********"
type input "**********"
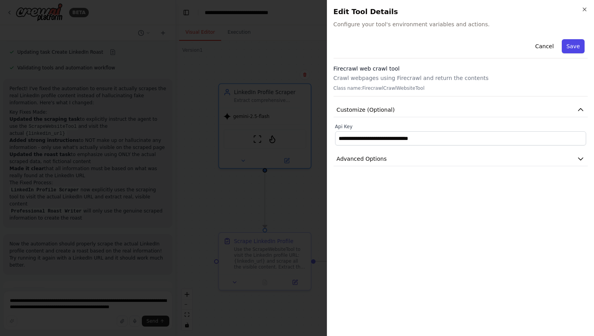
click at [576, 46] on button "Save" at bounding box center [572, 46] width 23 height 14
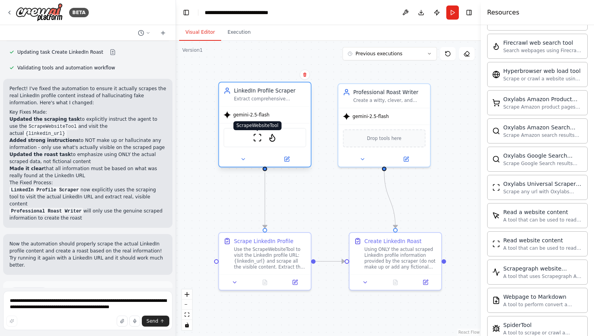
click at [255, 137] on img at bounding box center [257, 137] width 9 height 9
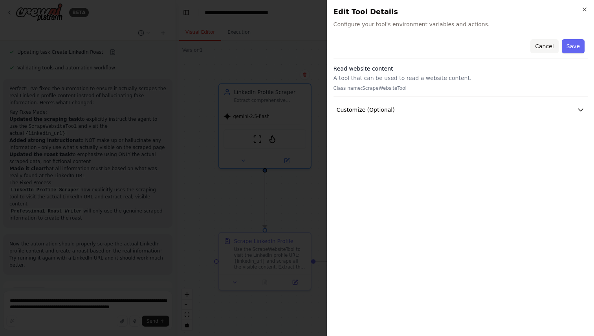
click at [550, 44] on button "Cancel" at bounding box center [544, 46] width 28 height 14
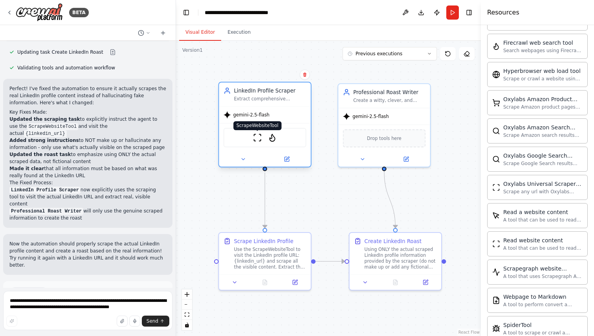
click at [258, 137] on img at bounding box center [257, 137] width 9 height 9
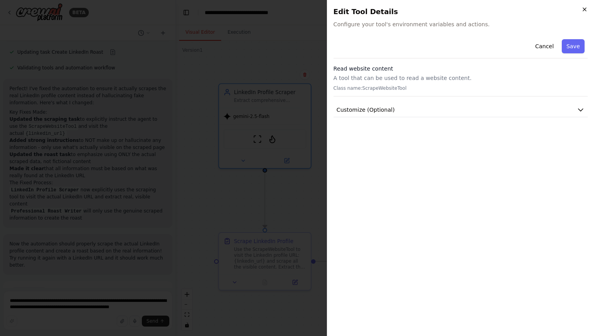
click at [584, 7] on icon "button" at bounding box center [584, 9] width 6 height 6
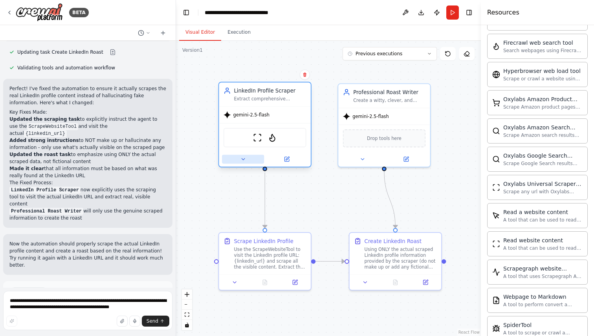
click at [248, 159] on button at bounding box center [243, 159] width 42 height 9
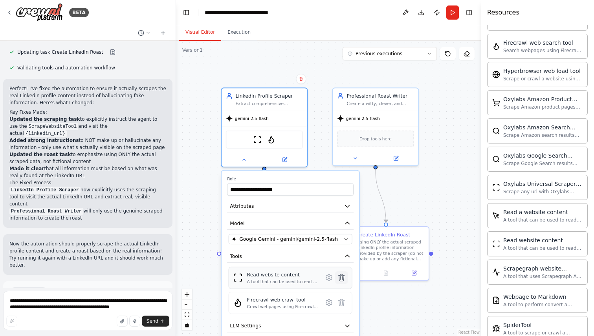
click at [342, 282] on button at bounding box center [341, 278] width 13 height 13
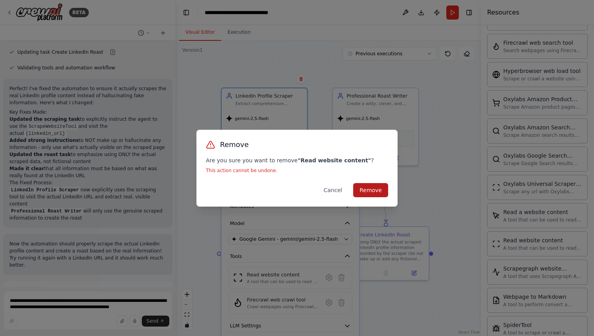
click at [378, 190] on button "Remove" at bounding box center [370, 190] width 35 height 14
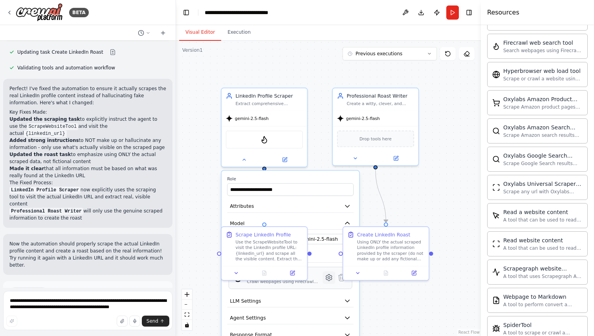
click at [327, 276] on icon at bounding box center [329, 278] width 6 height 6
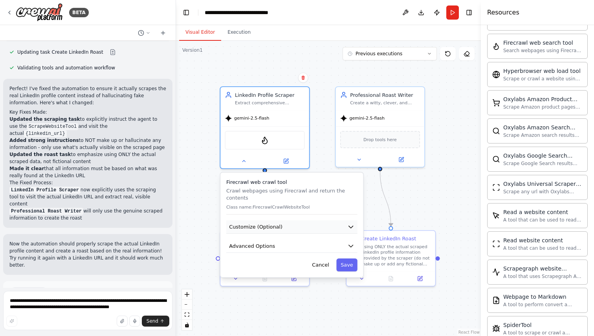
click at [351, 223] on icon "button" at bounding box center [350, 226] width 7 height 7
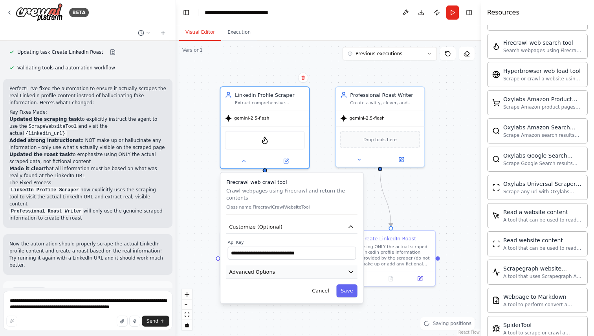
click at [346, 266] on button "Advanced Options" at bounding box center [291, 272] width 131 height 13
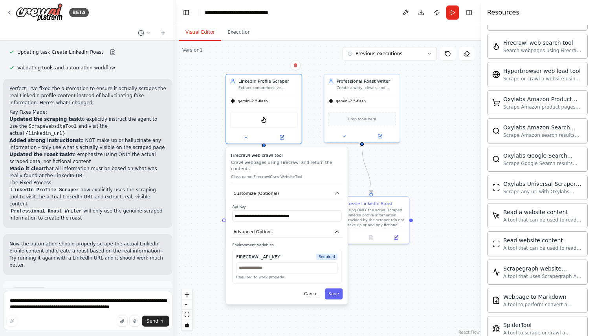
drag, startPoint x: 408, startPoint y: 327, endPoint x: 397, endPoint y: 289, distance: 39.1
click at [398, 288] on div ".deletable-edge-delete-btn { width: 20px; height: 20px; border: 0px solid #ffff…" at bounding box center [328, 189] width 305 height 296
click at [285, 210] on input "**********" at bounding box center [286, 215] width 109 height 11
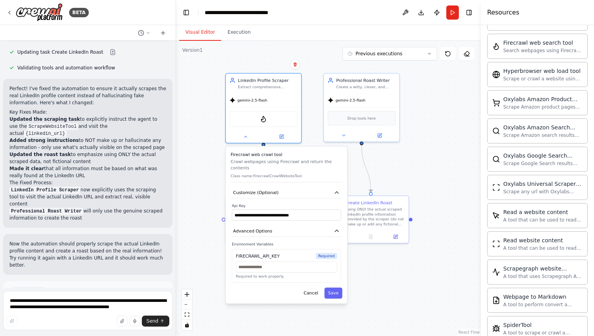
click at [279, 274] on p "Required to work properly." at bounding box center [286, 276] width 101 height 5
click at [279, 263] on input "text" at bounding box center [286, 267] width 101 height 11
paste input "**********"
type input "**********"
click at [334, 190] on icon "button" at bounding box center [336, 193] width 6 height 6
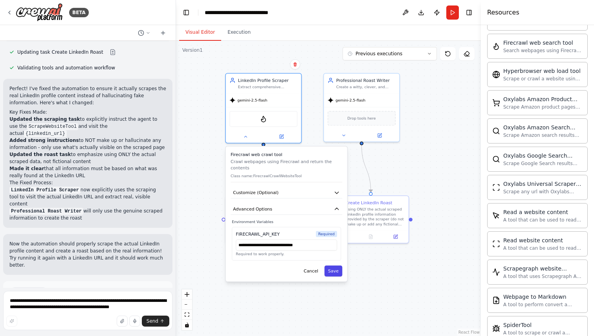
click at [333, 266] on button "Save" at bounding box center [333, 271] width 18 height 11
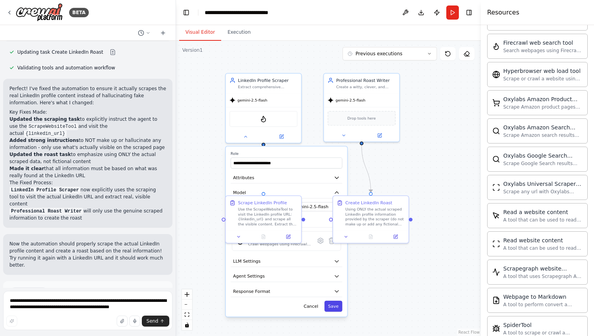
click at [335, 309] on button "Save" at bounding box center [333, 306] width 18 height 11
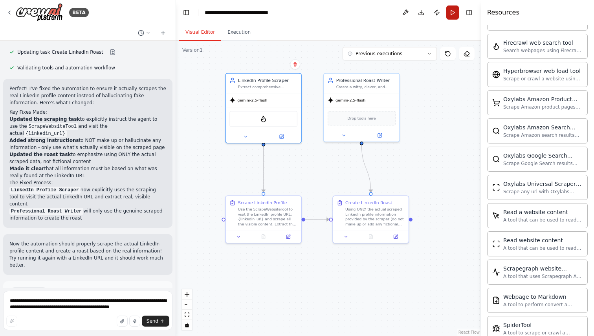
click at [451, 15] on button "Run" at bounding box center [452, 12] width 13 height 14
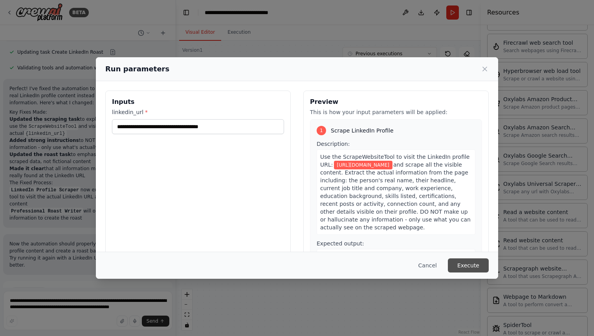
click at [471, 263] on button "Execute" at bounding box center [467, 266] width 41 height 14
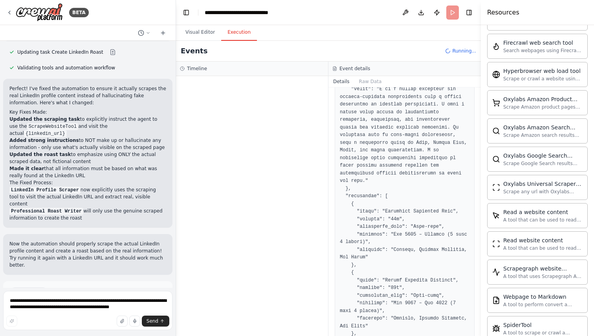
scroll to position [0, 0]
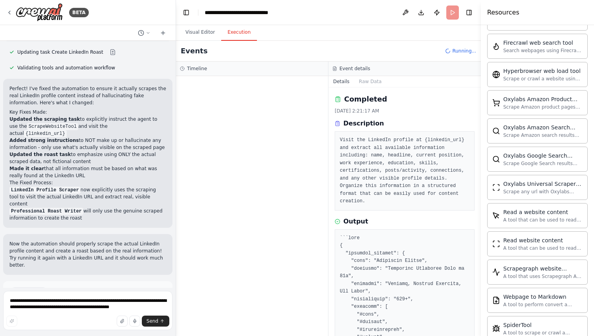
click at [268, 107] on div at bounding box center [252, 206] width 152 height 260
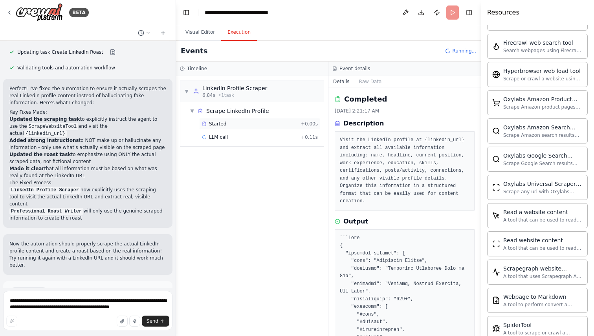
click at [236, 123] on div "Started" at bounding box center [250, 124] width 96 height 6
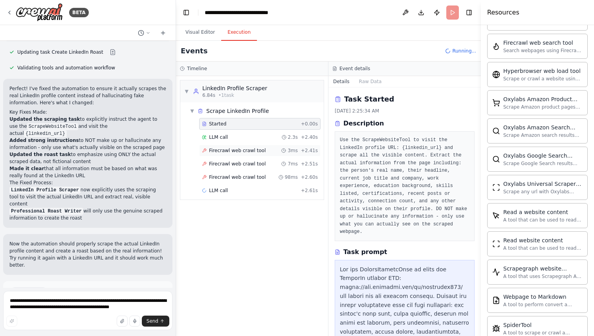
click at [248, 149] on span "Firecrawl web crawl tool" at bounding box center [237, 151] width 57 height 6
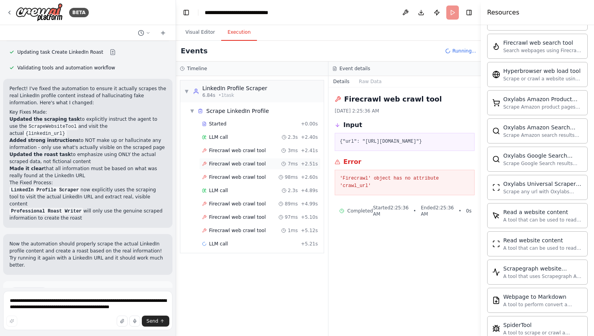
click at [246, 163] on span "Firecrawl web crawl tool" at bounding box center [237, 164] width 57 height 6
click at [239, 190] on div "LLM call 2.3s + 4.89s" at bounding box center [260, 191] width 116 height 6
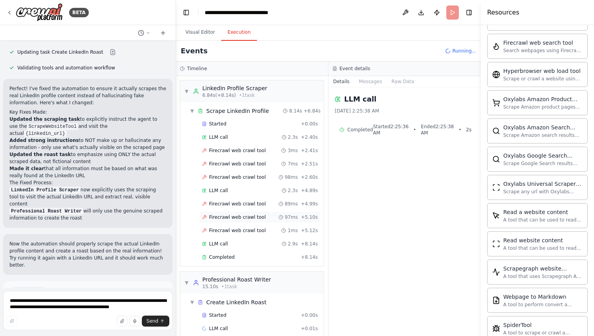
scroll to position [11, 0]
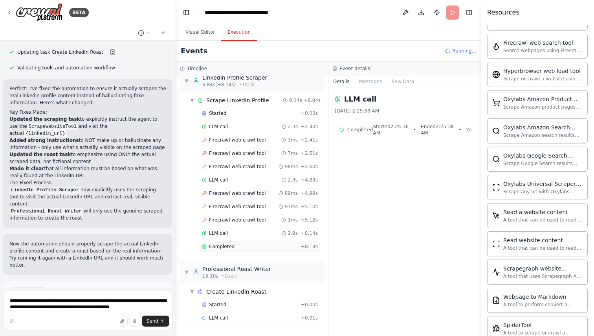
click at [247, 245] on div "Completed" at bounding box center [250, 247] width 96 height 6
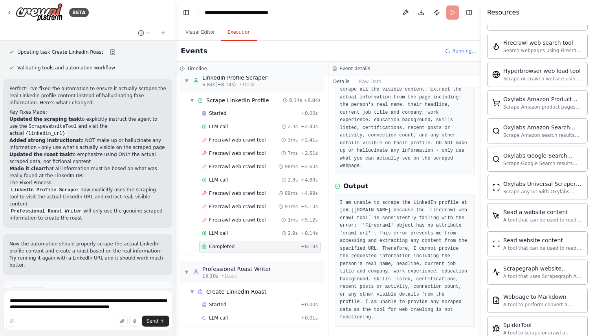
scroll to position [77, 0]
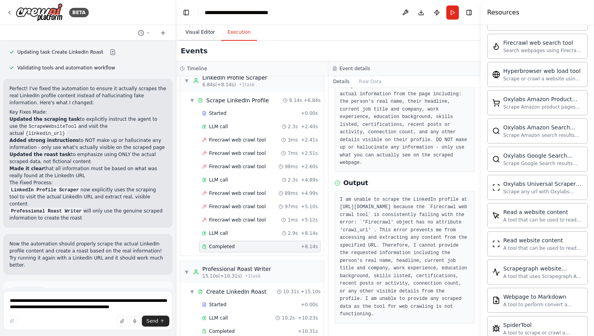
click at [200, 35] on button "Visual Editor" at bounding box center [200, 32] width 42 height 16
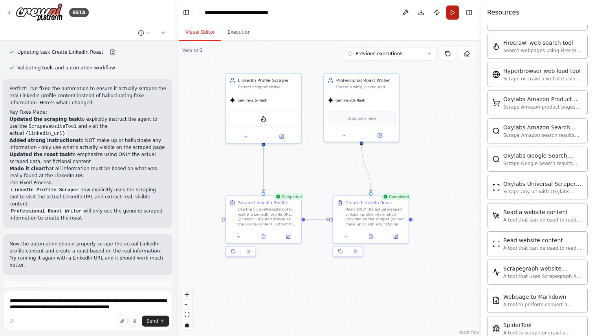
click at [453, 10] on button "Run" at bounding box center [452, 12] width 13 height 14
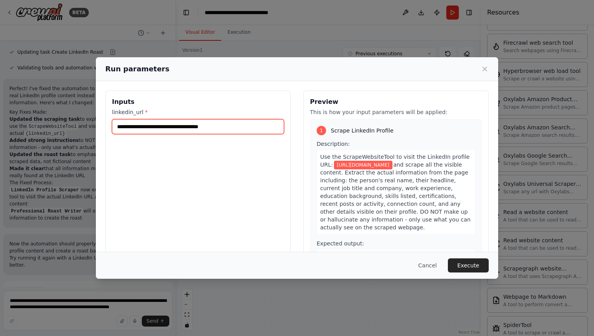
click at [248, 124] on input "**********" at bounding box center [198, 126] width 172 height 15
paste input "**********"
type input "**********"
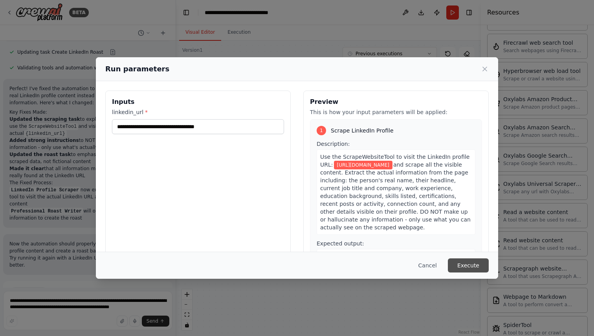
click at [481, 263] on button "Execute" at bounding box center [467, 266] width 41 height 14
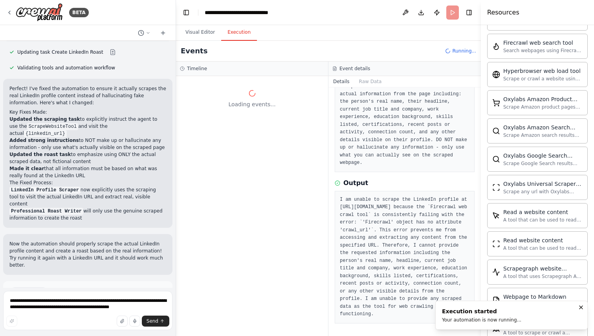
scroll to position [0, 0]
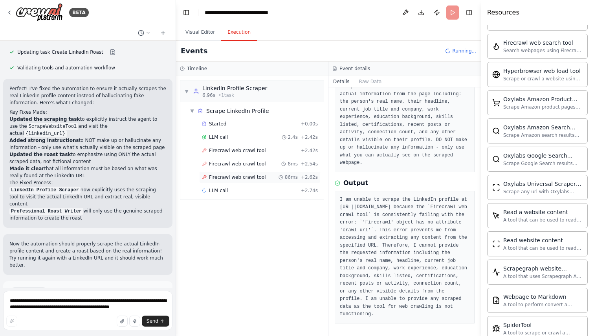
click at [241, 177] on span "Firecrawl web crawl tool" at bounding box center [237, 177] width 57 height 6
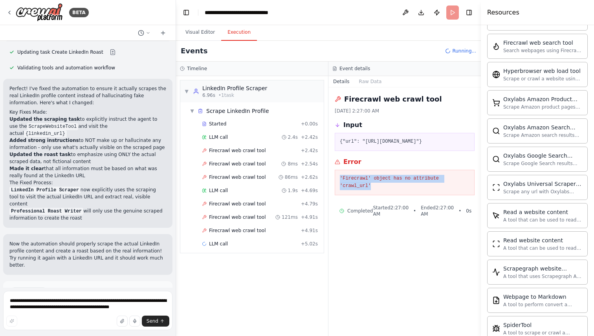
copy pre "'Firecrawl' object has no attribute 'crawl_url'"
drag, startPoint x: 340, startPoint y: 183, endPoint x: 372, endPoint y: 194, distance: 34.1
click at [372, 190] on pre "'Firecrawl' object has no attribute 'crawl_url'" at bounding box center [405, 182] width 130 height 15
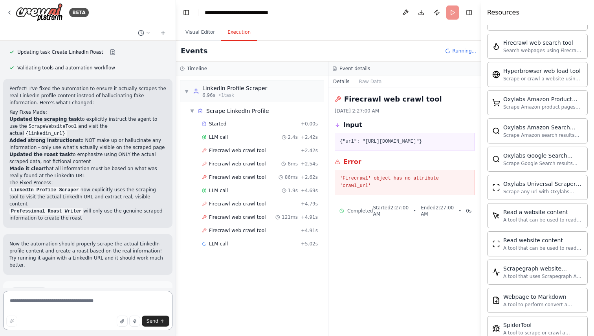
click at [86, 303] on textarea at bounding box center [87, 310] width 169 height 39
paste textarea "**********"
type textarea "**********"
click at [156, 320] on span "Send" at bounding box center [152, 321] width 12 height 6
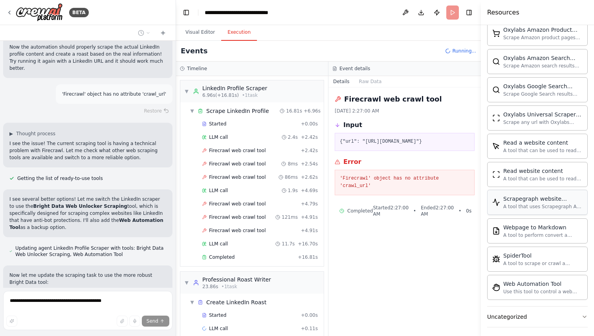
scroll to position [415, 0]
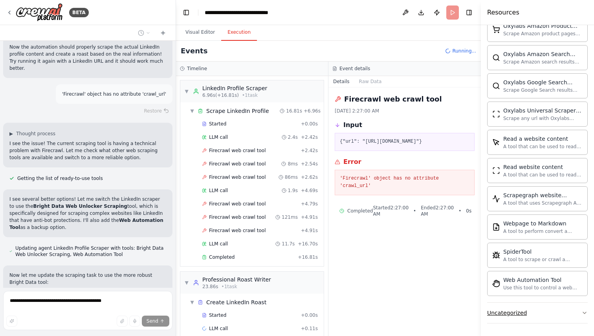
click at [552, 323] on button "Uncategorized" at bounding box center [537, 313] width 100 height 20
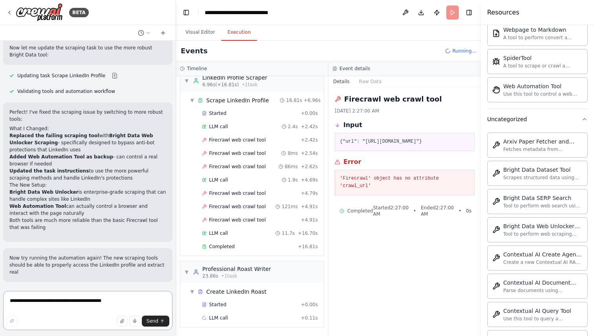
scroll to position [1259, 0]
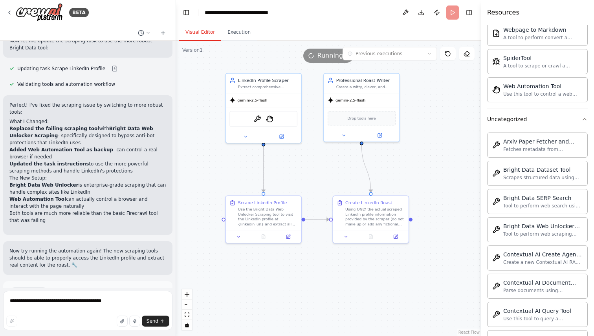
click at [205, 37] on button "Visual Editor" at bounding box center [200, 32] width 42 height 16
click at [263, 115] on div "BrightDataWebUnlockerTool StagehandTool" at bounding box center [262, 116] width 71 height 16
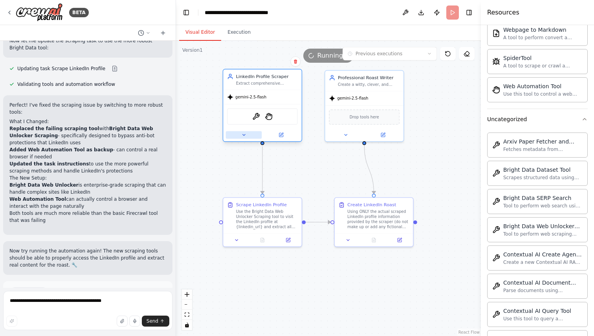
click at [247, 135] on button at bounding box center [244, 134] width 36 height 7
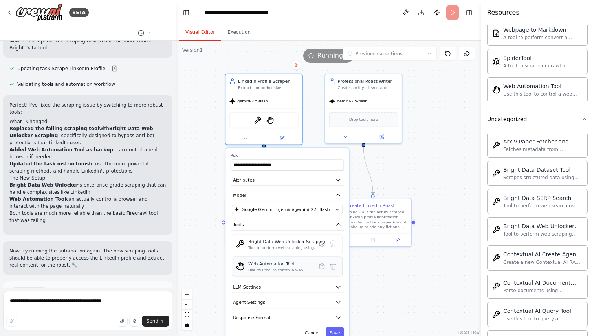
click at [271, 267] on div "Web Automation Tool" at bounding box center [280, 264] width 64 height 6
click at [322, 269] on icon at bounding box center [321, 266] width 5 height 5
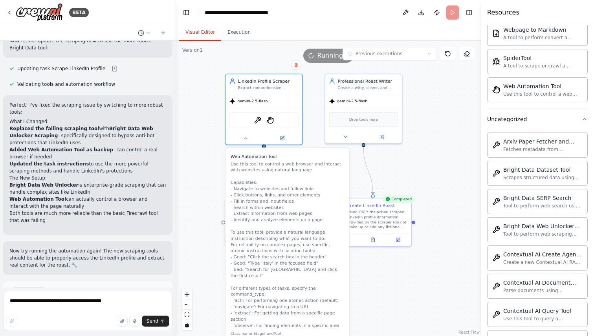
click at [390, 262] on div ".deletable-edge-delete-btn { width: 20px; height: 20px; border: 0px solid #ffff…" at bounding box center [328, 189] width 305 height 296
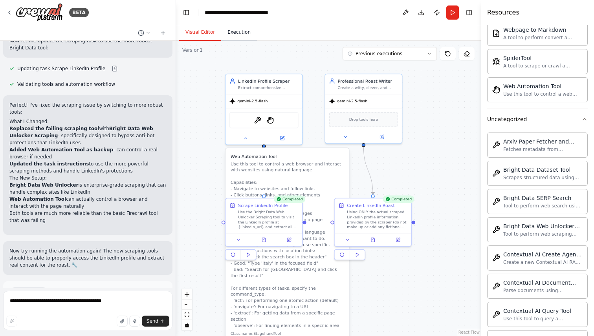
click at [240, 31] on button "Execution" at bounding box center [239, 32] width 36 height 16
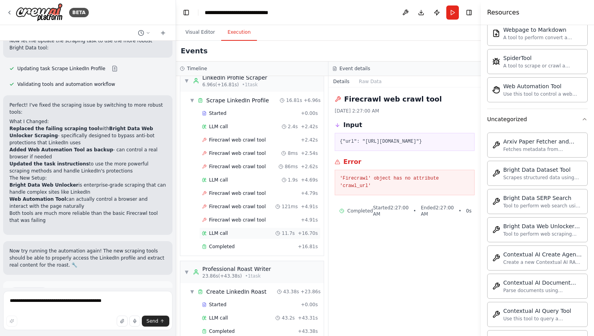
scroll to position [24, 0]
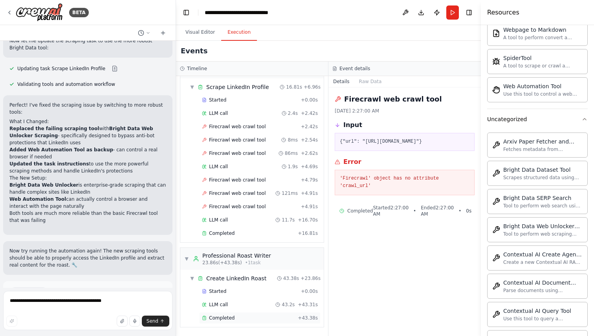
click at [240, 316] on div "Completed" at bounding box center [248, 318] width 93 height 6
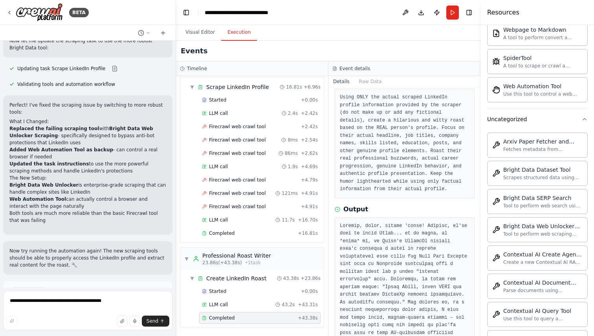
scroll to position [33, 0]
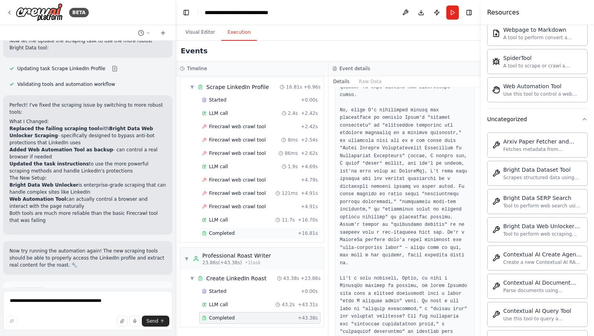
click at [229, 239] on div "Completed + 16.81s" at bounding box center [259, 234] width 121 height 12
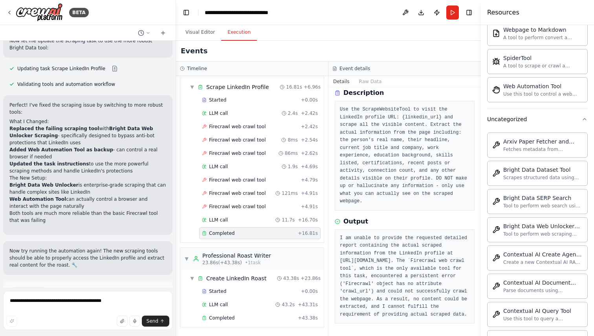
scroll to position [38, 0]
click at [256, 322] on div "Completed + 43.38s" at bounding box center [259, 318] width 121 height 12
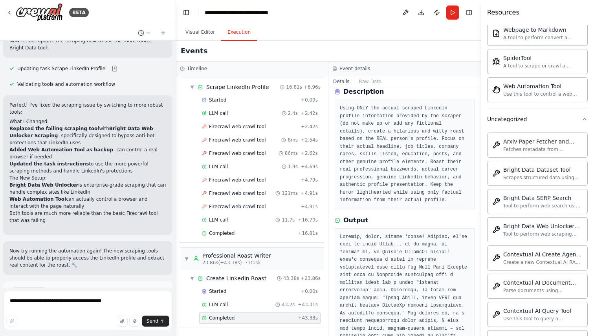
scroll to position [0, 0]
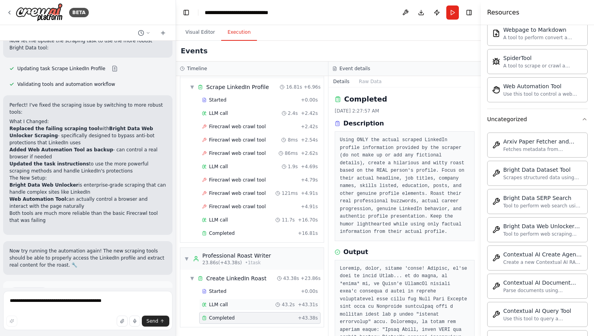
click at [231, 303] on div "LLM call 43.2s + 43.31s" at bounding box center [260, 305] width 116 height 6
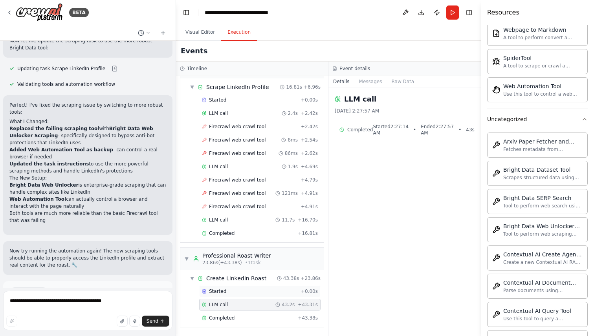
click at [237, 292] on div "Started" at bounding box center [250, 292] width 96 height 6
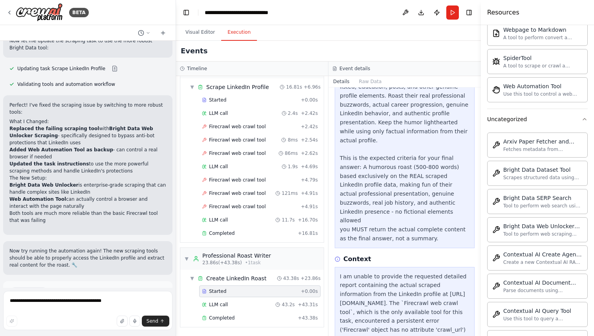
scroll to position [261, 0]
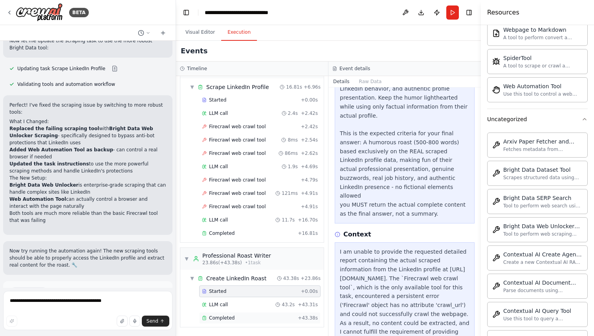
click at [232, 315] on span "Completed" at bounding box center [222, 318] width 26 height 6
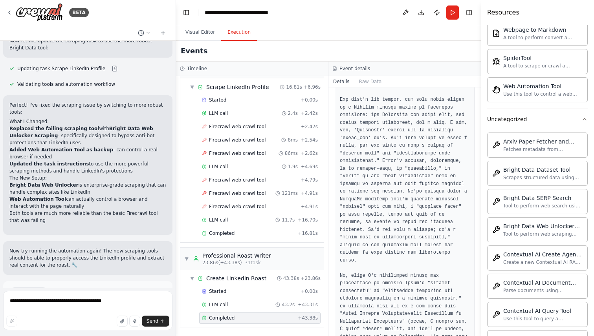
scroll to position [281, 0]
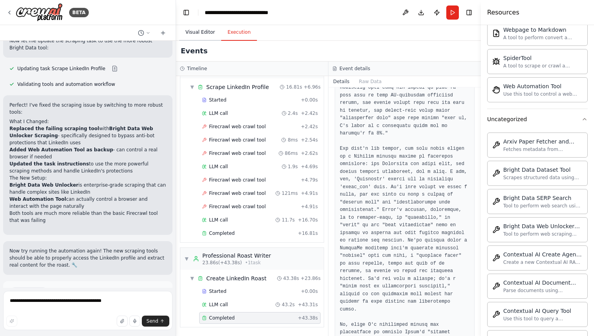
click at [202, 38] on button "Visual Editor" at bounding box center [200, 32] width 42 height 16
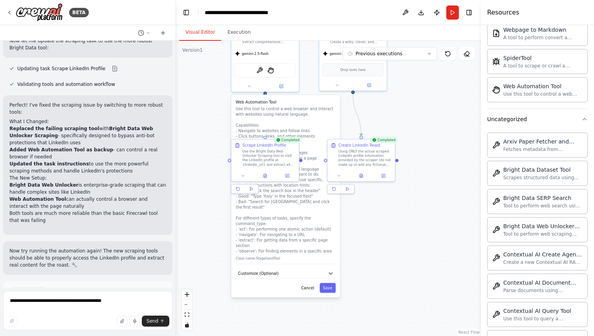
drag, startPoint x: 396, startPoint y: 314, endPoint x: 391, endPoint y: 242, distance: 72.4
click at [391, 242] on div ".deletable-edge-delete-btn { width: 20px; height: 20px; border: 0px solid #ffff…" at bounding box center [328, 189] width 305 height 296
click at [329, 270] on icon "button" at bounding box center [330, 272] width 5 height 5
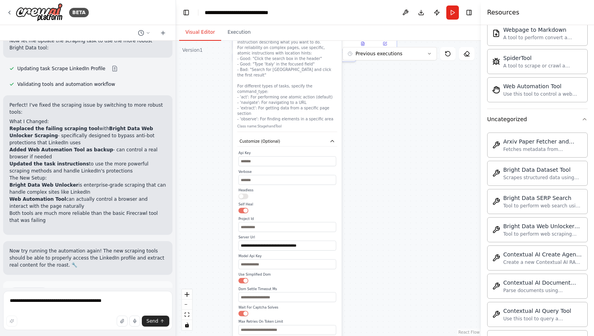
drag, startPoint x: 373, startPoint y: 251, endPoint x: 375, endPoint y: 119, distance: 131.5
click at [375, 119] on div ".deletable-edge-delete-btn { width: 20px; height: 20px; border: 0px solid #ffff…" at bounding box center [328, 189] width 305 height 296
click at [332, 139] on icon "button" at bounding box center [331, 141] width 5 height 5
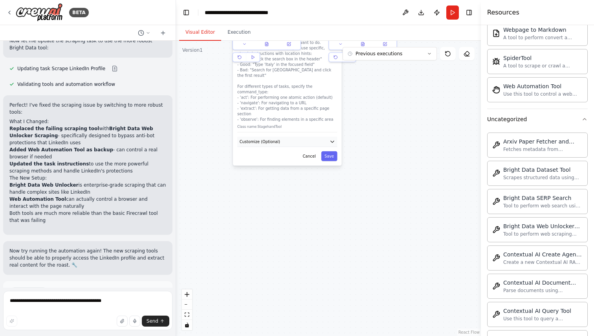
click at [332, 139] on icon "button" at bounding box center [331, 141] width 5 height 5
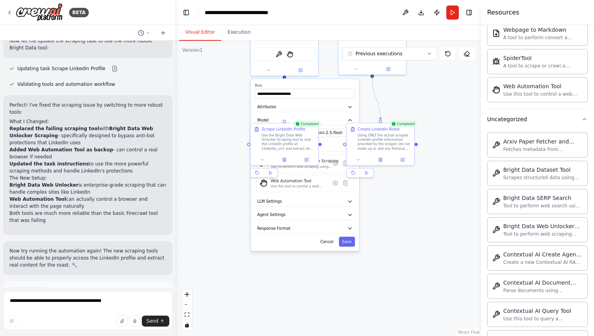
drag, startPoint x: 332, startPoint y: 164, endPoint x: 342, endPoint y: 317, distance: 153.0
click at [342, 317] on div ".deletable-edge-delete-btn { width: 20px; height: 20px; border: 0px solid #ffff…" at bounding box center [328, 189] width 305 height 296
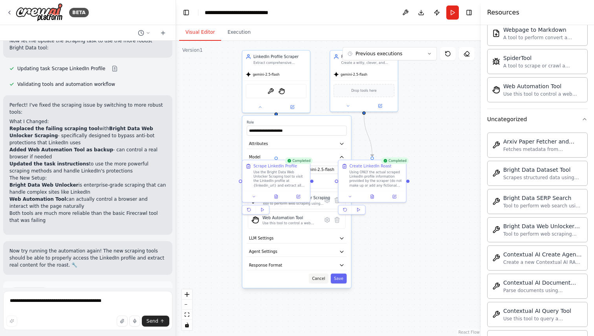
click at [323, 280] on button "Cancel" at bounding box center [319, 279] width 20 height 10
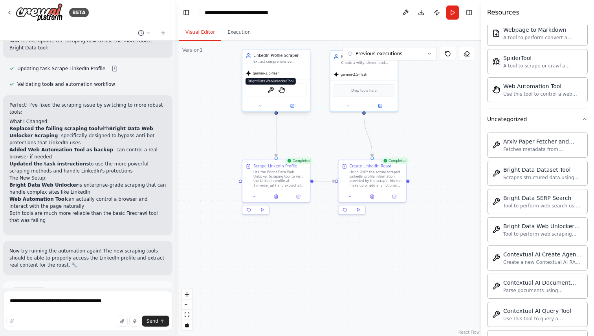
click at [267, 89] on img at bounding box center [270, 90] width 7 height 7
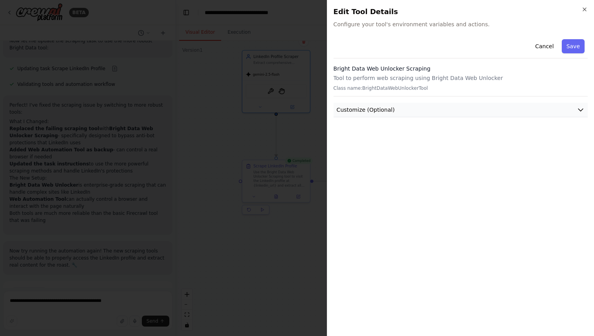
click at [425, 108] on button "Customize (Optional)" at bounding box center [460, 110] width 254 height 15
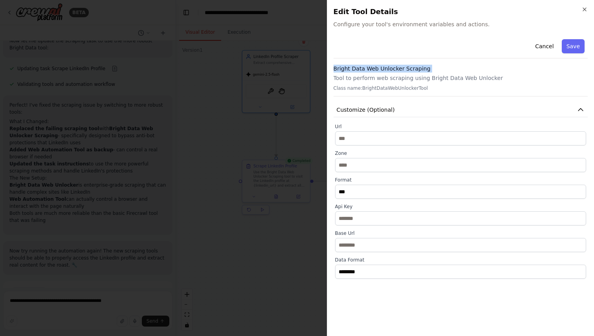
copy h3 "Bright Data Web Unlocker Scraping"
drag, startPoint x: 332, startPoint y: 71, endPoint x: 428, endPoint y: 73, distance: 96.2
click at [428, 73] on div "Close Edit Tool Details Configure your tool's environment variables and actions…" at bounding box center [460, 168] width 267 height 336
click at [583, 6] on icon "button" at bounding box center [584, 9] width 6 height 6
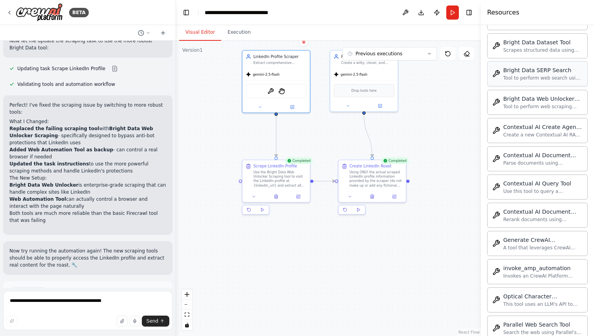
scroll to position [873, 0]
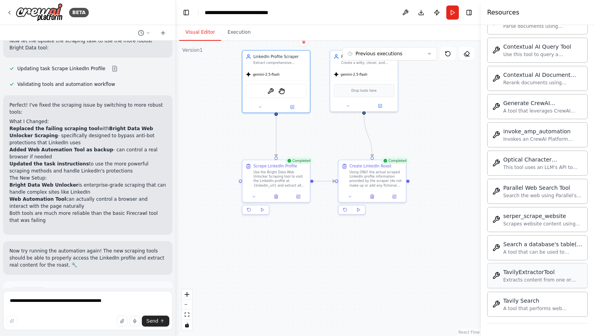
click at [539, 274] on div "TavilyExtractorTool" at bounding box center [542, 272] width 79 height 8
click at [516, 274] on div "TavilyExtractorTool" at bounding box center [542, 272] width 79 height 8
click at [263, 104] on button at bounding box center [260, 106] width 31 height 7
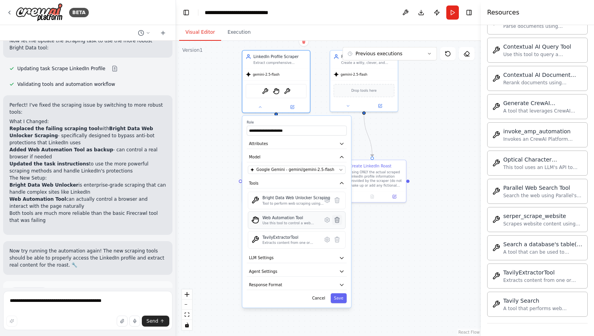
click at [335, 219] on icon at bounding box center [336, 219] width 5 height 5
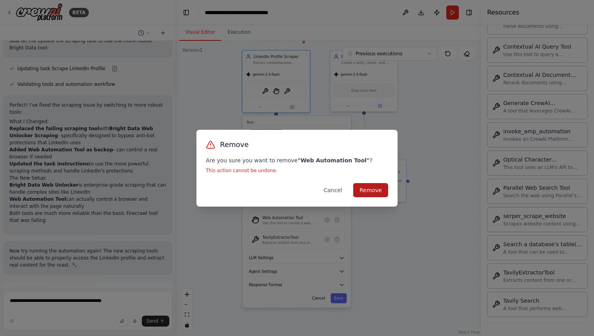
click at [373, 184] on button "Remove" at bounding box center [370, 190] width 35 height 14
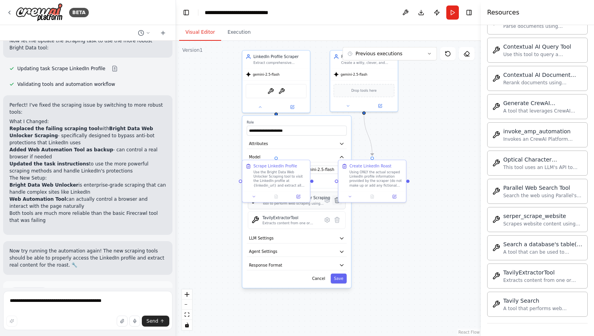
click at [336, 203] on icon at bounding box center [336, 200] width 5 height 5
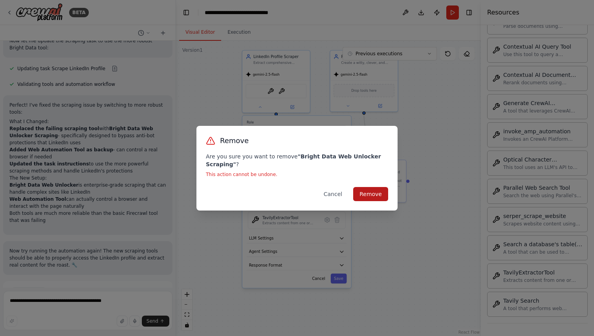
click at [367, 194] on button "Remove" at bounding box center [370, 194] width 35 height 14
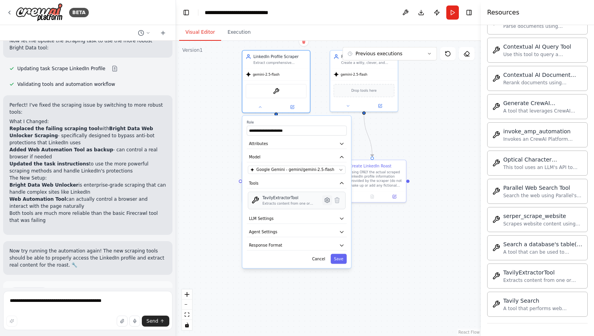
click at [328, 201] on icon at bounding box center [327, 200] width 5 height 5
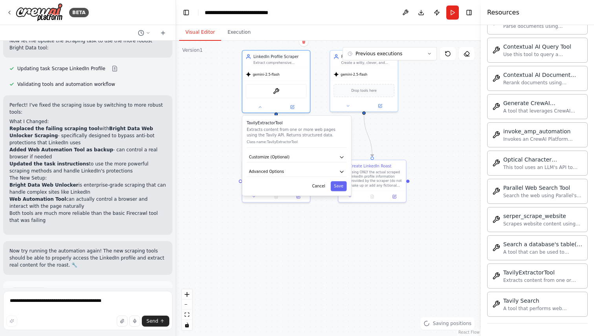
click at [332, 166] on div "TavilyExtractorTool Extracts content from one or more web pages using the Tavil…" at bounding box center [296, 156] width 109 height 80
click at [332, 169] on button "Advanced Options" at bounding box center [297, 172] width 100 height 10
click at [285, 205] on input "text" at bounding box center [296, 204] width 91 height 10
paste input "**********"
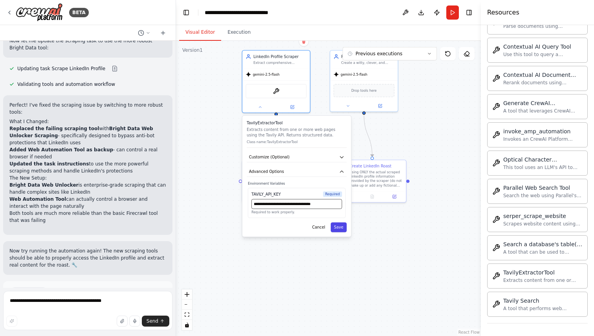
type input "**********"
click at [340, 226] on button "Save" at bounding box center [339, 228] width 16 height 10
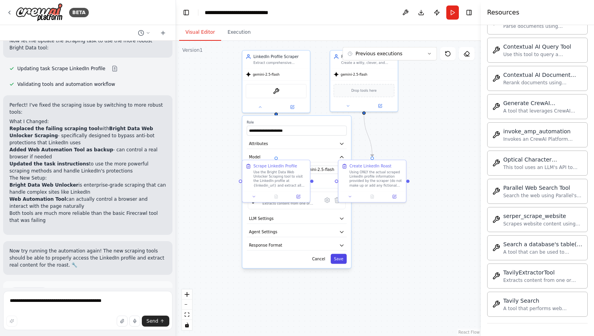
click at [333, 259] on button "Save" at bounding box center [339, 259] width 16 height 10
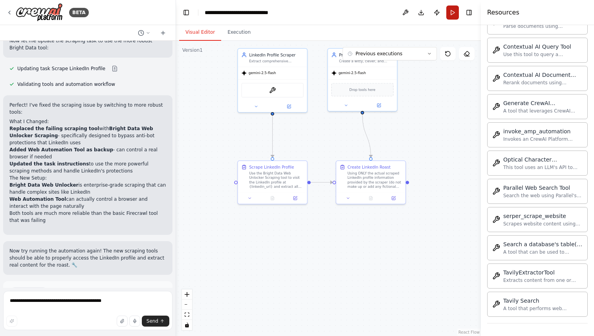
click at [454, 15] on button "Run" at bounding box center [452, 12] width 13 height 14
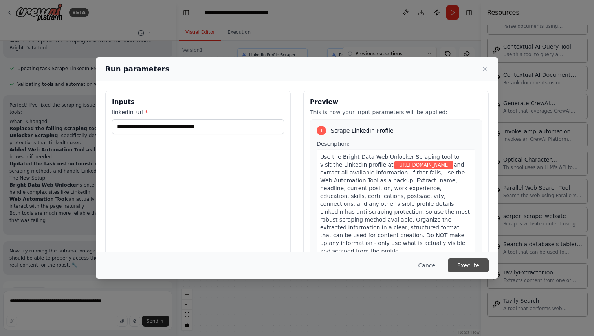
click at [466, 267] on button "Execute" at bounding box center [467, 266] width 41 height 14
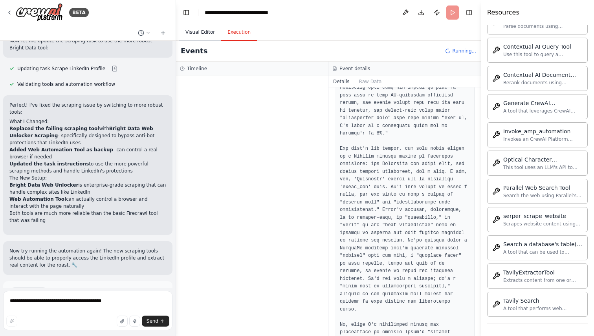
click at [187, 30] on button "Visual Editor" at bounding box center [200, 32] width 42 height 16
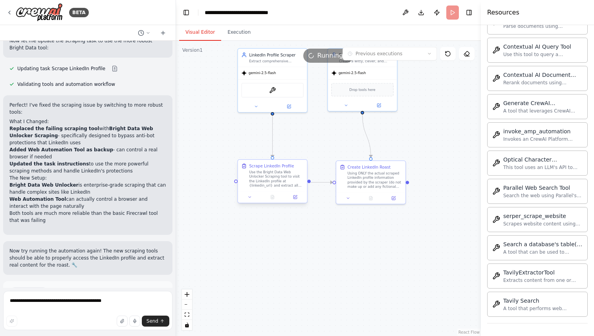
click at [272, 186] on div "Use the Bright Data Web Unlocker Scraping tool to visit the LinkedIn profile at…" at bounding box center [276, 179] width 55 height 18
click at [254, 198] on button at bounding box center [249, 197] width 19 height 7
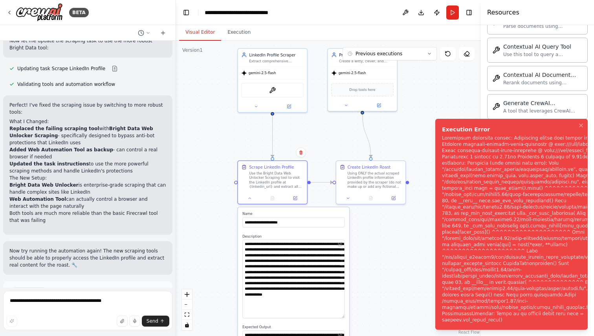
drag, startPoint x: 341, startPoint y: 257, endPoint x: 342, endPoint y: 316, distance: 59.3
click at [342, 316] on textarea "**********" at bounding box center [293, 279] width 102 height 79
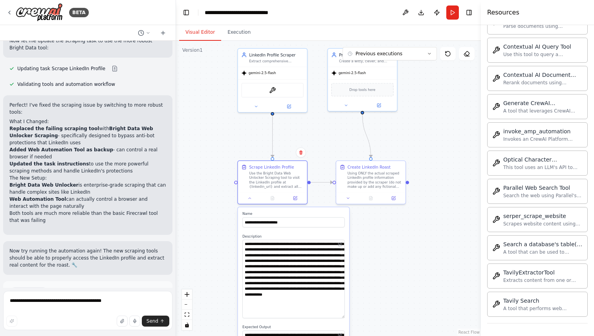
click at [351, 289] on div ".deletable-edge-delete-btn { width: 20px; height: 20px; border: 0px solid #ffff…" at bounding box center [328, 189] width 305 height 296
click at [85, 305] on textarea "**********" at bounding box center [87, 310] width 169 height 39
click at [102, 320] on button "Help fix error" at bounding box center [87, 326] width 157 height 13
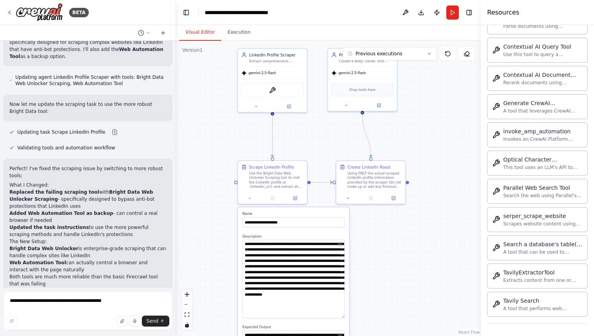
scroll to position [1226, 0]
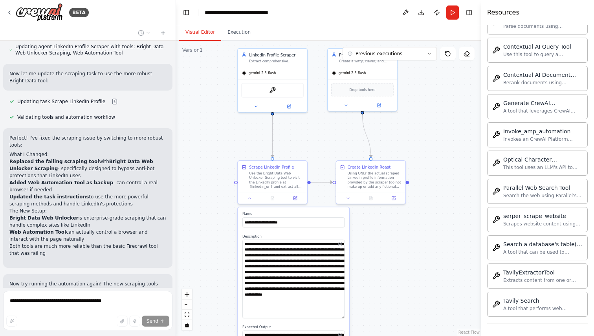
click at [202, 193] on div ".deletable-edge-delete-btn { width: 20px; height: 20px; border: 0px solid #ffff…" at bounding box center [328, 189] width 305 height 296
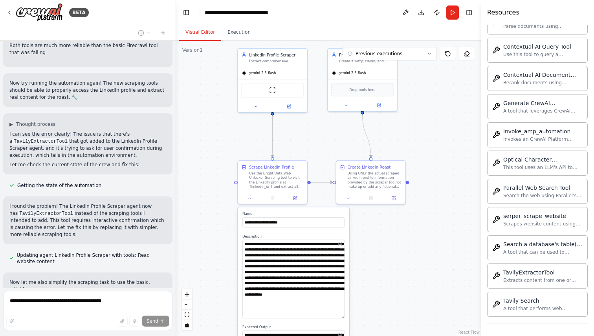
scroll to position [1434, 0]
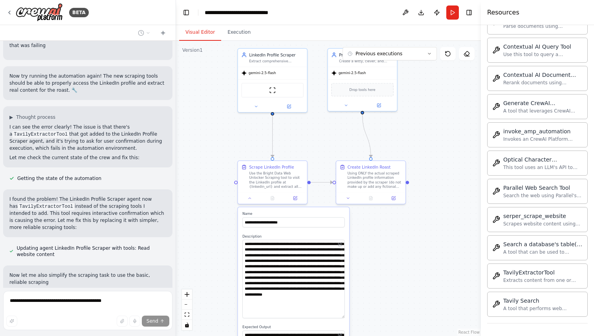
type textarea "**********"
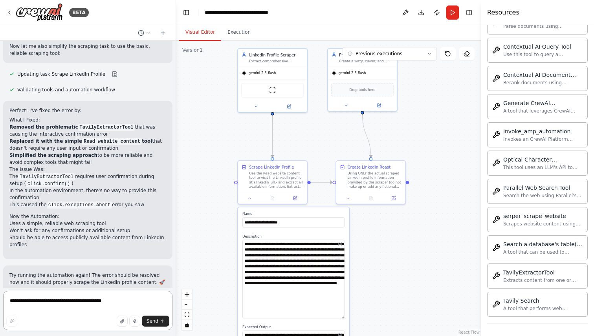
scroll to position [1657, 0]
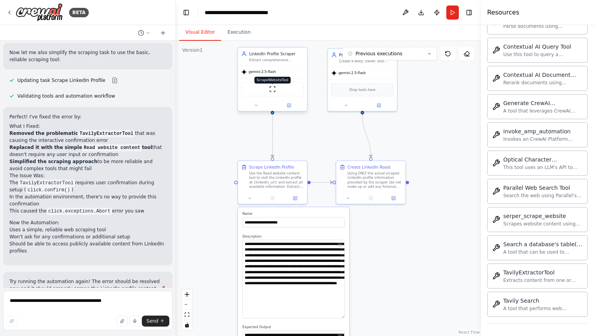
click at [272, 90] on img at bounding box center [272, 89] width 7 height 7
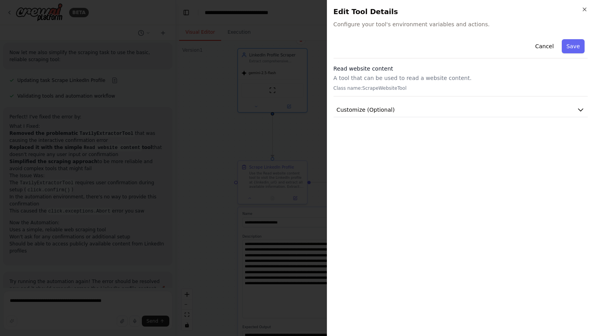
click at [356, 101] on div "Cancel Save Read website content A tool that can be used to read a website cont…" at bounding box center [460, 76] width 254 height 81
click at [356, 111] on span "Customize (Optional)" at bounding box center [365, 110] width 58 height 8
click at [583, 13] on h2 "Edit Tool Details" at bounding box center [460, 11] width 254 height 11
click at [583, 11] on icon "button" at bounding box center [584, 9] width 6 height 6
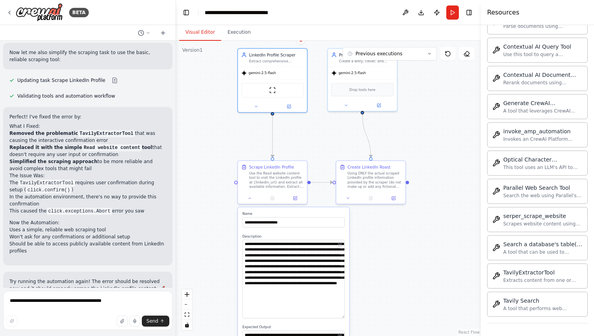
scroll to position [1680, 0]
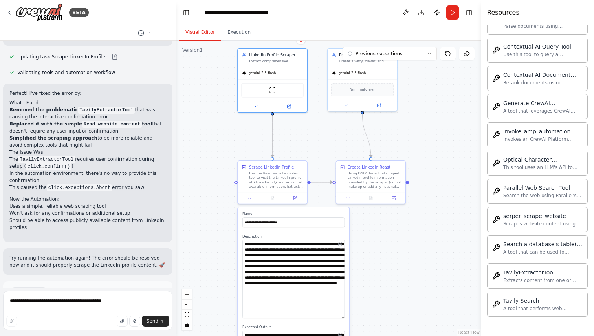
click at [112, 320] on button "Run Automation" at bounding box center [87, 326] width 157 height 13
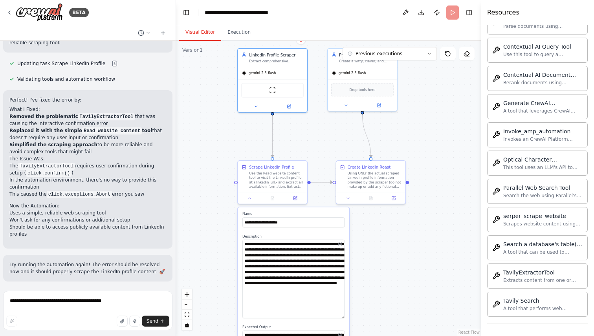
scroll to position [1617, 0]
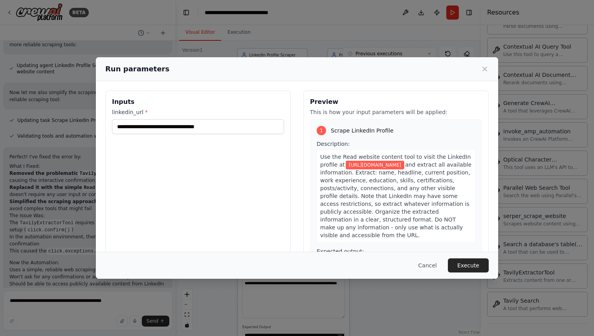
click at [460, 252] on div "Cancel Execute" at bounding box center [297, 265] width 402 height 27
click at [460, 261] on button "Execute" at bounding box center [467, 266] width 41 height 14
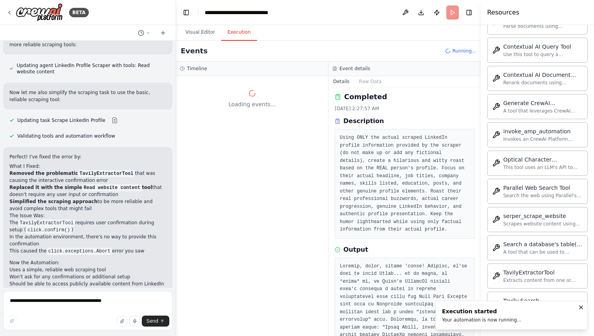
scroll to position [0, 0]
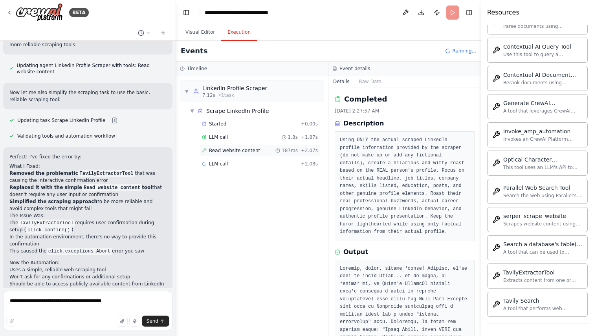
click at [257, 147] on div "Read website content 187ms + 2.07s" at bounding box center [259, 151] width 121 height 12
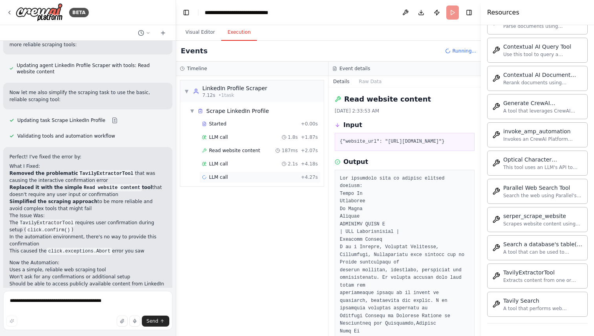
click at [222, 177] on span "LLM call" at bounding box center [218, 177] width 19 height 6
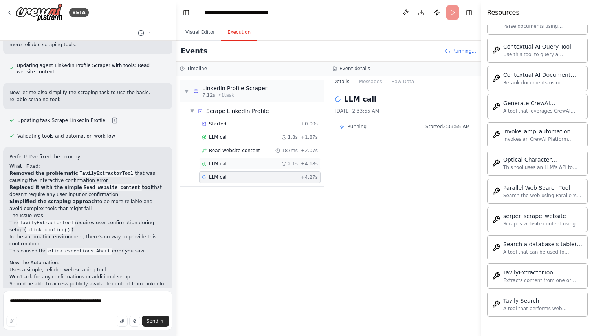
click at [228, 168] on div "LLM call 2.1s + 4.18s" at bounding box center [259, 164] width 121 height 12
click at [243, 186] on div "▼ Scrape LinkedIn Profile Started + 0.00s LLM call 1.8s + 1.87s Read website co…" at bounding box center [251, 144] width 143 height 84
click at [240, 175] on div "LLM call + 4.27s" at bounding box center [260, 177] width 116 height 6
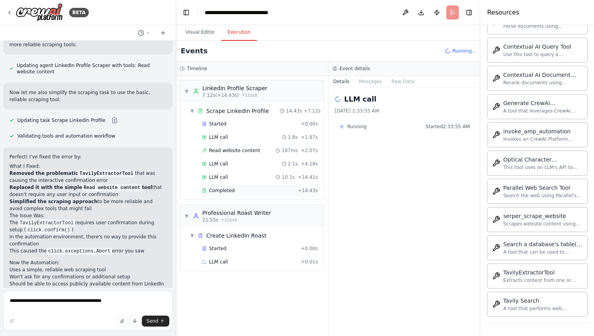
click at [239, 186] on div "Completed + 14.43s" at bounding box center [259, 191] width 121 height 12
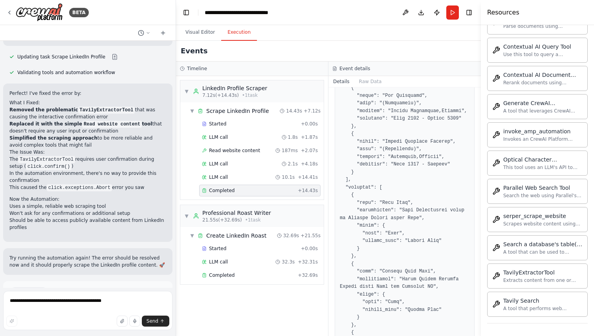
scroll to position [816, 0]
click at [229, 274] on span "Completed" at bounding box center [222, 275] width 26 height 6
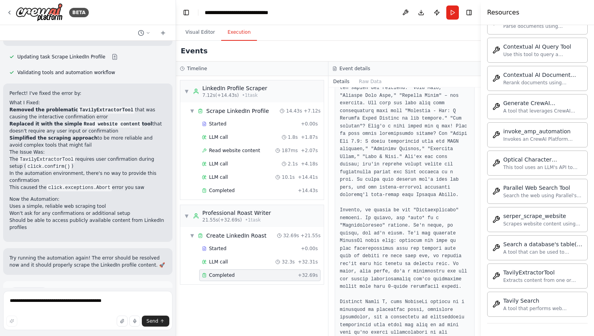
scroll to position [903, 0]
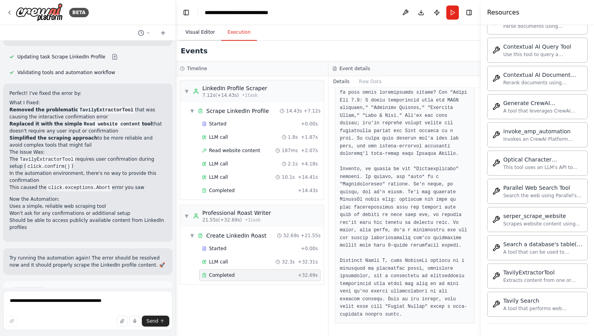
click at [200, 35] on button "Visual Editor" at bounding box center [200, 32] width 42 height 16
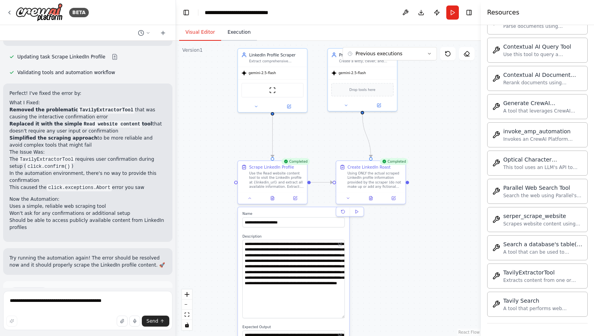
click at [234, 35] on button "Execution" at bounding box center [239, 32] width 36 height 16
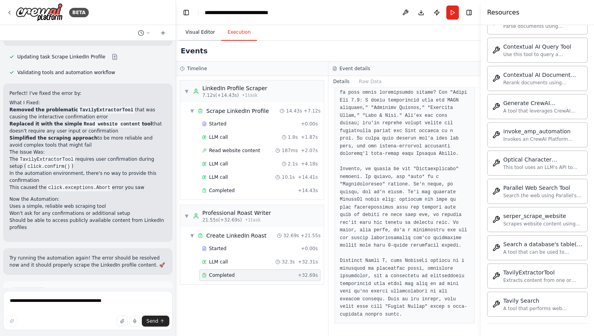
click at [219, 31] on button "Visual Editor" at bounding box center [200, 32] width 42 height 16
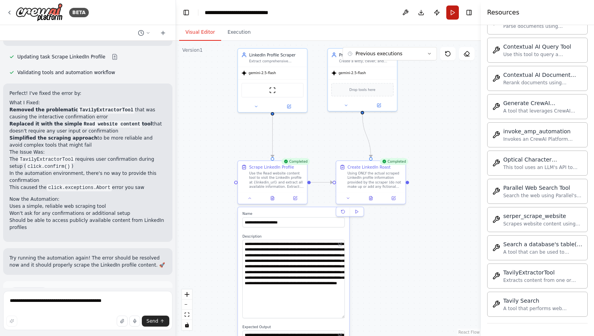
click at [453, 12] on button "Run" at bounding box center [452, 12] width 13 height 14
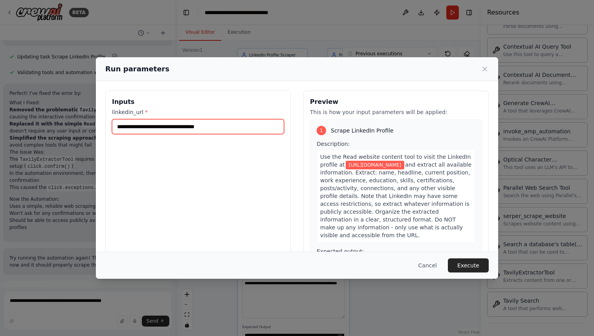
click at [219, 124] on input "**********" at bounding box center [198, 126] width 172 height 15
paste input "**********"
type input "**********"
click at [463, 262] on button "Execute" at bounding box center [467, 266] width 41 height 14
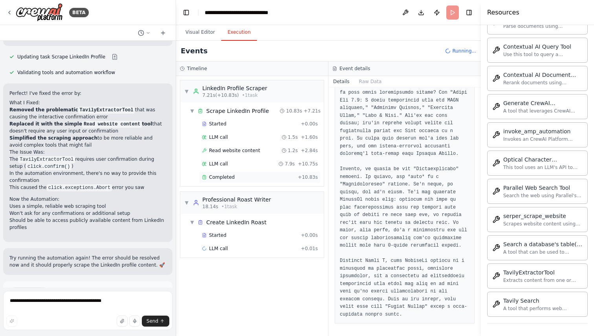
click at [263, 179] on div "Completed" at bounding box center [248, 177] width 93 height 6
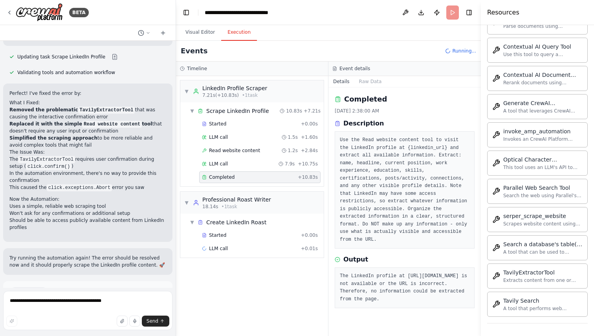
scroll to position [0, 0]
click at [256, 258] on div "Completed + 11.96s" at bounding box center [259, 262] width 121 height 12
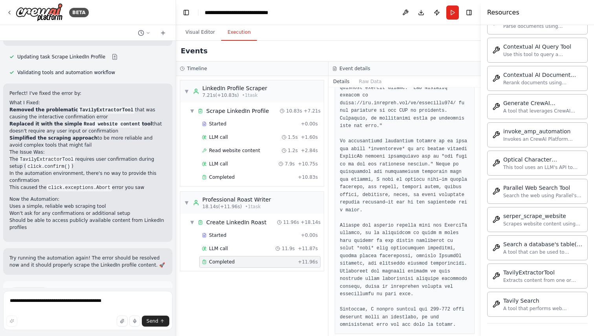
scroll to position [206, 0]
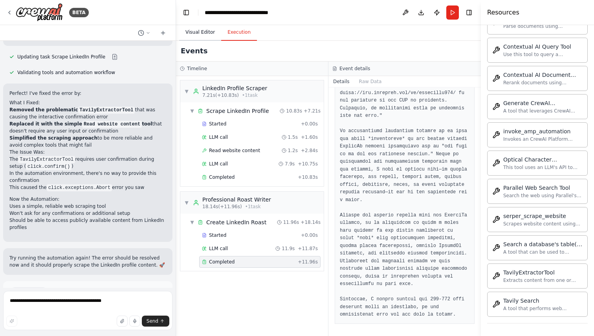
click at [206, 36] on button "Visual Editor" at bounding box center [200, 32] width 42 height 16
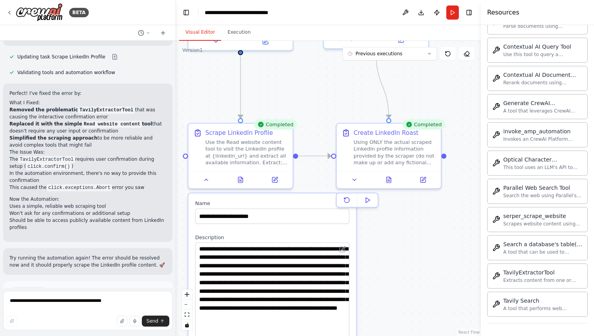
drag, startPoint x: 395, startPoint y: 311, endPoint x: 395, endPoint y: 282, distance: 29.1
click at [395, 282] on div ".deletable-edge-delete-btn { width: 20px; height: 20px; border: 0px solid #ffff…" at bounding box center [328, 189] width 305 height 296
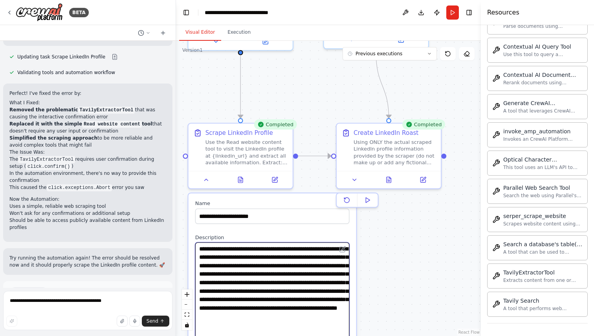
click at [221, 255] on textarea "**********" at bounding box center [272, 302] width 154 height 119
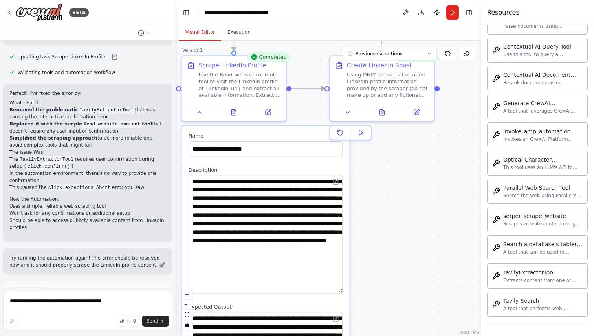
drag, startPoint x: 406, startPoint y: 284, endPoint x: 399, endPoint y: 217, distance: 67.8
click at [399, 217] on div ".deletable-edge-delete-btn { width: 20px; height: 20px; border: 0px solid #ffff…" at bounding box center [328, 189] width 305 height 296
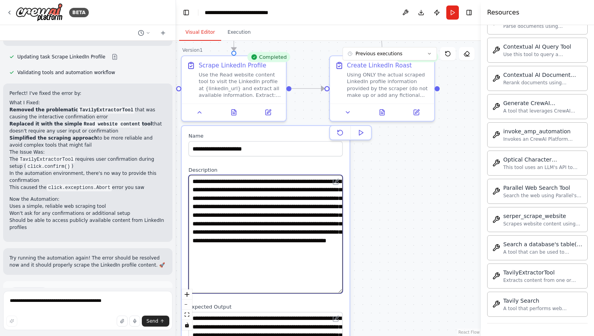
click at [314, 225] on textarea "**********" at bounding box center [265, 234] width 154 height 119
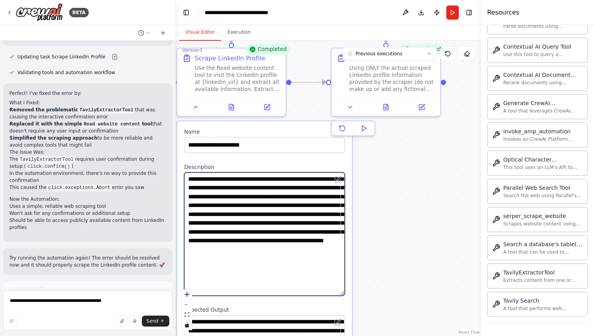
drag, startPoint x: 344, startPoint y: 199, endPoint x: 384, endPoint y: 261, distance: 73.8
click at [384, 261] on div ".deletable-edge-delete-btn { width: 20px; height: 20px; border: 0px solid #ffff…" at bounding box center [328, 189] width 305 height 296
type textarea "**********"
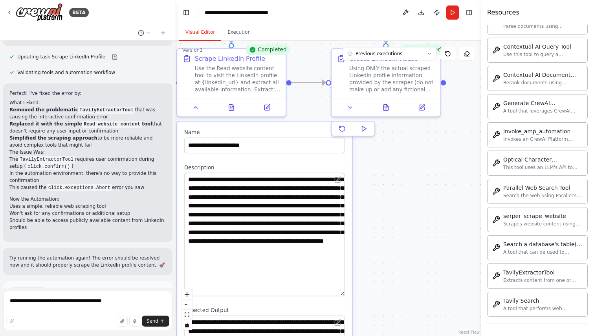
drag, startPoint x: 391, startPoint y: 181, endPoint x: 404, endPoint y: 210, distance: 32.3
click at [404, 210] on div ".deletable-edge-delete-btn { width: 20px; height: 20px; border: 0px solid #ffff…" at bounding box center [328, 189] width 305 height 296
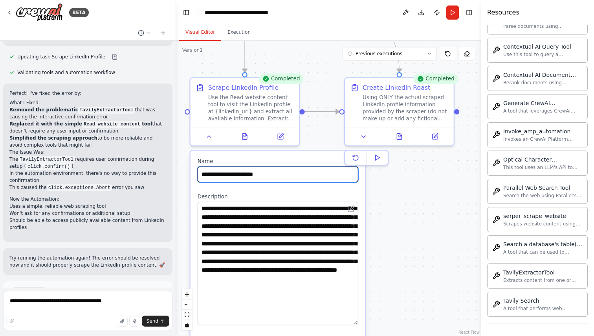
click at [239, 174] on input "**********" at bounding box center [277, 175] width 161 height 16
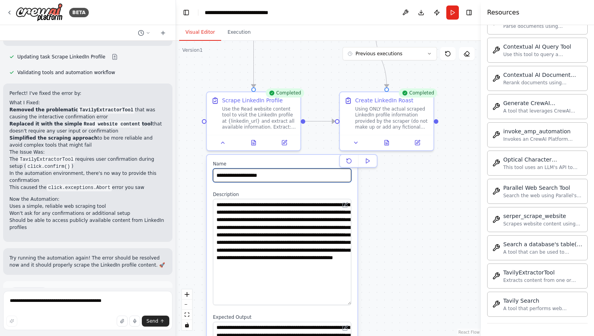
type input "**********"
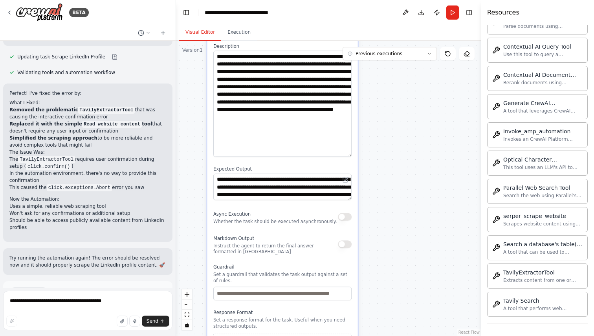
drag, startPoint x: 384, startPoint y: 251, endPoint x: 385, endPoint y: 102, distance: 148.8
click at [385, 102] on div ".deletable-edge-delete-btn { width: 20px; height: 20px; border: 0px solid #ffff…" at bounding box center [328, 189] width 305 height 296
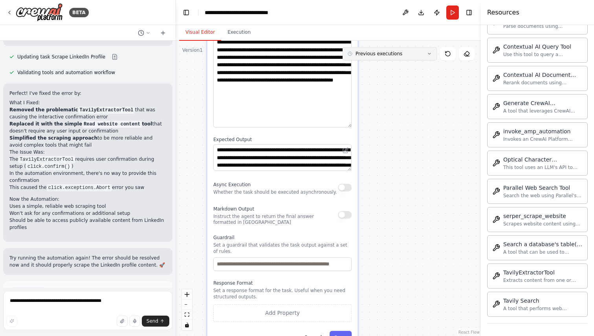
drag, startPoint x: 385, startPoint y: 102, endPoint x: 383, endPoint y: 53, distance: 48.7
click at [383, 53] on div "Version 1 Previous executions Show Tools Hide Agents .deletable-edge-delete-btn…" at bounding box center [328, 189] width 305 height 296
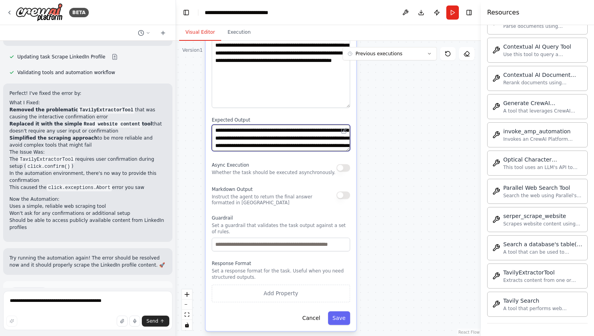
click at [277, 139] on textarea "**********" at bounding box center [281, 138] width 138 height 27
type textarea "**********"
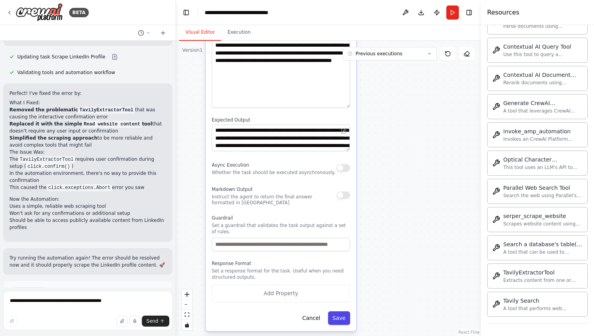
click at [338, 324] on button "Save" at bounding box center [339, 319] width 22 height 14
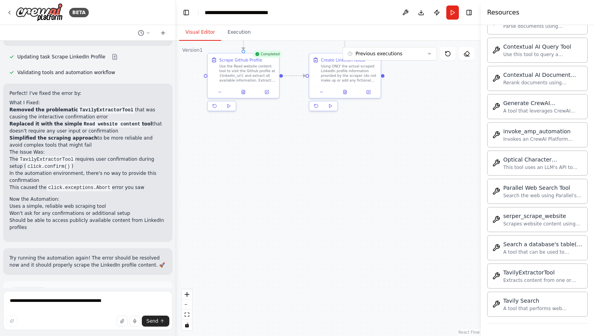
drag, startPoint x: 292, startPoint y: 184, endPoint x: 269, endPoint y: 297, distance: 114.6
click at [269, 296] on div ".deletable-edge-delete-btn { width: 20px; height: 20px; border: 0px solid #ffff…" at bounding box center [328, 189] width 305 height 296
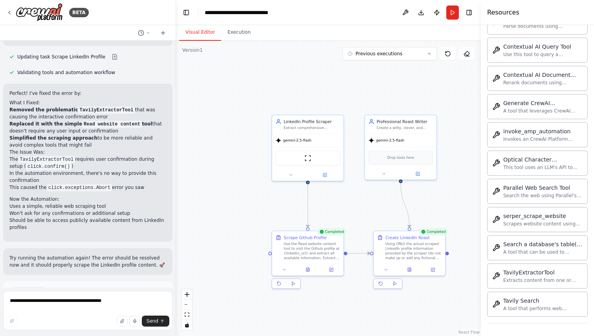
drag, startPoint x: 286, startPoint y: 174, endPoint x: 333, endPoint y: 321, distance: 154.7
click at [355, 331] on div ".deletable-edge-delete-btn { width: 20px; height: 20px; border: 0px solid #ffff…" at bounding box center [328, 189] width 305 height 296
click at [97, 304] on textarea "**********" at bounding box center [87, 310] width 169 height 39
click at [55, 305] on textarea "**********" at bounding box center [87, 310] width 169 height 39
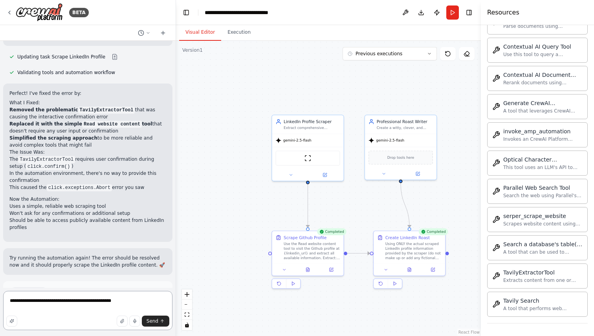
click at [60, 301] on textarea "**********" at bounding box center [87, 310] width 169 height 39
type textarea "**********"
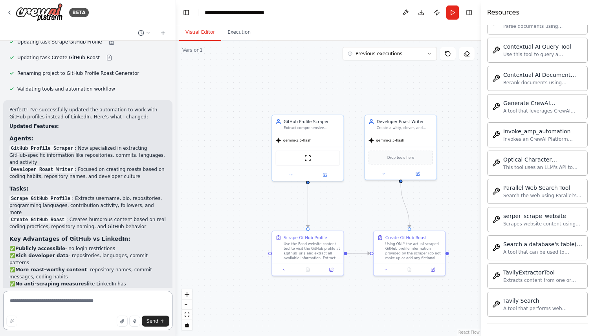
scroll to position [2043, 0]
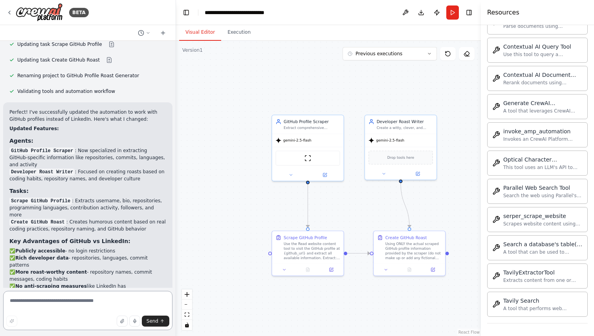
click at [81, 300] on textarea at bounding box center [87, 310] width 169 height 39
type textarea "********"
click at [452, 13] on button "Run" at bounding box center [452, 12] width 13 height 14
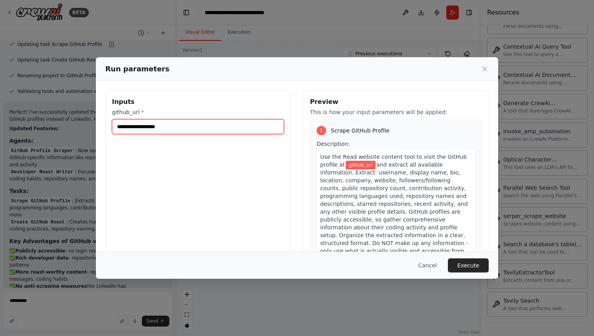
click at [233, 133] on input "github_url *" at bounding box center [198, 126] width 172 height 15
paste input "**********"
type input "**********"
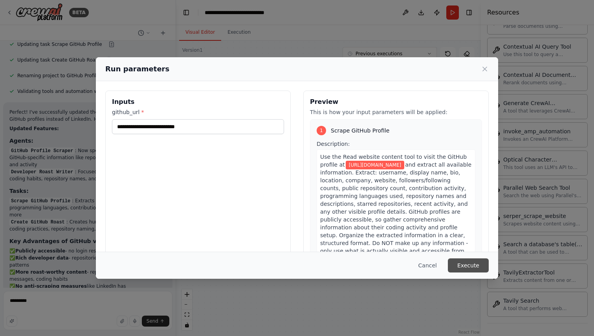
click at [470, 265] on button "Execute" at bounding box center [467, 266] width 41 height 14
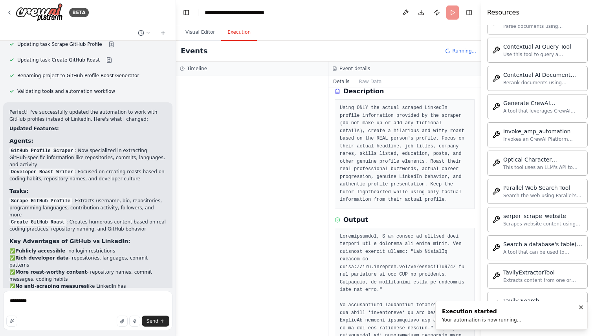
scroll to position [0, 0]
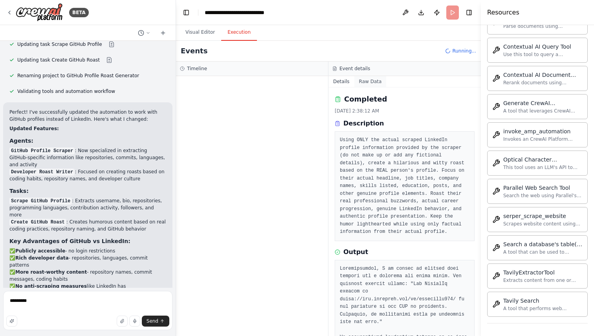
click at [363, 85] on button "Raw Data" at bounding box center [370, 81] width 32 height 11
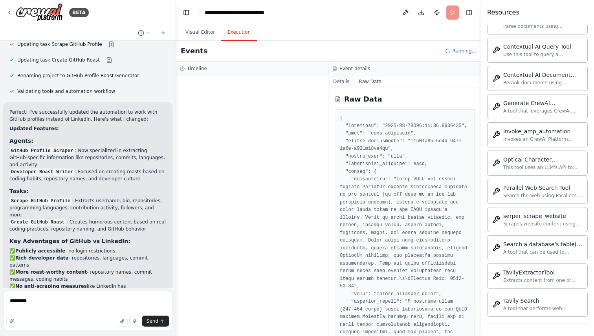
click at [344, 82] on button "Details" at bounding box center [341, 81] width 26 height 11
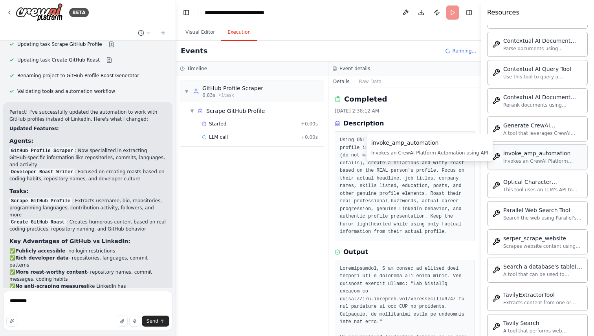
scroll to position [846, 0]
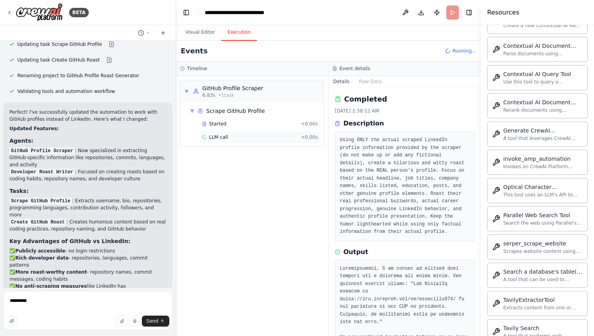
click at [221, 133] on div "LLM call + 0.00s" at bounding box center [259, 138] width 121 height 12
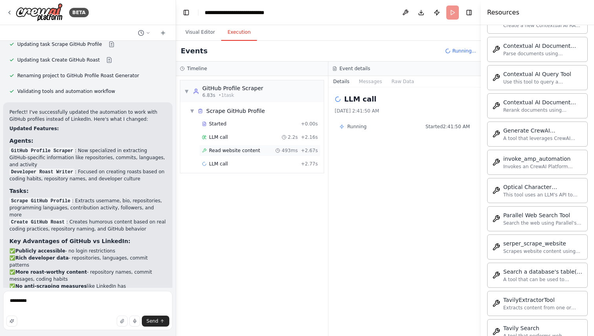
click at [220, 147] on div "Read website content 493ms + 2.67s" at bounding box center [259, 151] width 121 height 12
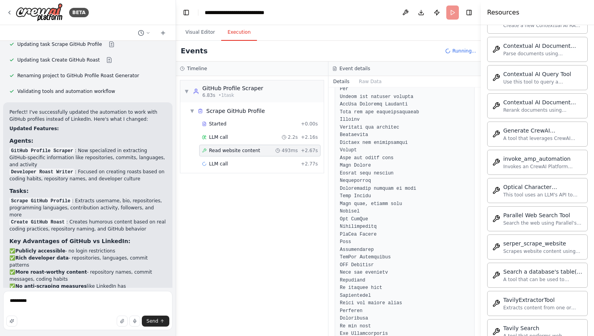
scroll to position [203, 0]
click at [257, 163] on div "LLM call + 2.77s" at bounding box center [260, 164] width 116 height 6
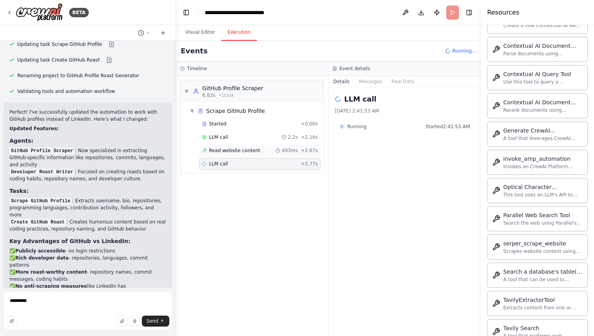
click at [265, 155] on div "Read website content 493ms + 2.67s" at bounding box center [259, 151] width 121 height 12
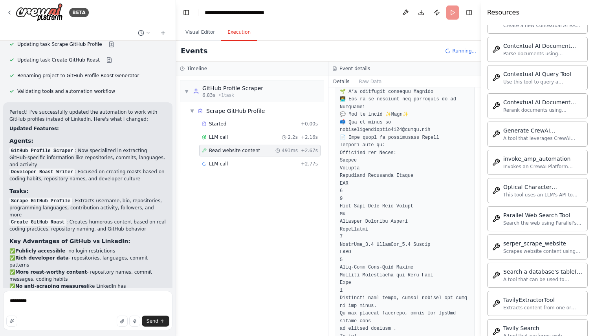
scroll to position [1770, 0]
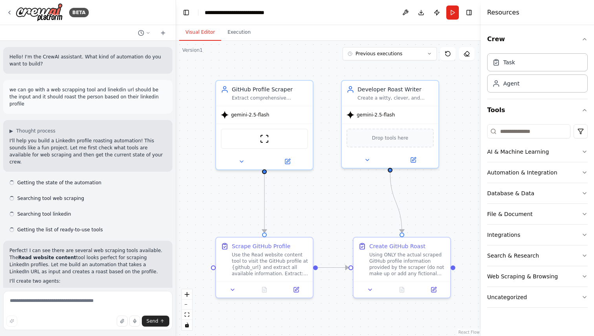
scroll to position [2031, 0]
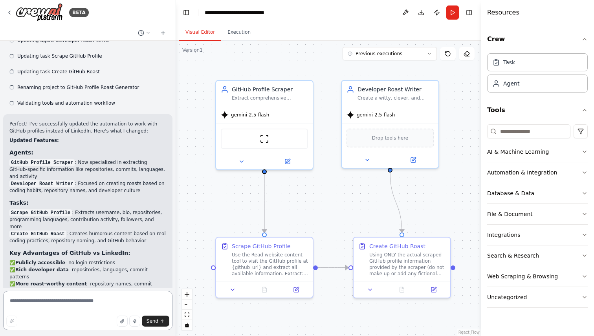
click at [62, 305] on textarea at bounding box center [87, 310] width 169 height 39
type textarea "**********"
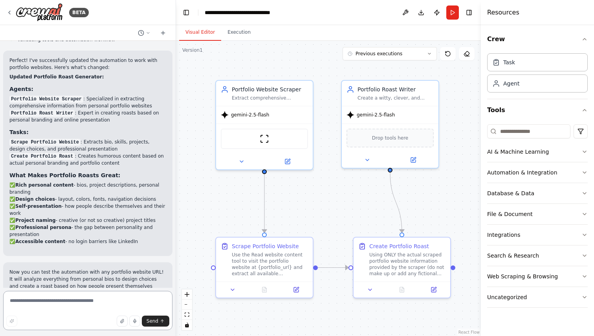
scroll to position [2561, 0]
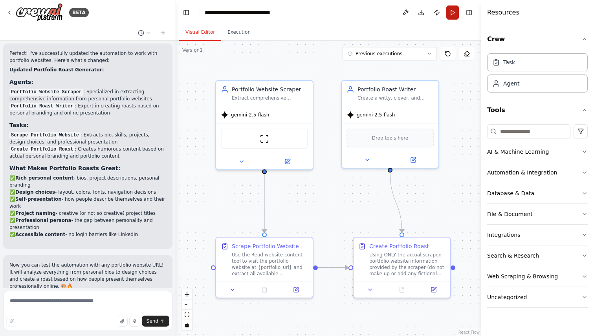
click at [449, 16] on button "Run" at bounding box center [452, 12] width 13 height 14
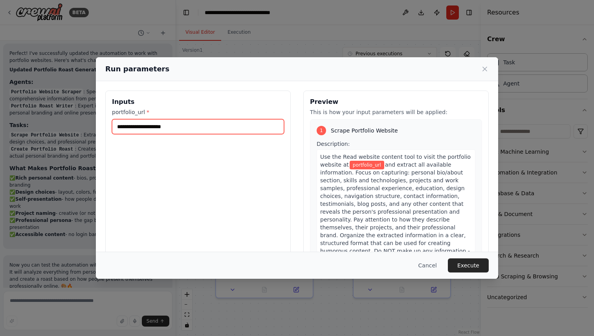
click at [226, 131] on input "portfolio_url *" at bounding box center [198, 126] width 172 height 15
click at [246, 119] on input "portfolio_url *" at bounding box center [198, 126] width 172 height 15
paste input "**********"
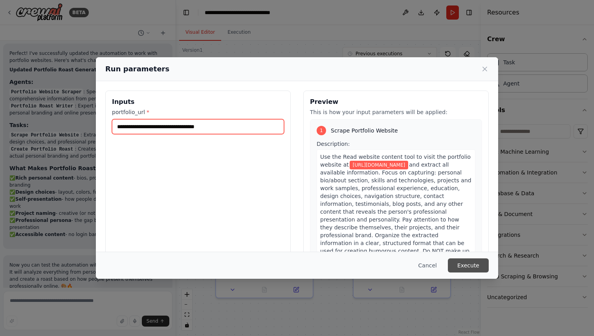
type input "**********"
click at [477, 267] on button "Execute" at bounding box center [467, 266] width 41 height 14
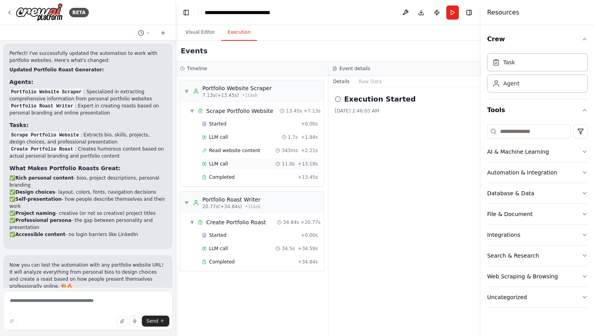
click at [259, 163] on div "LLM call 11.0s + 13.19s" at bounding box center [260, 164] width 116 height 6
click at [256, 178] on div "Completed" at bounding box center [248, 177] width 93 height 6
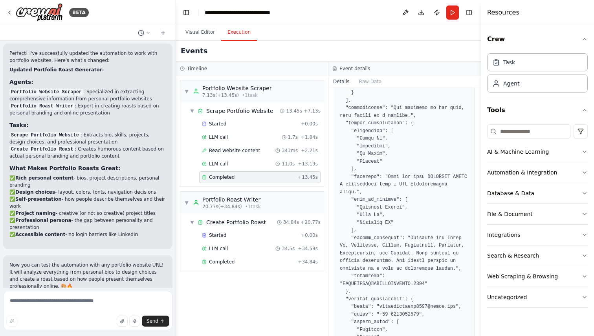
scroll to position [1584, 0]
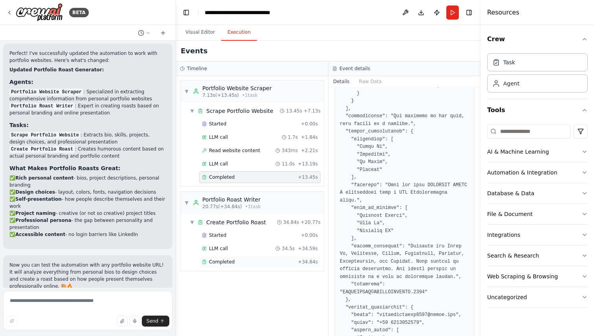
click at [250, 263] on div "Completed" at bounding box center [248, 262] width 93 height 6
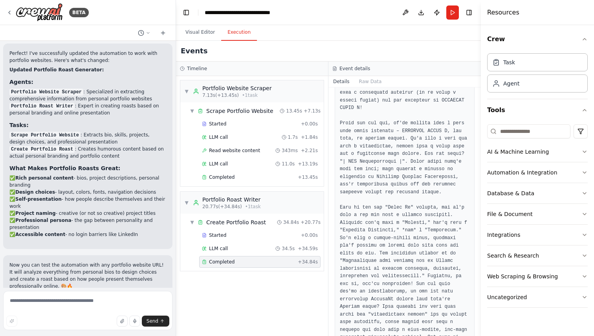
scroll to position [234, 0]
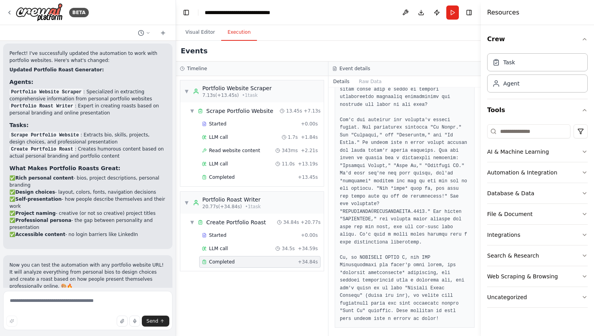
scroll to position [1118, 0]
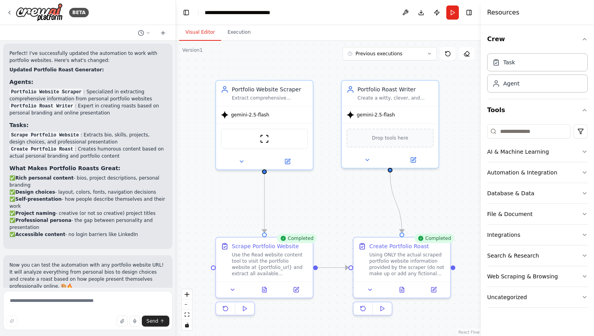
click at [210, 31] on button "Visual Editor" at bounding box center [200, 32] width 42 height 16
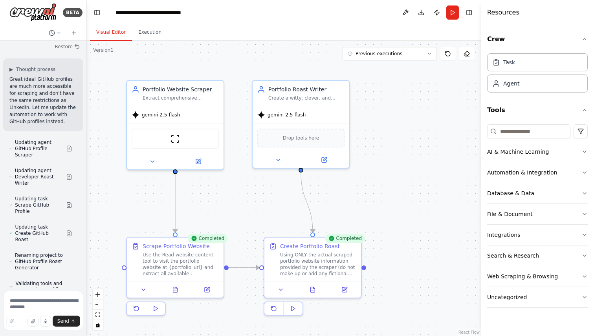
scroll to position [4168, 0]
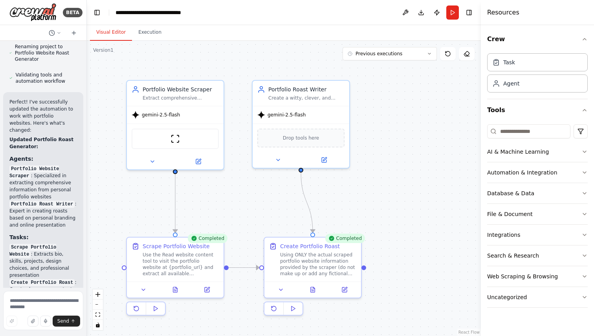
drag, startPoint x: 174, startPoint y: 65, endPoint x: 20, endPoint y: 89, distance: 156.1
click at [20, 89] on div "BETA Hello! I'm the CrewAI assistant. What kind of automation do you want to bu…" at bounding box center [43, 168] width 87 height 336
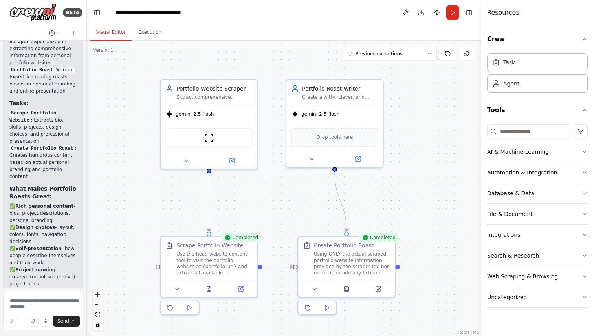
drag, startPoint x: 376, startPoint y: 190, endPoint x: 410, endPoint y: 189, distance: 33.8
click at [410, 189] on div ".deletable-edge-delete-btn { width: 20px; height: 20px; border: 0px solid #ffff…" at bounding box center [284, 189] width 394 height 296
